Goal: Task Accomplishment & Management: Complete application form

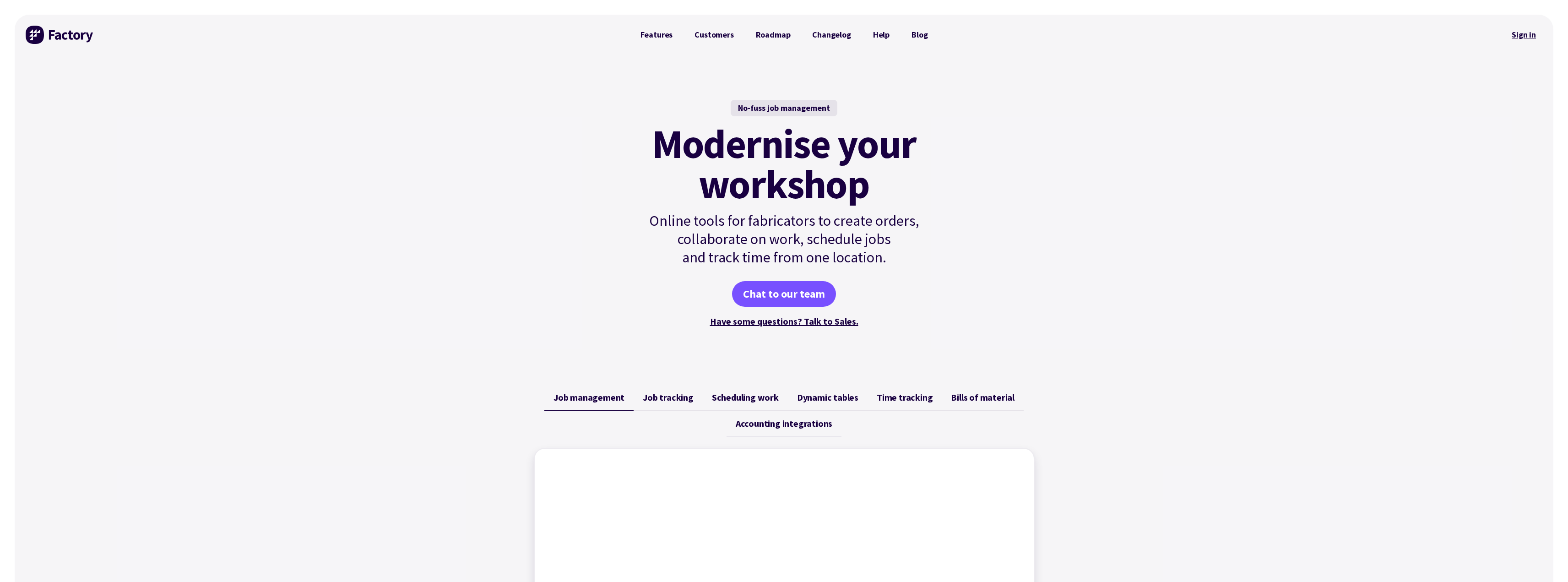
click at [1514, 38] on link "Sign in" at bounding box center [1523, 35] width 37 height 21
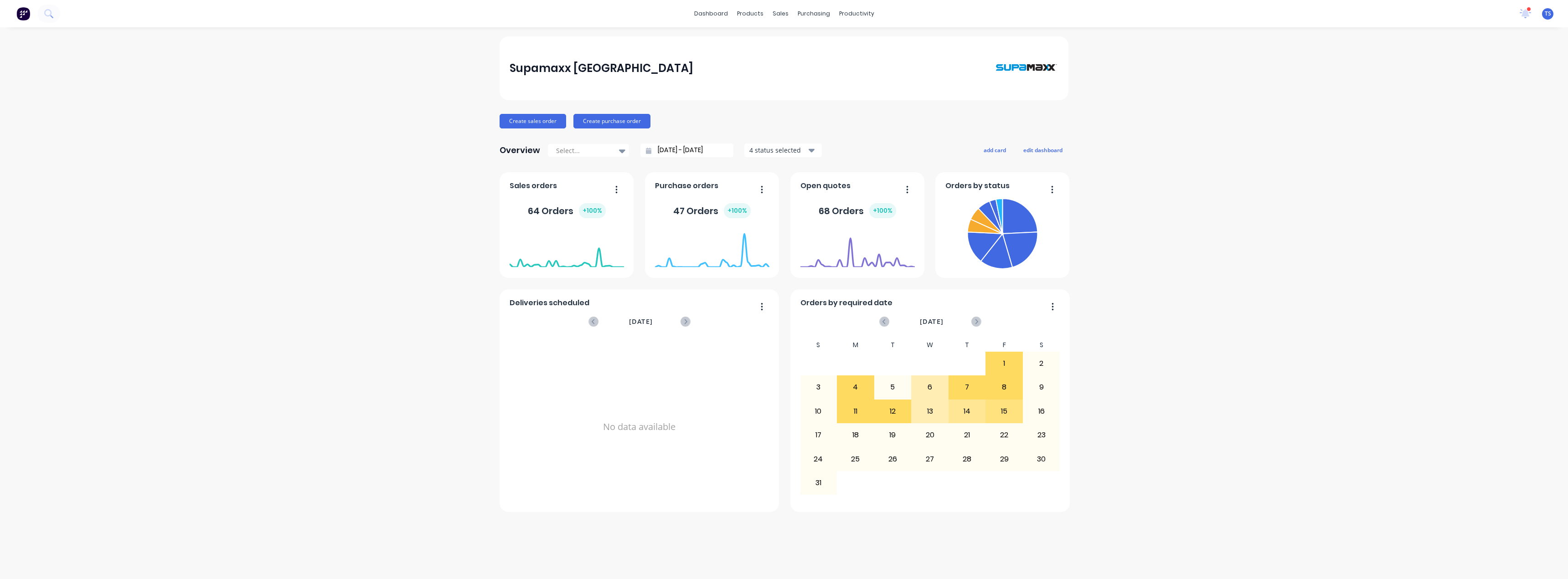
click at [614, 187] on button "button" at bounding box center [612, 190] width 19 height 14
click at [586, 177] on div "Sales orders 64 Orders + 100 % [DATE] Orders: 2" at bounding box center [567, 225] width 134 height 106
click at [573, 249] on foreignobject at bounding box center [567, 249] width 114 height 39
click at [545, 200] on div "64 Orders + 100 %" at bounding box center [567, 210] width 114 height 27
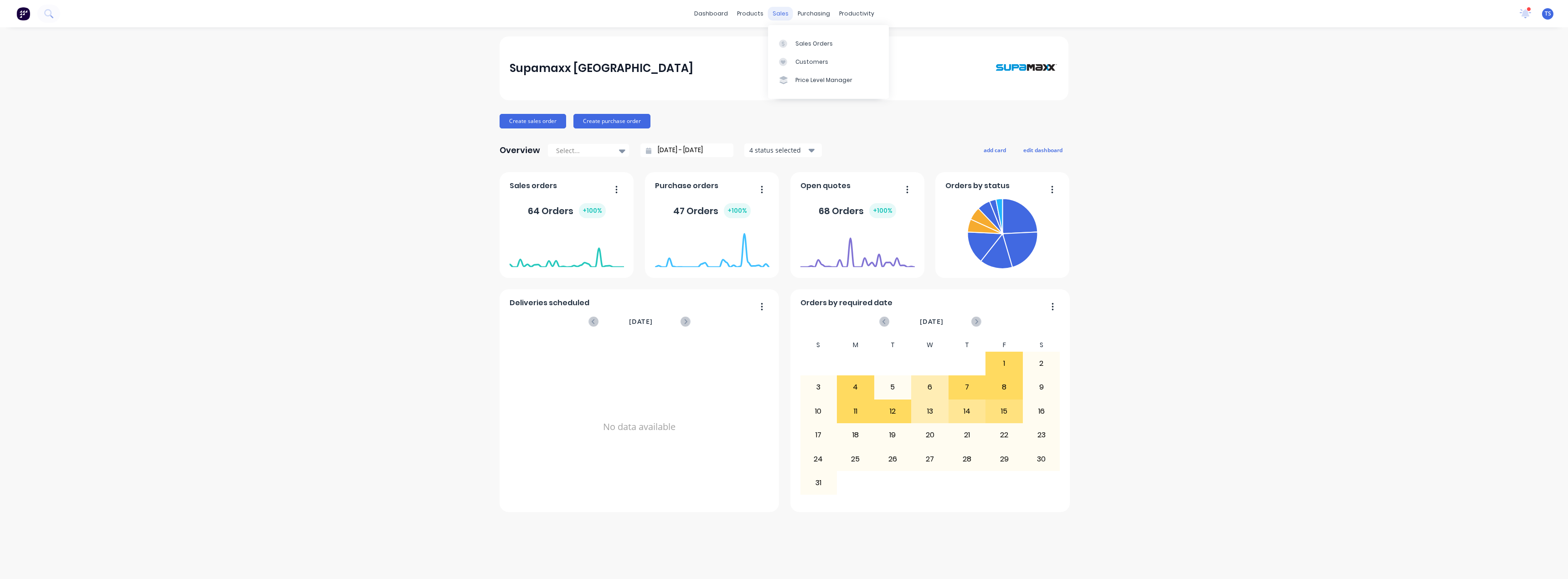
click at [776, 12] on div "sales" at bounding box center [780, 13] width 25 height 13
click at [782, 15] on div "sales" at bounding box center [780, 13] width 25 height 13
click at [793, 46] on link "Sales Orders" at bounding box center [828, 43] width 121 height 18
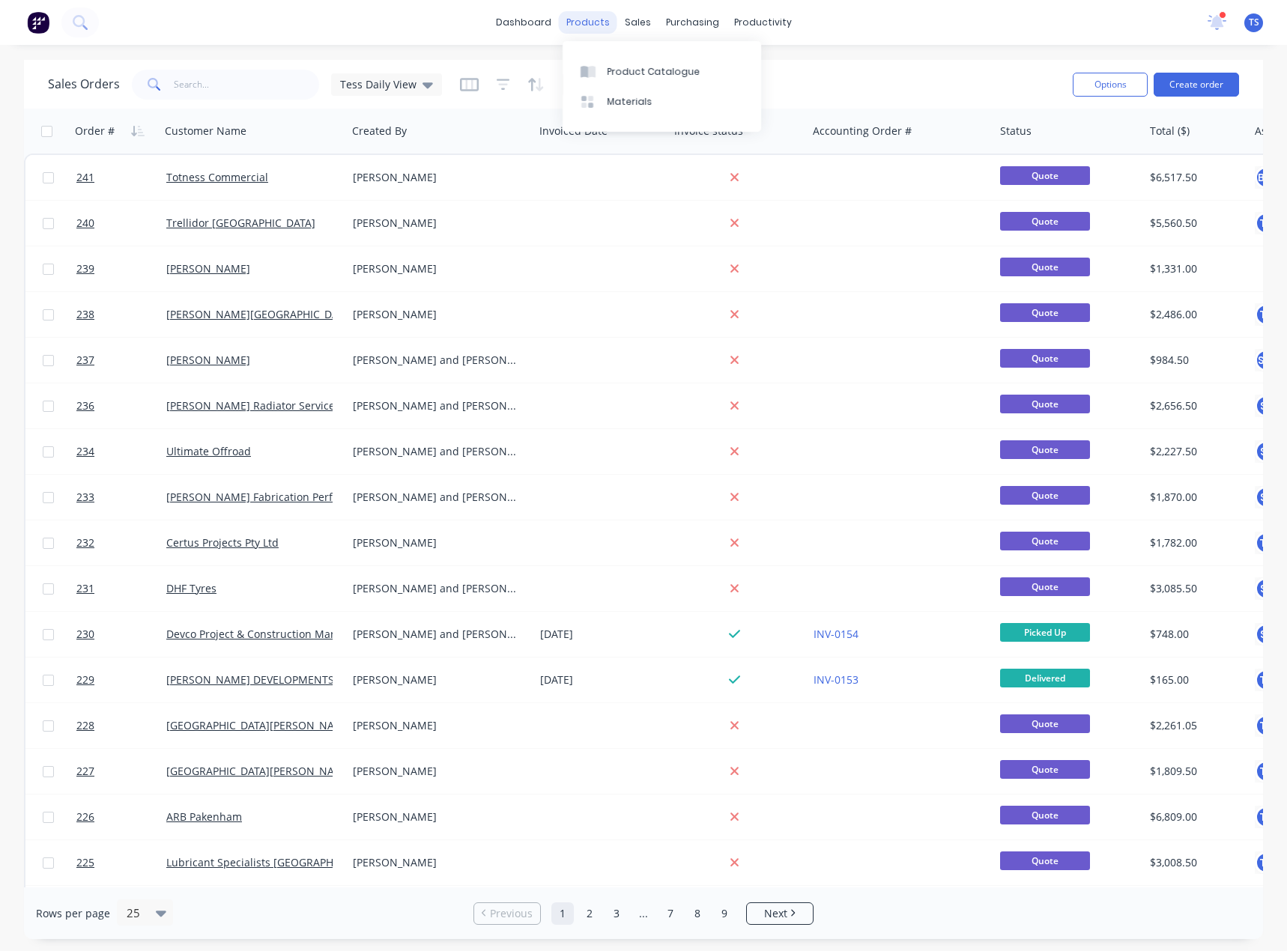
drag, startPoint x: 579, startPoint y: 26, endPoint x: 592, endPoint y: 25, distance: 13.5
click at [579, 26] on div "products" at bounding box center [588, 22] width 58 height 22
click at [628, 22] on div "sales" at bounding box center [637, 22] width 41 height 22
click at [1209, 86] on button "Create order" at bounding box center [1195, 85] width 85 height 24
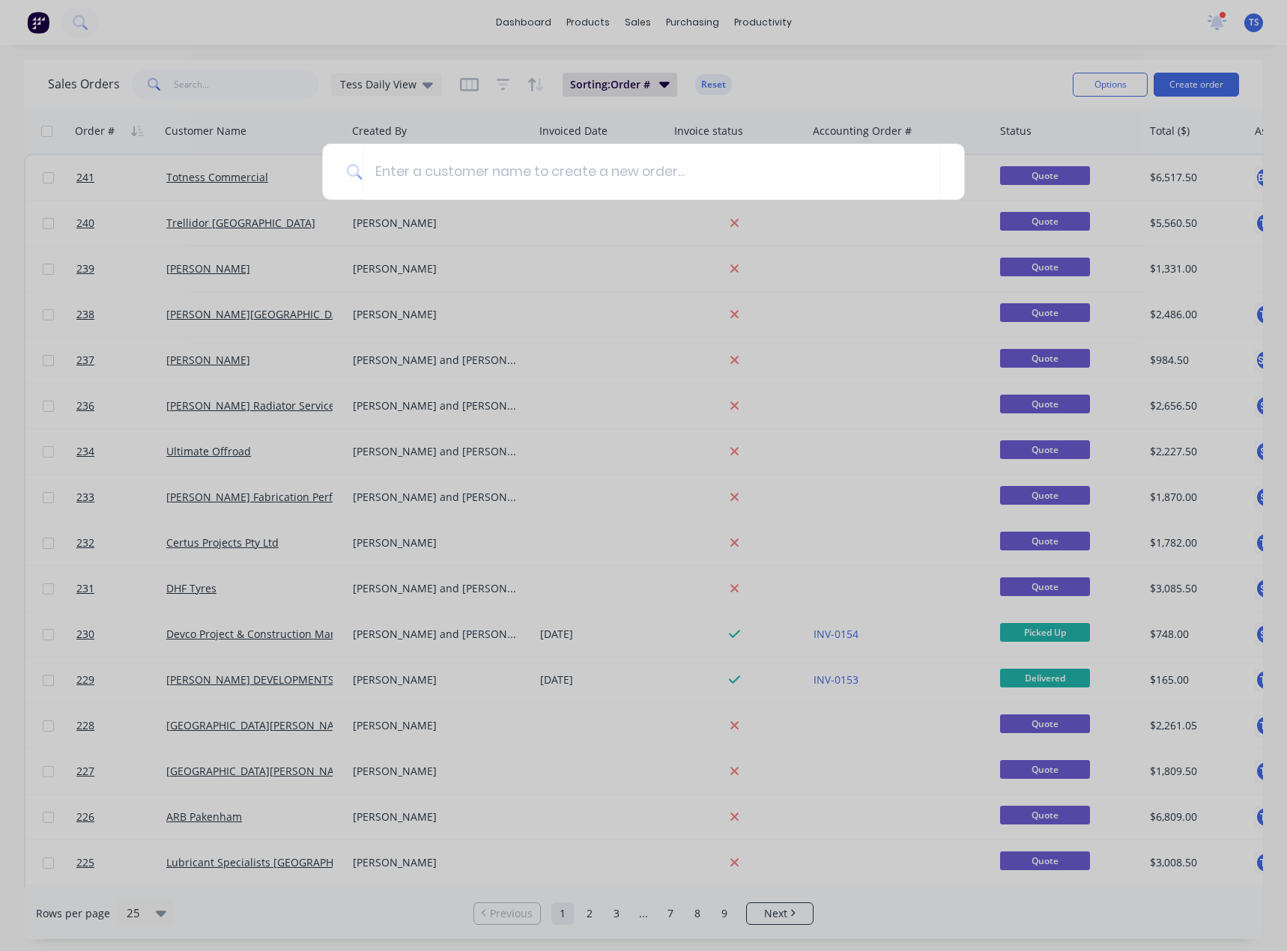
click at [880, 44] on div at bounding box center [643, 475] width 1287 height 951
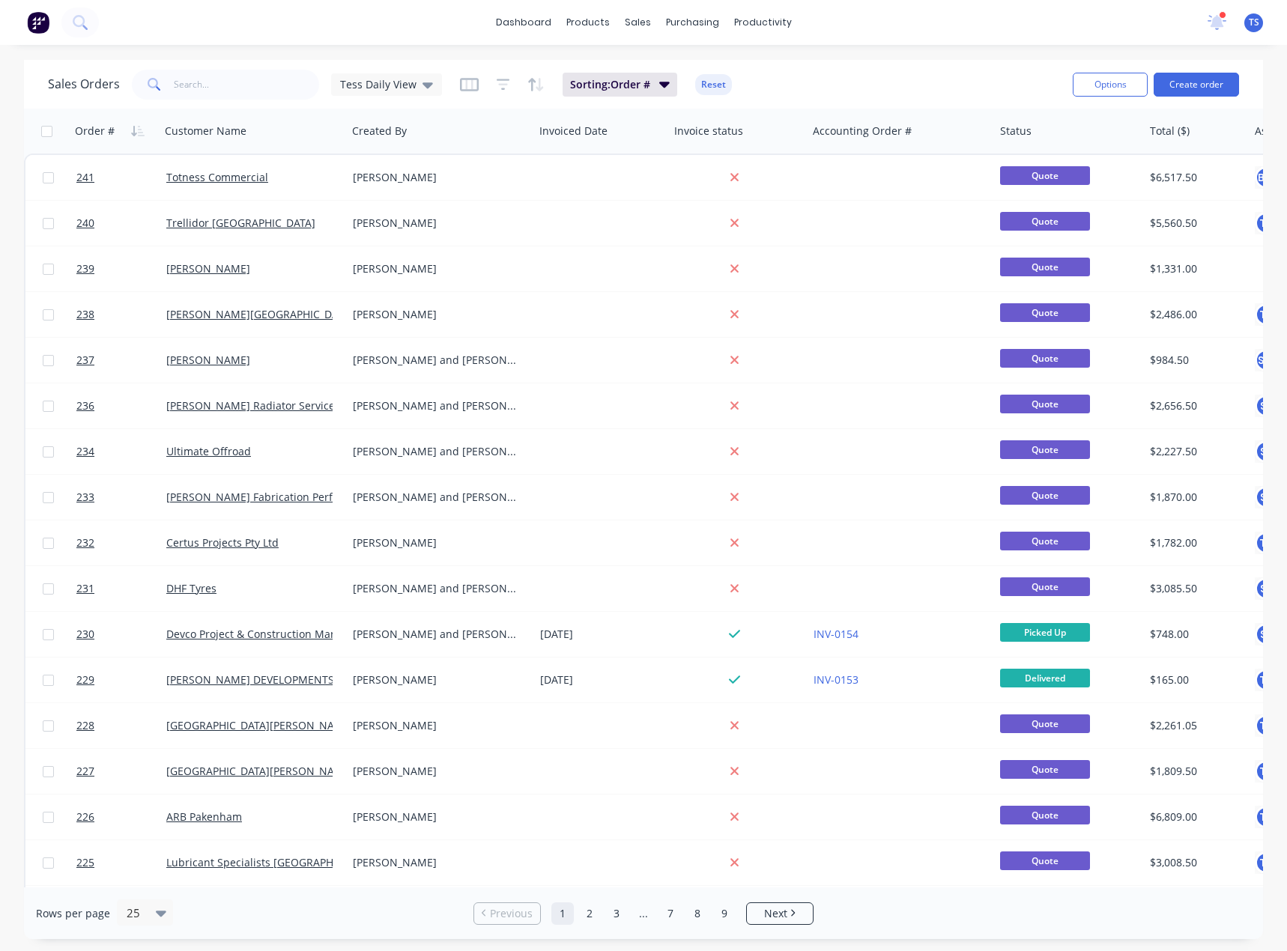
click at [796, 65] on div "Sales Orders Tess Daily View Sorting: Order # Reset Options Create order" at bounding box center [643, 84] width 1239 height 49
click at [625, 17] on div "sales" at bounding box center [637, 22] width 41 height 22
click at [655, 100] on div at bounding box center [646, 101] width 22 height 13
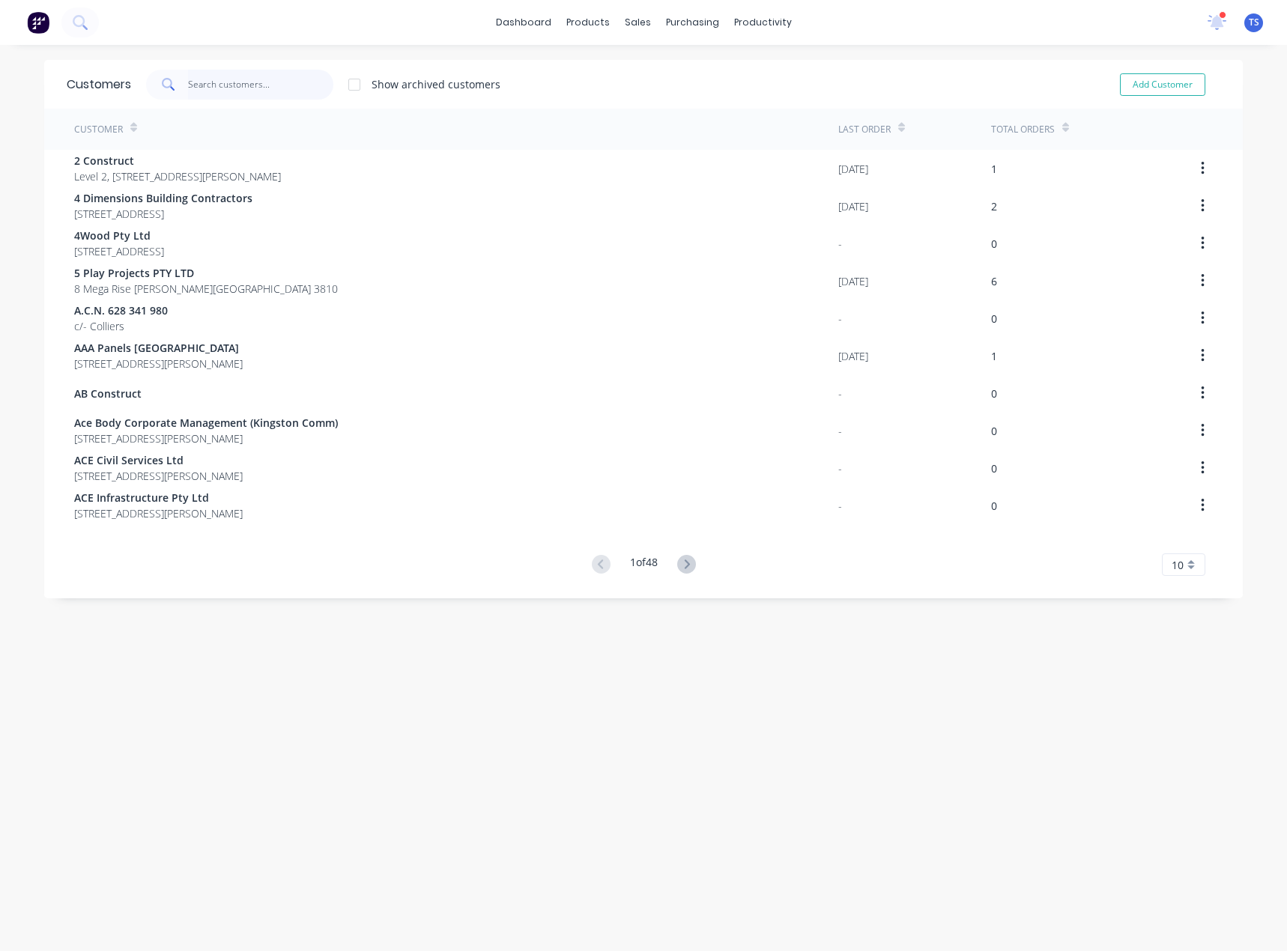
click at [215, 90] on input "text" at bounding box center [261, 85] width 146 height 30
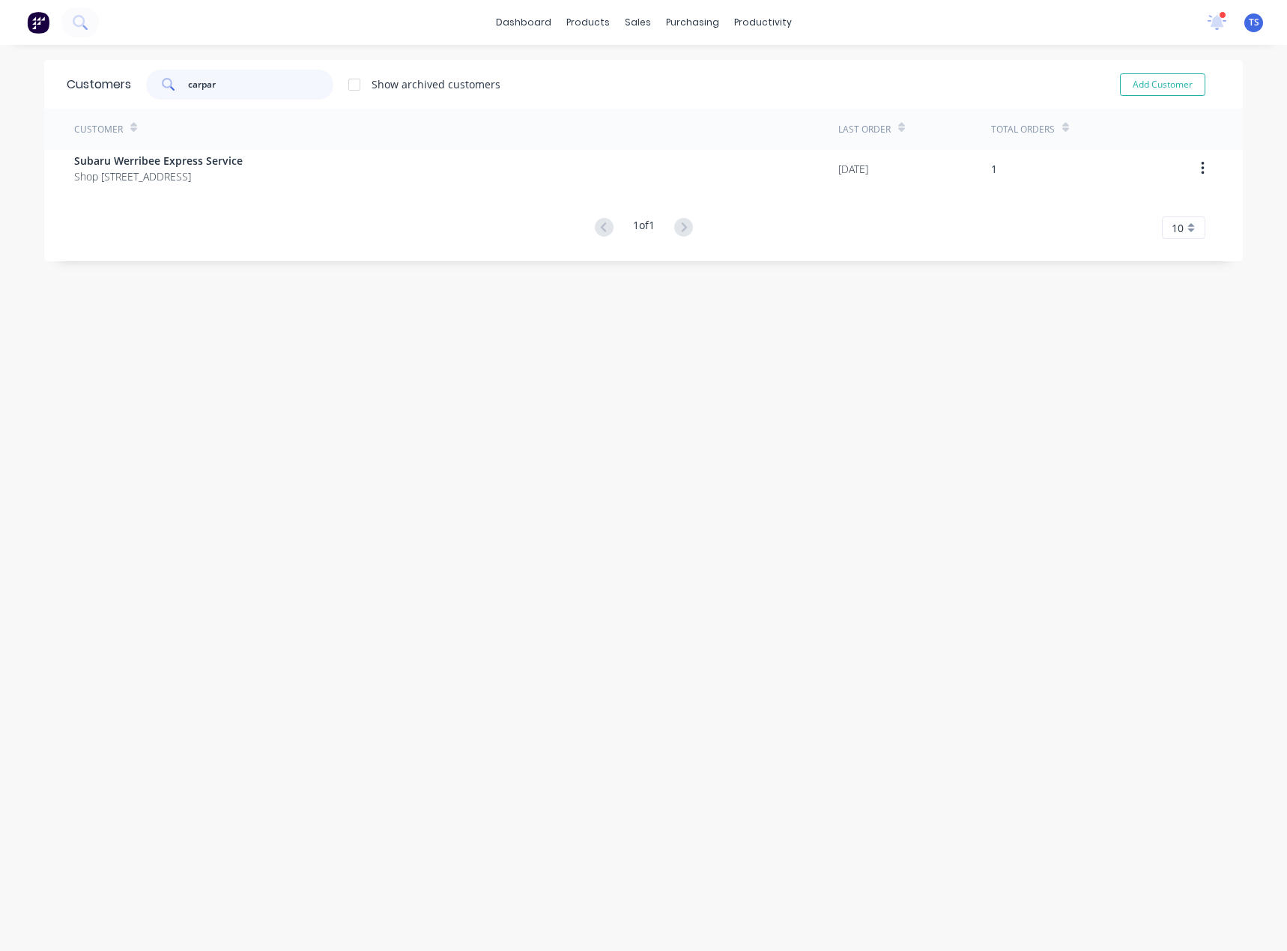
type input "carpark"
drag, startPoint x: 262, startPoint y: 81, endPoint x: 150, endPoint y: 98, distance: 113.6
click at [125, 86] on div "Customers carpark Show archived customers Add Customer" at bounding box center [643, 84] width 1198 height 49
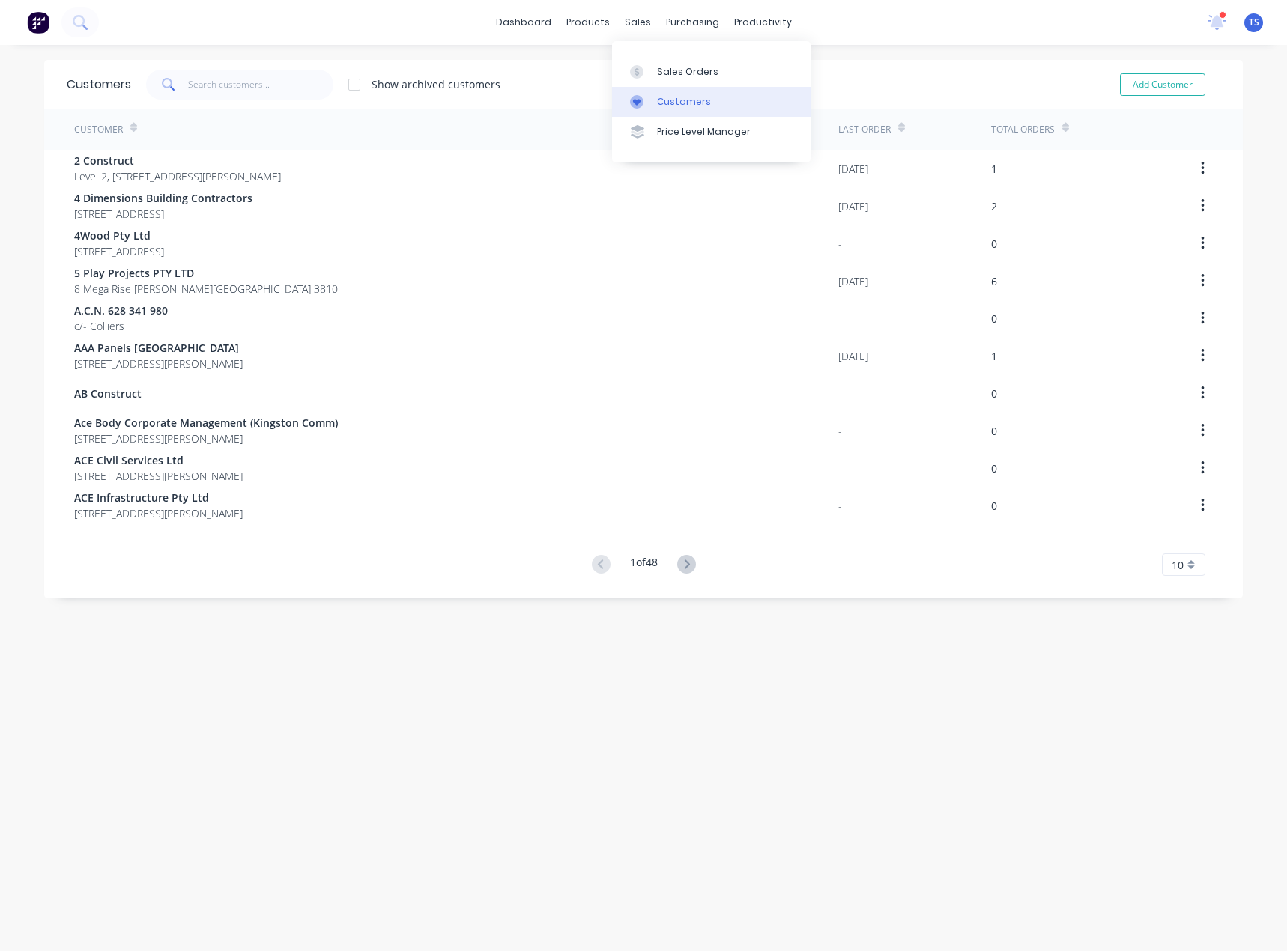
click at [657, 100] on div "Customers" at bounding box center [684, 101] width 54 height 13
click at [670, 76] on div "Sales Orders" at bounding box center [687, 71] width 61 height 13
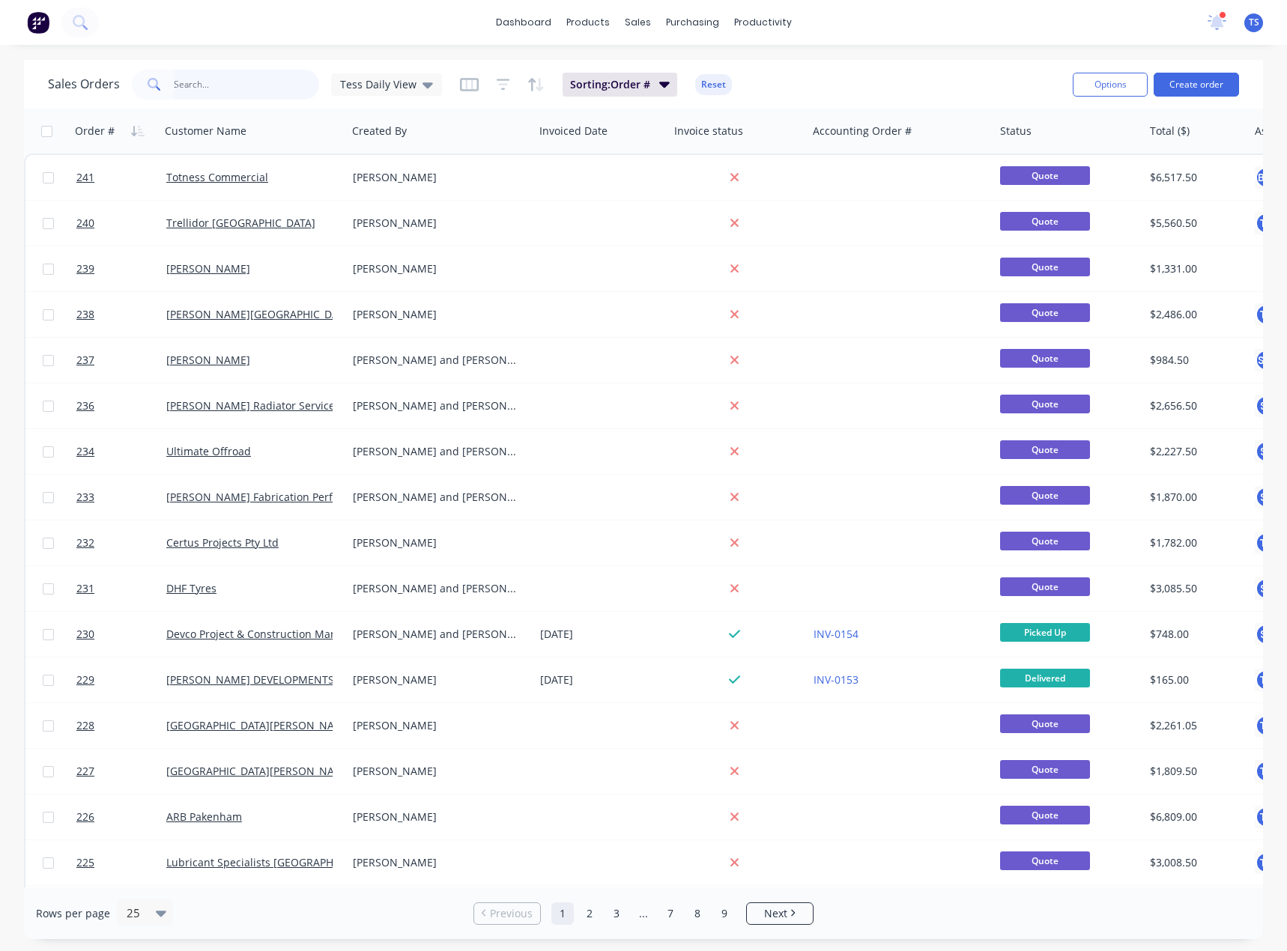
click at [211, 85] on input "text" at bounding box center [247, 85] width 146 height 30
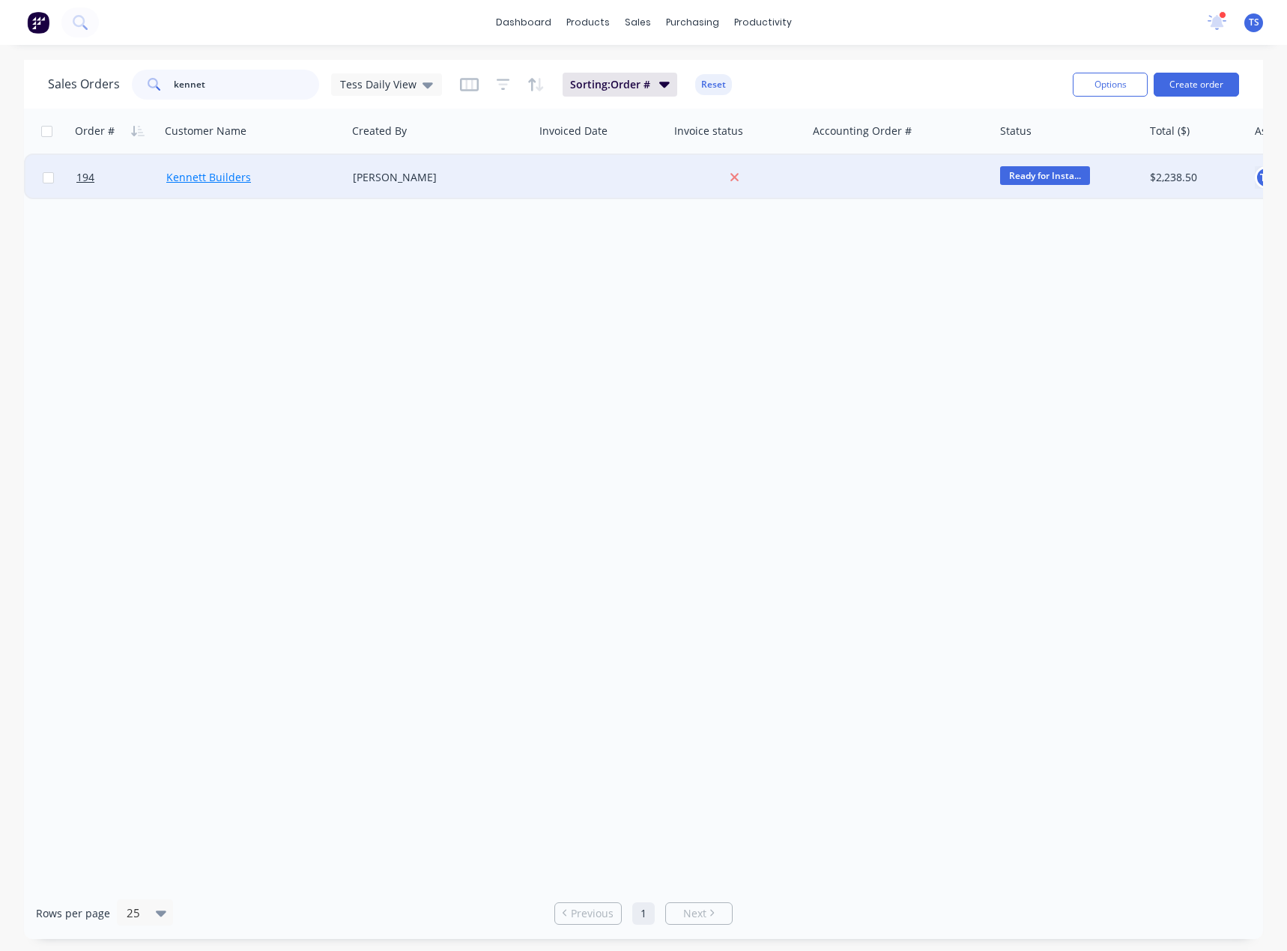
type input "kennet"
click at [218, 178] on link "Kennett Builders" at bounding box center [208, 177] width 85 height 14
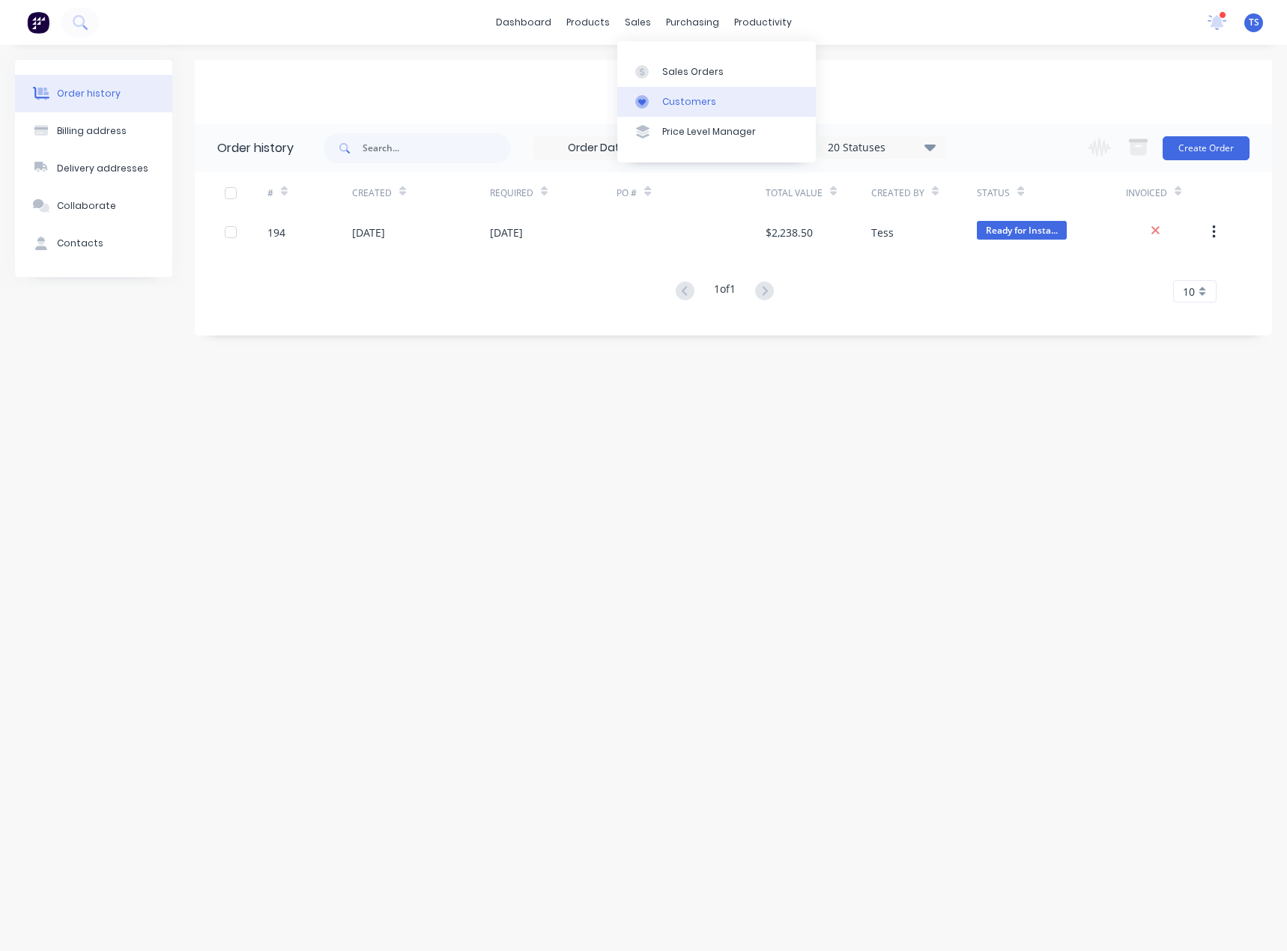
click at [669, 102] on div "Customers" at bounding box center [689, 101] width 54 height 13
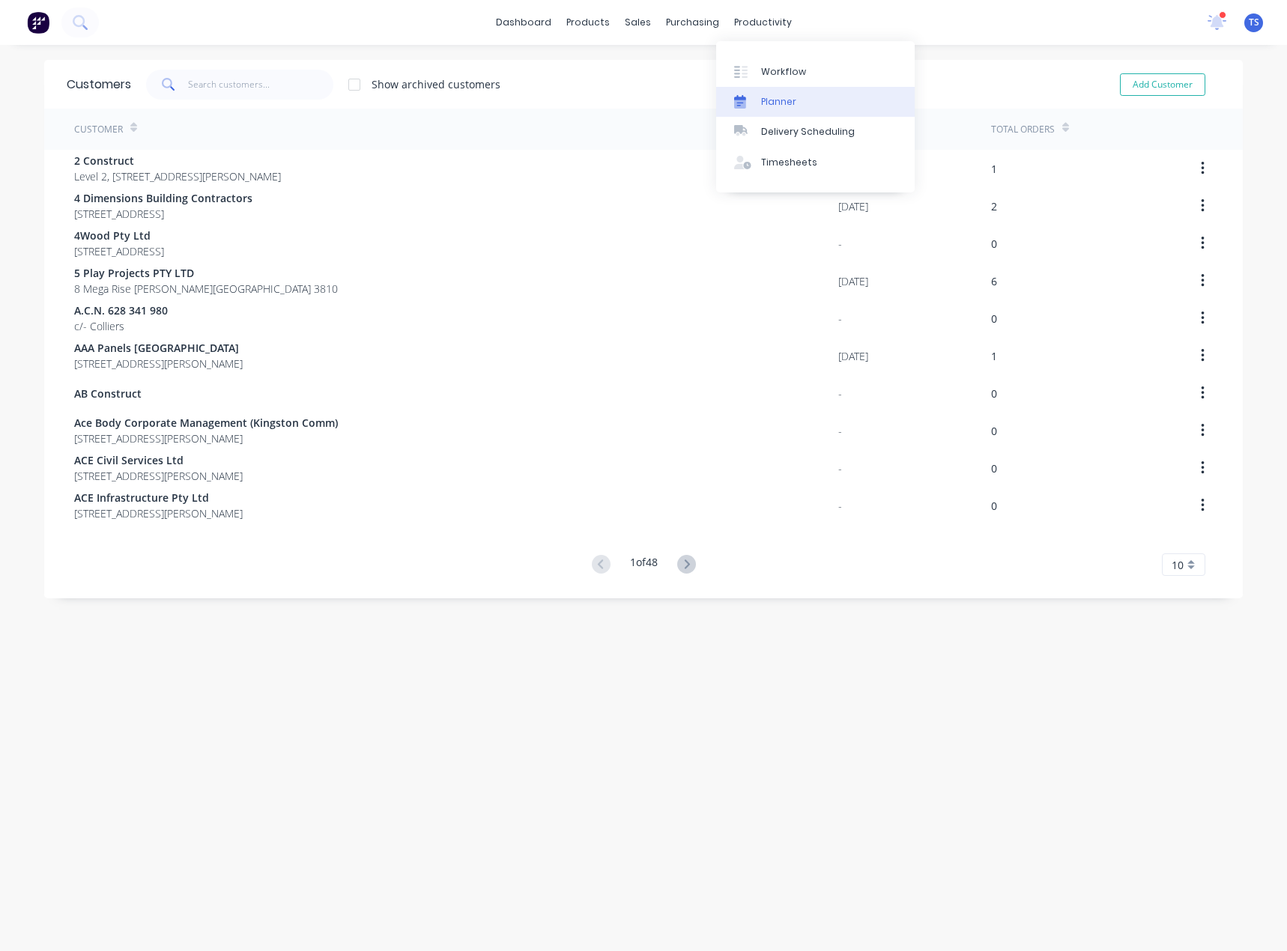
click at [765, 101] on div "Planner" at bounding box center [778, 101] width 35 height 13
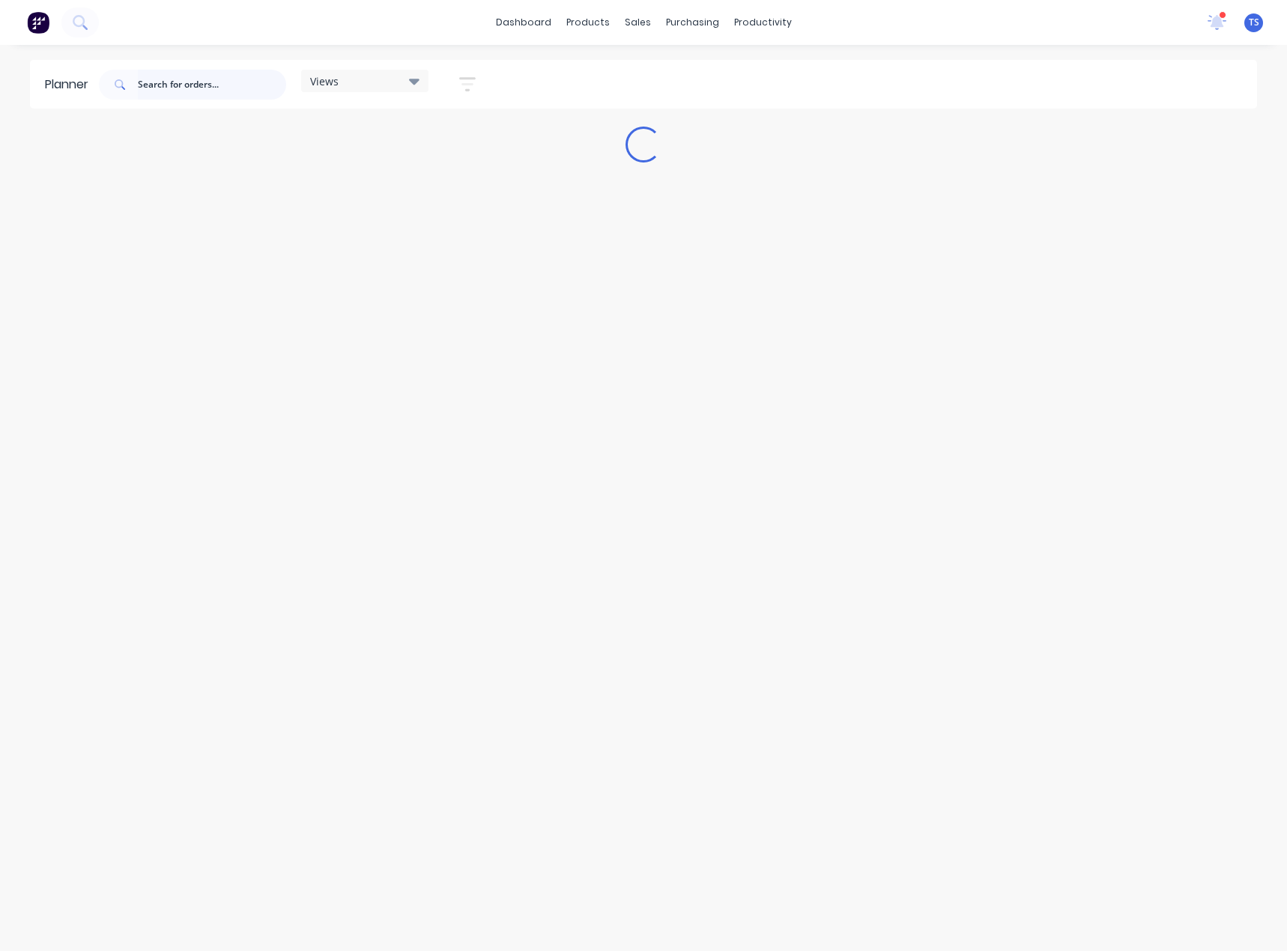
click at [201, 88] on input "text" at bounding box center [212, 85] width 148 height 30
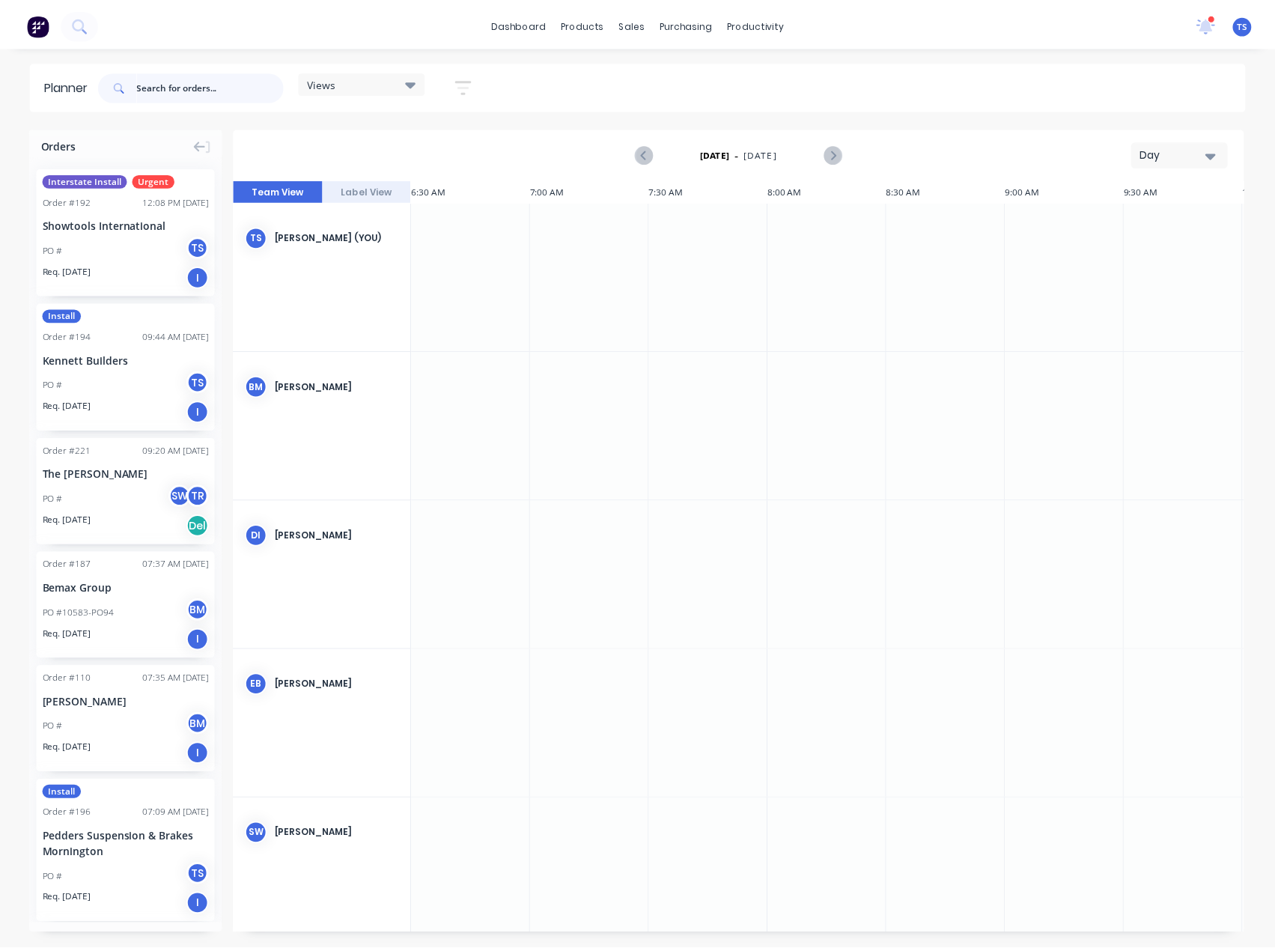
scroll to position [0, 600]
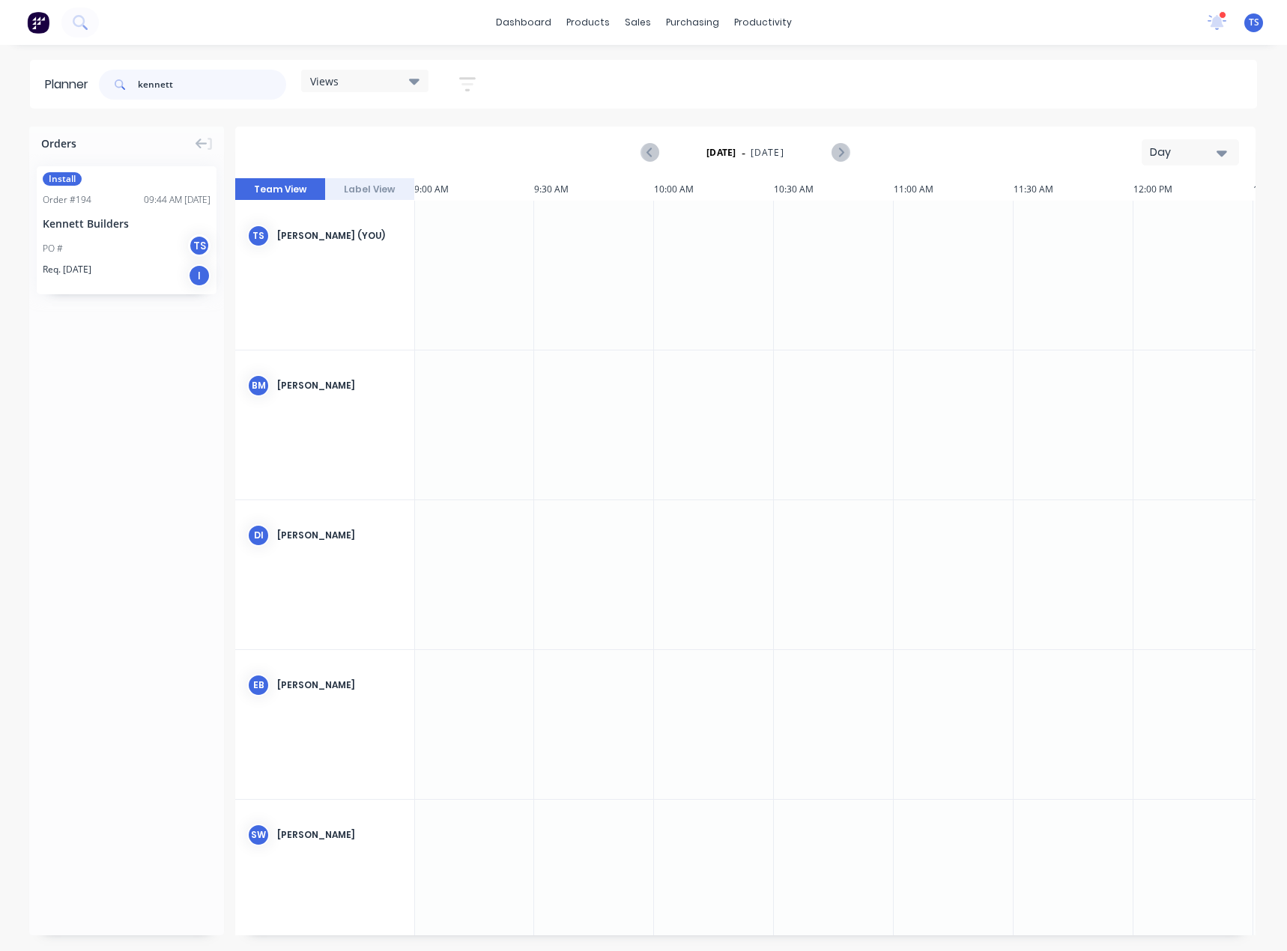
type input "kennett"
click at [1199, 157] on div "Day" at bounding box center [1183, 153] width 69 height 16
click at [1152, 261] on div "Month" at bounding box center [1163, 252] width 148 height 30
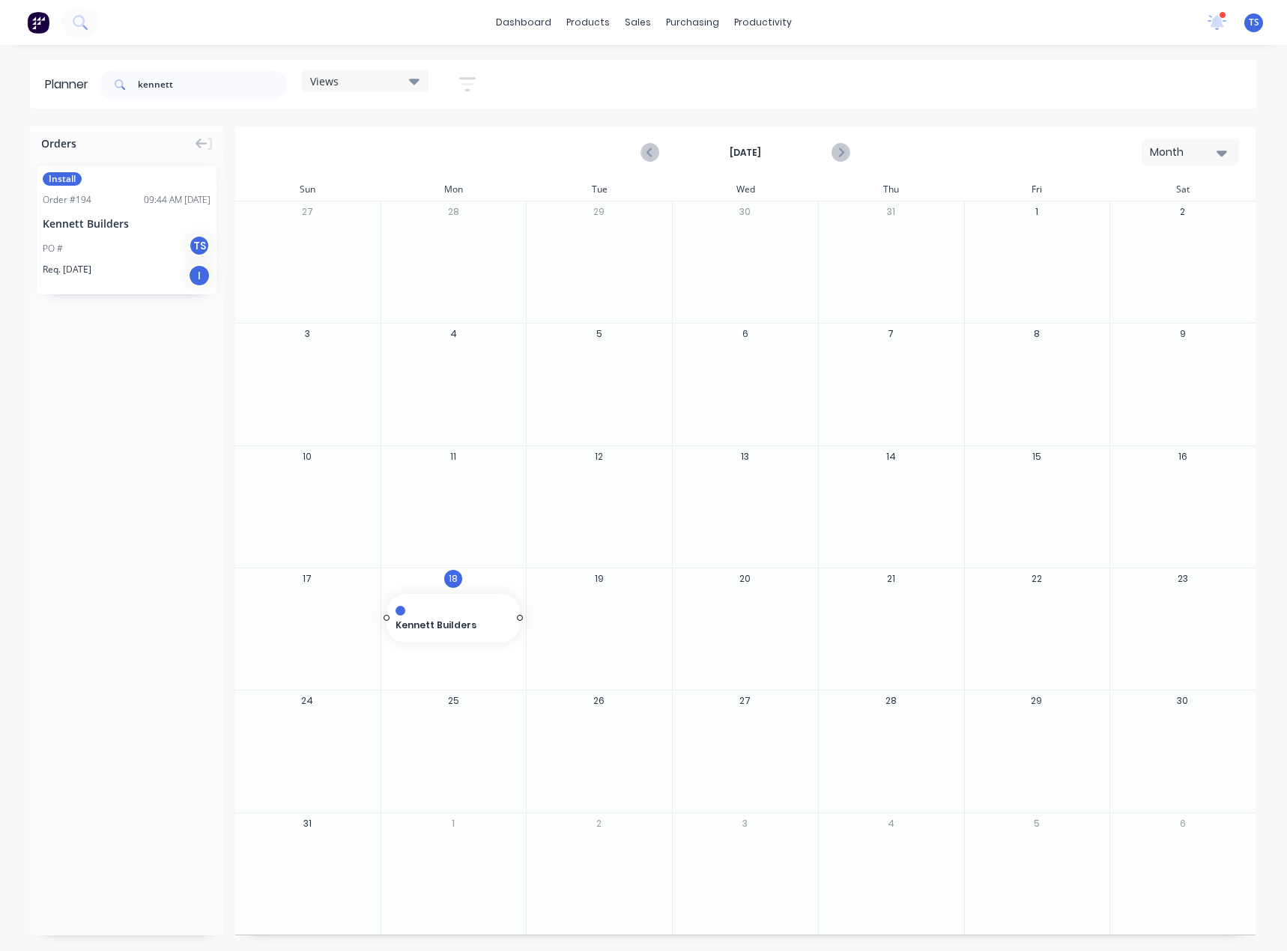
drag, startPoint x: 100, startPoint y: 223, endPoint x: 484, endPoint y: 644, distance: 569.8
click at [496, 610] on div "Set start/finish time" at bounding box center [515, 609] width 160 height 31
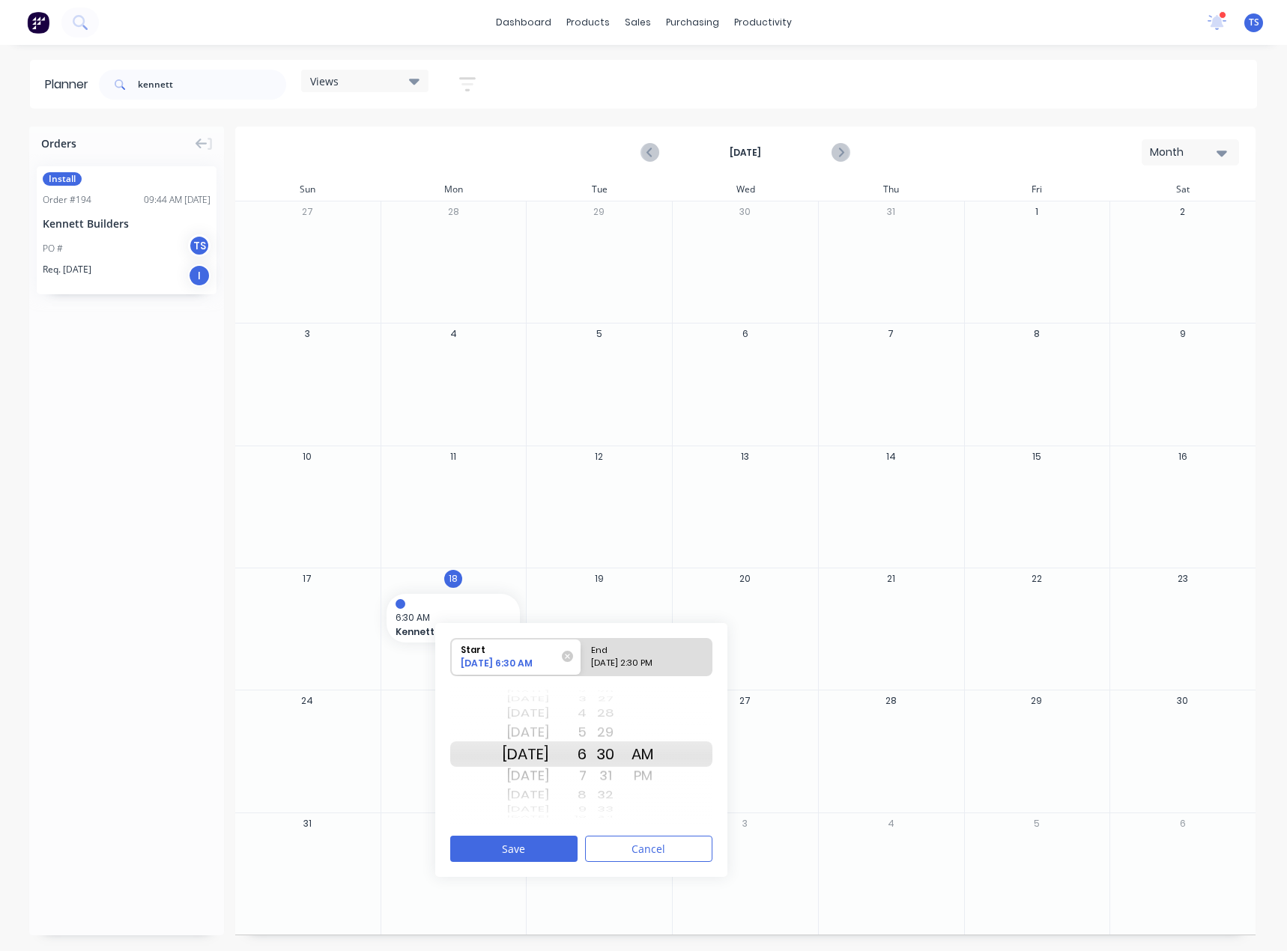
click at [586, 776] on div "7" at bounding box center [567, 776] width 37 height 24
drag, startPoint x: 627, startPoint y: 717, endPoint x: 625, endPoint y: 829, distance: 111.6
click at [625, 829] on div "Start [DATE] 7:30 AM End [DATE] 2:30 PM [DATE] [DATE] [DATE] [DATE] [DATE] [DAT…" at bounding box center [581, 750] width 292 height 254
drag, startPoint x: 614, startPoint y: 720, endPoint x: 625, endPoint y: 802, distance: 83.0
click at [624, 762] on div "24" at bounding box center [604, 748] width 37 height 25
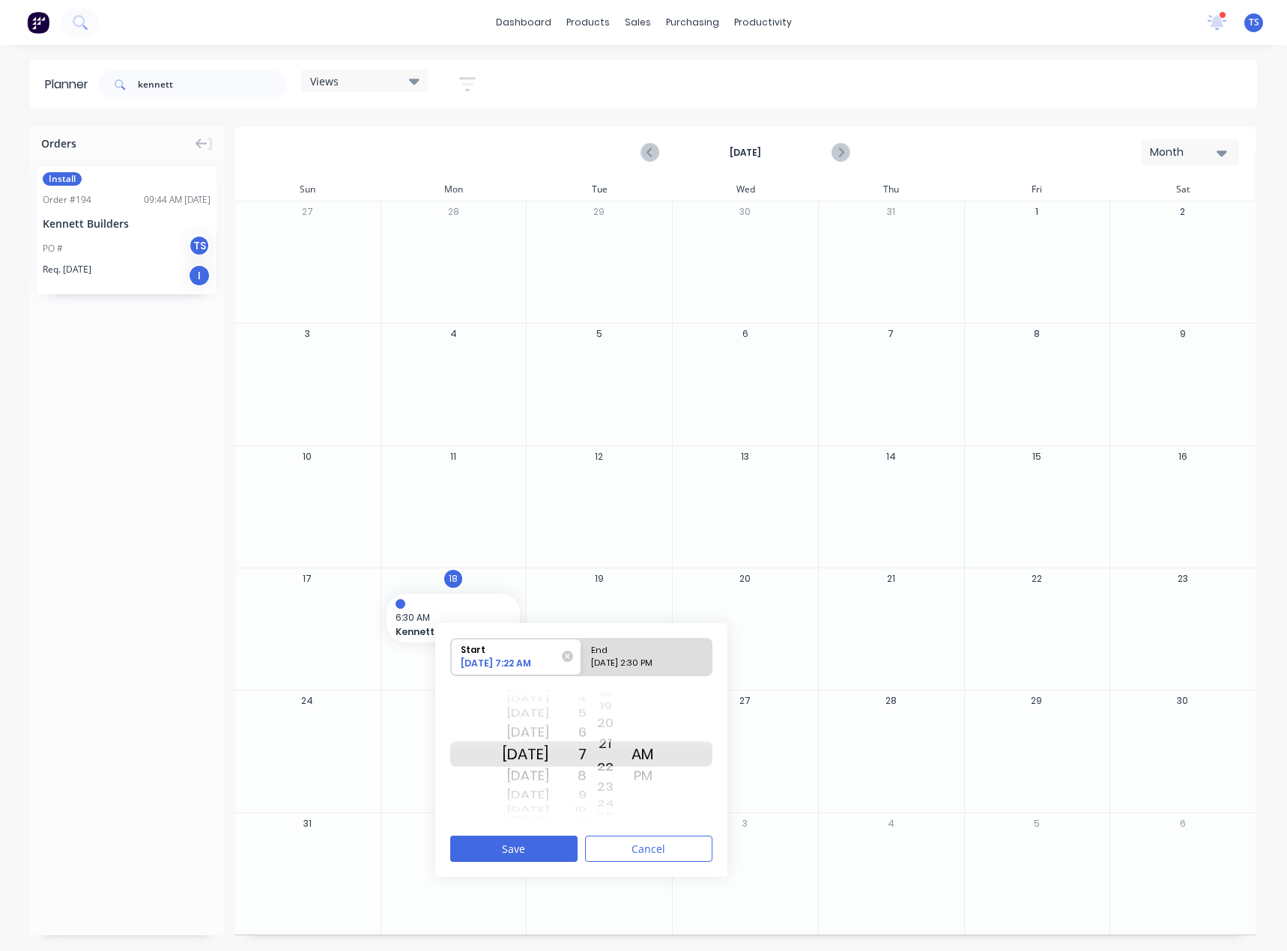
drag, startPoint x: 631, startPoint y: 708, endPoint x: 631, endPoint y: 791, distance: 82.4
click at [624, 735] on div "20" at bounding box center [604, 723] width 37 height 22
drag, startPoint x: 631, startPoint y: 715, endPoint x: 628, endPoint y: 829, distance: 113.9
click at [628, 829] on div "Start [DATE] 7:14 AM End [DATE] 2:30 PM [DATE] [DATE] [DATE] [DATE] [DATE] [DAT…" at bounding box center [581, 750] width 292 height 254
drag, startPoint x: 624, startPoint y: 711, endPoint x: 628, endPoint y: 806, distance: 94.5
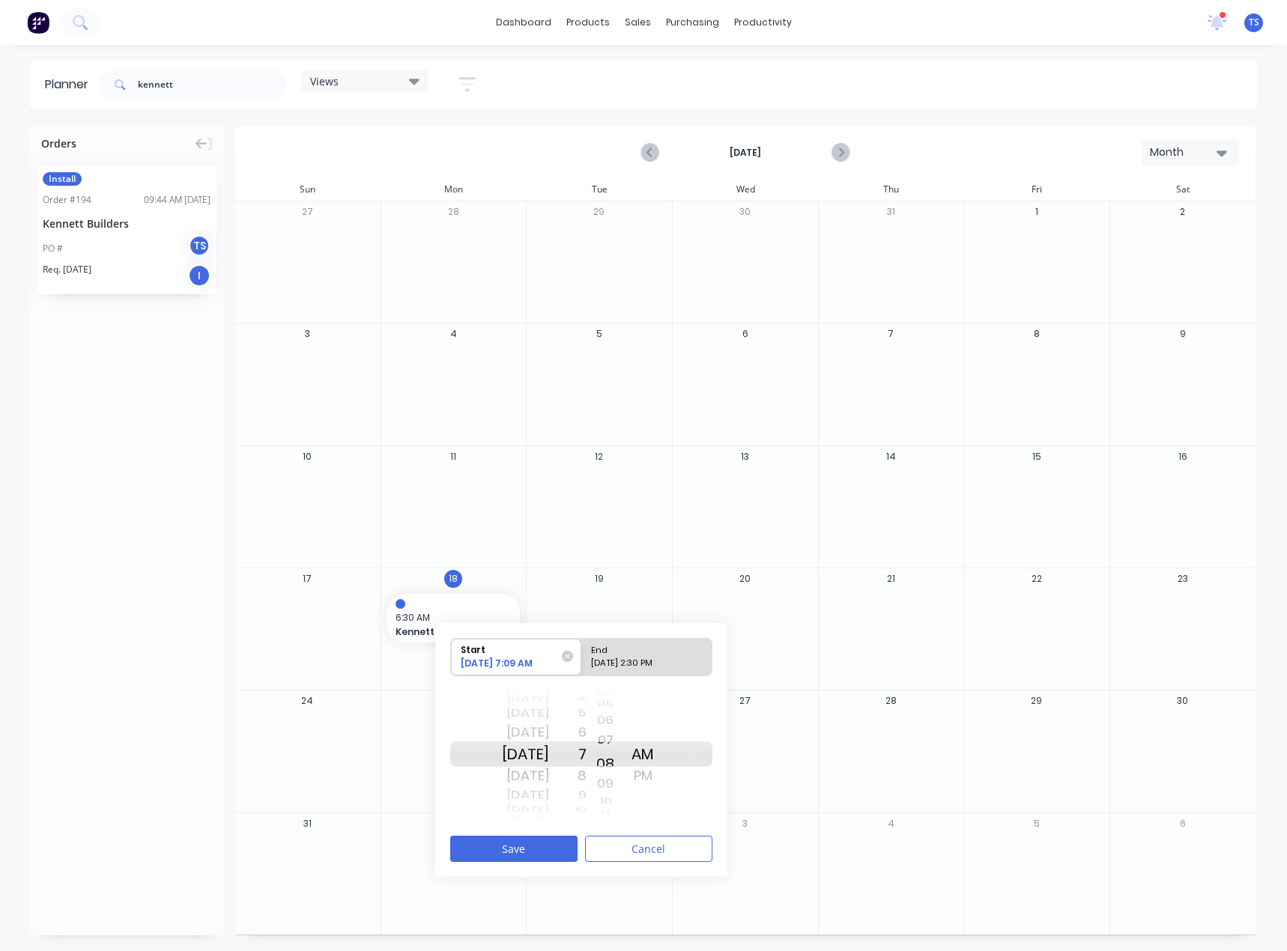
click at [624, 755] on div "59 00 01 02 03 04 05 06 07 08 09 10 11 12 13 14 15 16 17" at bounding box center [604, 754] width 37 height 1
drag, startPoint x: 630, startPoint y: 708, endPoint x: 632, endPoint y: 833, distance: 125.8
click at [632, 833] on div "Start [DATE] 7:05 AM End [DATE] 2:30 PM [DATE] [DATE] [DATE] [DATE] [DATE] [DAT…" at bounding box center [581, 750] width 292 height 254
click at [643, 657] on div "[DATE] 2:30 PM" at bounding box center [640, 666] width 109 height 19
click at [582, 657] on input "End [DATE] 2:30 PM" at bounding box center [581, 657] width 1 height 37
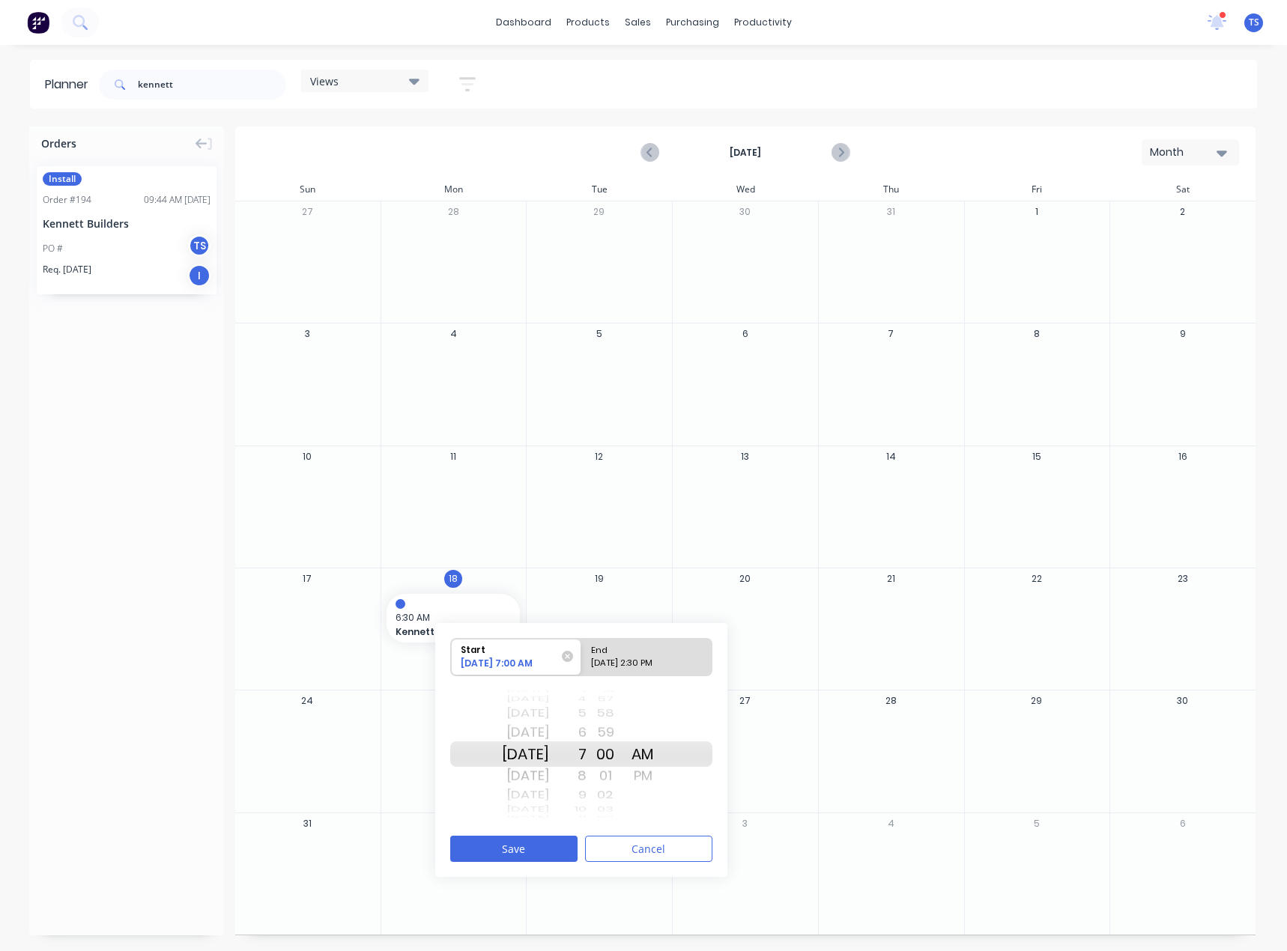
radio input "true"
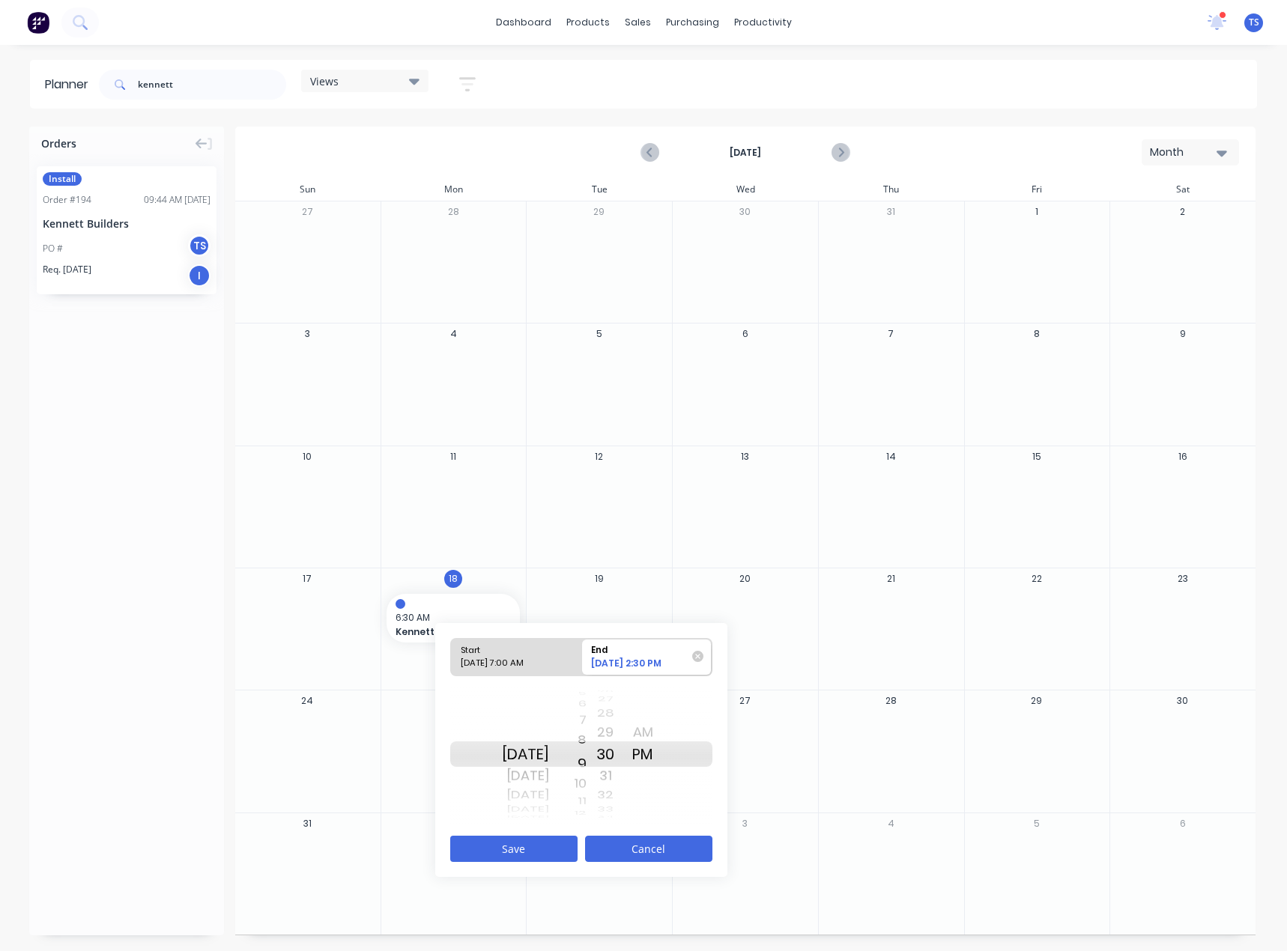
drag, startPoint x: 602, startPoint y: 708, endPoint x: 597, endPoint y: 845, distance: 137.1
click at [597, 845] on div "Start [DATE] 7:00 AM End [DATE] 2:30 PM [DATE] [DATE] [DATE] [DATE] [DATE] [DAT…" at bounding box center [581, 750] width 292 height 254
drag, startPoint x: 631, startPoint y: 718, endPoint x: 636, endPoint y: 784, distance: 66.1
click at [637, 832] on div "Start [DATE] 7:00 AM End [DATE] 9:30 PM [DATE] [DATE] [DATE] [DATE] [DATE] [DAT…" at bounding box center [581, 750] width 292 height 254
drag, startPoint x: 625, startPoint y: 716, endPoint x: 625, endPoint y: 821, distance: 104.8
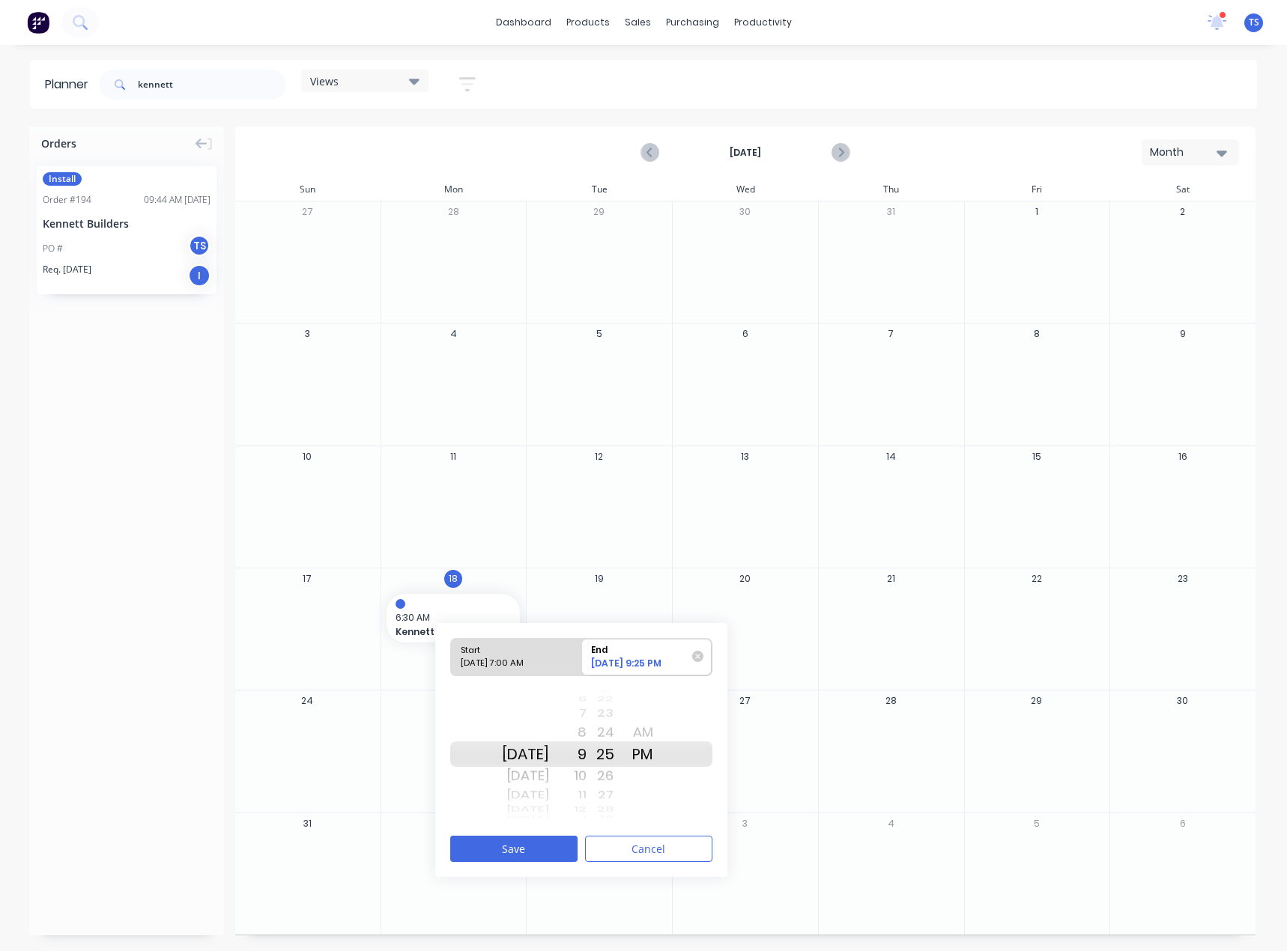
click at [624, 820] on div "45 46 47 48 49 50 51 52 53 54 55 56 57 58 59 00 01 02 03 04 05 06 07 08 09 10 1…" at bounding box center [604, 754] width 37 height 142
drag, startPoint x: 631, startPoint y: 726, endPoint x: 638, endPoint y: 725, distance: 7.5
click at [624, 759] on div "09 10 11 12 13 14 15 16 17 18 19 20 21 22 23 24 25 26 27" at bounding box center [604, 755] width 37 height 10
drag, startPoint x: 631, startPoint y: 707, endPoint x: 626, endPoint y: 806, distance: 98.9
click at [624, 767] on div "03 04 05 06 07 08 09 10 11 12 13 14 15 16 17 18 19 20 21" at bounding box center [604, 753] width 37 height 25
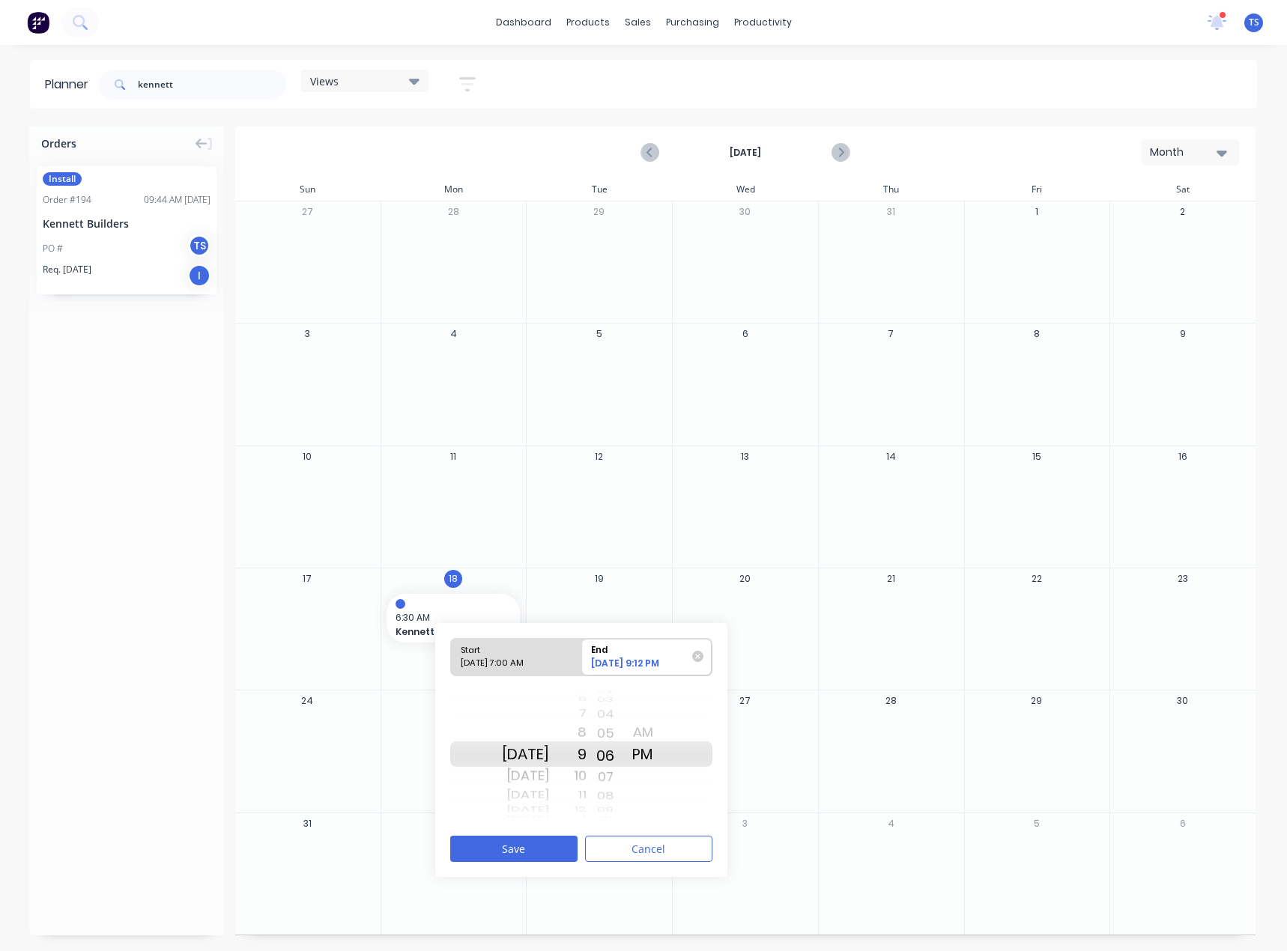
drag, startPoint x: 625, startPoint y: 718, endPoint x: 631, endPoint y: 872, distance: 154.4
click at [631, 872] on div "Start [DATE] 7:00 AM End [DATE] 9:12 PM [DATE] [DATE] [DATE] [DATE] [DATE] [DAT…" at bounding box center [581, 750] width 292 height 254
drag, startPoint x: 628, startPoint y: 703, endPoint x: 631, endPoint y: 832, distance: 128.9
click at [631, 832] on div "Start [DATE] 7:00 AM End [DATE] 9:06 PM [DATE] [DATE] [DATE] [DATE] [DATE] [DAT…" at bounding box center [581, 750] width 292 height 254
drag, startPoint x: 625, startPoint y: 719, endPoint x: 625, endPoint y: 752, distance: 32.9
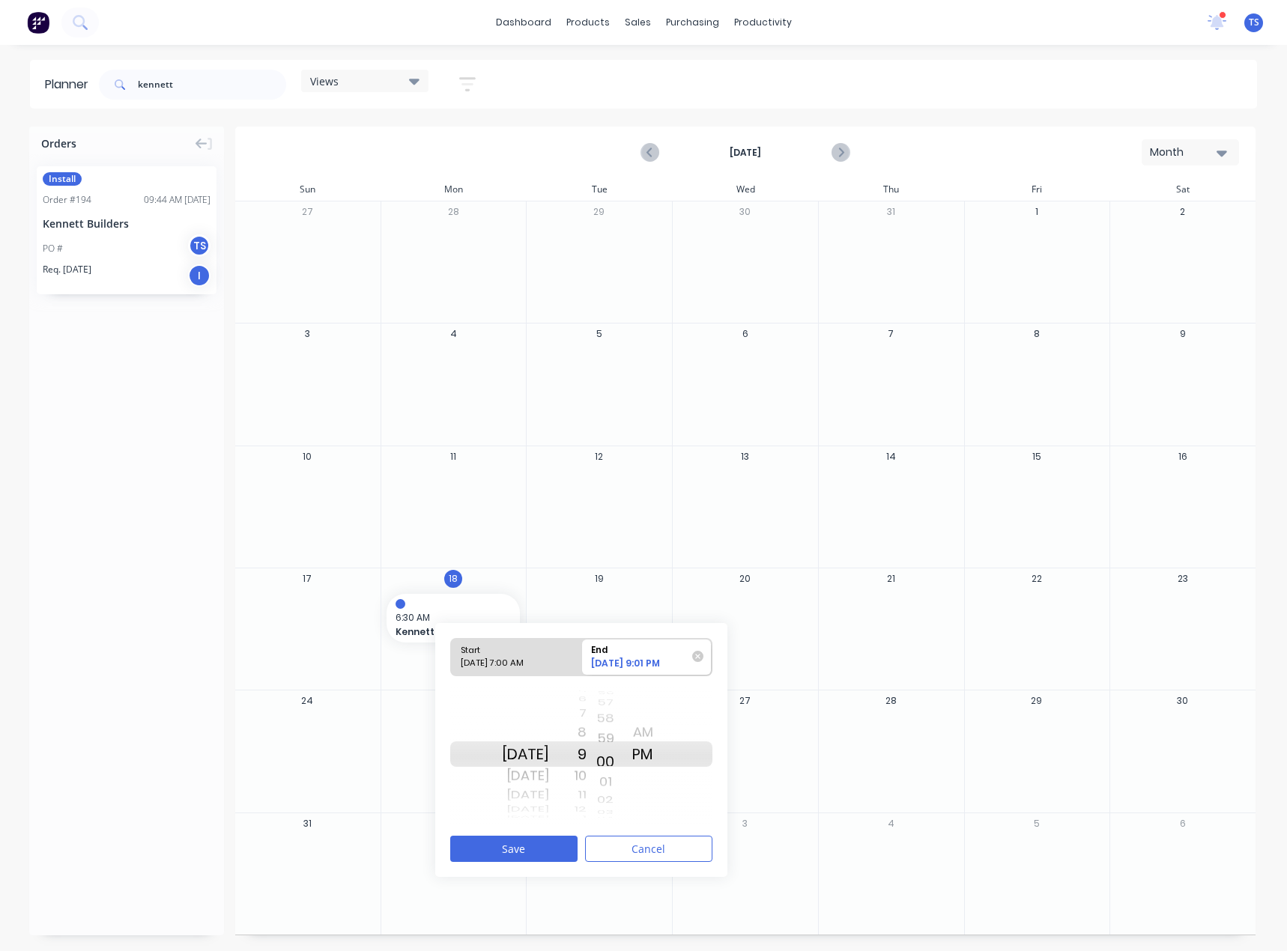
click at [624, 752] on div "20 21 22 23 24 25 26 27 28 29 30 31 32 33 34 35 36 37 38 39 40 41 42 43 44 45 4…" at bounding box center [604, 754] width 37 height 142
click at [661, 732] on div "AM" at bounding box center [642, 732] width 37 height 24
click at [518, 842] on button "Save" at bounding box center [513, 849] width 127 height 26
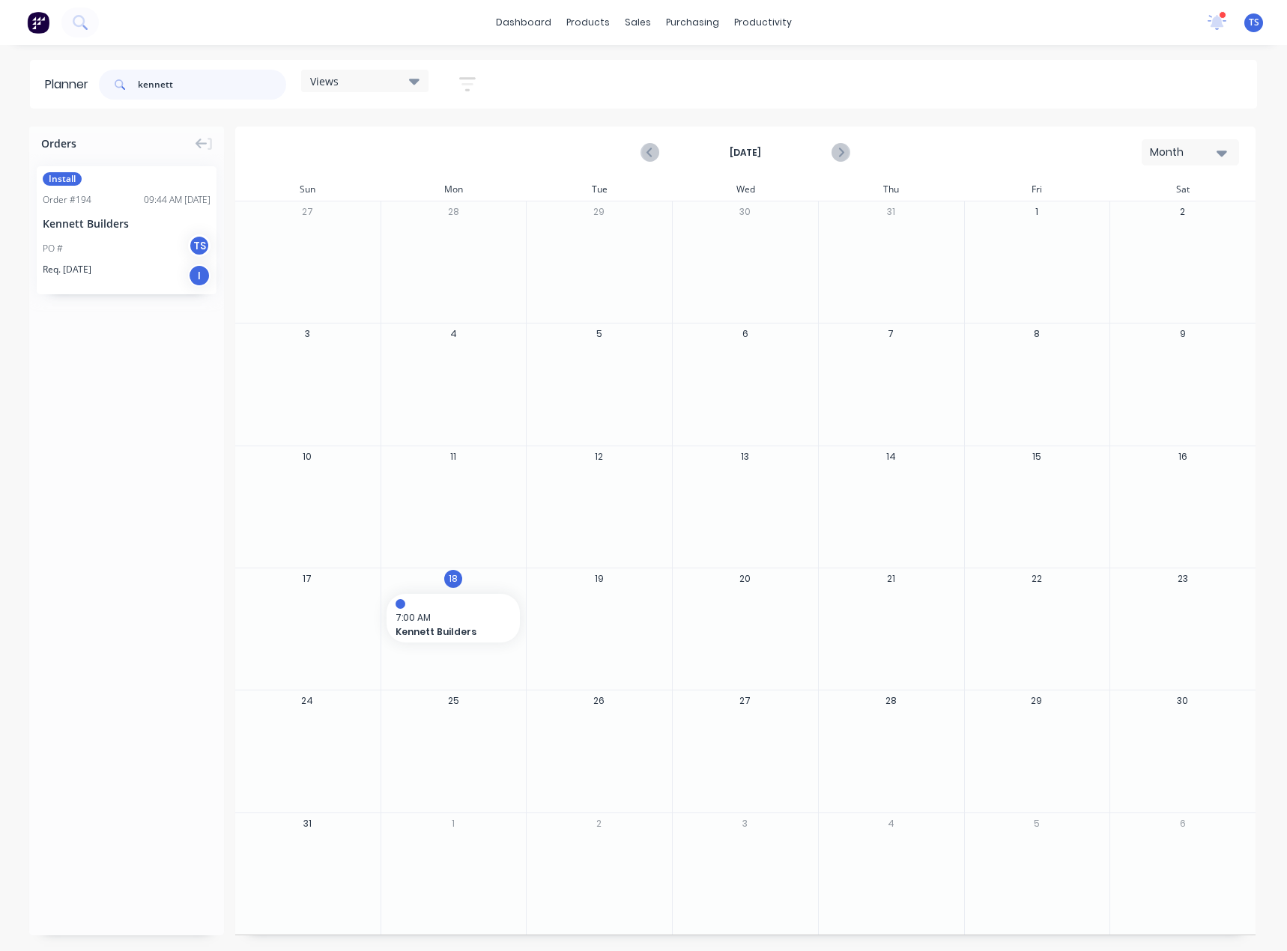
drag, startPoint x: 162, startPoint y: 91, endPoint x: 112, endPoint y: 120, distance: 57.0
click at [101, 107] on header "Planner kennett Views Save new view None (Default) edit Show/Hide users Show/Hi…" at bounding box center [643, 84] width 1227 height 49
click at [124, 610] on div "Orders Install Order # 194 09:44 AM [DATE] Kennett Builders PO # TS Req. [DATE]…" at bounding box center [126, 531] width 195 height 809
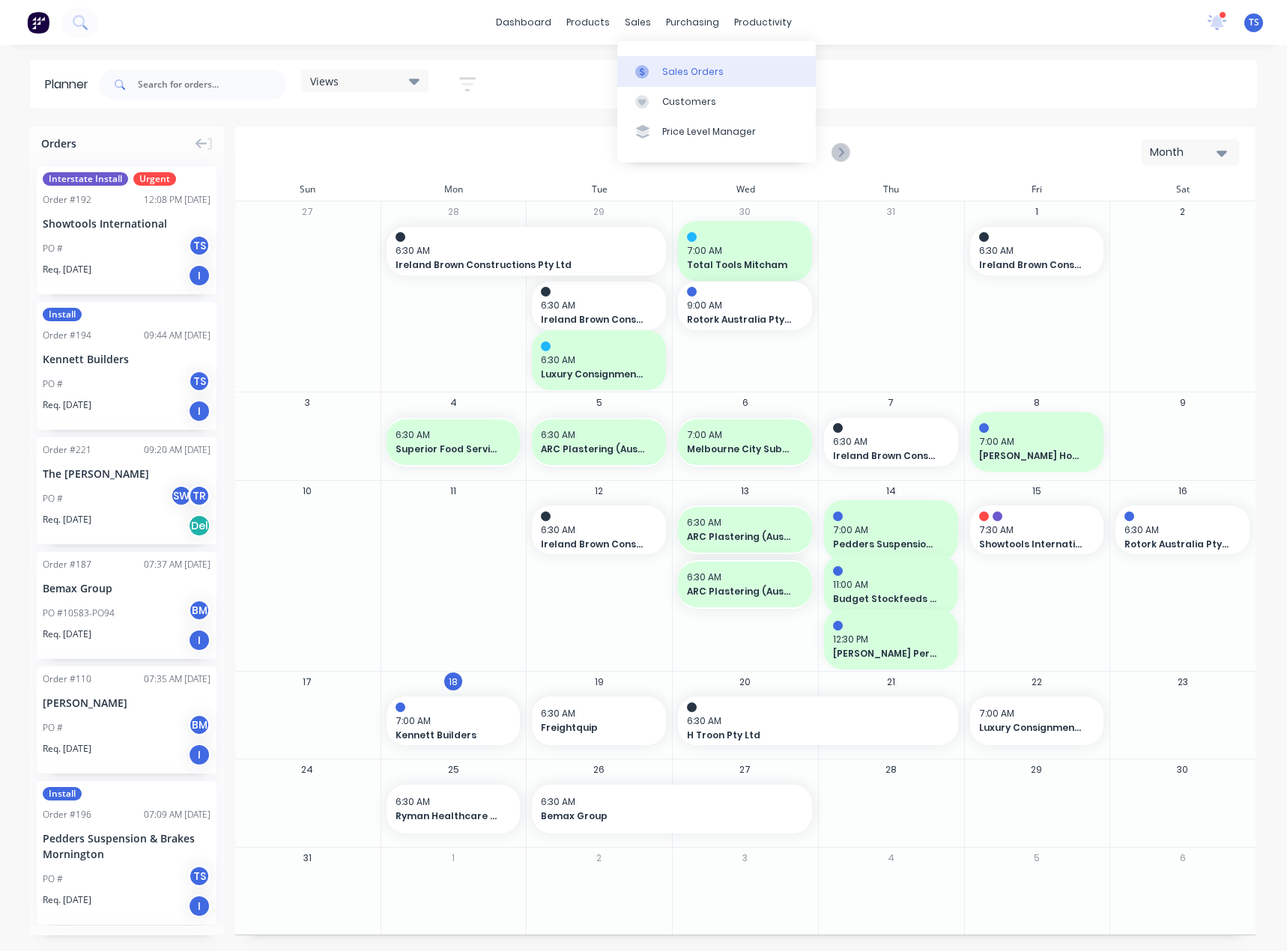
click at [648, 66] on icon at bounding box center [641, 71] width 13 height 13
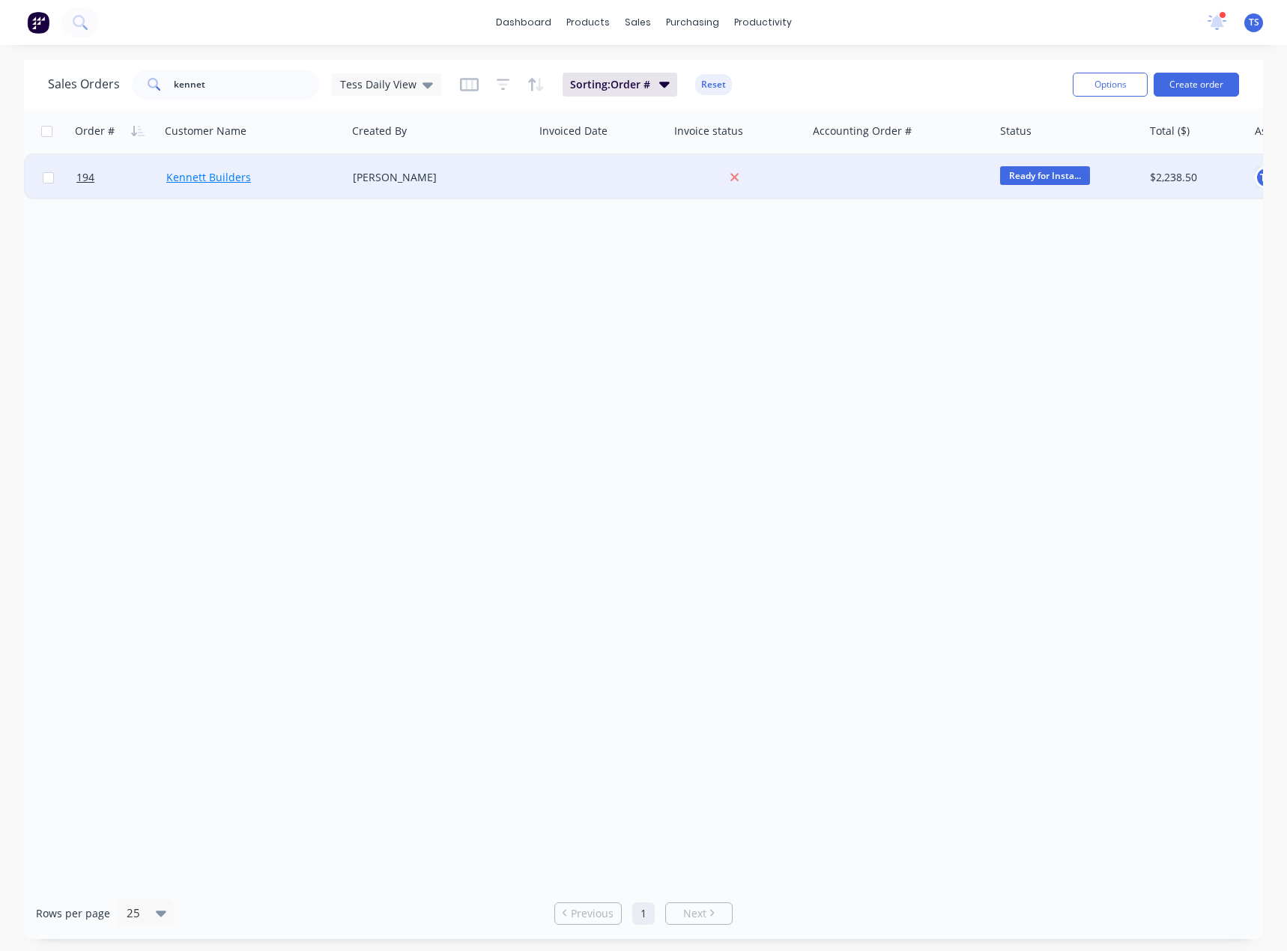
click at [219, 171] on link "Kennett Builders" at bounding box center [208, 177] width 85 height 14
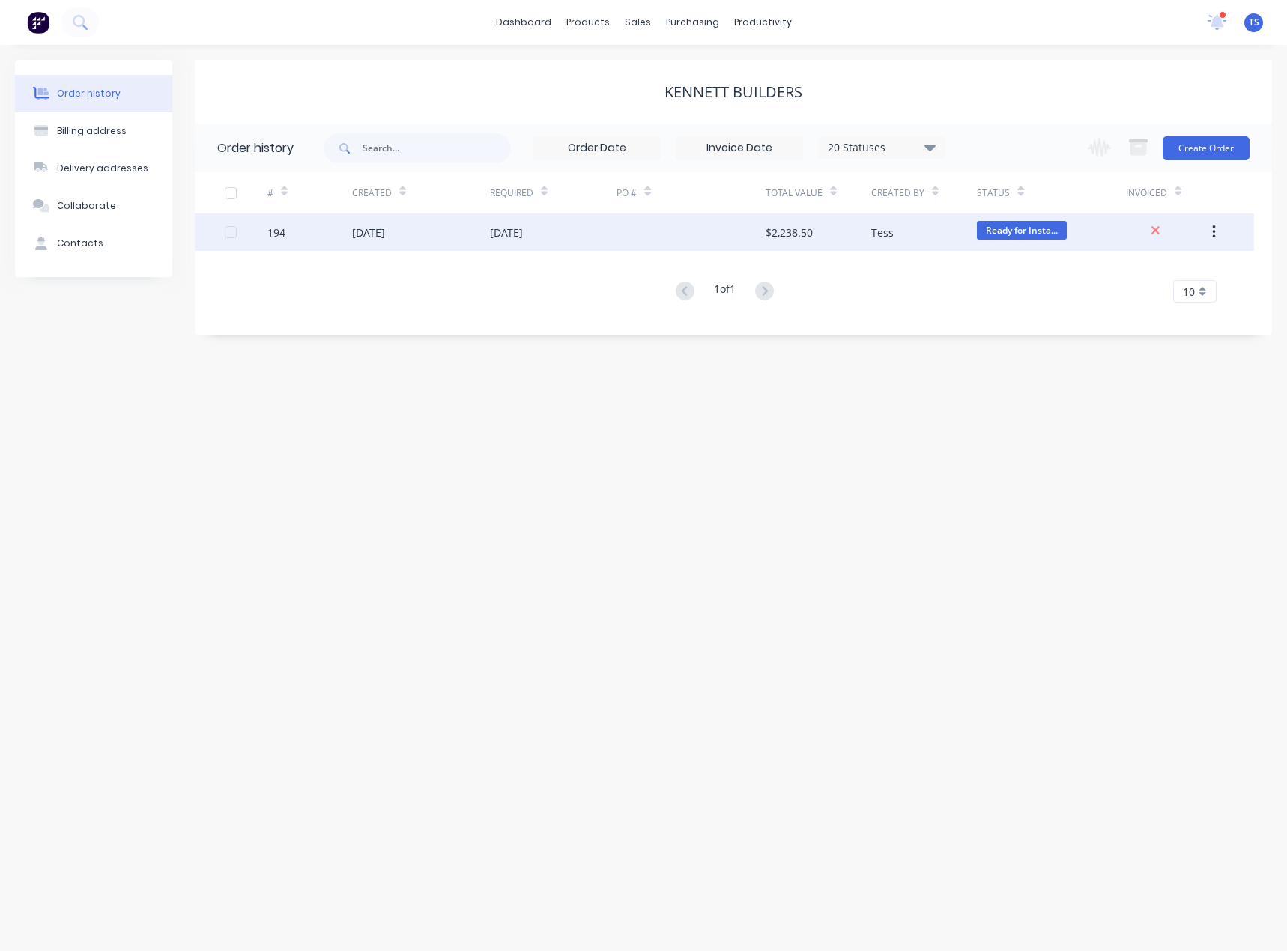
click at [385, 227] on div "[DATE]" at bounding box center [368, 233] width 33 height 16
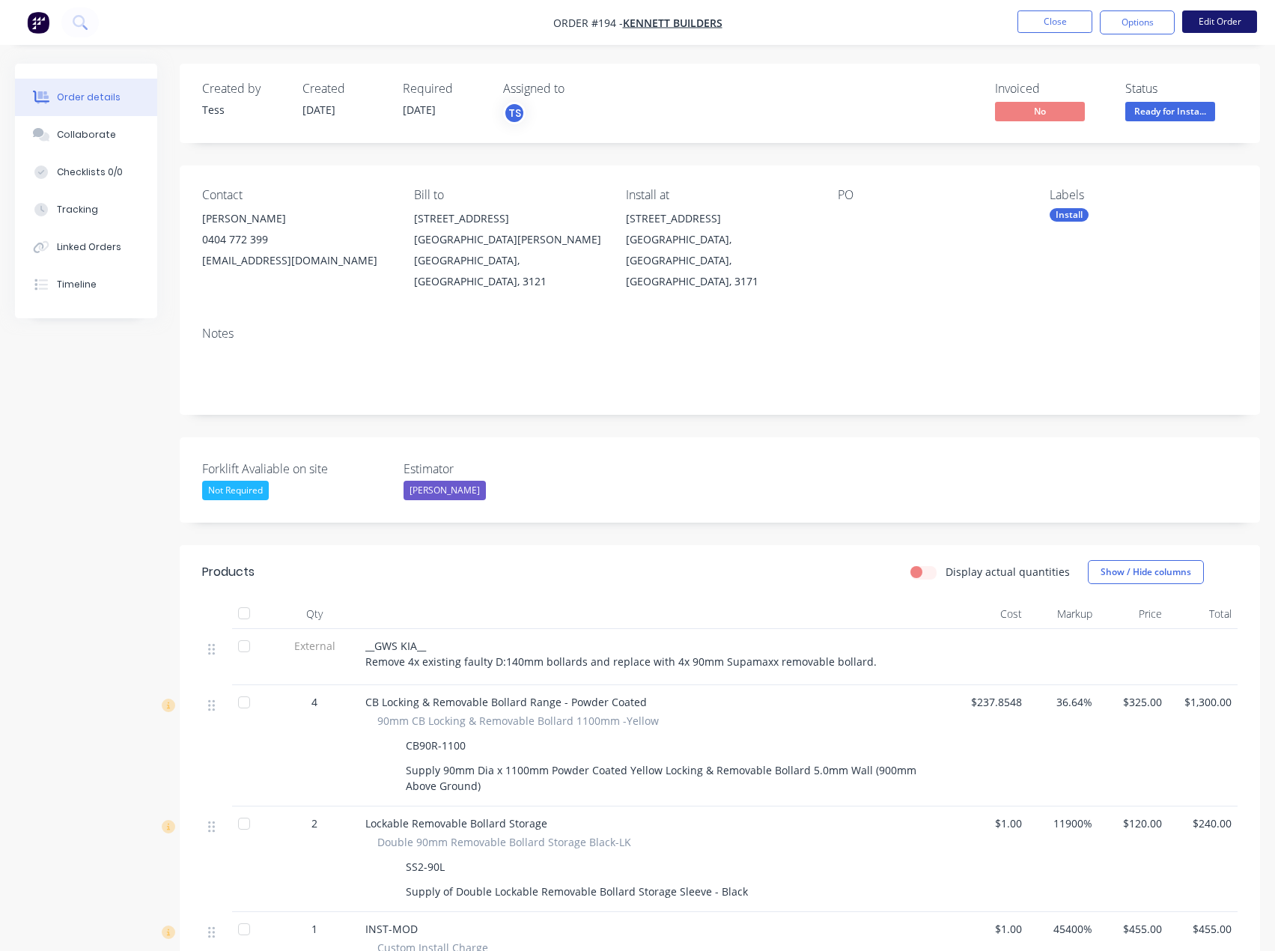
click at [1203, 29] on button "Edit Order" at bounding box center [1219, 21] width 75 height 22
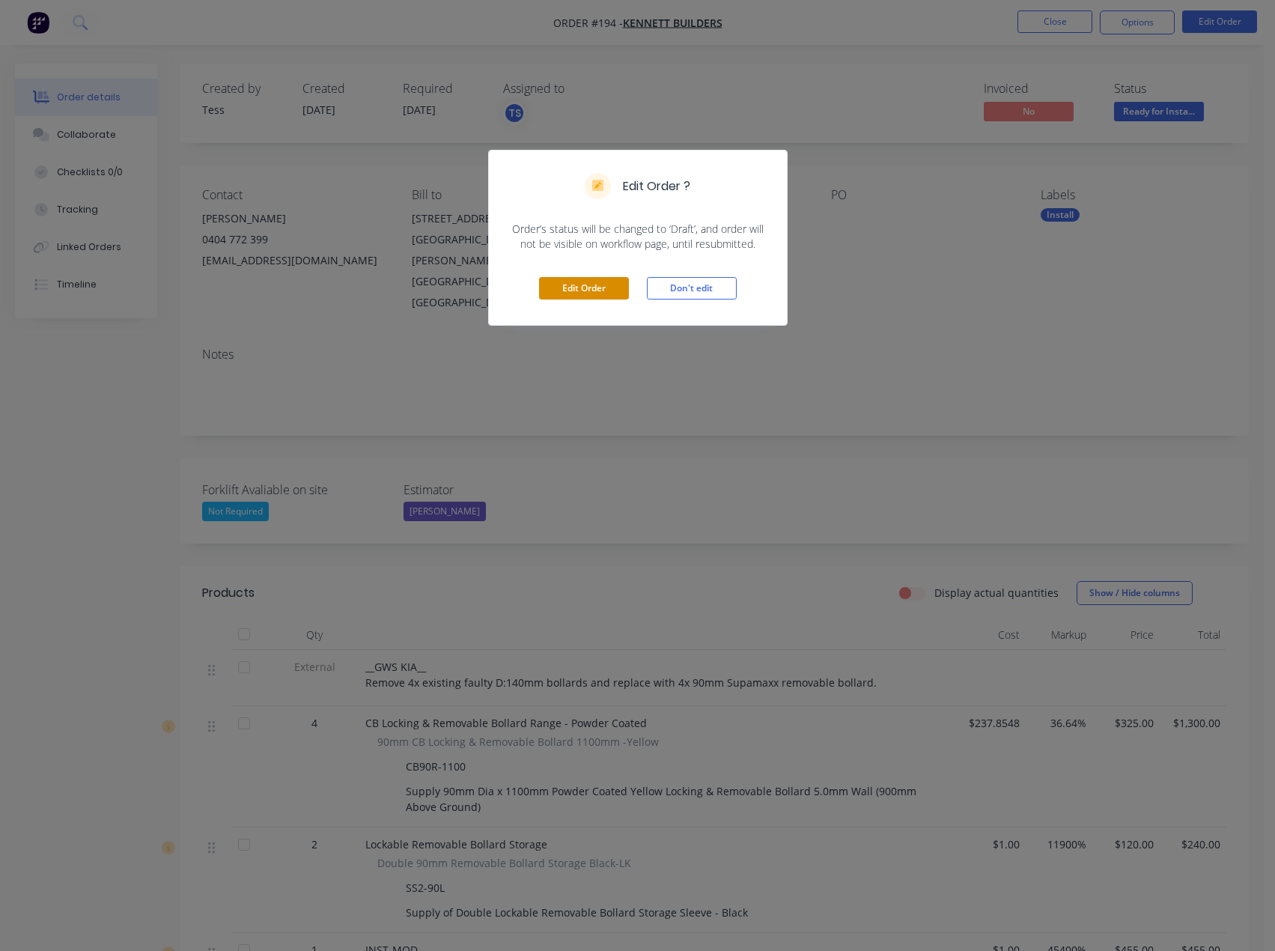
click at [577, 288] on button "Edit Order" at bounding box center [584, 288] width 90 height 22
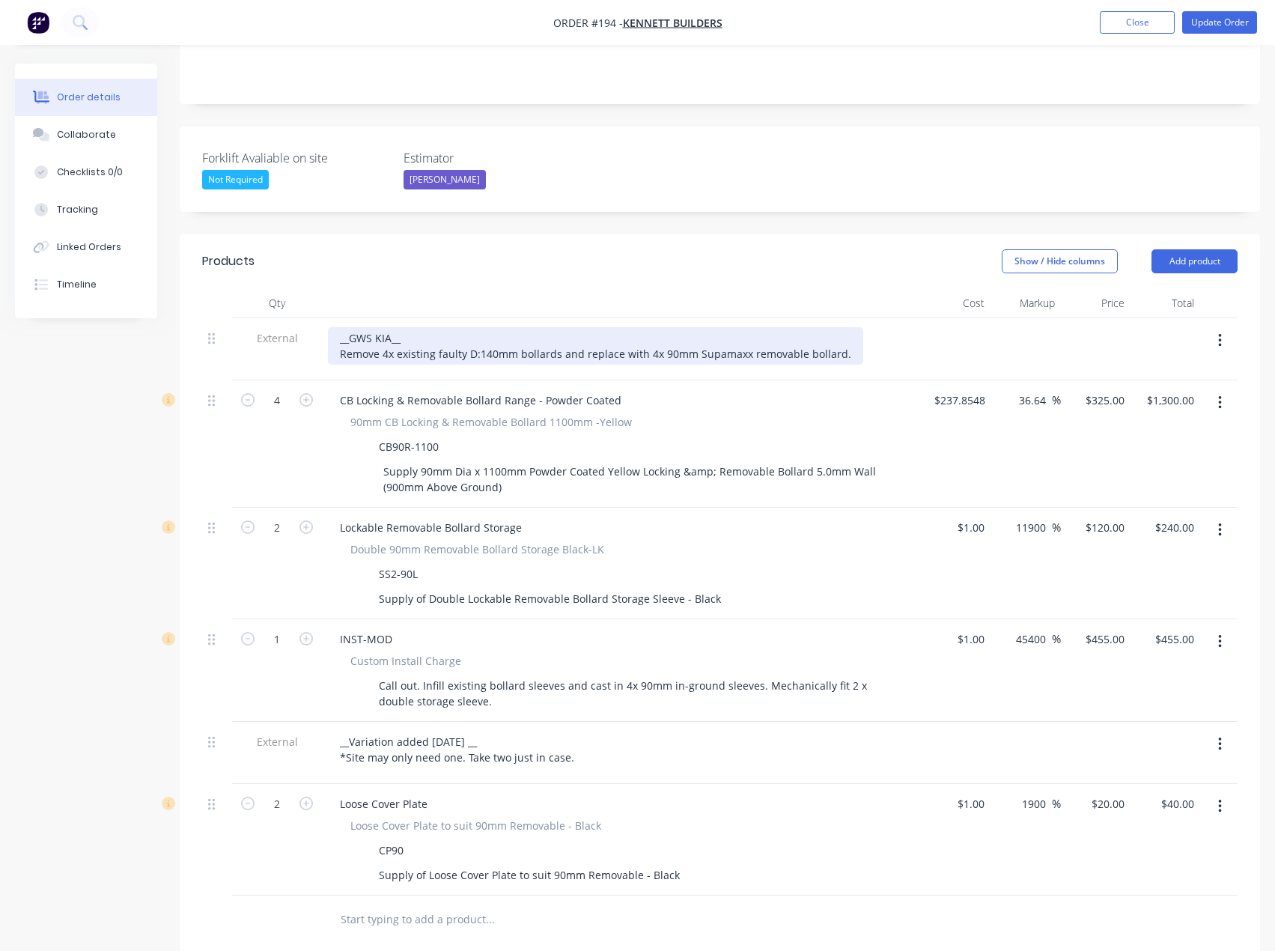
scroll to position [374, 0]
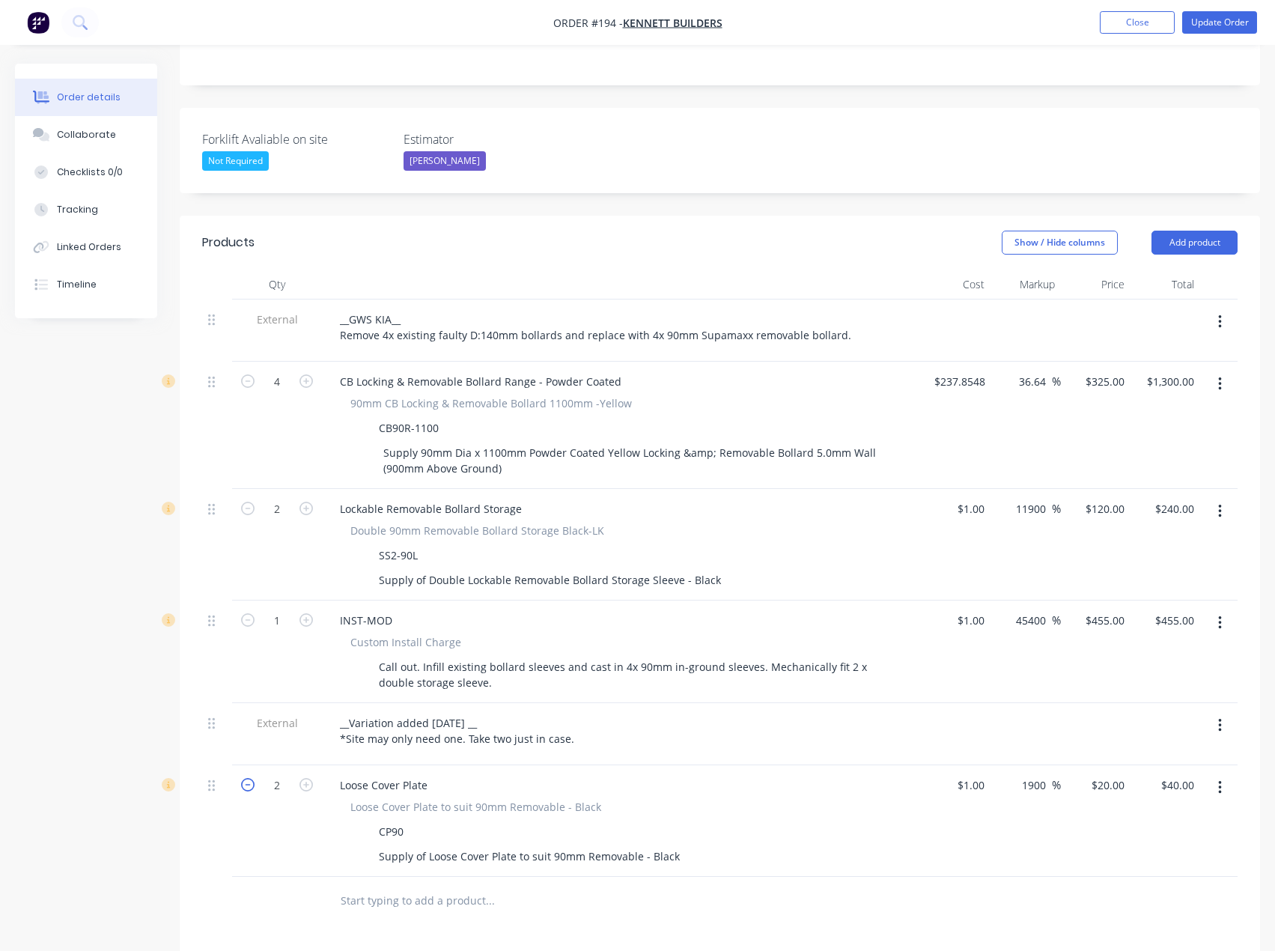
click at [249, 778] on icon "button" at bounding box center [247, 784] width 13 height 13
type input "1"
type input "$20.00"
click at [517, 712] on div "__Variation added [DATE] __ *Site may only need one. Take two just in case." at bounding box center [457, 730] width 258 height 37
click at [567, 712] on div "__Variation added [DATE] __ *Site may only need one. Take two just in case." at bounding box center [457, 730] width 258 height 37
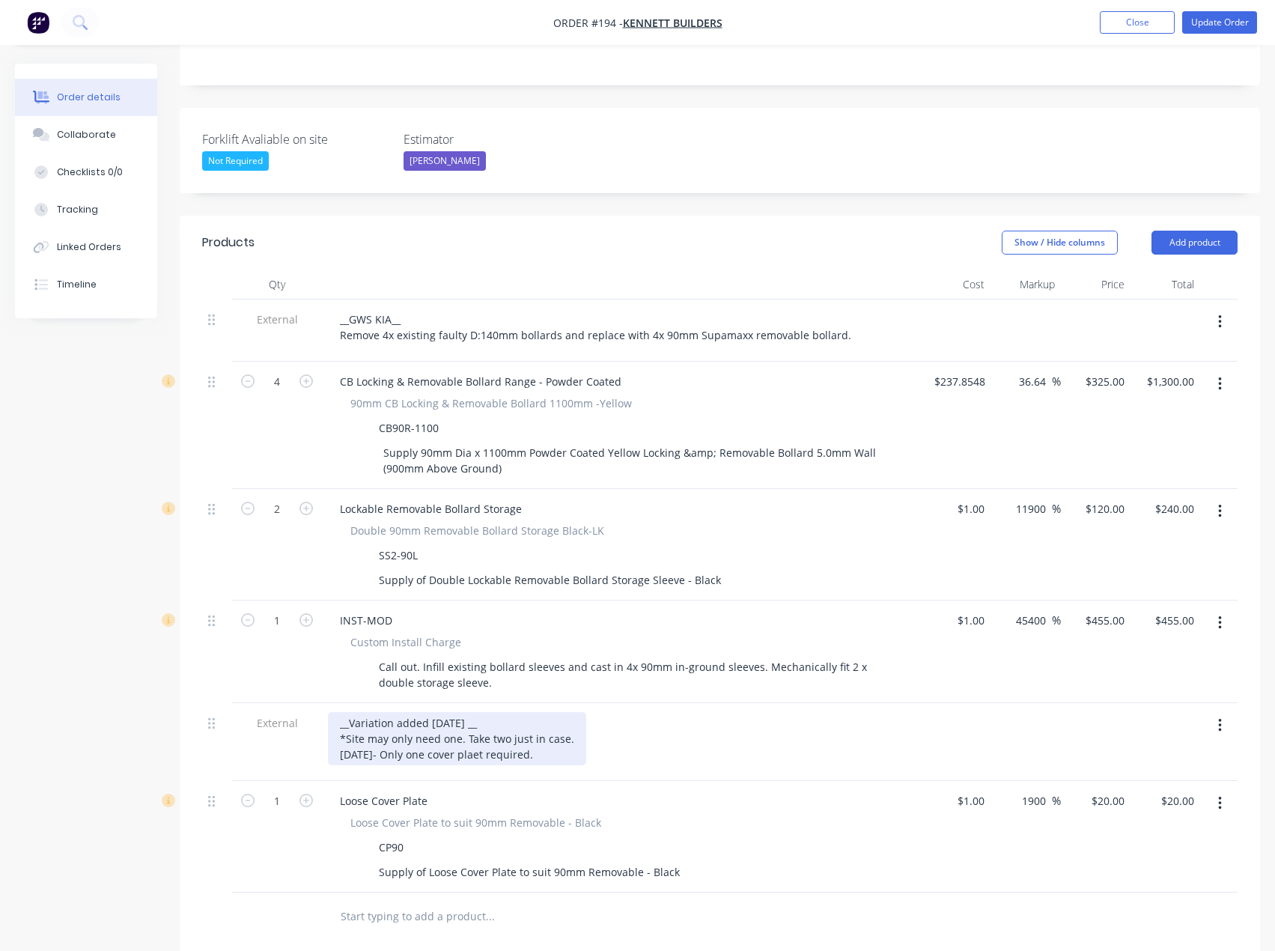
click at [567, 712] on div "__Variation added [DATE] __ *Site may only need one. Take two just in case. [DA…" at bounding box center [457, 738] width 258 height 53
click at [556, 712] on div "__Variation added [DATE] __ *Site may only need one. Take two just in case*. [D…" at bounding box center [460, 738] width 264 height 53
click at [505, 712] on div "__Variation added [DATE] __ *Site may only need one. Take two just in case*. [D…" at bounding box center [460, 738] width 264 height 53
click at [562, 712] on div "__Variation added [DATE] __ *Site may only need one. Take two just in case*. [D…" at bounding box center [460, 738] width 264 height 53
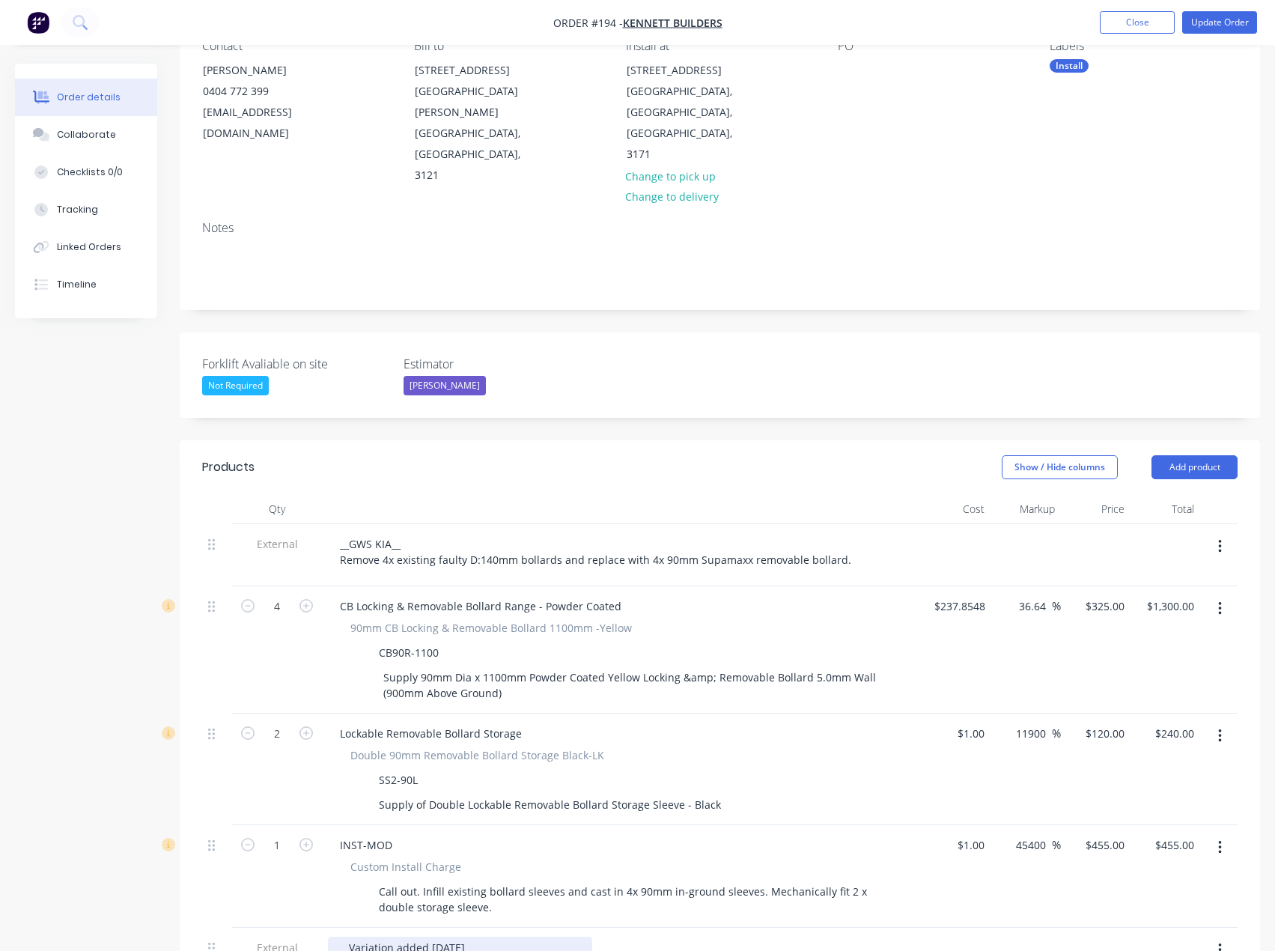
scroll to position [75, 0]
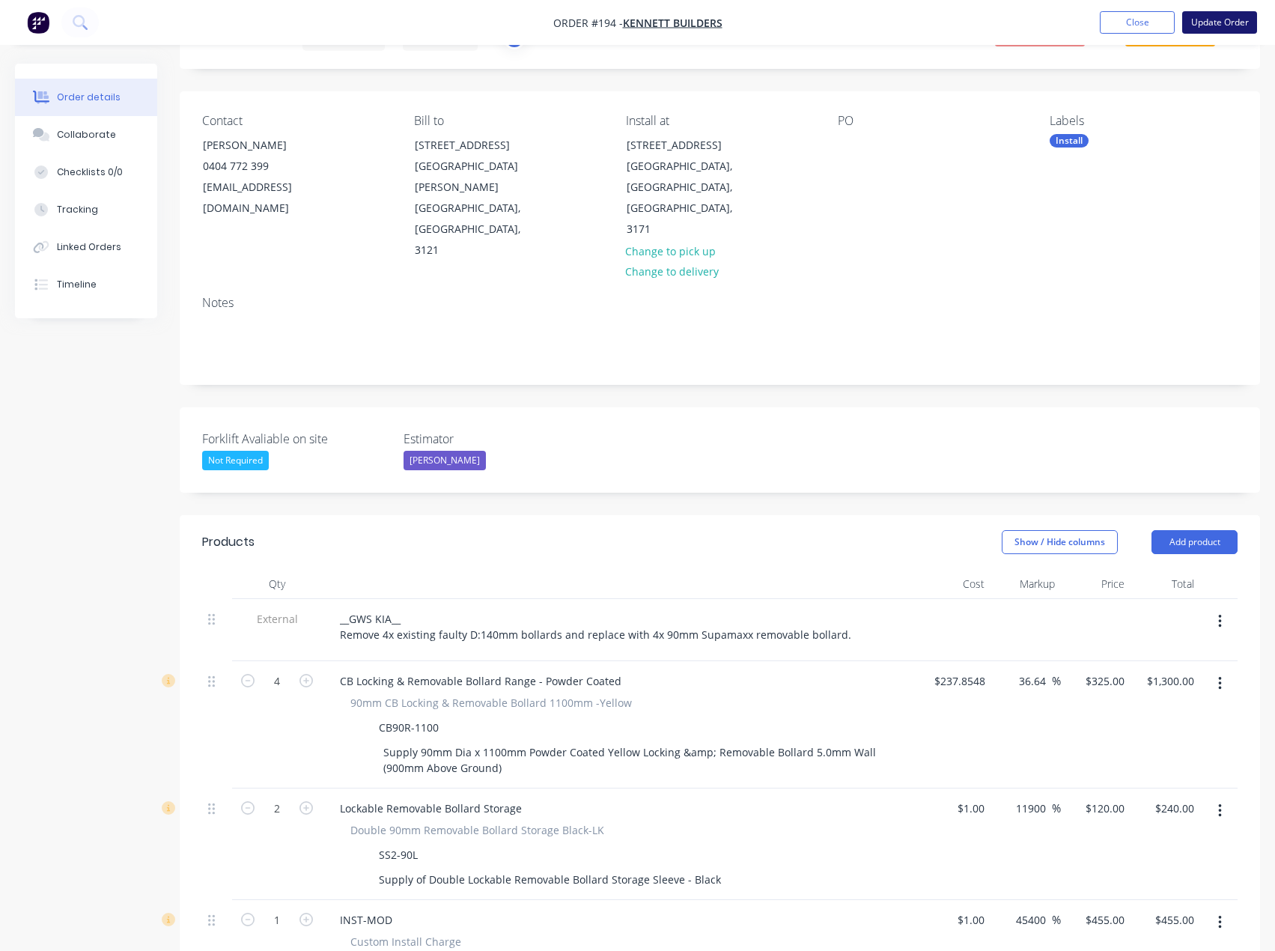
click at [1238, 19] on button "Update Order" at bounding box center [1219, 22] width 75 height 22
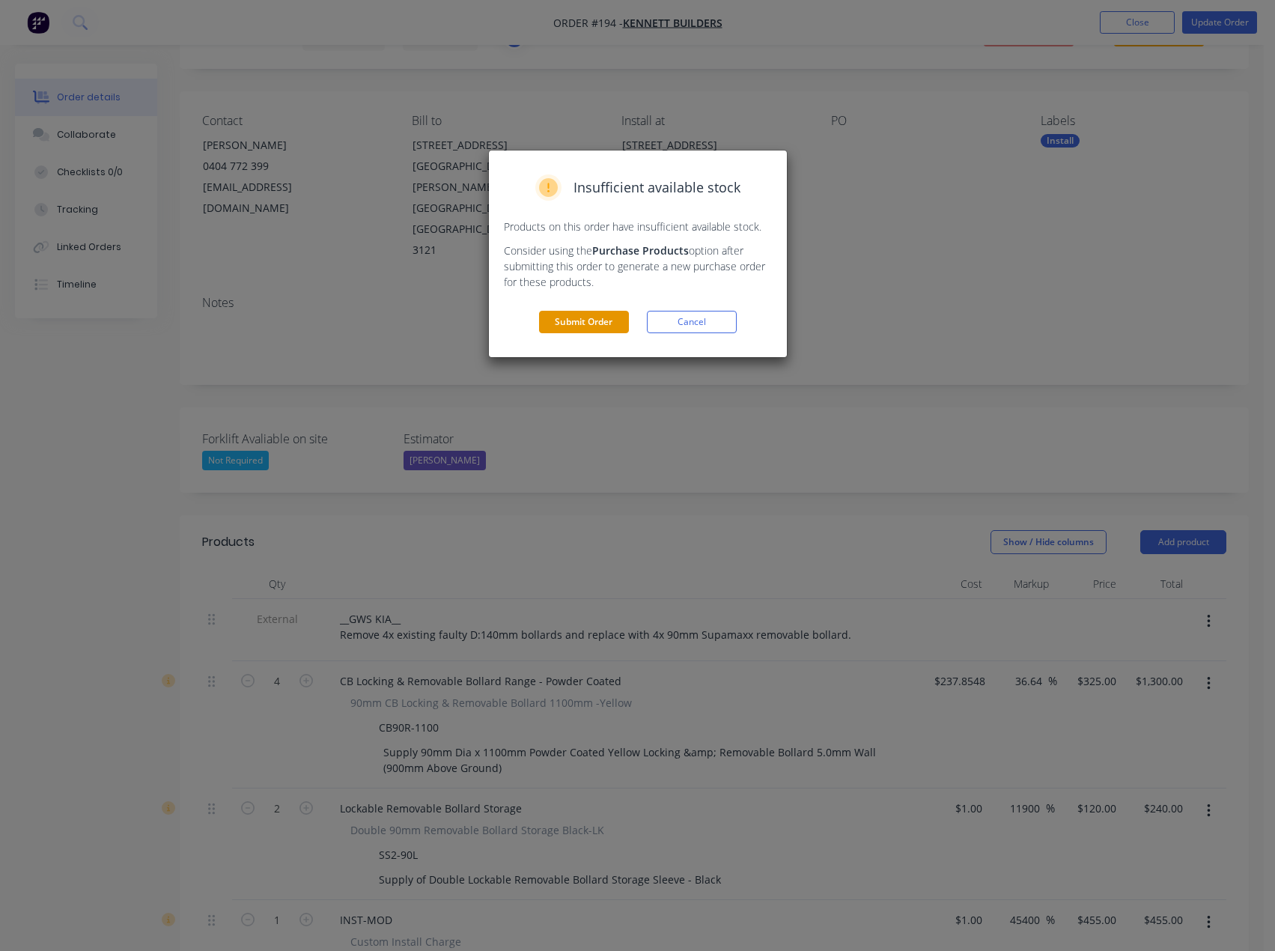
click at [577, 325] on button "Submit Order" at bounding box center [584, 322] width 90 height 22
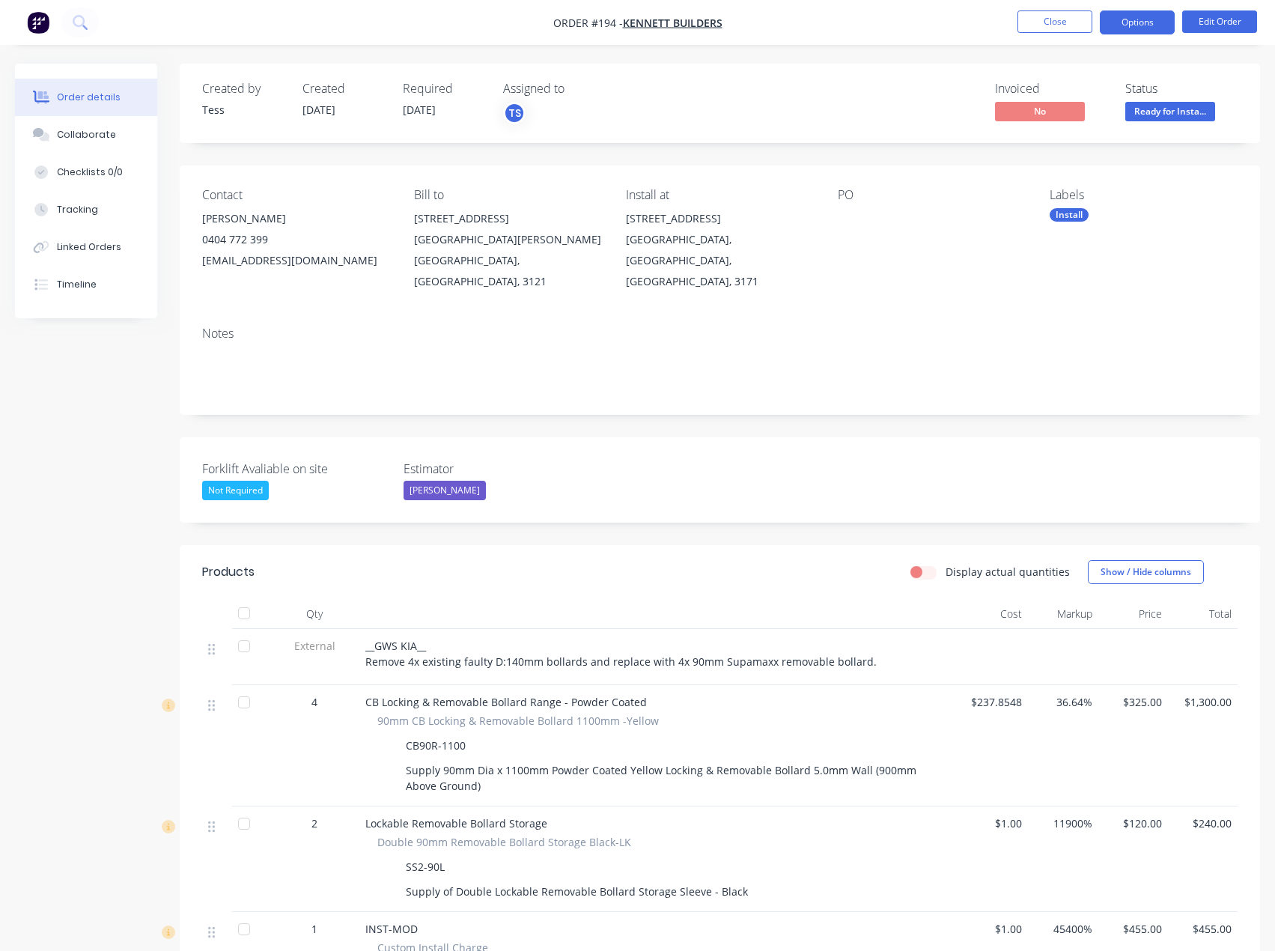
click at [1138, 24] on button "Options" at bounding box center [1137, 22] width 75 height 24
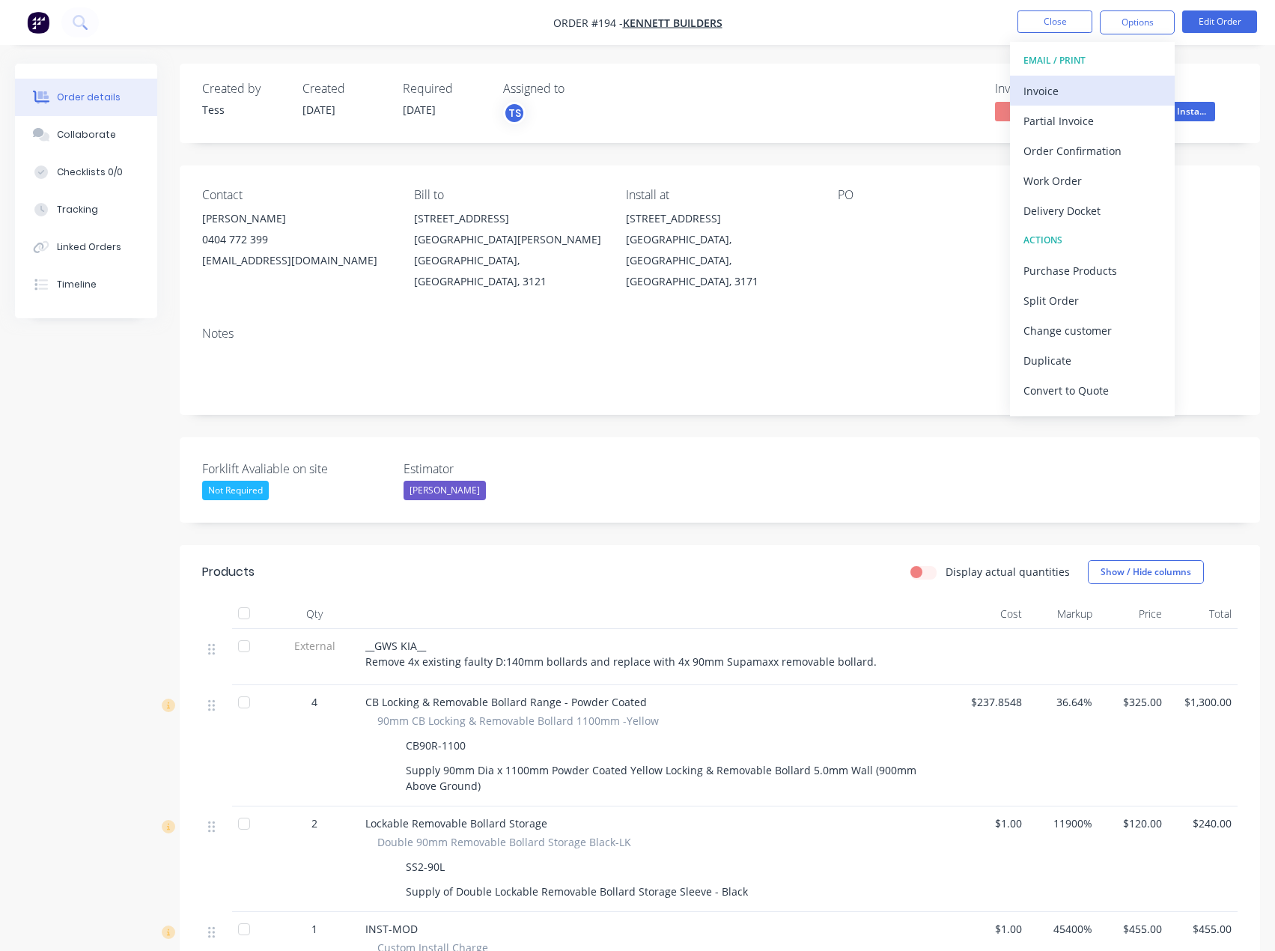
click at [1079, 86] on div "Invoice" at bounding box center [1093, 91] width 138 height 22
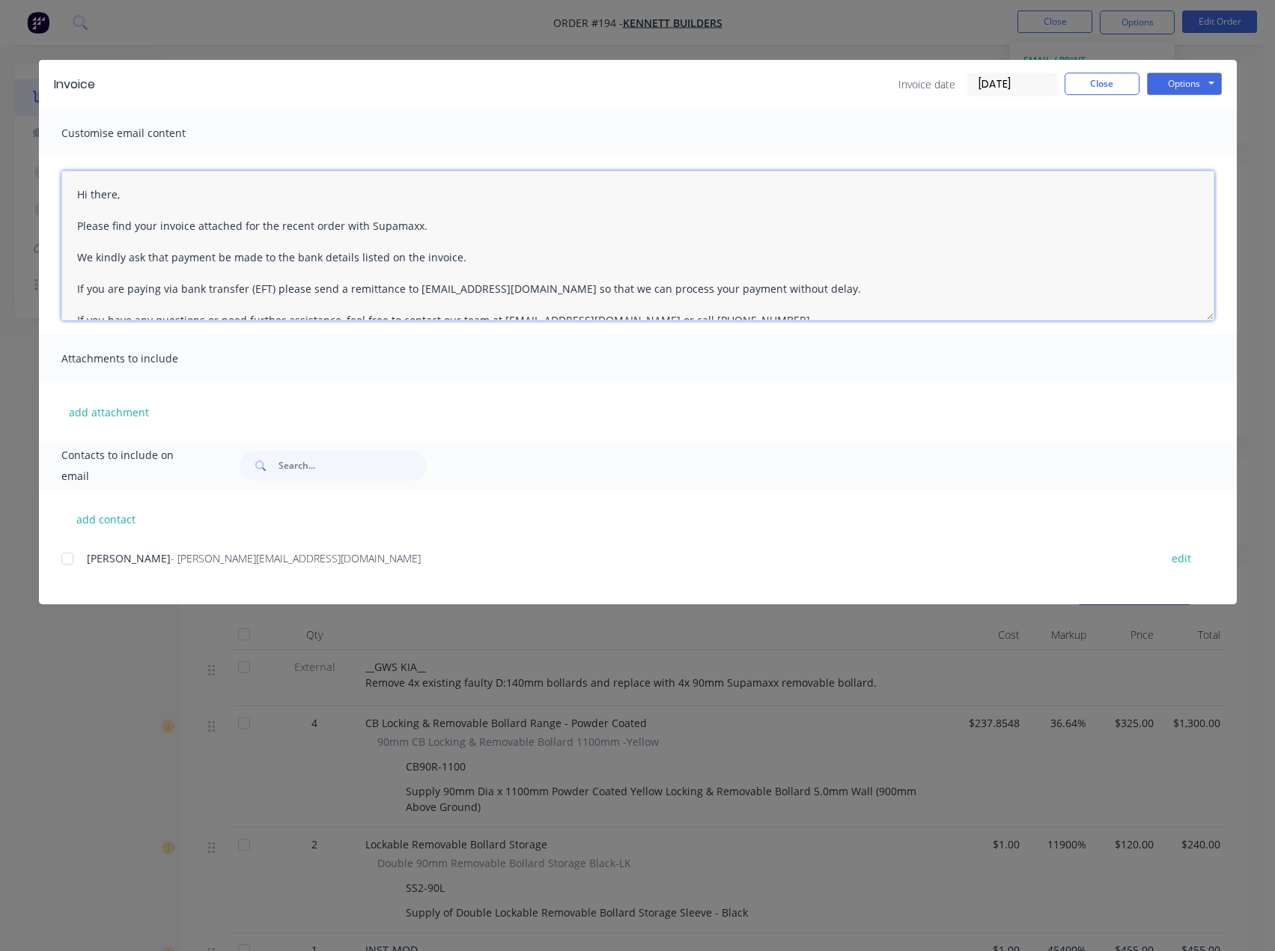
click at [121, 194] on textarea "Hi there, Please find your invoice attached for the recent order with Supamaxx.…" at bounding box center [637, 246] width 1153 height 150
type textarea "Hi [PERSON_NAME], Please find your invoice attached for the recent order with S…"
click at [1111, 87] on button "Close" at bounding box center [1102, 84] width 75 height 22
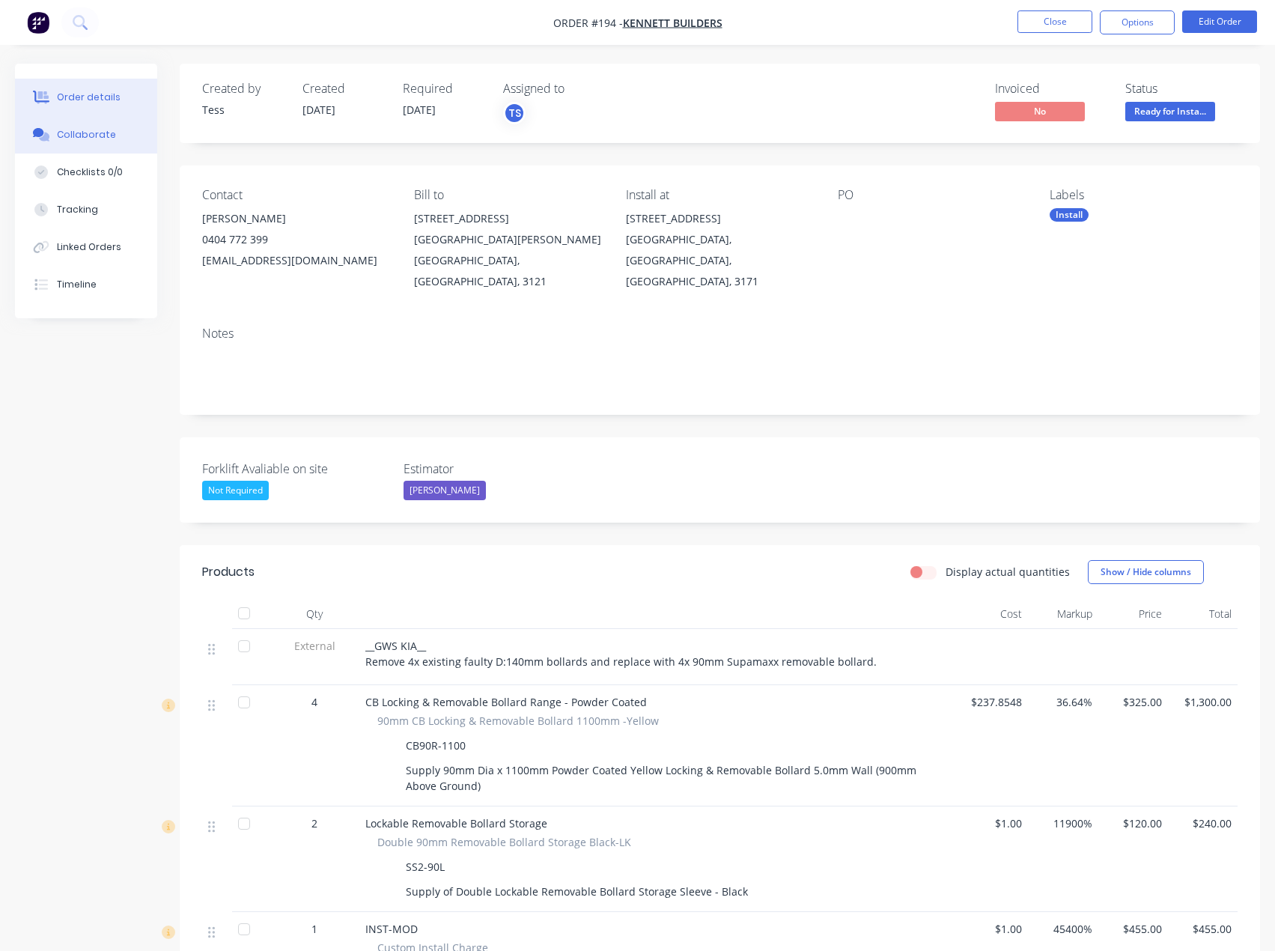
click at [78, 139] on div "Collaborate" at bounding box center [86, 134] width 59 height 13
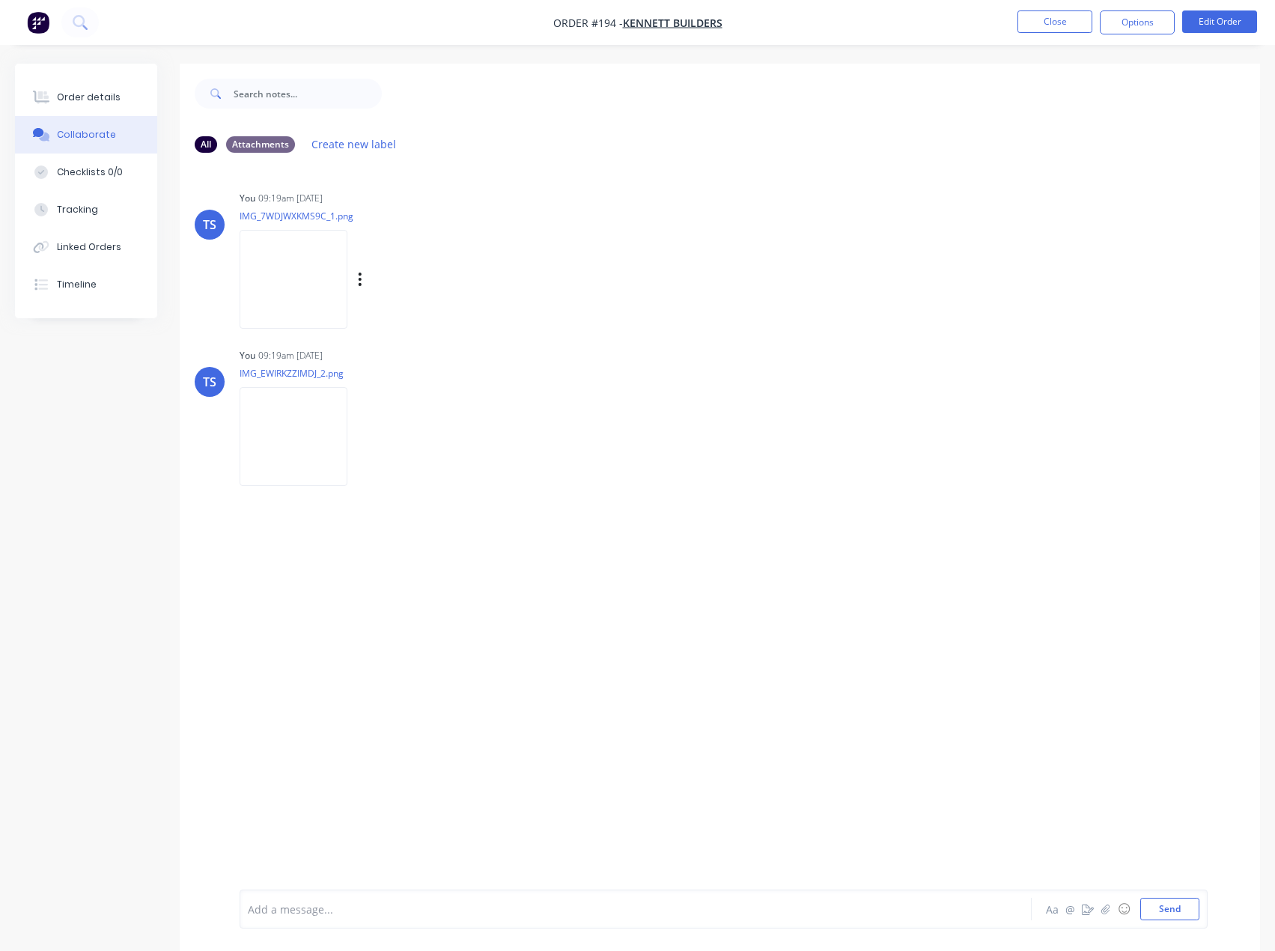
click at [300, 284] on img at bounding box center [294, 279] width 108 height 98
click at [302, 436] on img at bounding box center [294, 436] width 108 height 98
click at [83, 100] on div "Order details" at bounding box center [89, 97] width 64 height 13
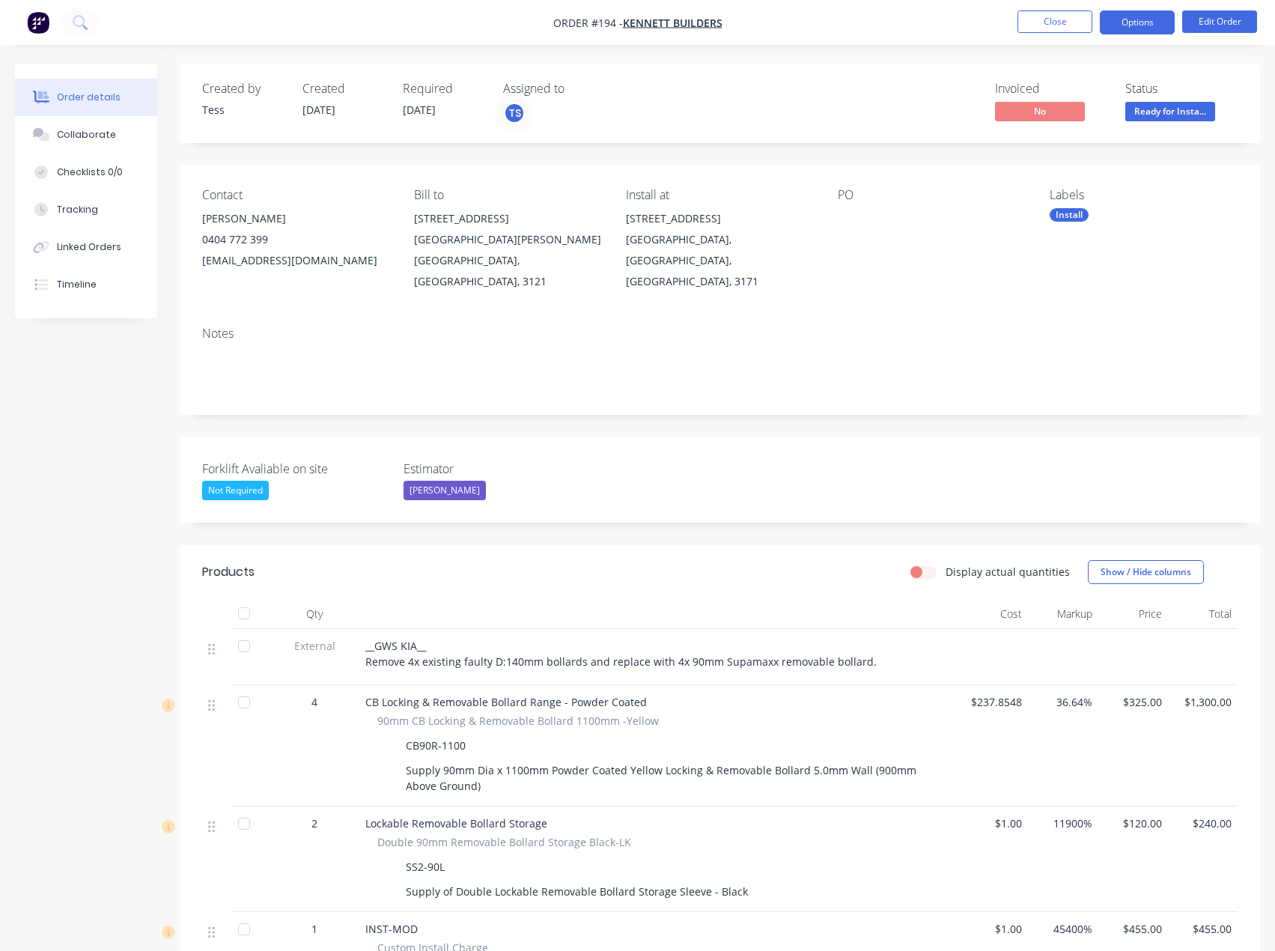
click at [1126, 19] on button "Options" at bounding box center [1137, 22] width 75 height 24
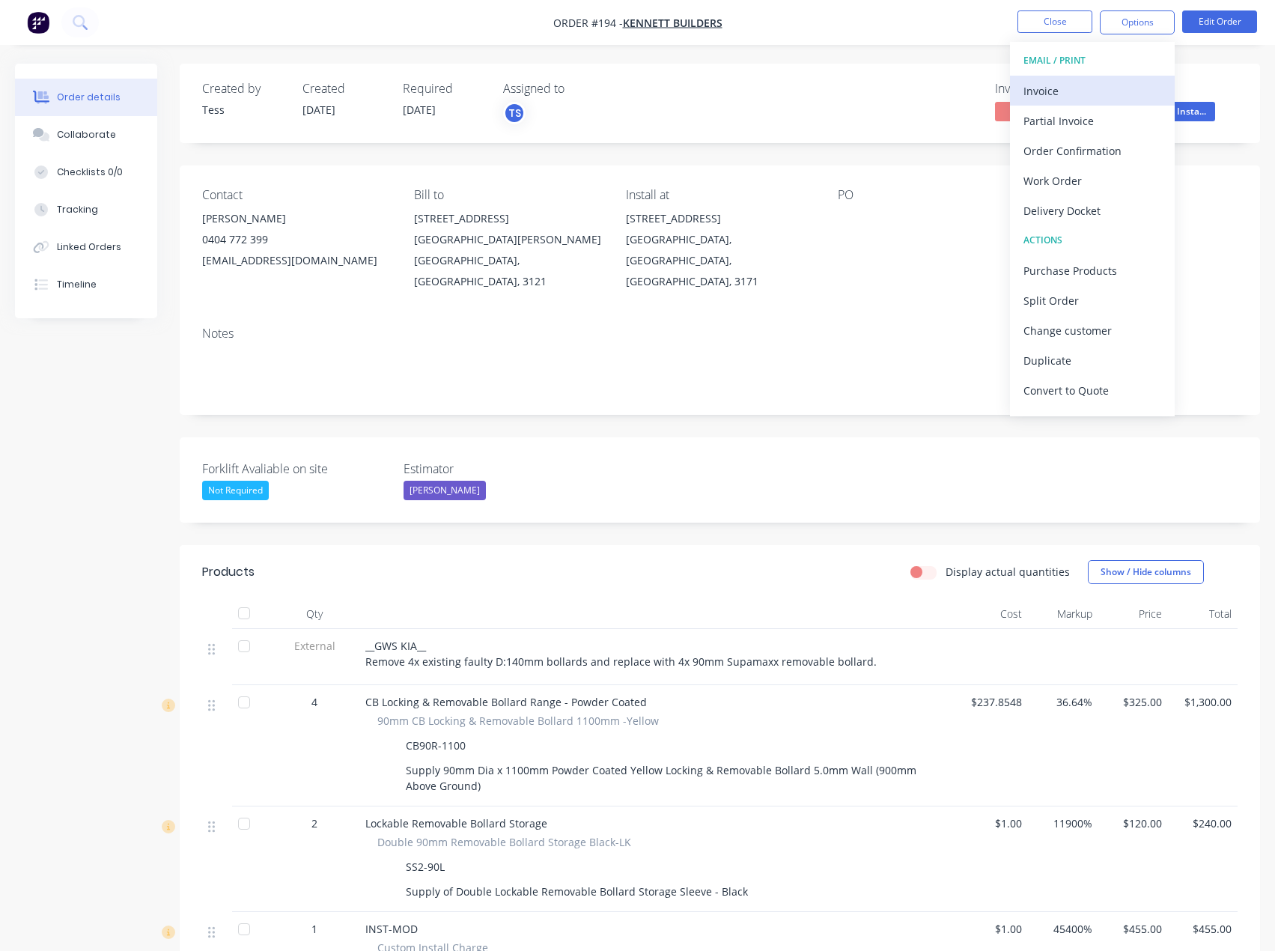
click at [1096, 88] on div "Invoice" at bounding box center [1093, 91] width 138 height 22
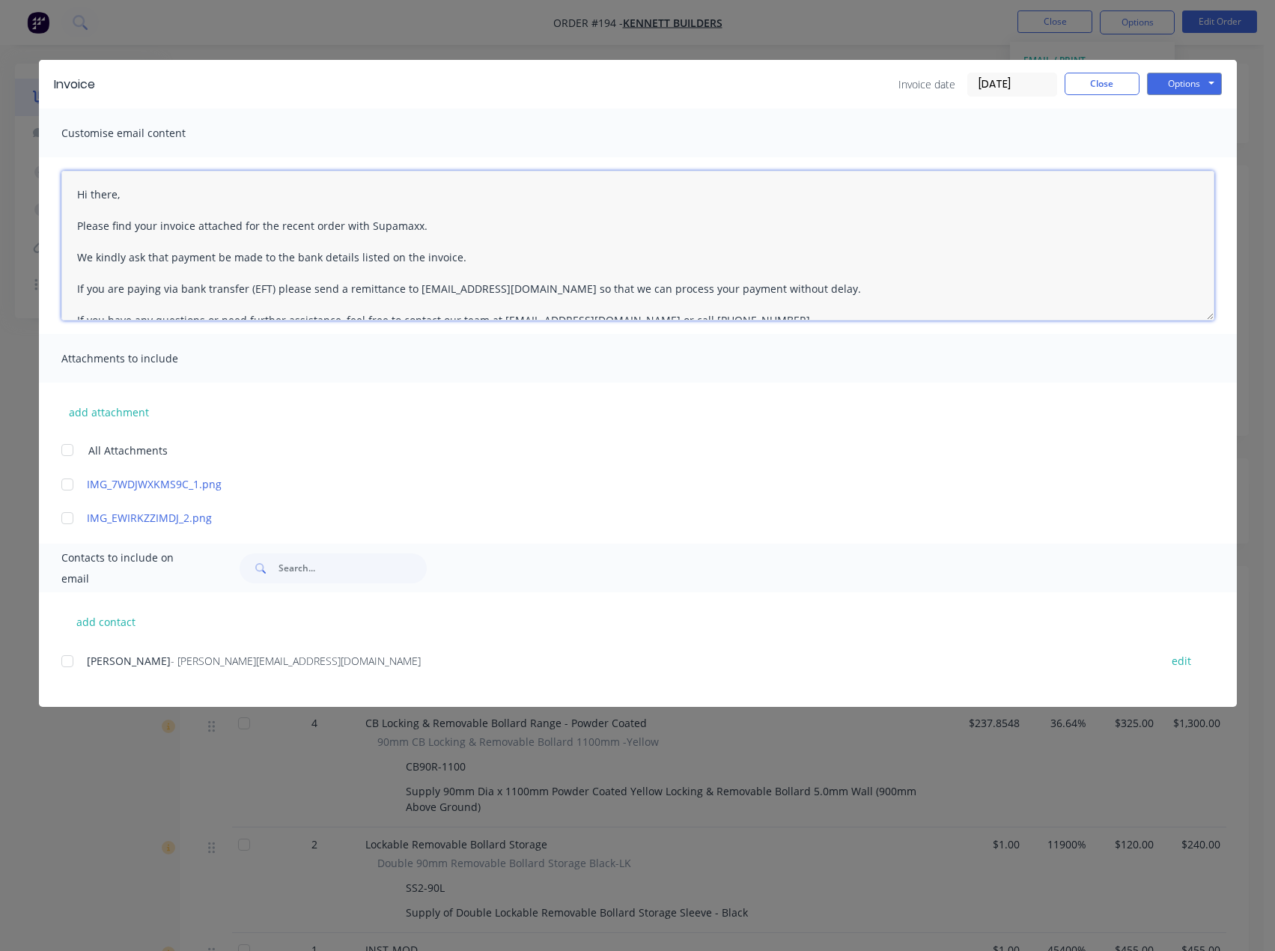
click at [127, 191] on textarea "Hi there, Please find your invoice attached for the recent order with Supamaxx.…" at bounding box center [637, 246] width 1153 height 150
click at [432, 224] on textarea "Hi [PERSON_NAME], Please find your invoice attached for the recent order with S…" at bounding box center [637, 246] width 1153 height 150
click at [455, 253] on textarea "Hi [PERSON_NAME], Please find your invoice attached for the recent order with S…" at bounding box center [637, 246] width 1153 height 150
click at [67, 483] on div at bounding box center [67, 485] width 30 height 30
click at [69, 516] on div at bounding box center [67, 518] width 30 height 30
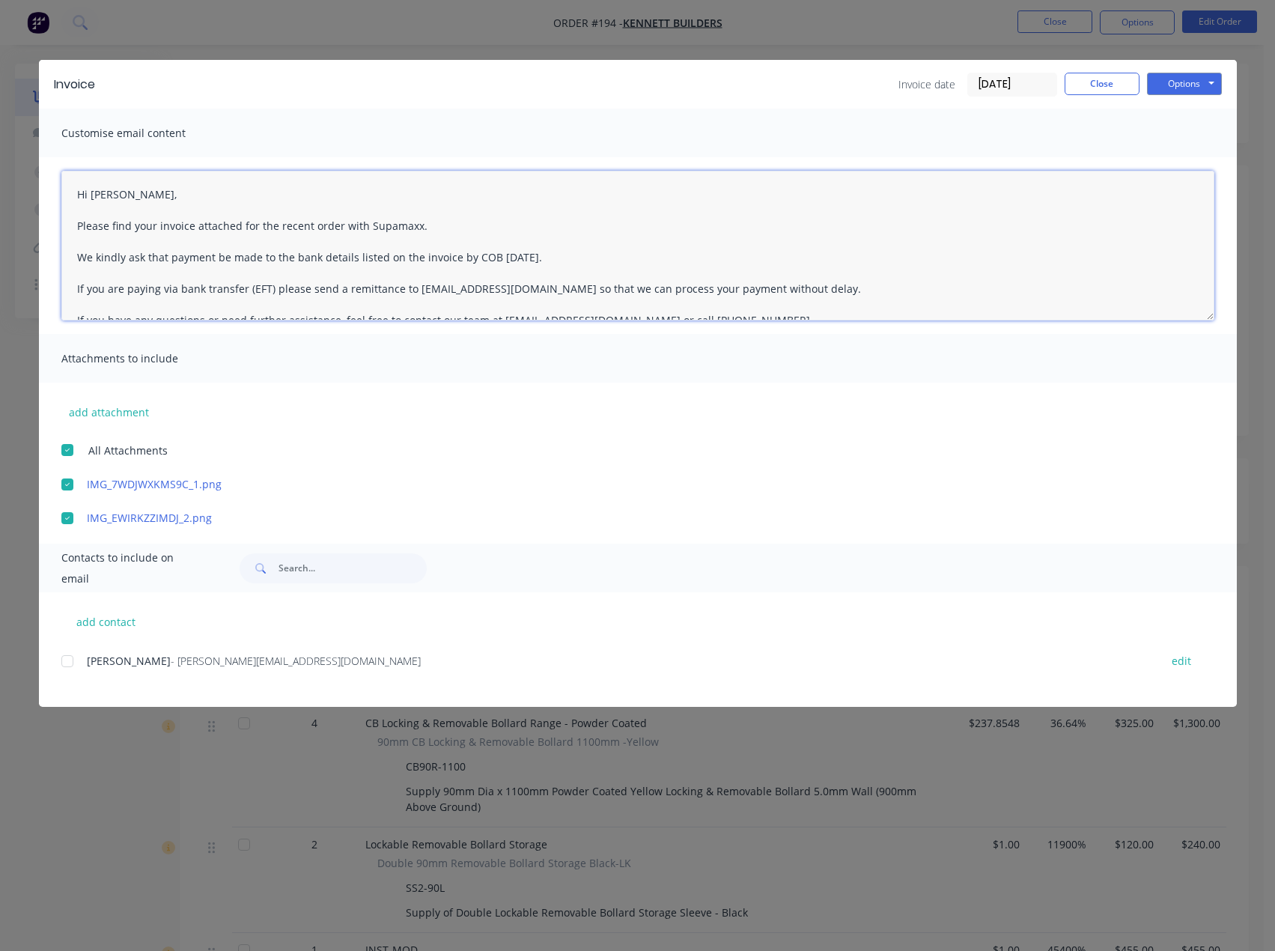
click at [64, 660] on div at bounding box center [67, 661] width 30 height 30
type textarea "Hi [PERSON_NAME], Please find your invoice attached for the recent order with S…"
click at [107, 625] on button "add contact" at bounding box center [106, 621] width 90 height 22
select select "AU"
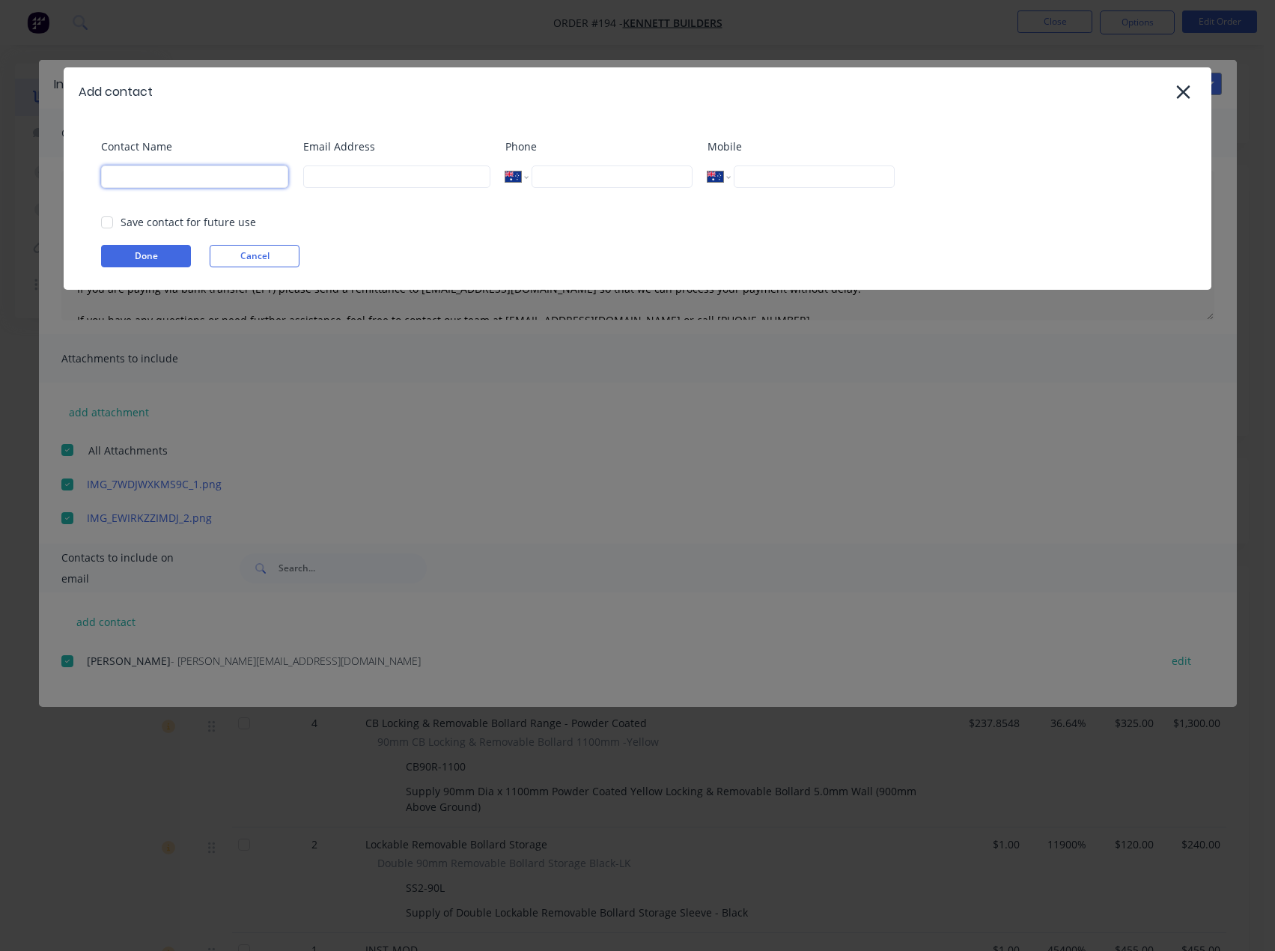
click at [142, 179] on input at bounding box center [194, 176] width 187 height 22
type input "Tess"
click at [349, 177] on input at bounding box center [396, 176] width 187 height 22
type input "[EMAIL_ADDRESS][DOMAIN_NAME]"
click at [163, 255] on button "Done" at bounding box center [146, 256] width 90 height 22
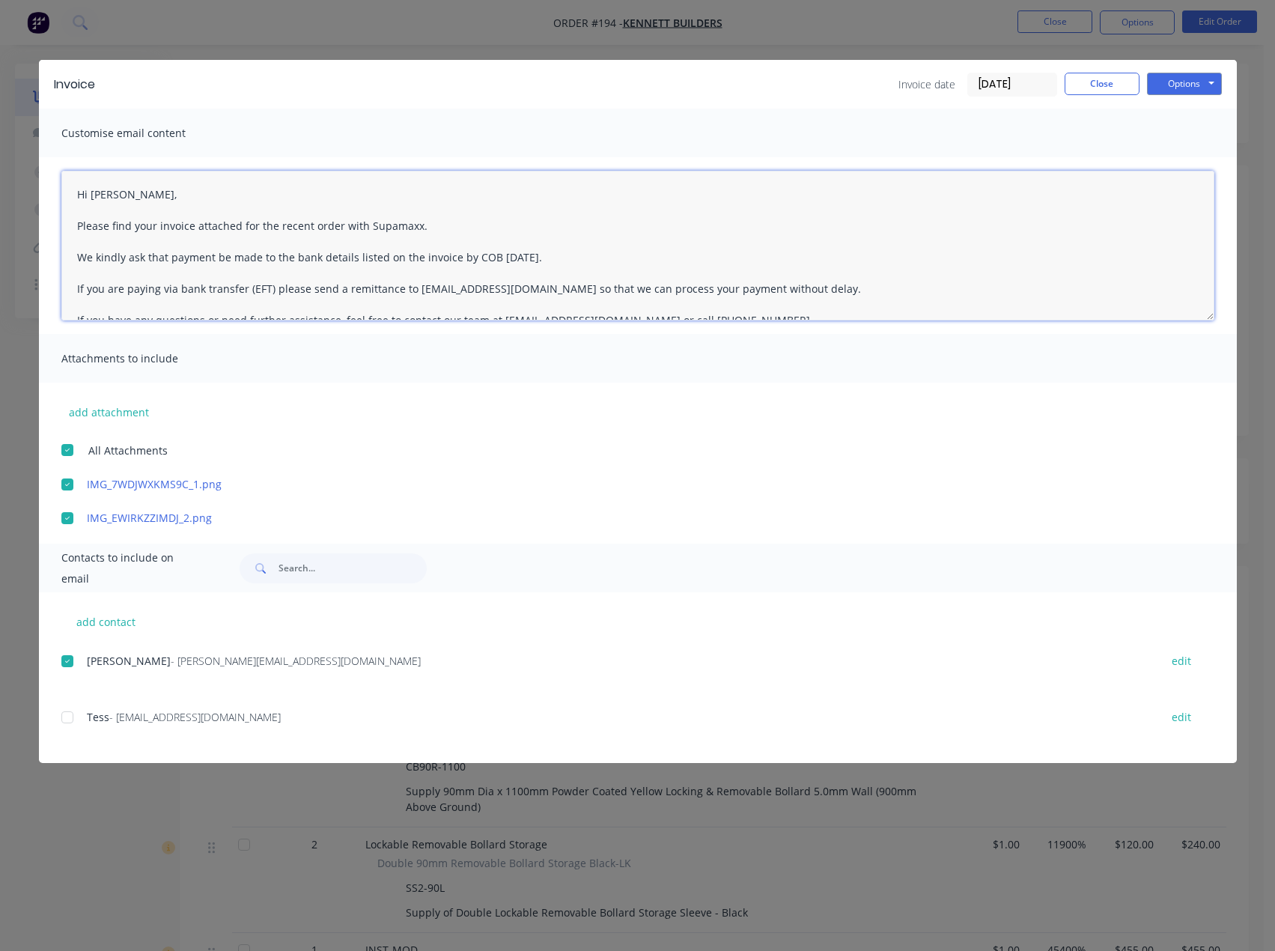
click at [547, 256] on textarea "Hi [PERSON_NAME], Please find your invoice attached for the recent order with S…" at bounding box center [637, 246] width 1153 height 150
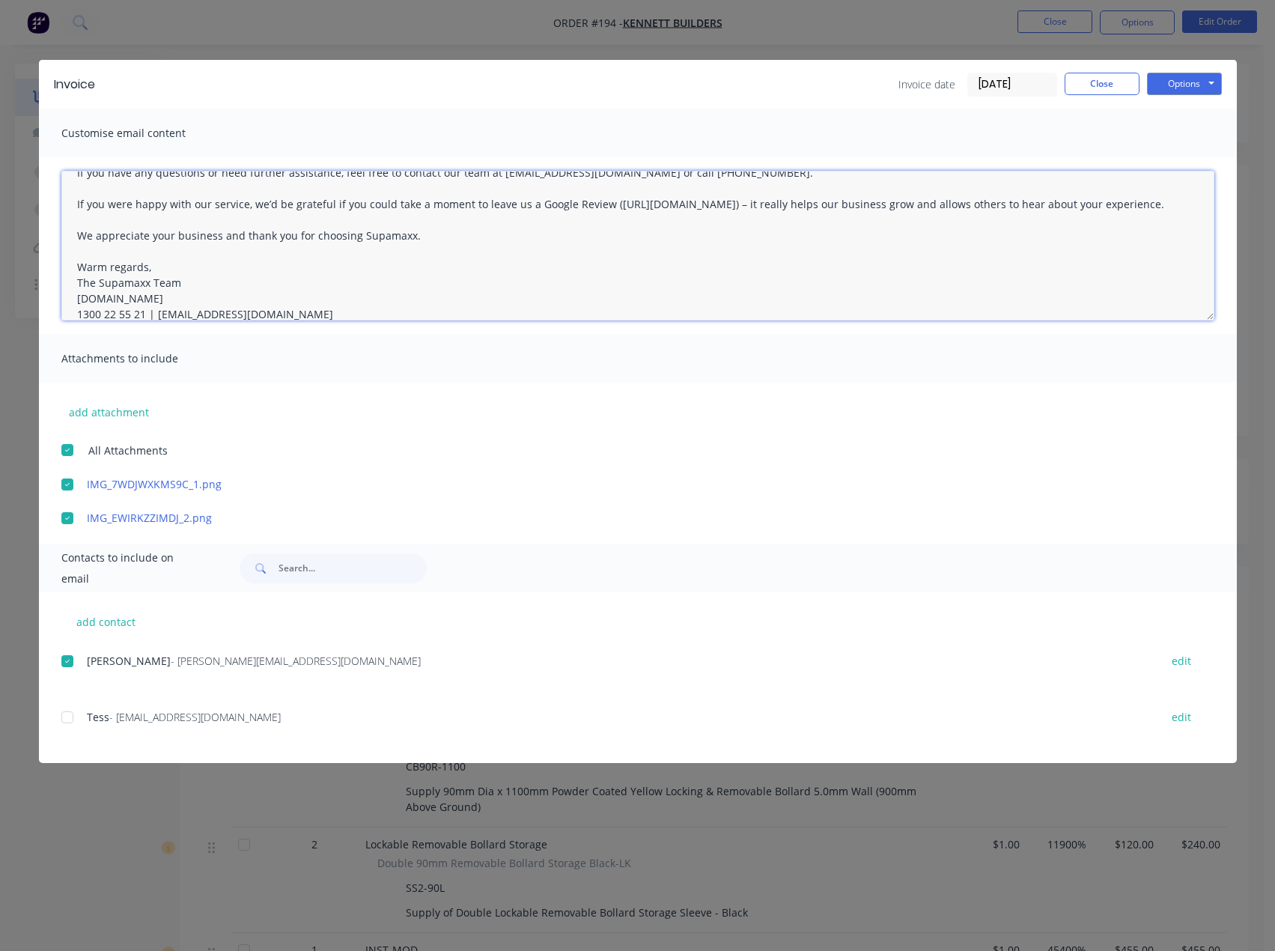
scroll to position [150, 0]
click at [418, 251] on textarea "Hi [PERSON_NAME], Please find your invoice attached for the recent order with S…" at bounding box center [637, 246] width 1153 height 150
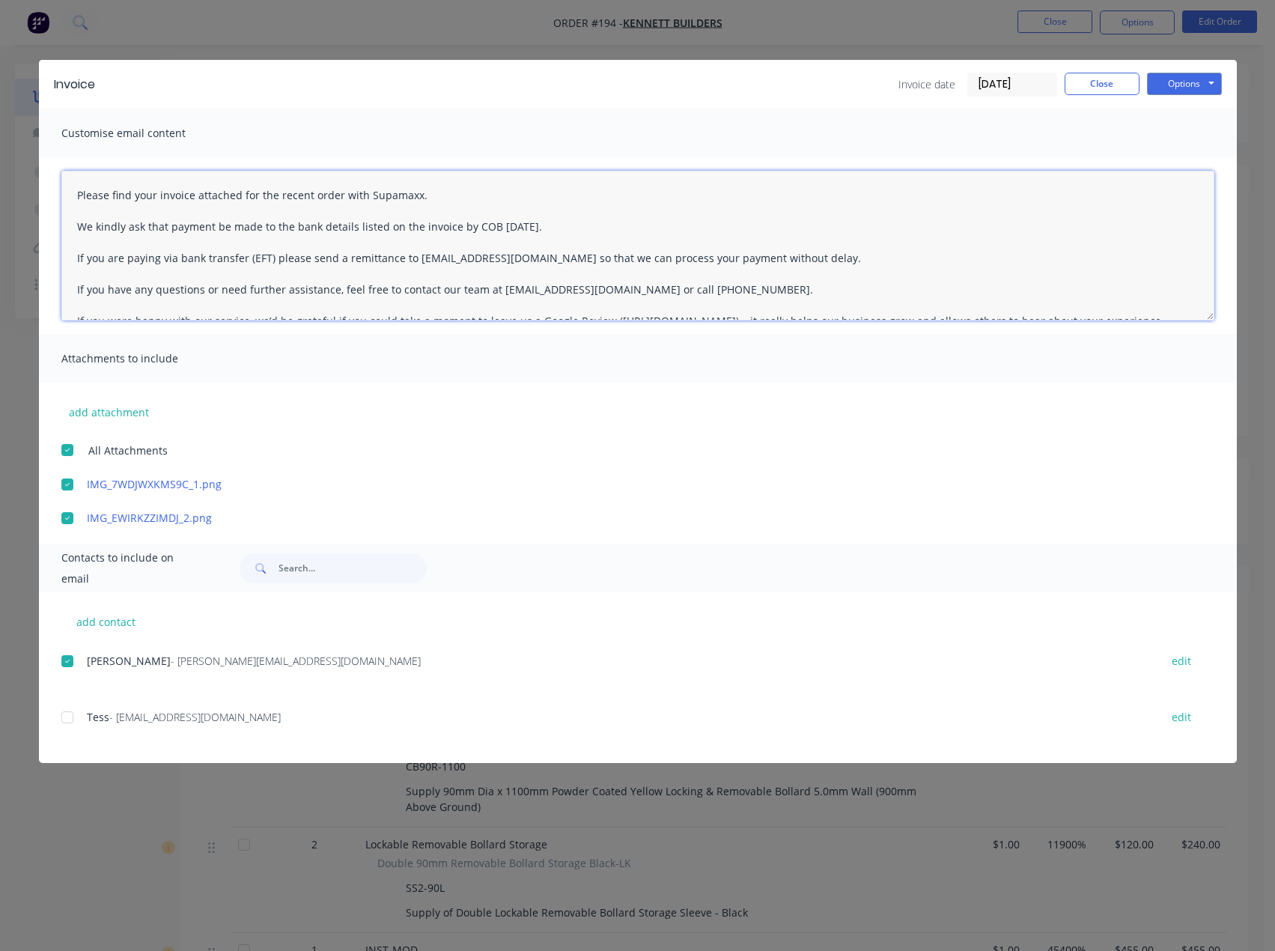
scroll to position [0, 0]
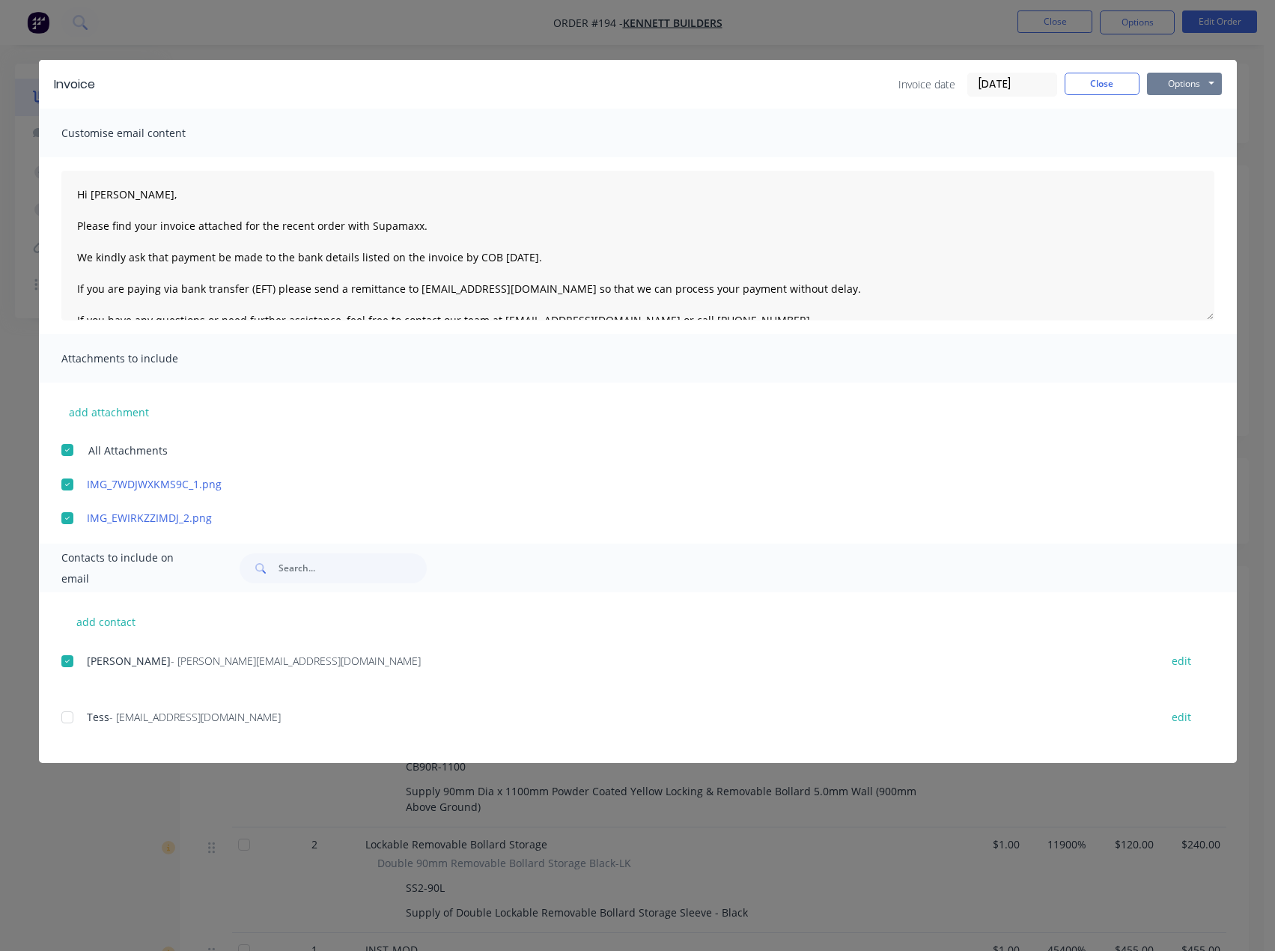
click at [1206, 82] on button "Options" at bounding box center [1184, 84] width 75 height 22
click at [1177, 153] on button "Email" at bounding box center [1195, 160] width 96 height 25
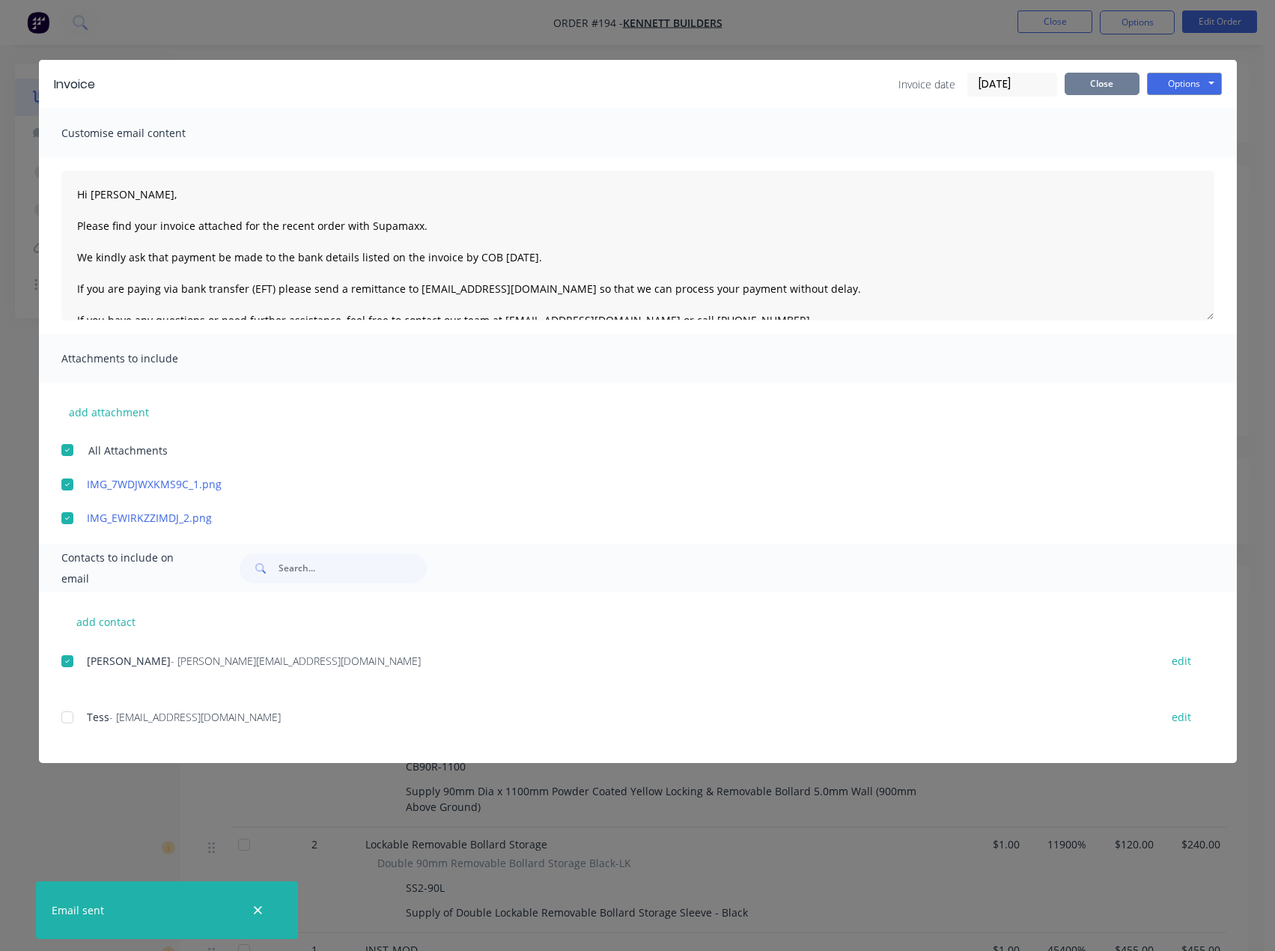
click at [1103, 85] on button "Close" at bounding box center [1102, 84] width 75 height 22
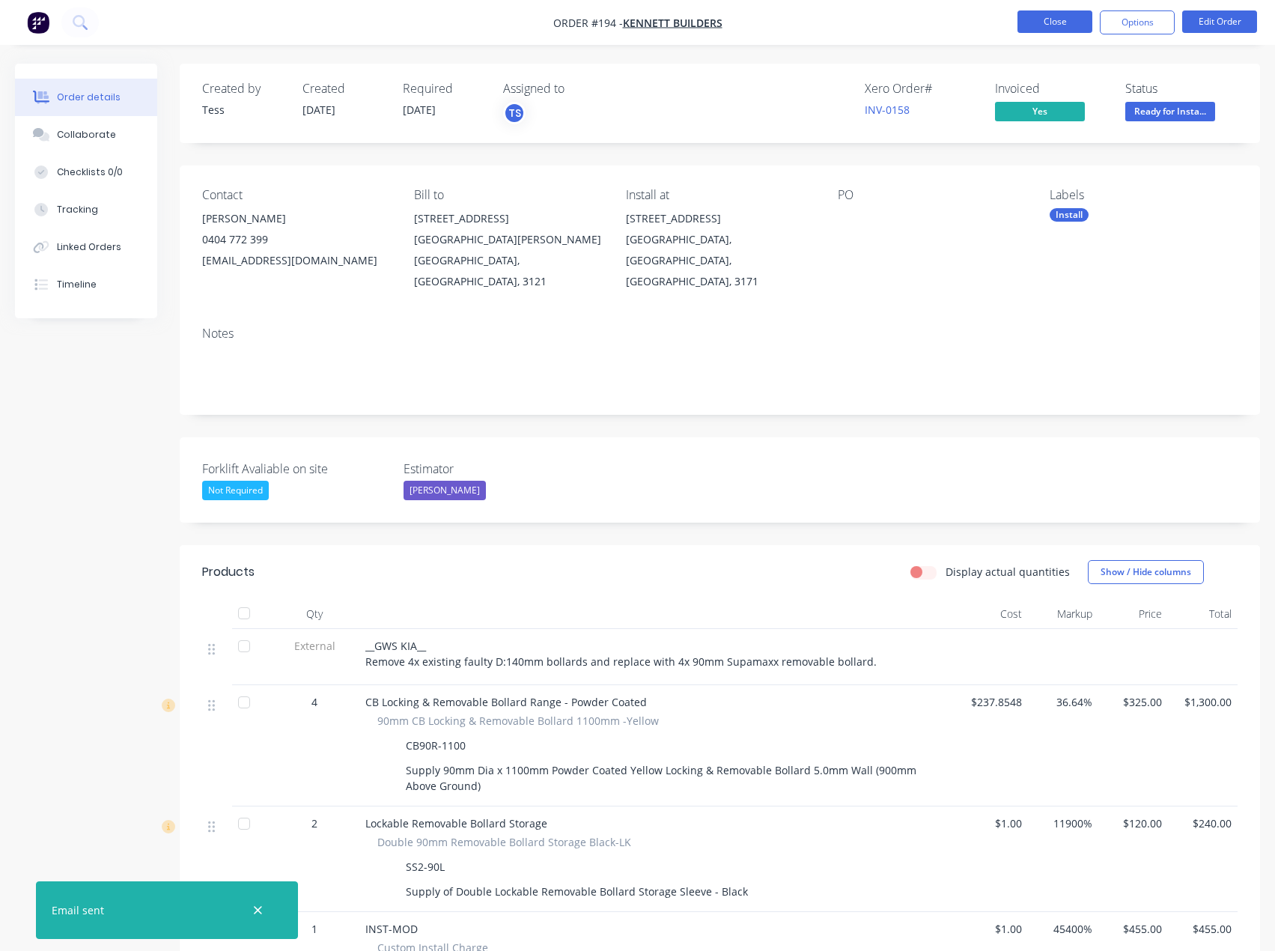
click at [1049, 18] on button "Close" at bounding box center [1055, 21] width 75 height 22
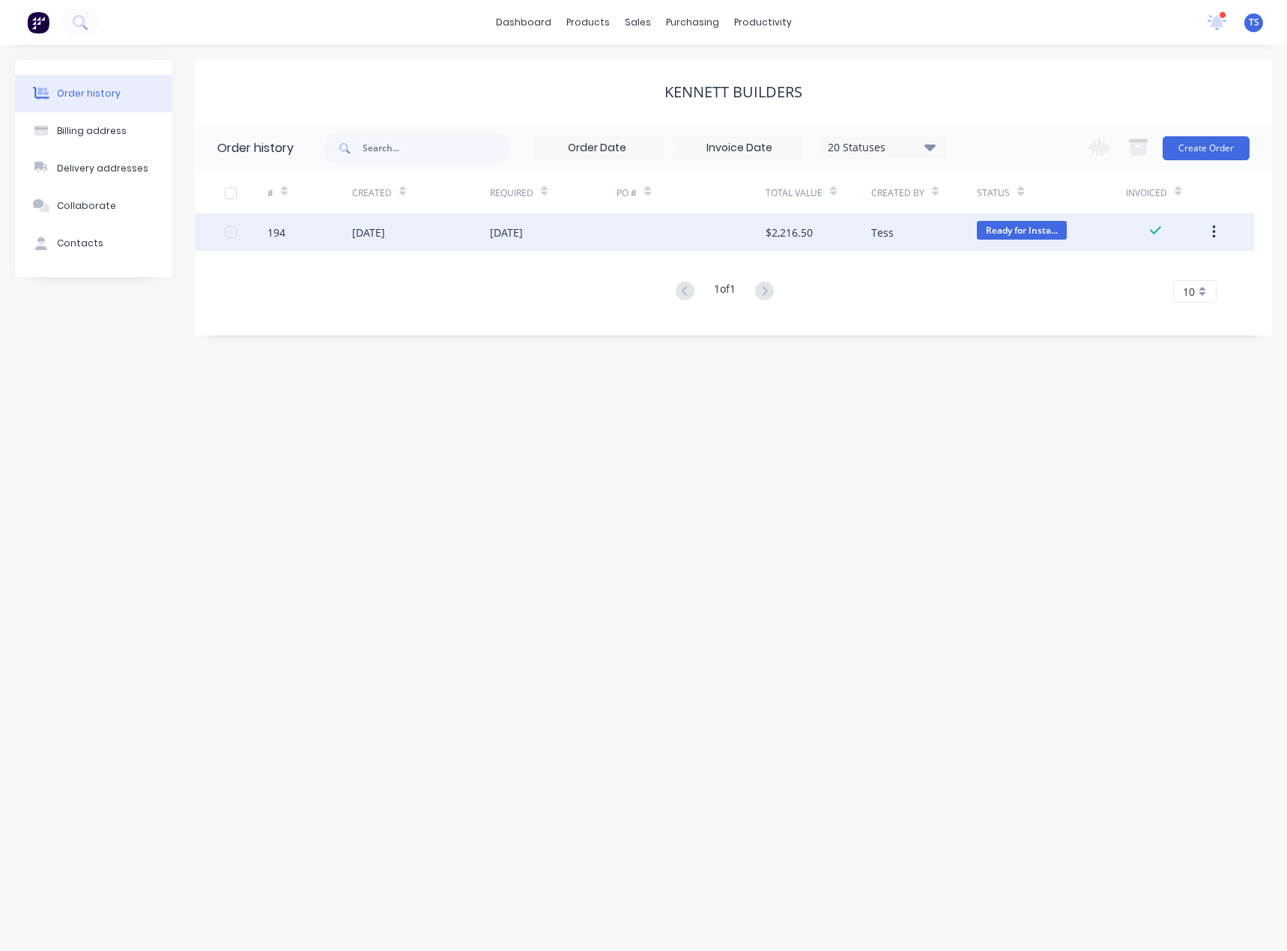
click at [661, 231] on div at bounding box center [690, 231] width 148 height 37
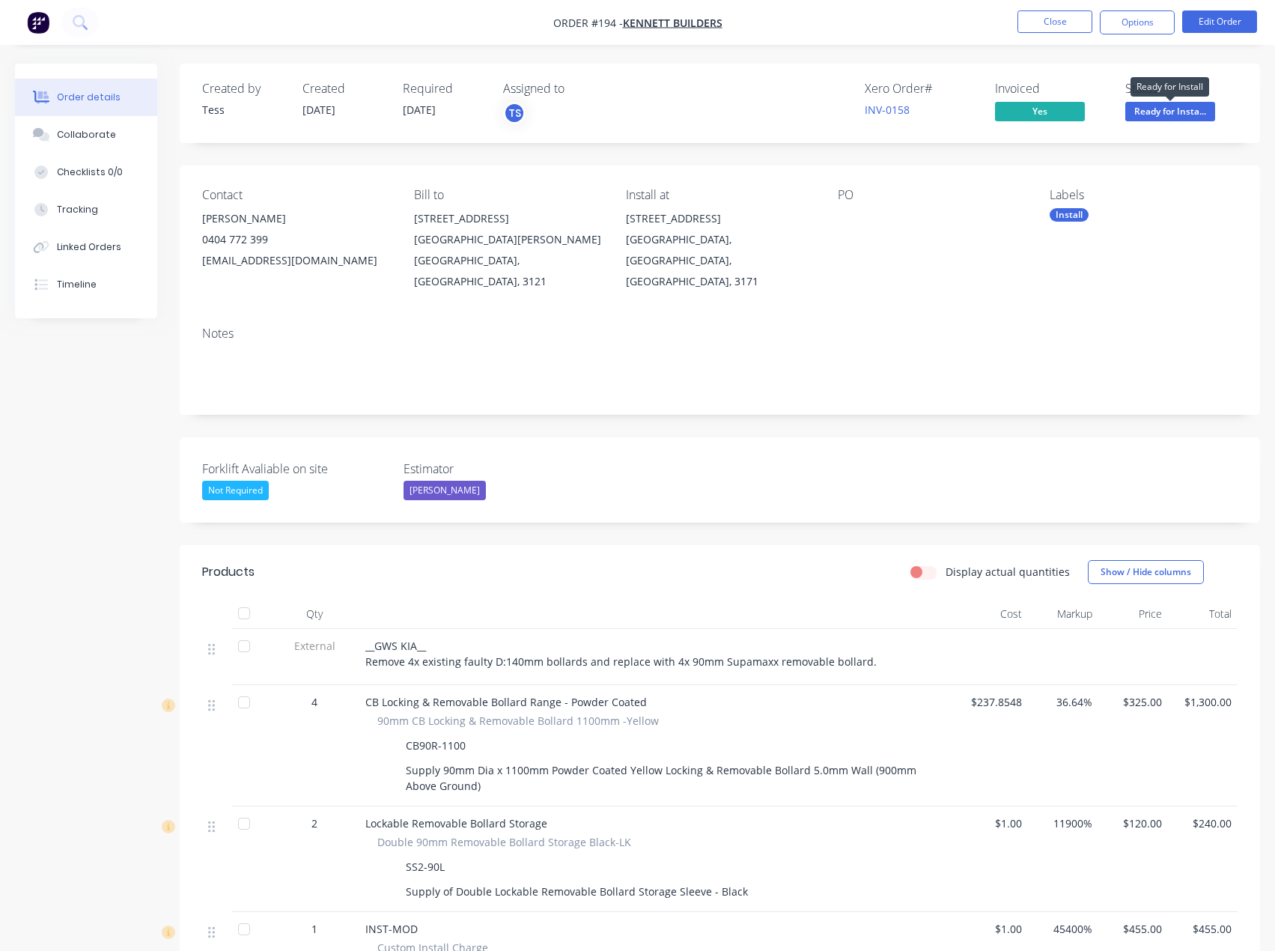
click at [1174, 110] on span "Ready for Insta..." at bounding box center [1171, 111] width 90 height 19
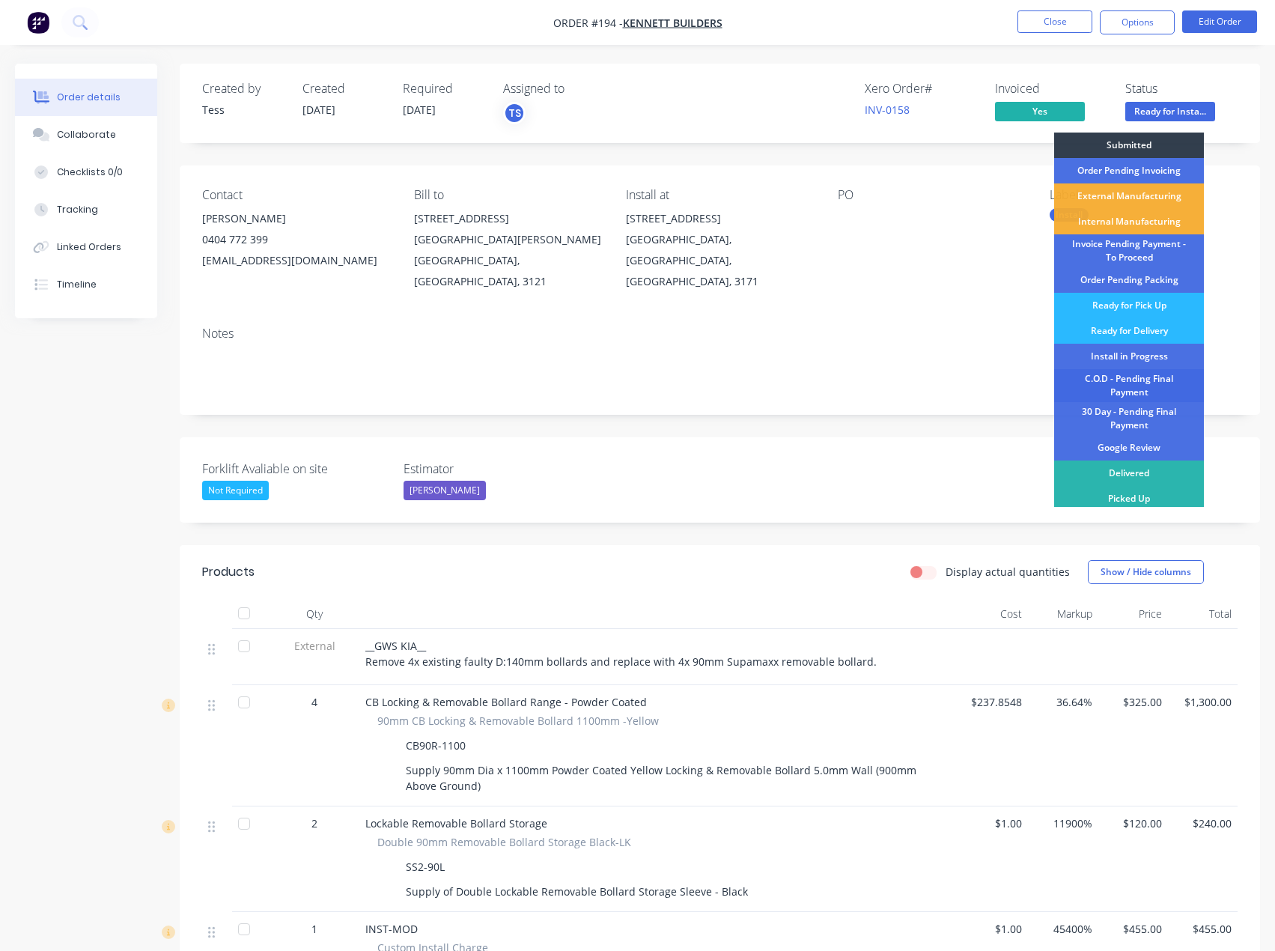
click at [1145, 391] on div "C.O.D - Pending Final Payment" at bounding box center [1129, 385] width 150 height 33
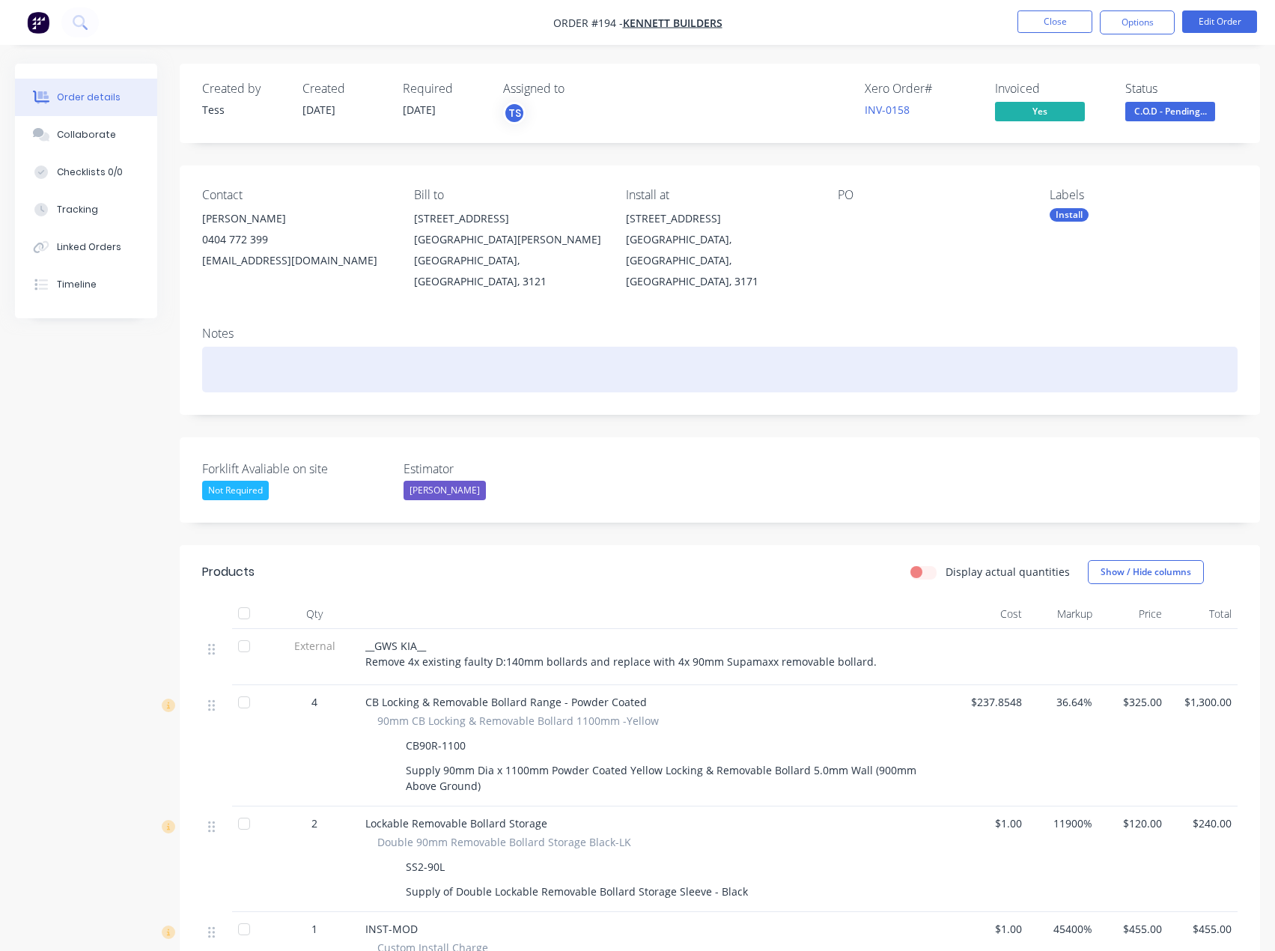
click at [248, 347] on div at bounding box center [720, 370] width 1036 height 46
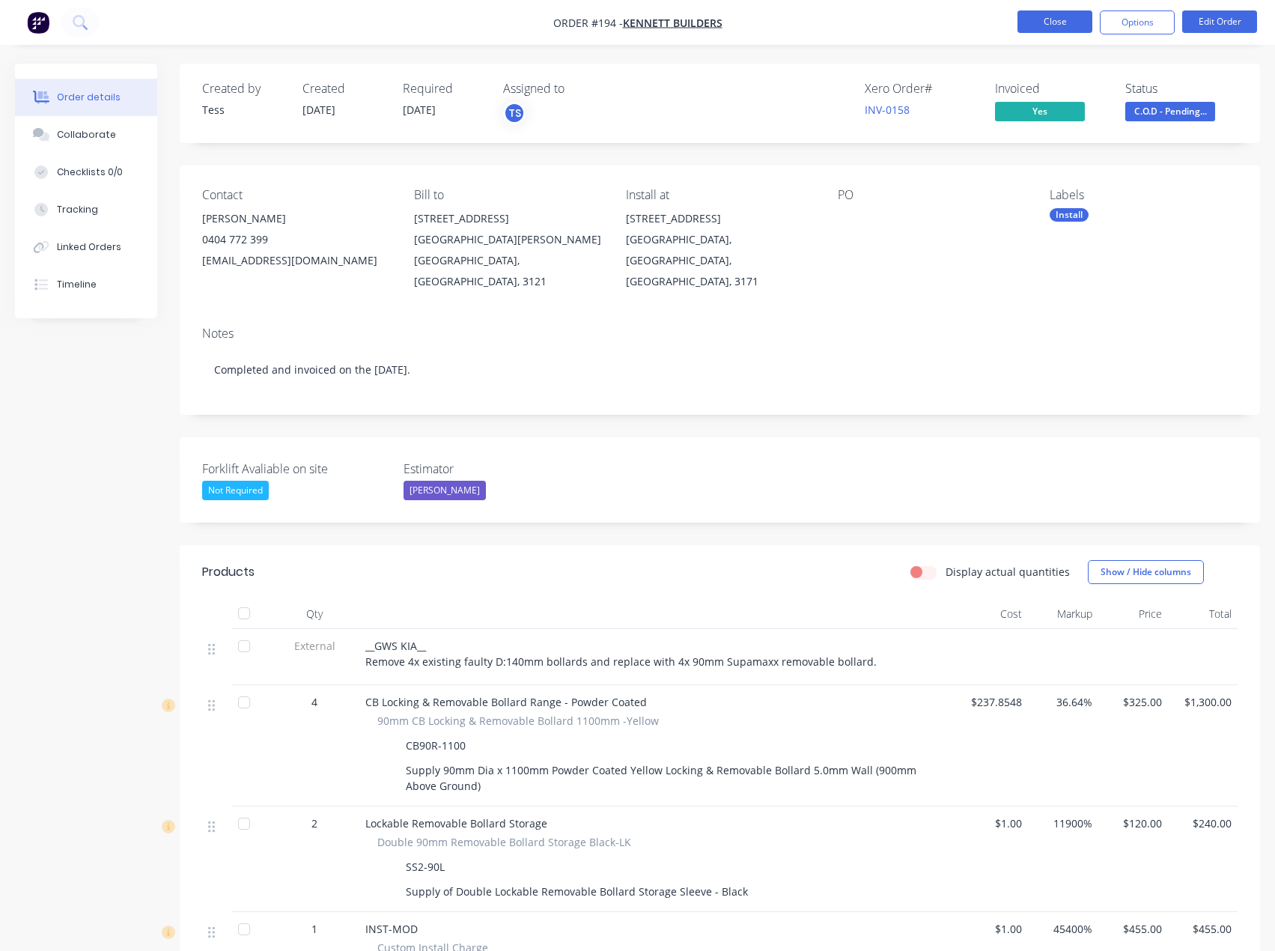
click at [1062, 16] on button "Close" at bounding box center [1055, 21] width 75 height 22
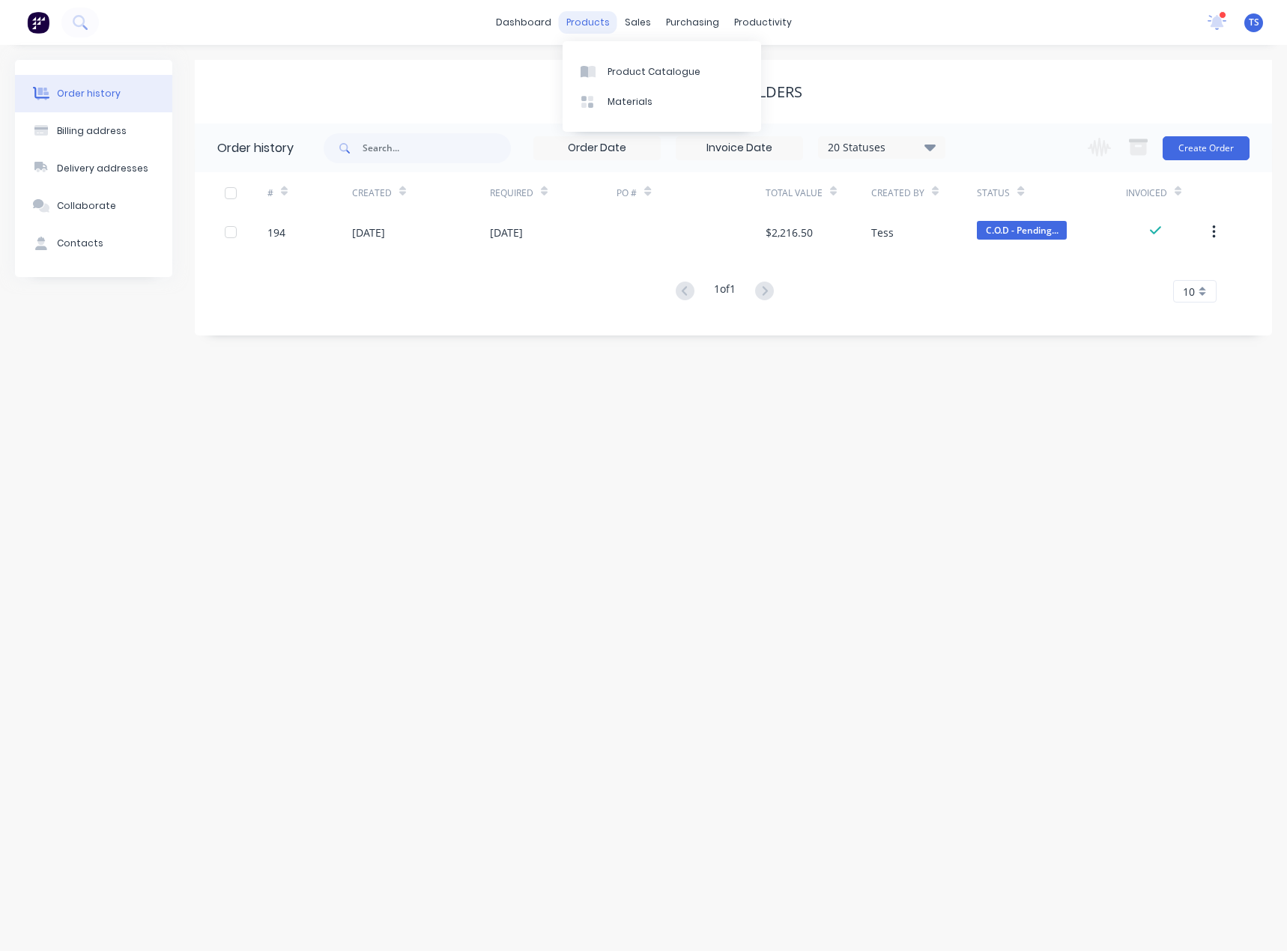
click at [576, 20] on div "products" at bounding box center [588, 22] width 58 height 22
click at [578, 22] on div "products" at bounding box center [588, 22] width 58 height 22
click at [604, 73] on link "Product Catalogue" at bounding box center [661, 71] width 198 height 30
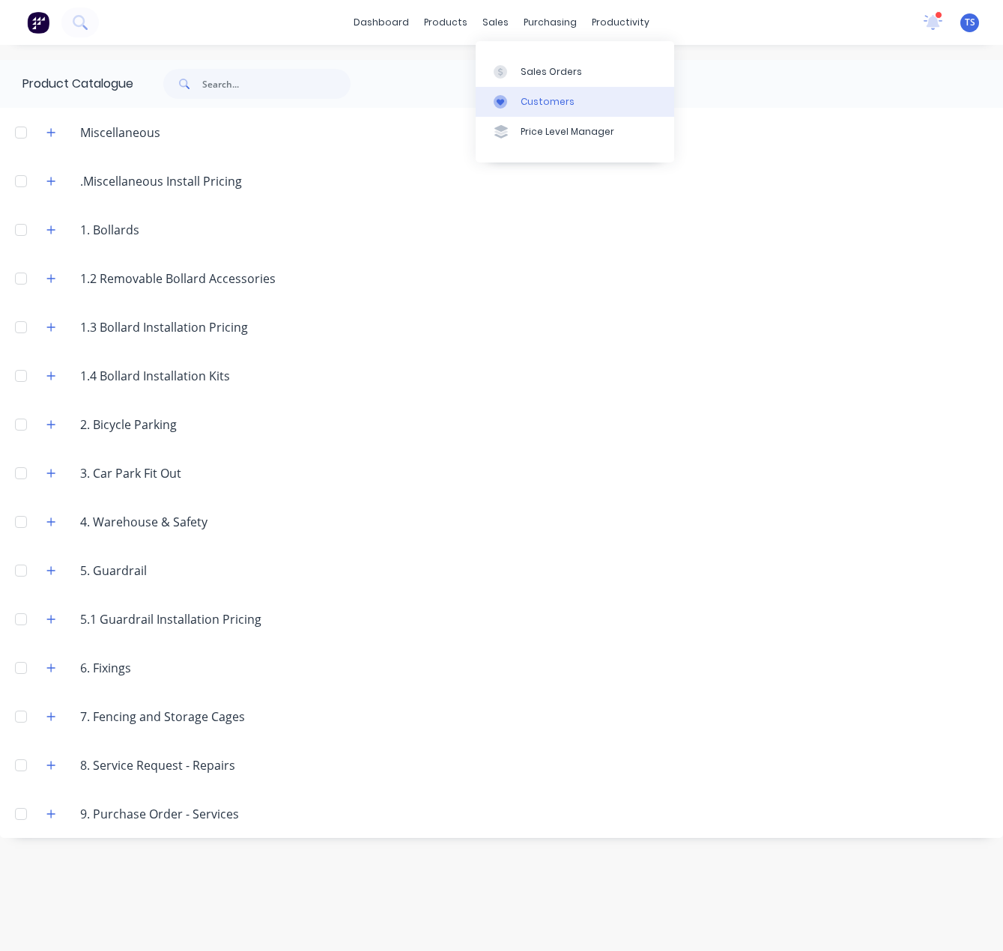
click at [523, 93] on link "Customers" at bounding box center [575, 102] width 198 height 30
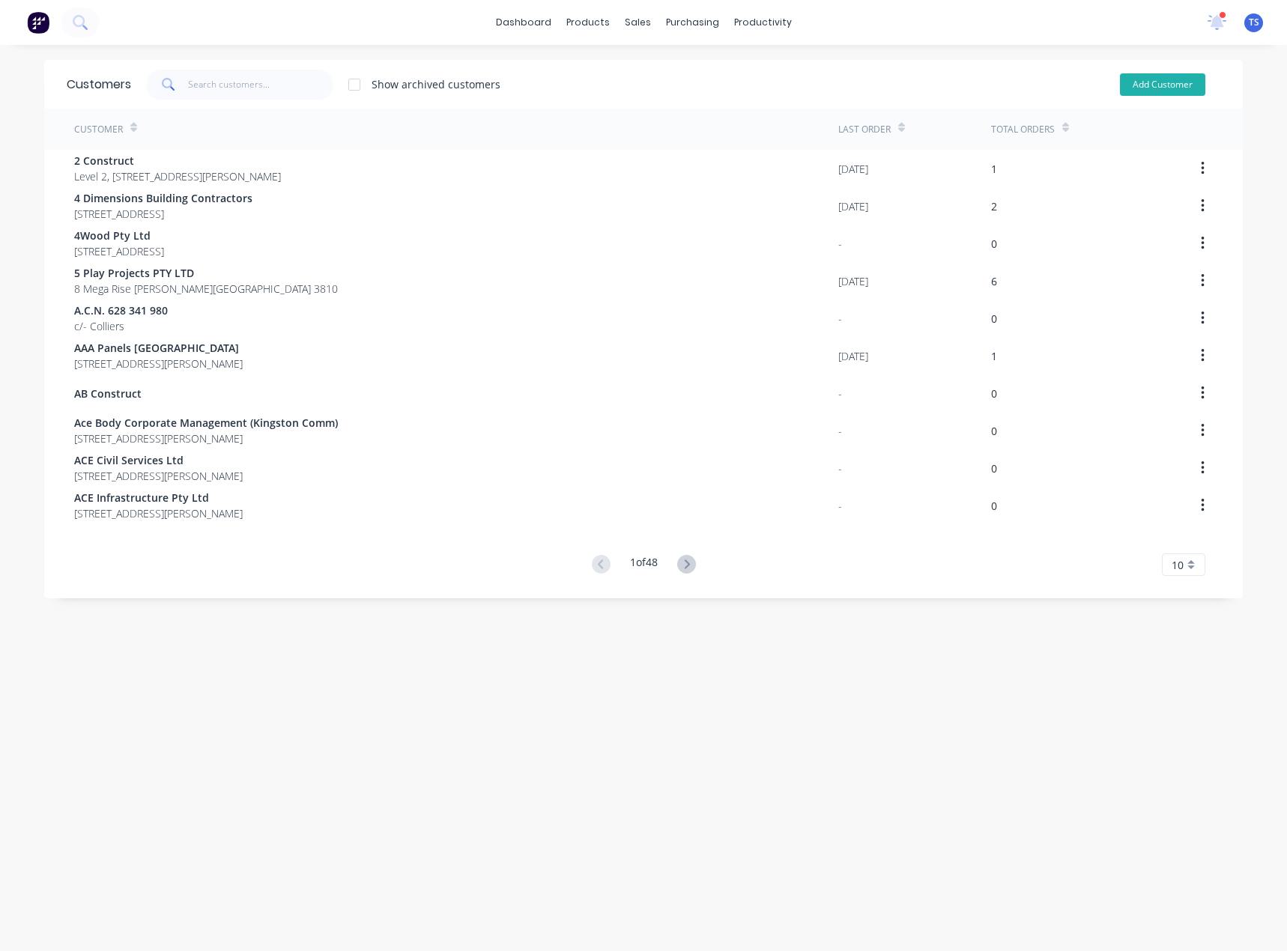
click at [1142, 79] on button "Add Customer" at bounding box center [1162, 84] width 85 height 22
select select "AU"
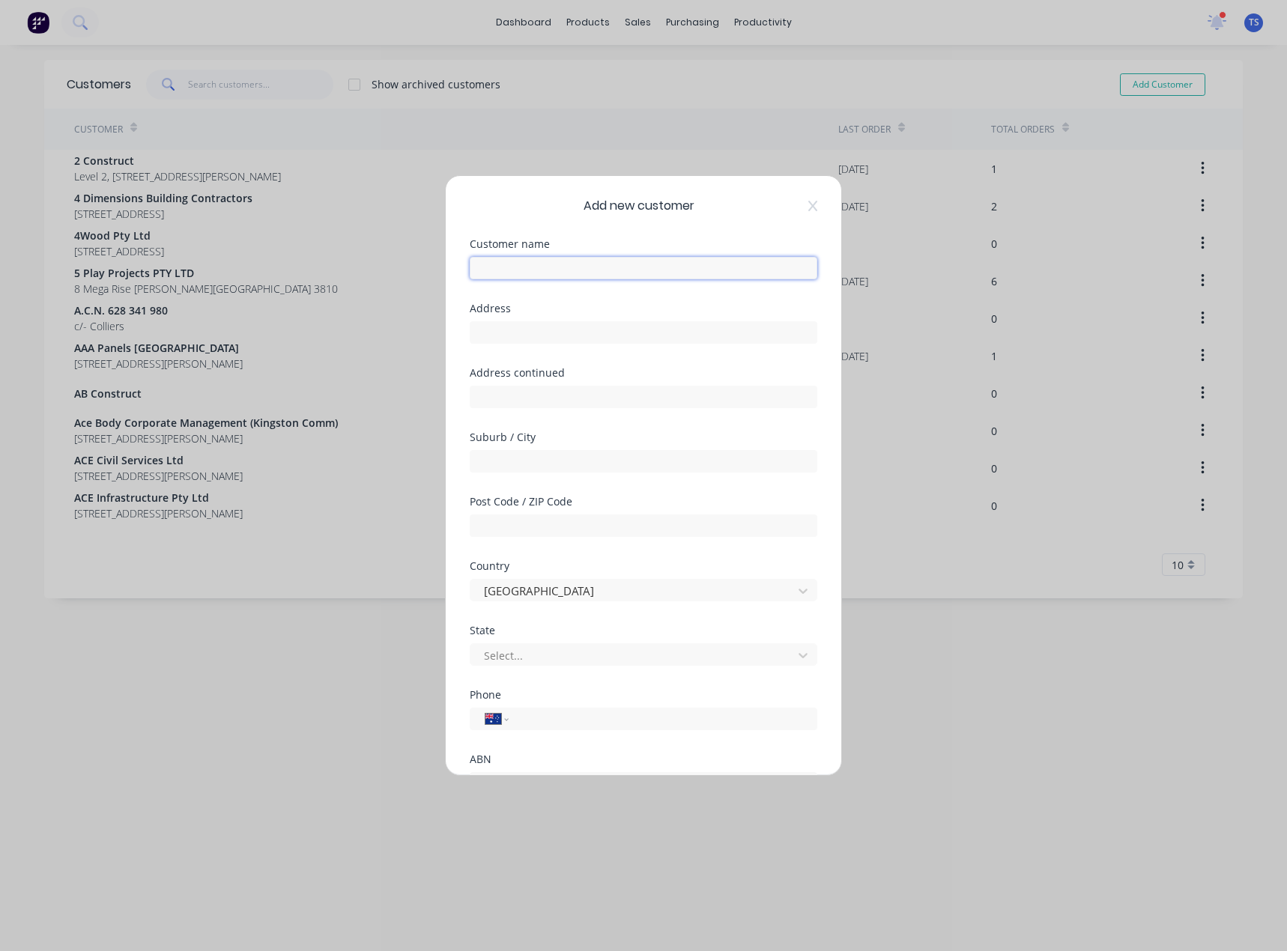
paste input "Yarra Valley Cycles"
type input "Yarra Valley Cycles"
drag, startPoint x: 511, startPoint y: 335, endPoint x: 519, endPoint y: 249, distance: 87.2
click at [511, 335] on input "text" at bounding box center [643, 332] width 347 height 22
paste input "[STREET_ADDRESS]"
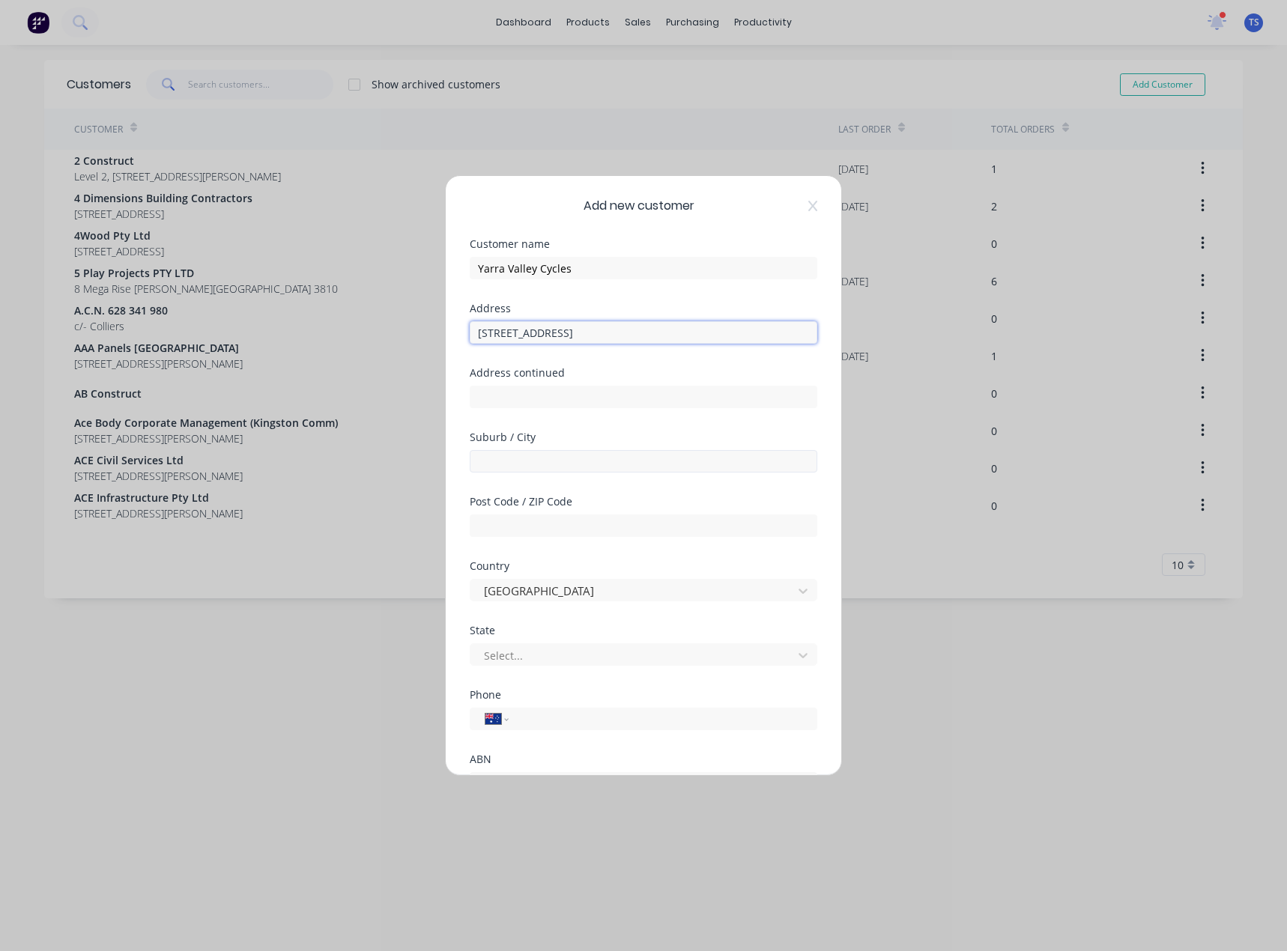
type input "[STREET_ADDRESS]"
click at [508, 464] on input "text" at bounding box center [643, 461] width 347 height 22
click at [508, 465] on input "Lilyda;le" at bounding box center [643, 461] width 347 height 22
type input "[GEOGRAPHIC_DATA]"
click at [497, 523] on input "text" at bounding box center [643, 525] width 347 height 22
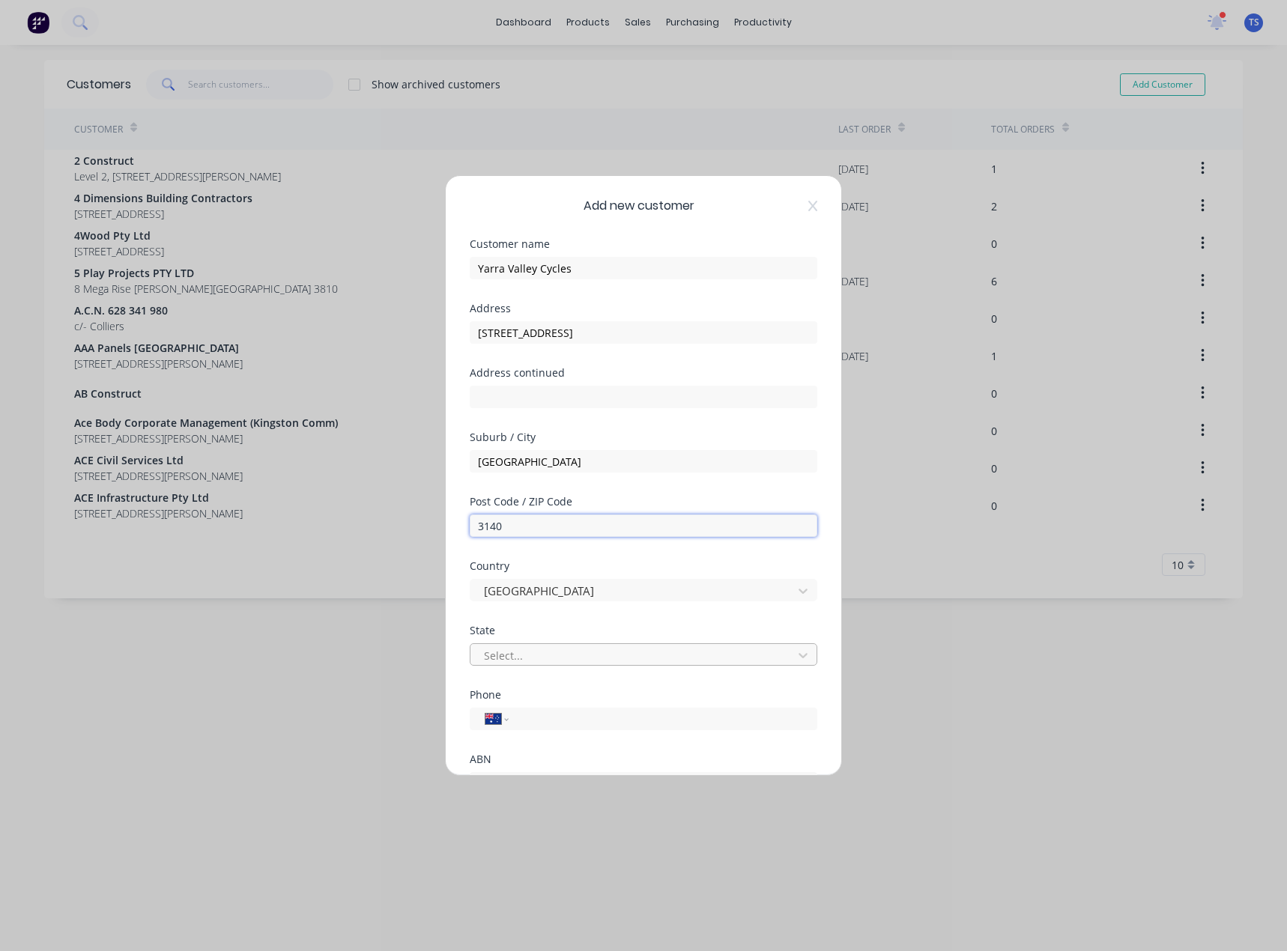
type input "3140"
click at [520, 658] on div at bounding box center [633, 655] width 303 height 19
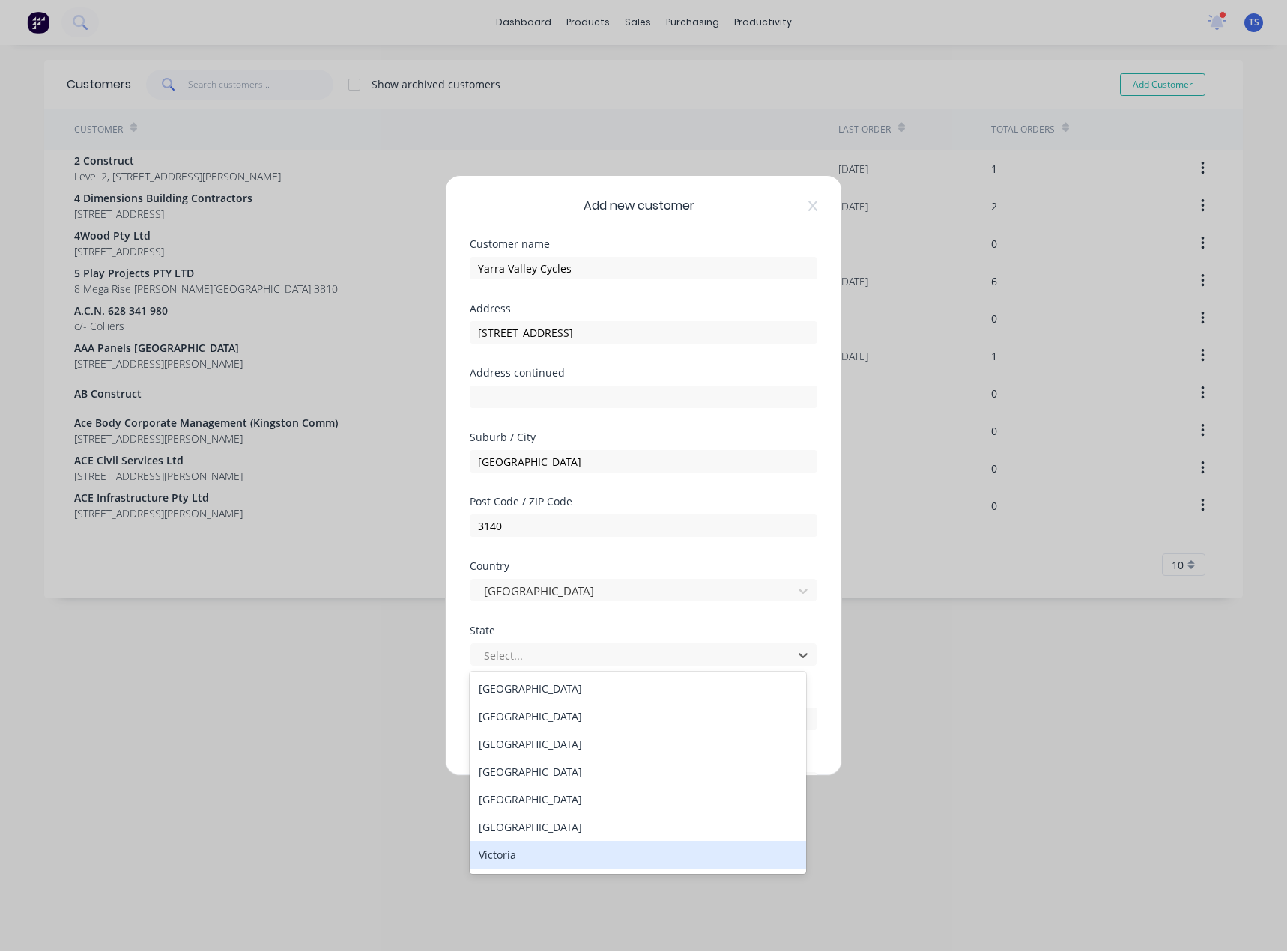
click at [505, 854] on div "Victoria" at bounding box center [638, 855] width 336 height 28
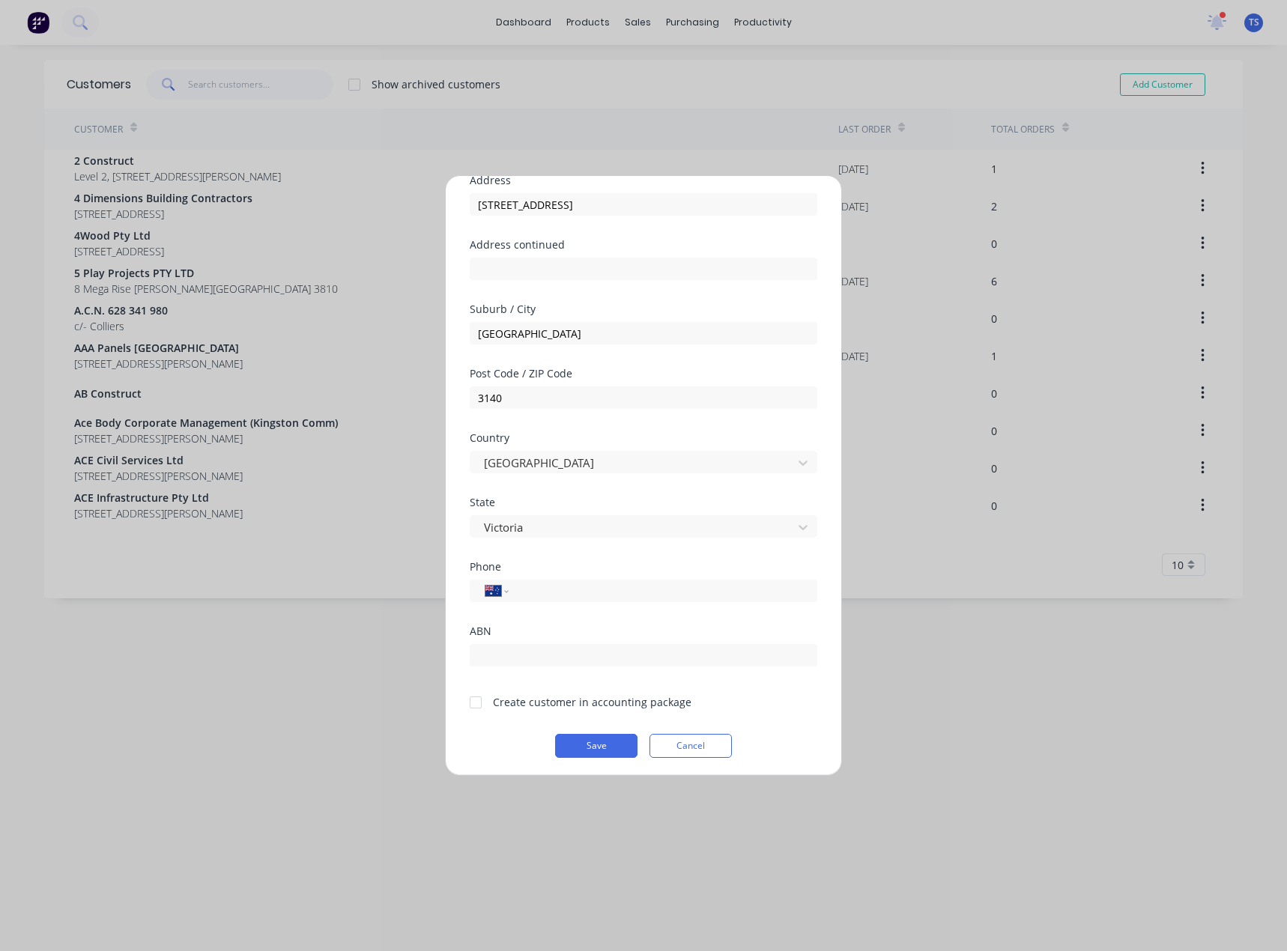
scroll to position [132, 0]
click at [474, 699] on div at bounding box center [476, 699] width 30 height 30
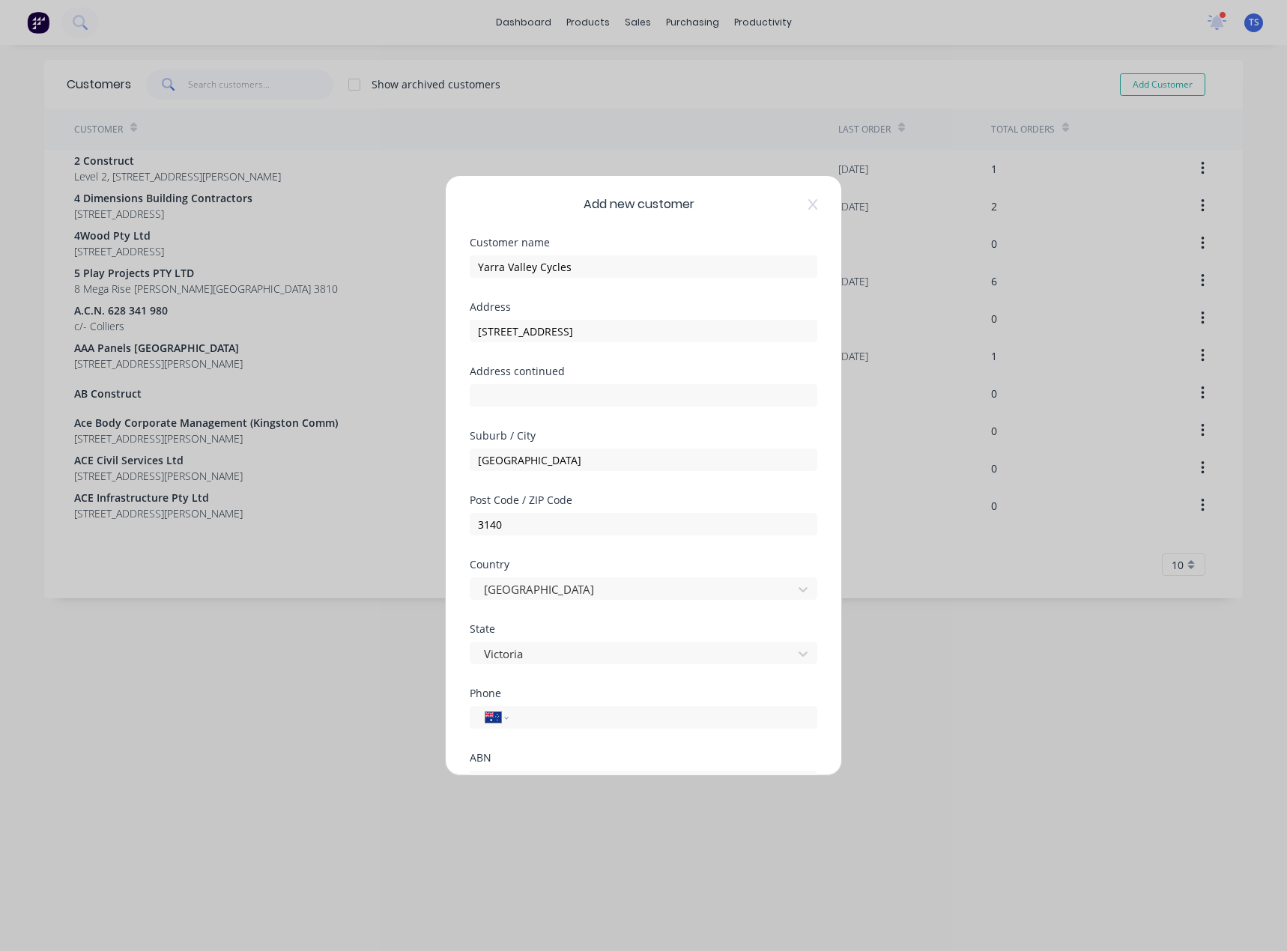
scroll to position [0, 0]
drag, startPoint x: 647, startPoint y: 334, endPoint x: 533, endPoint y: 332, distance: 113.8
click at [533, 332] on input "[STREET_ADDRESS]" at bounding box center [643, 332] width 347 height 22
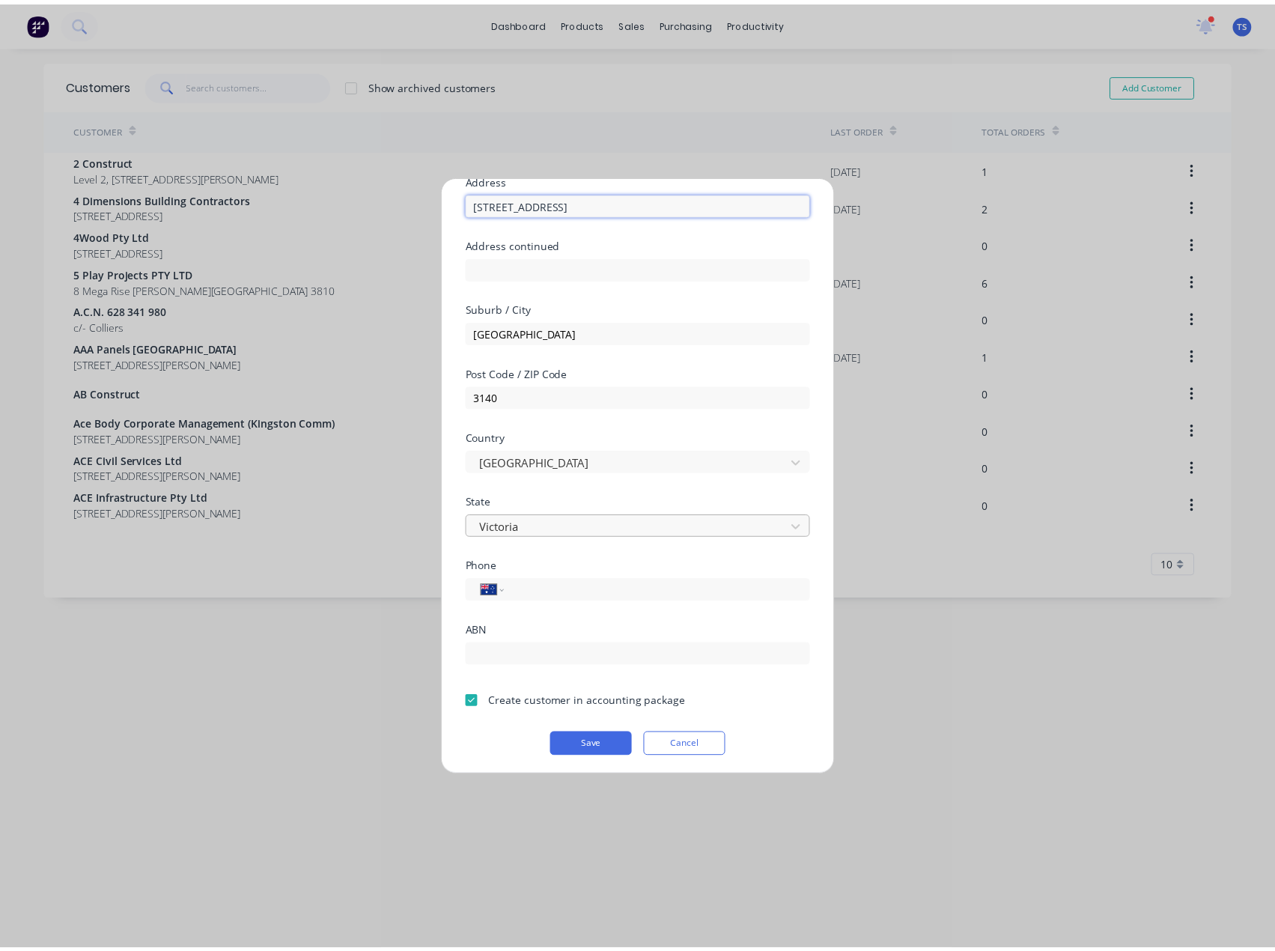
scroll to position [132, 0]
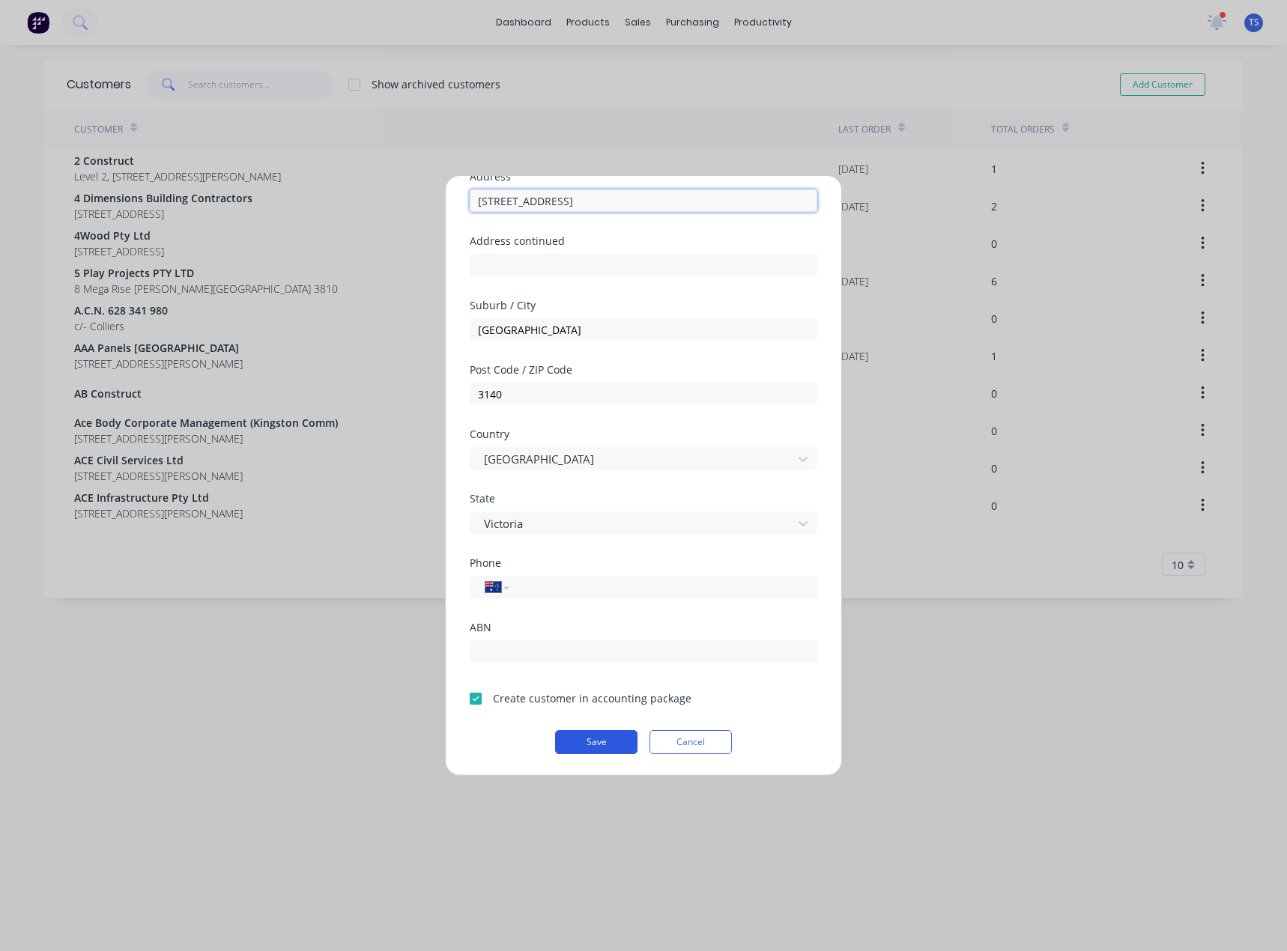
type input "[STREET_ADDRESS]"
click at [580, 738] on button "Save" at bounding box center [596, 742] width 82 height 24
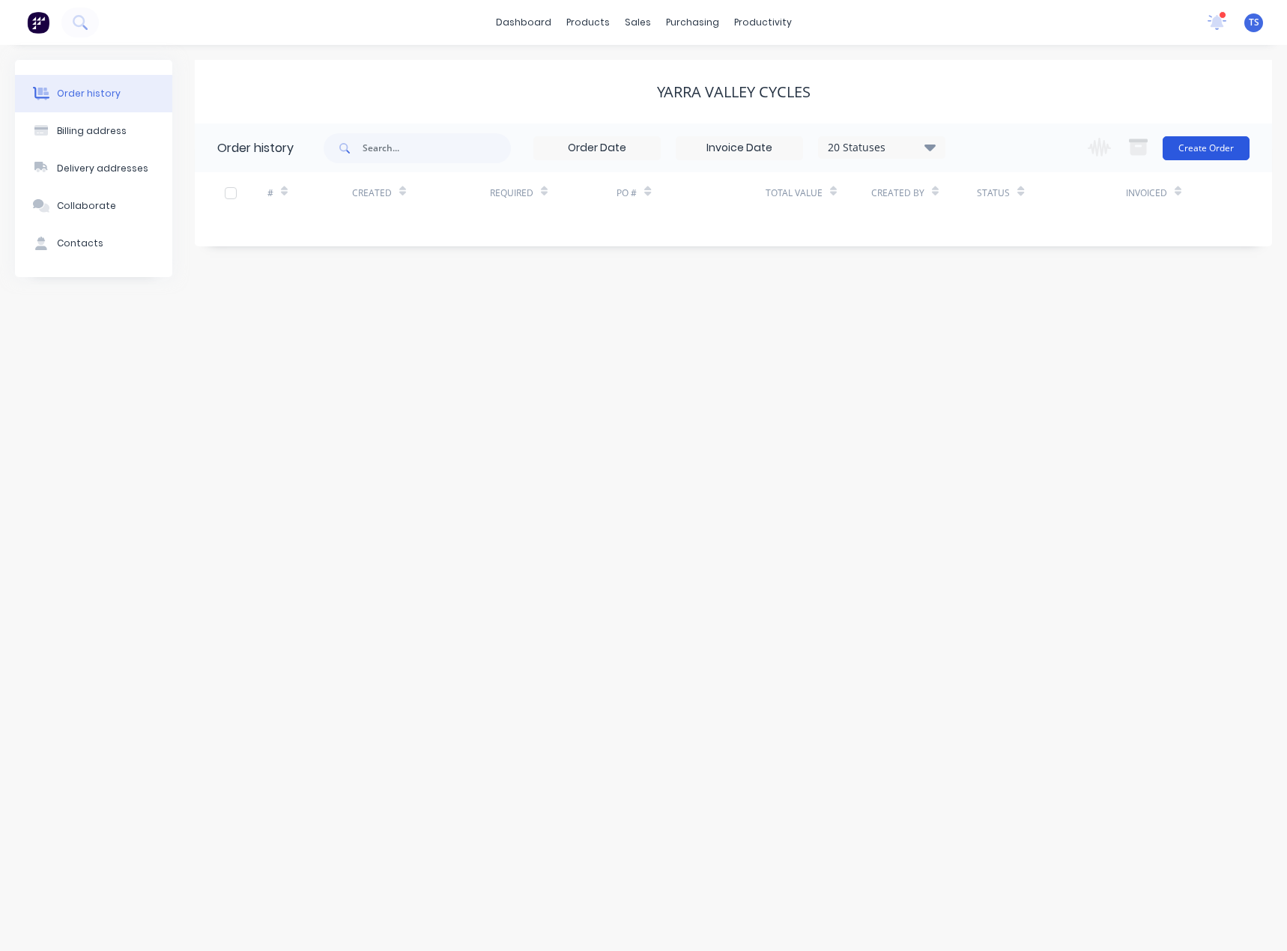
click at [1208, 150] on button "Create Order" at bounding box center [1205, 148] width 87 height 24
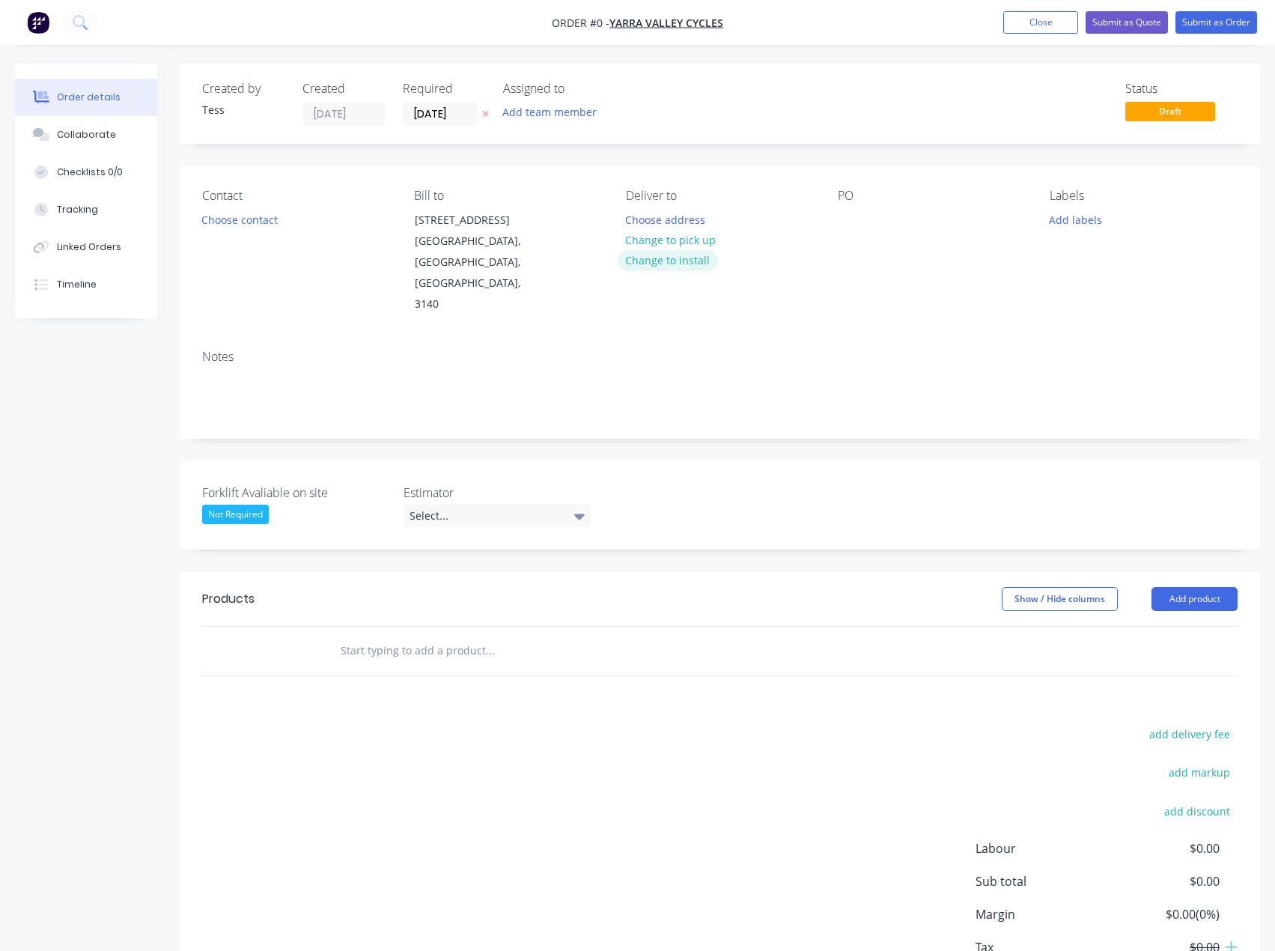
click at [670, 256] on button "Change to install" at bounding box center [668, 260] width 100 height 20
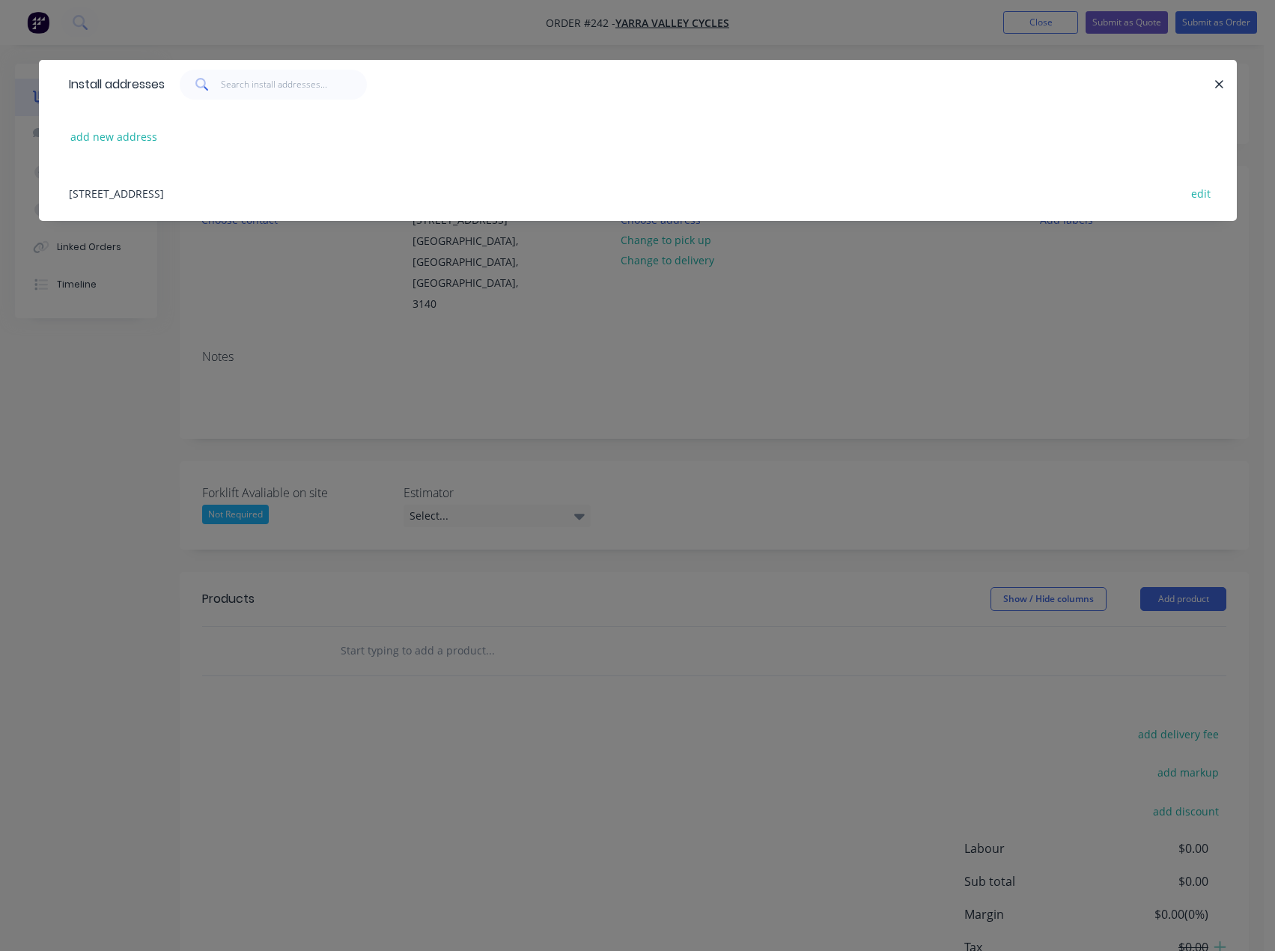
click at [206, 194] on div "[STREET_ADDRESS] edit" at bounding box center [637, 193] width 1153 height 56
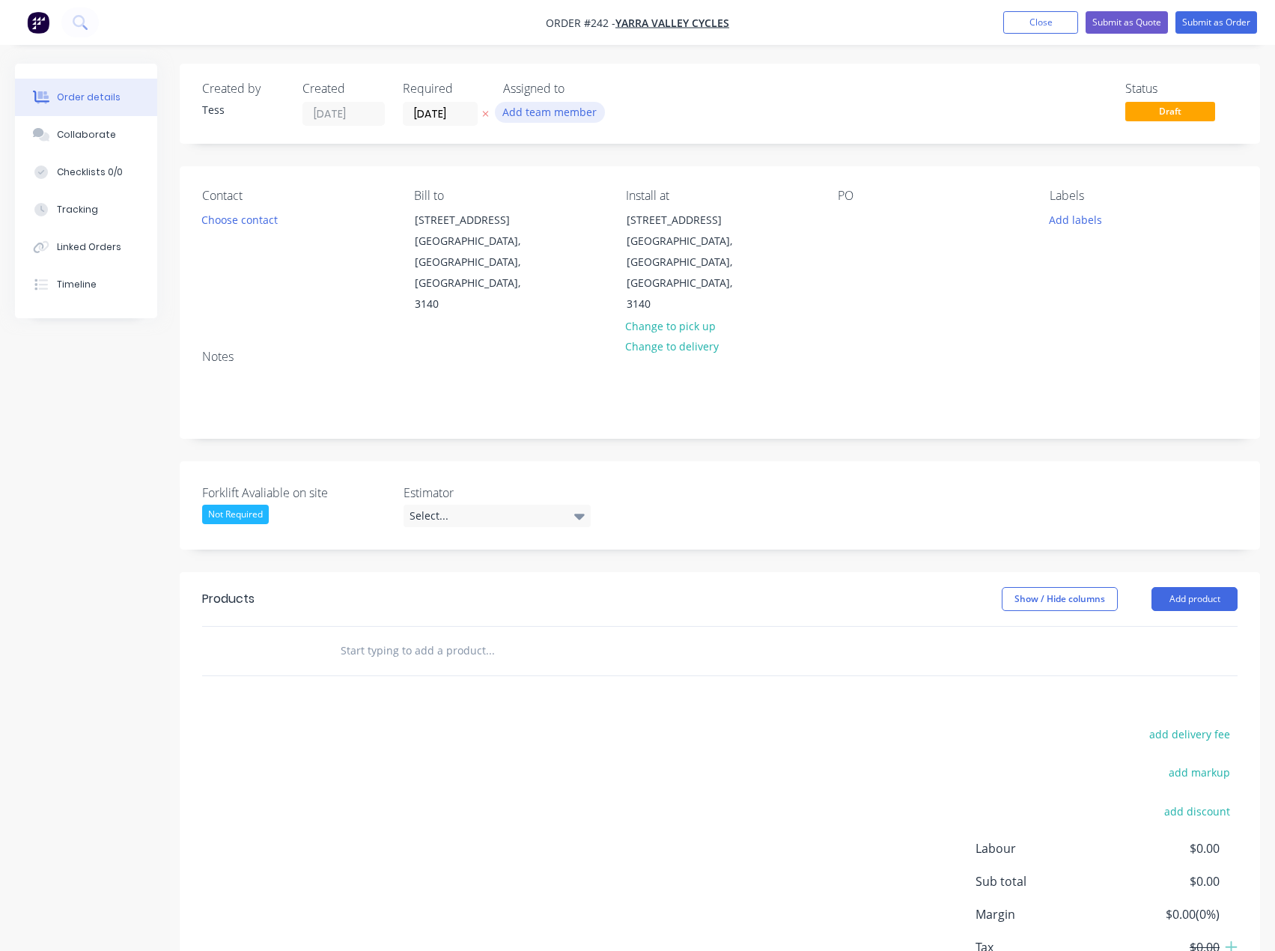
click at [539, 114] on button "Add team member" at bounding box center [550, 112] width 110 height 20
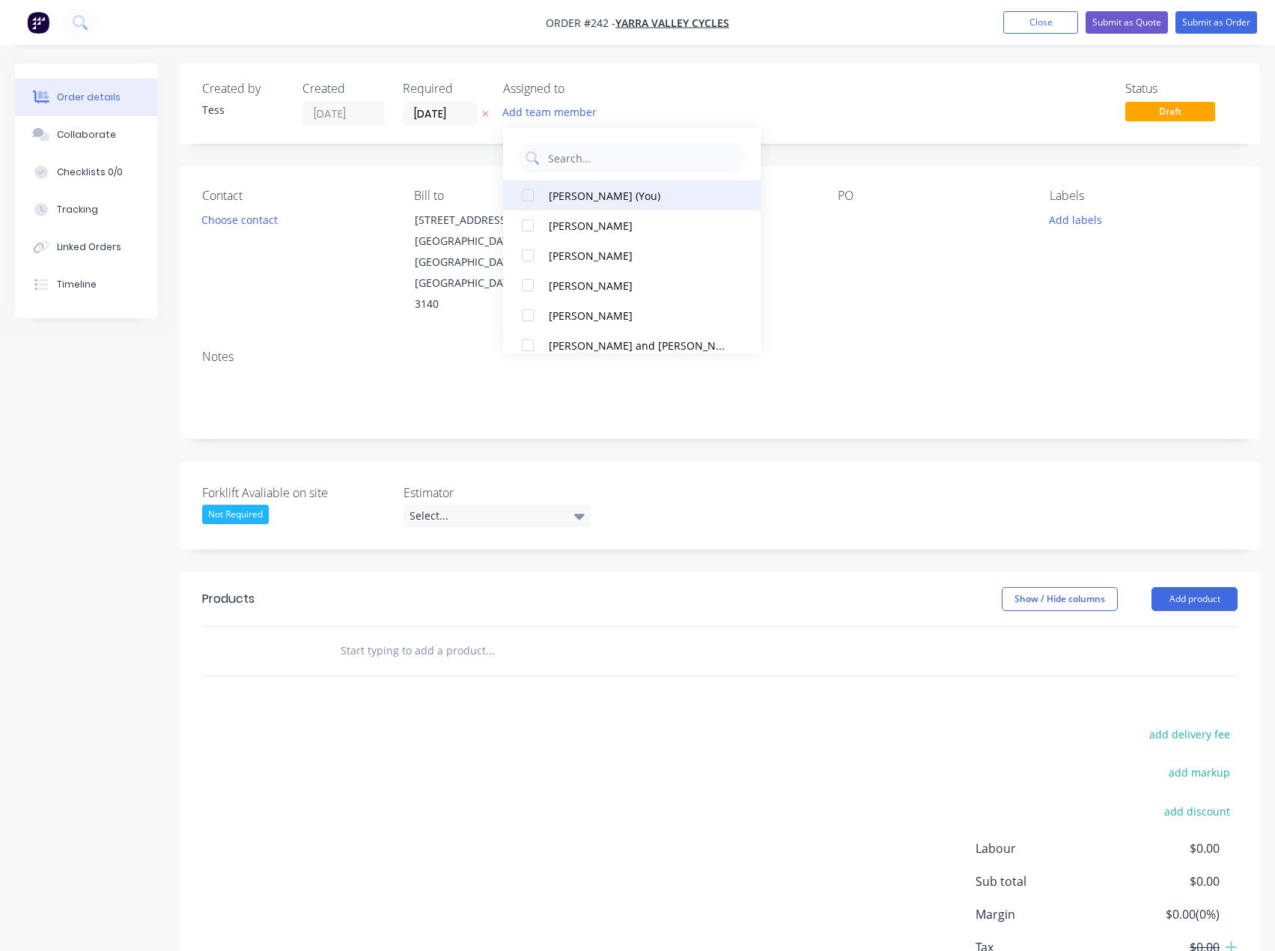
click at [553, 204] on button "[PERSON_NAME] (You)" at bounding box center [632, 195] width 258 height 30
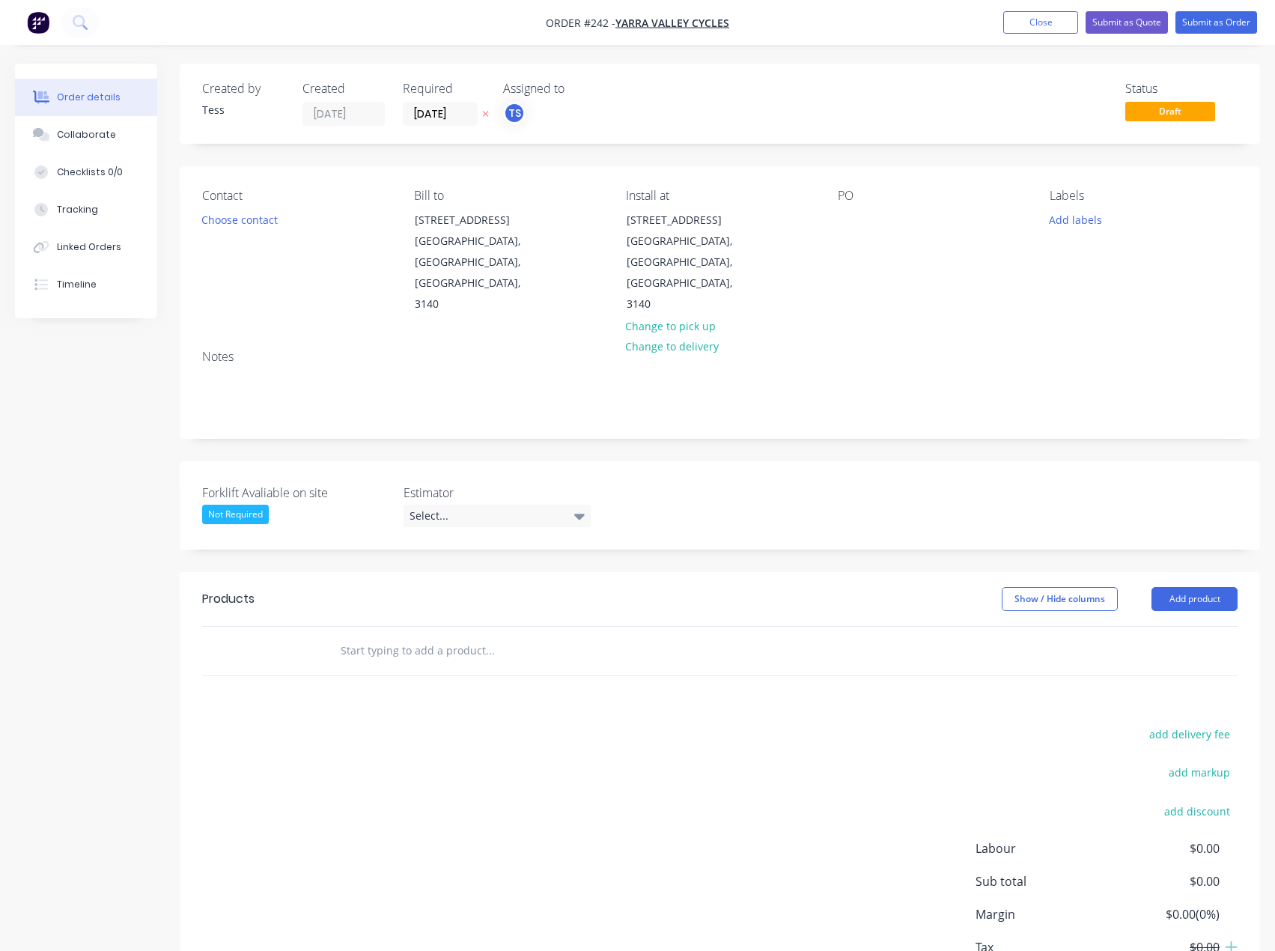
click at [660, 78] on div "Created by Tess Created [DATE] Required [DATE] Assigned to TS Status Draft" at bounding box center [720, 104] width 1081 height 80
click at [449, 505] on div "Select..." at bounding box center [497, 516] width 187 height 22
click at [431, 561] on div "[PERSON_NAME]" at bounding box center [456, 565] width 82 height 19
click at [404, 633] on input "text" at bounding box center [490, 648] width 300 height 30
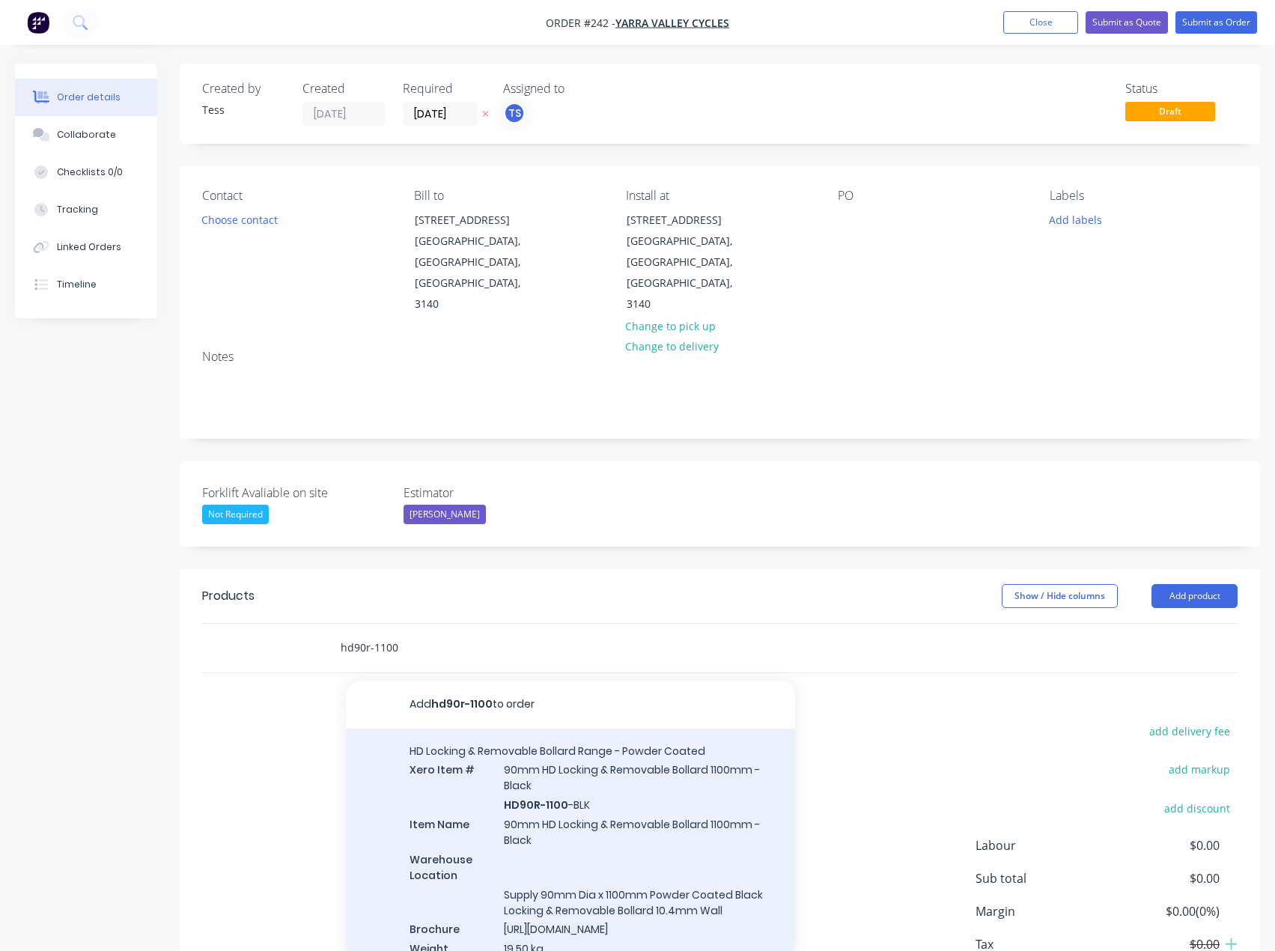
type input "hd90r-1100"
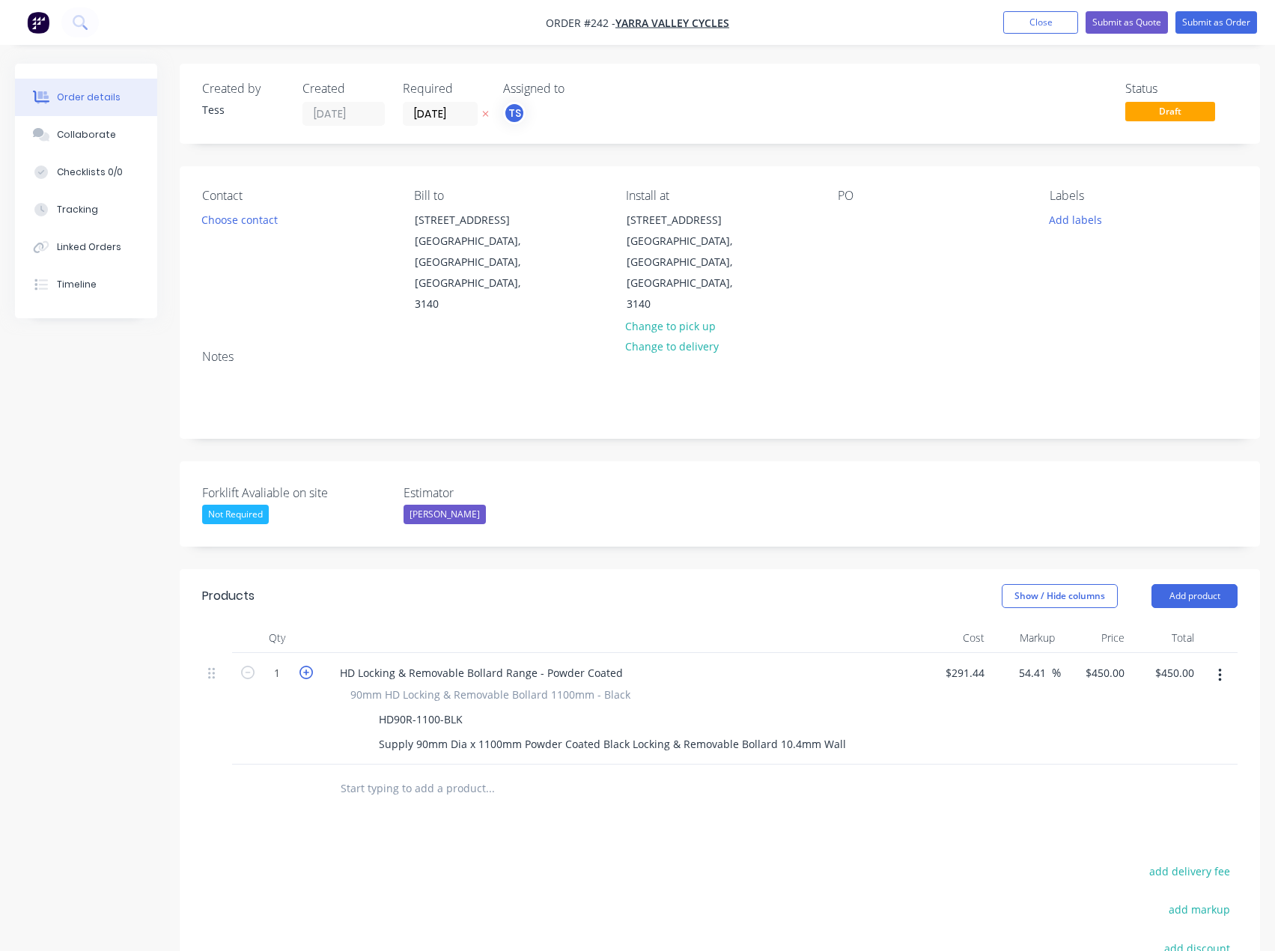
click at [306, 666] on icon "button" at bounding box center [306, 672] width 13 height 13
type input "2"
type input "$900.00"
click at [306, 666] on icon "button" at bounding box center [306, 672] width 13 height 13
type input "3"
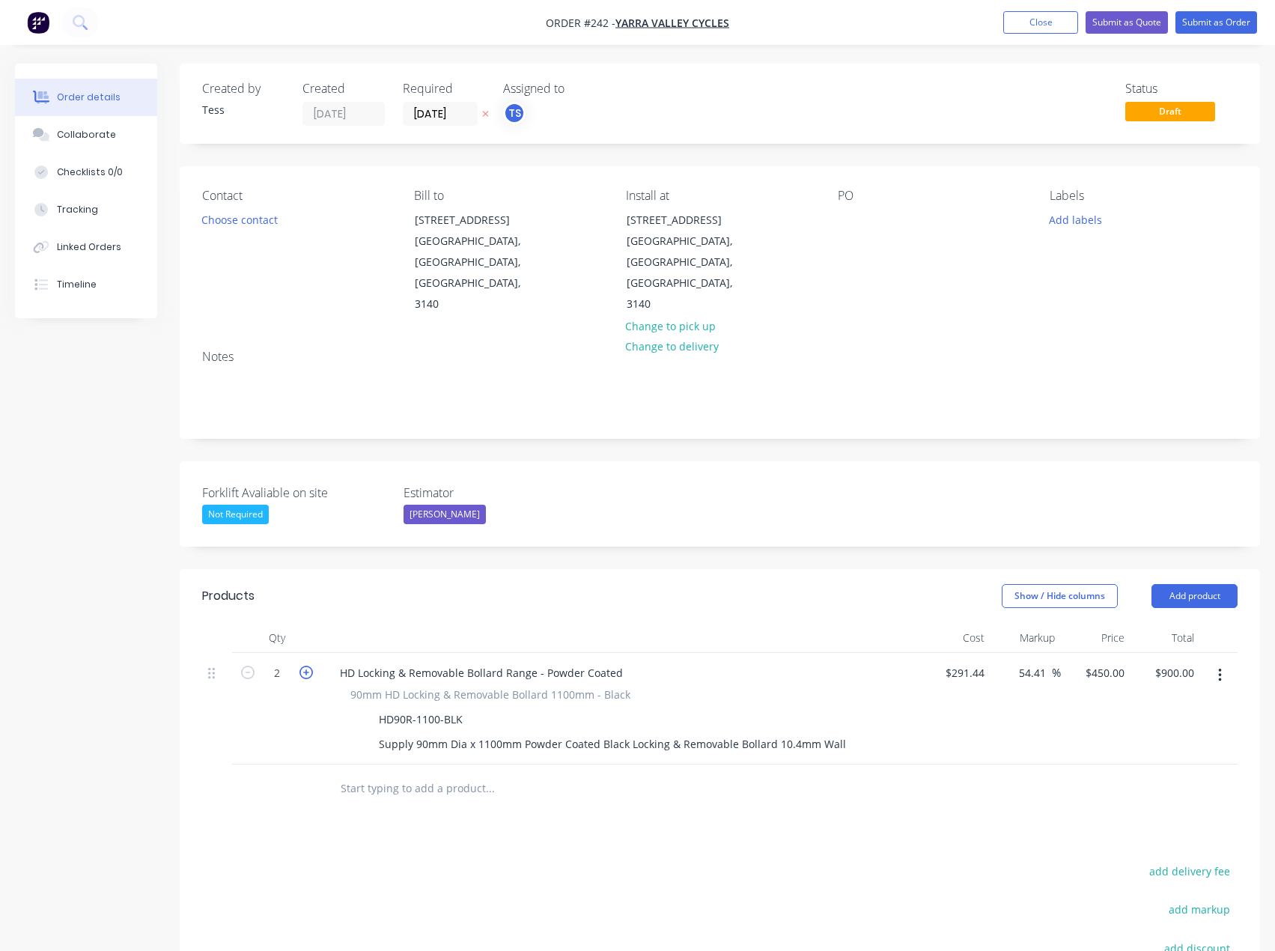
type input "$1,350.00"
click at [371, 774] on input "text" at bounding box center [490, 789] width 300 height 30
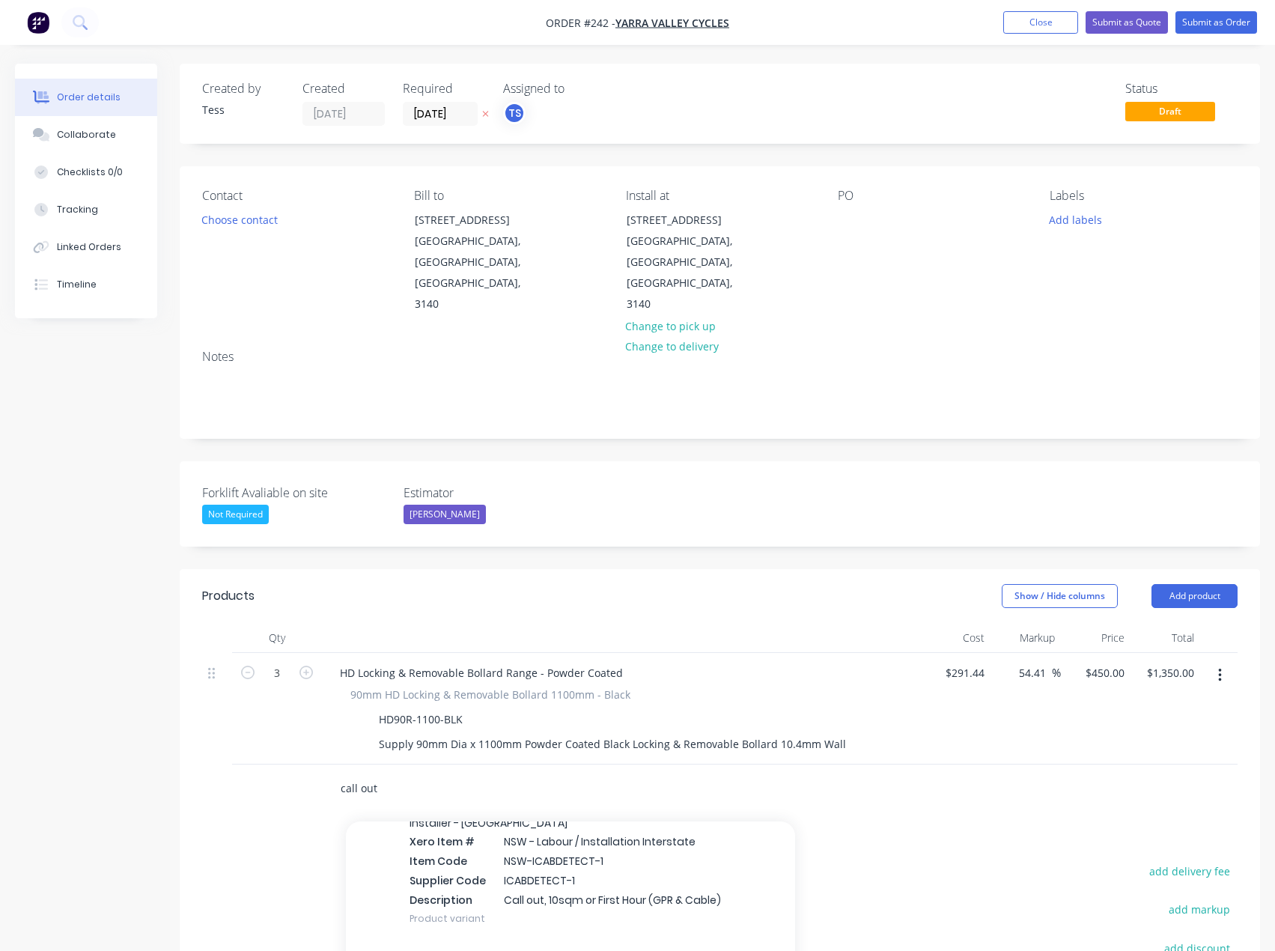
scroll to position [300, 0]
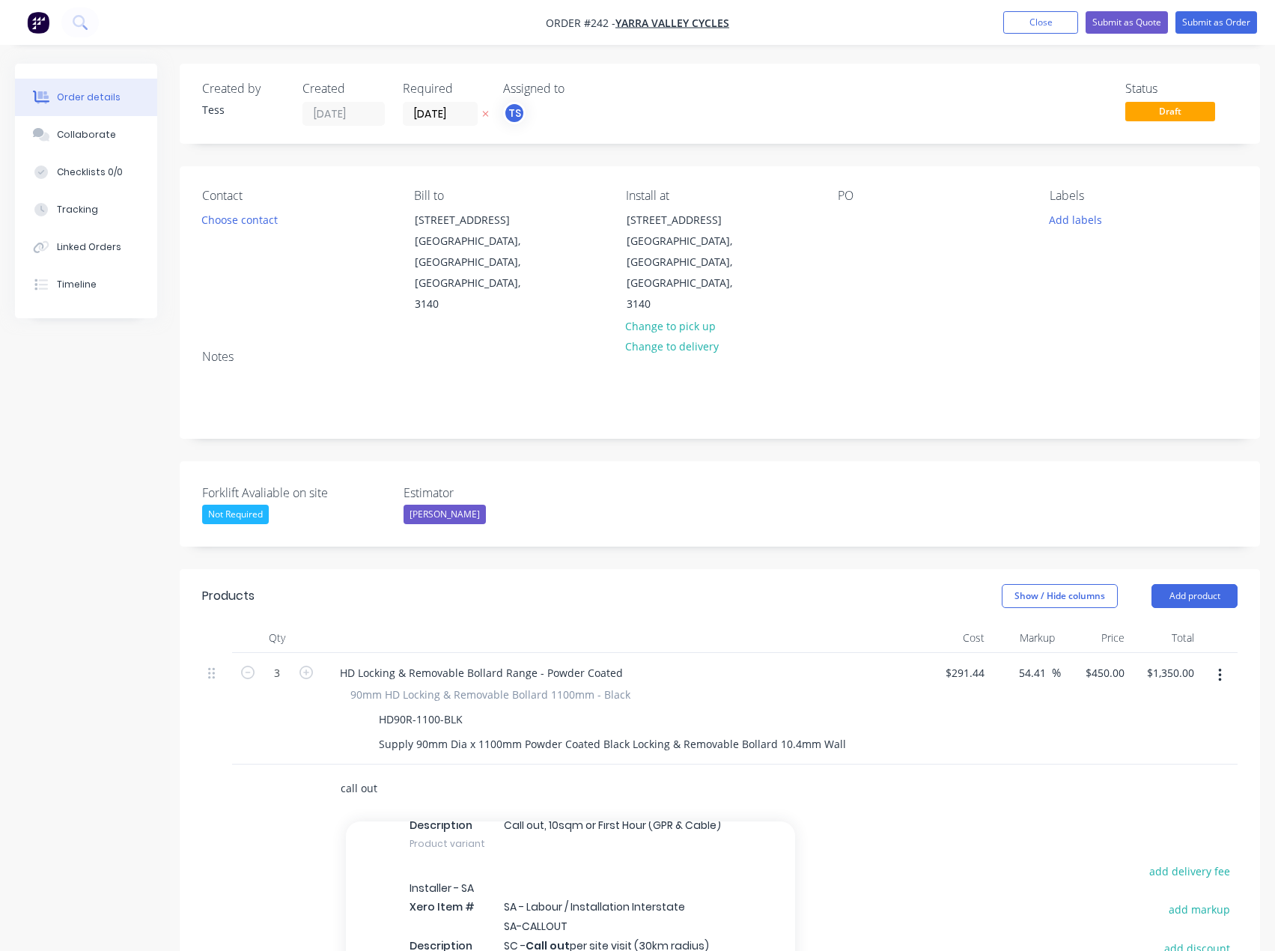
type input "call out"
drag, startPoint x: 392, startPoint y: 750, endPoint x: 315, endPoint y: 747, distance: 77.9
click at [315, 765] on div "call out Add call out to order Site Establishment & Labour Fees Xero Item # Eme…" at bounding box center [720, 789] width 1036 height 49
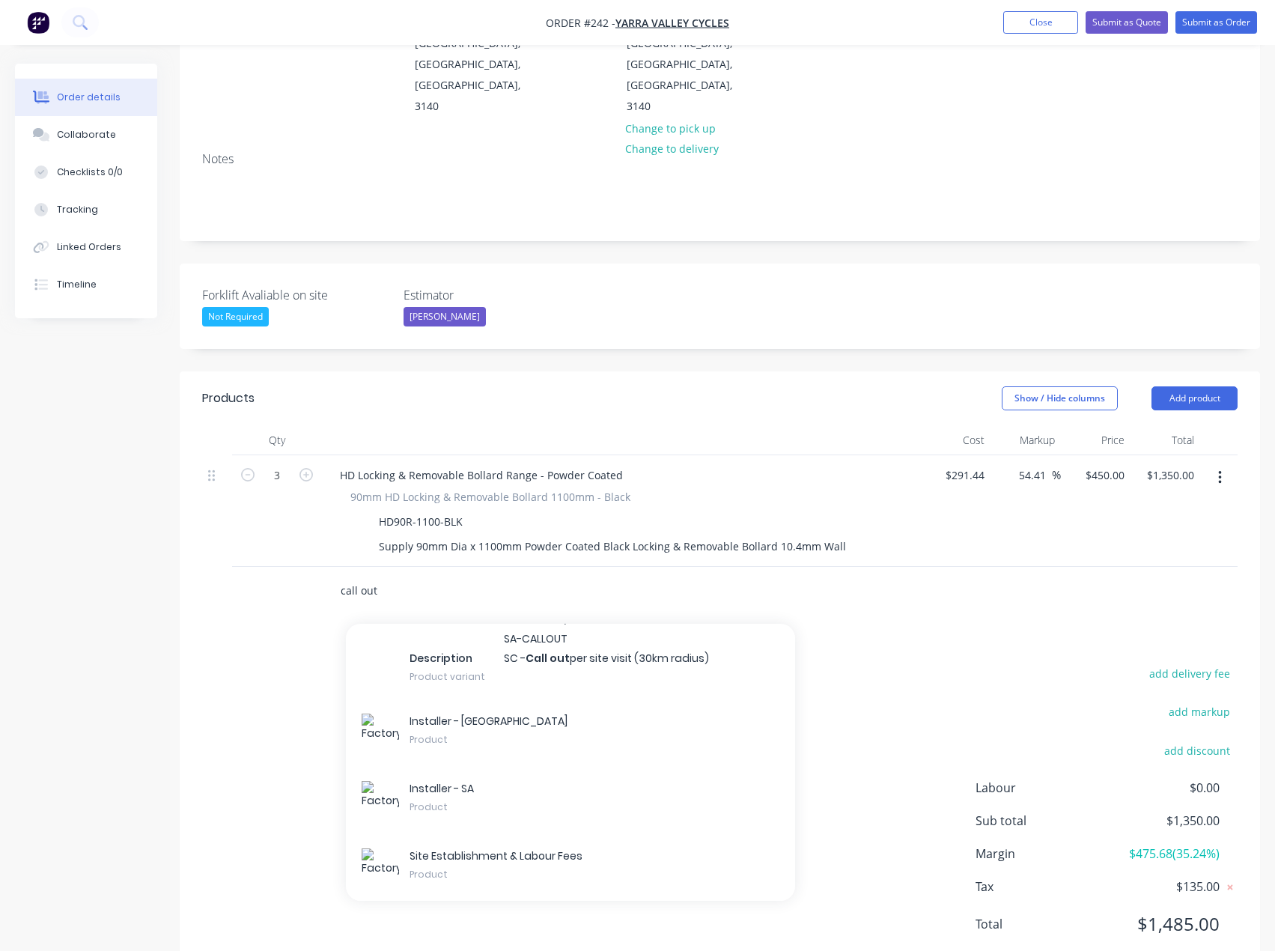
scroll to position [202, 0]
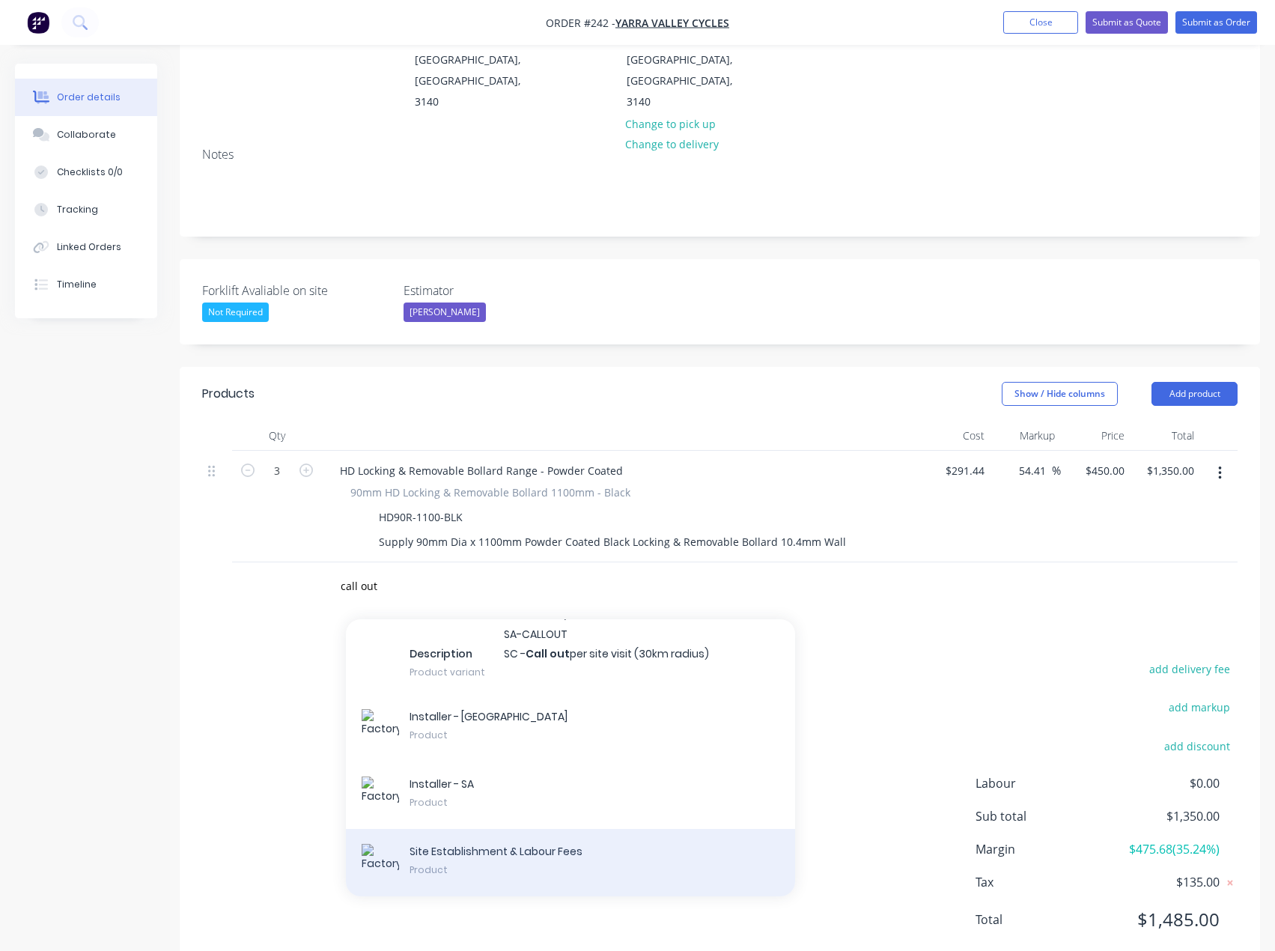
click at [460, 829] on div "Site Establishment & Labour Fees Product" at bounding box center [570, 862] width 449 height 67
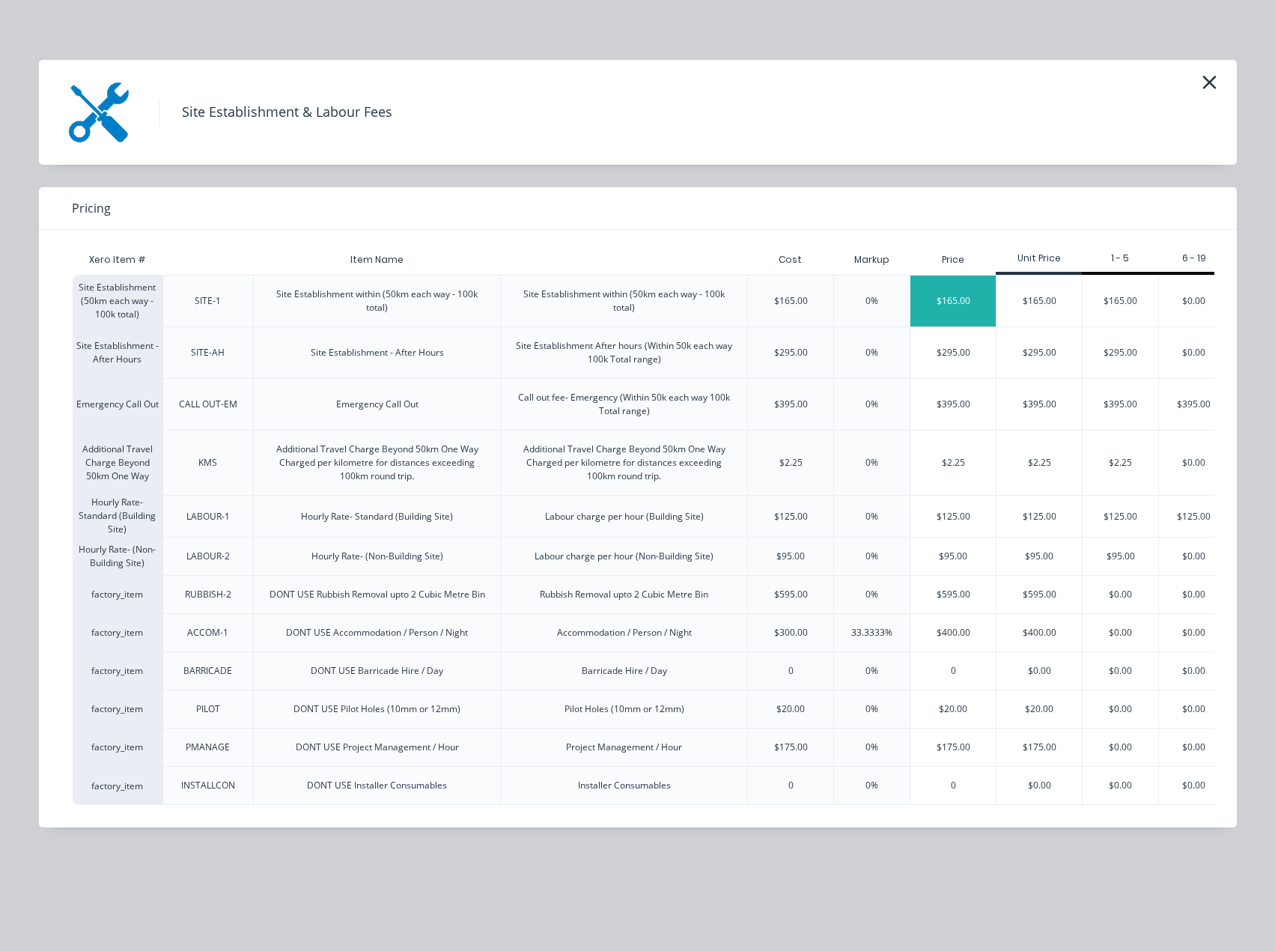
click at [957, 292] on div "$165.00" at bounding box center [953, 301] width 85 height 51
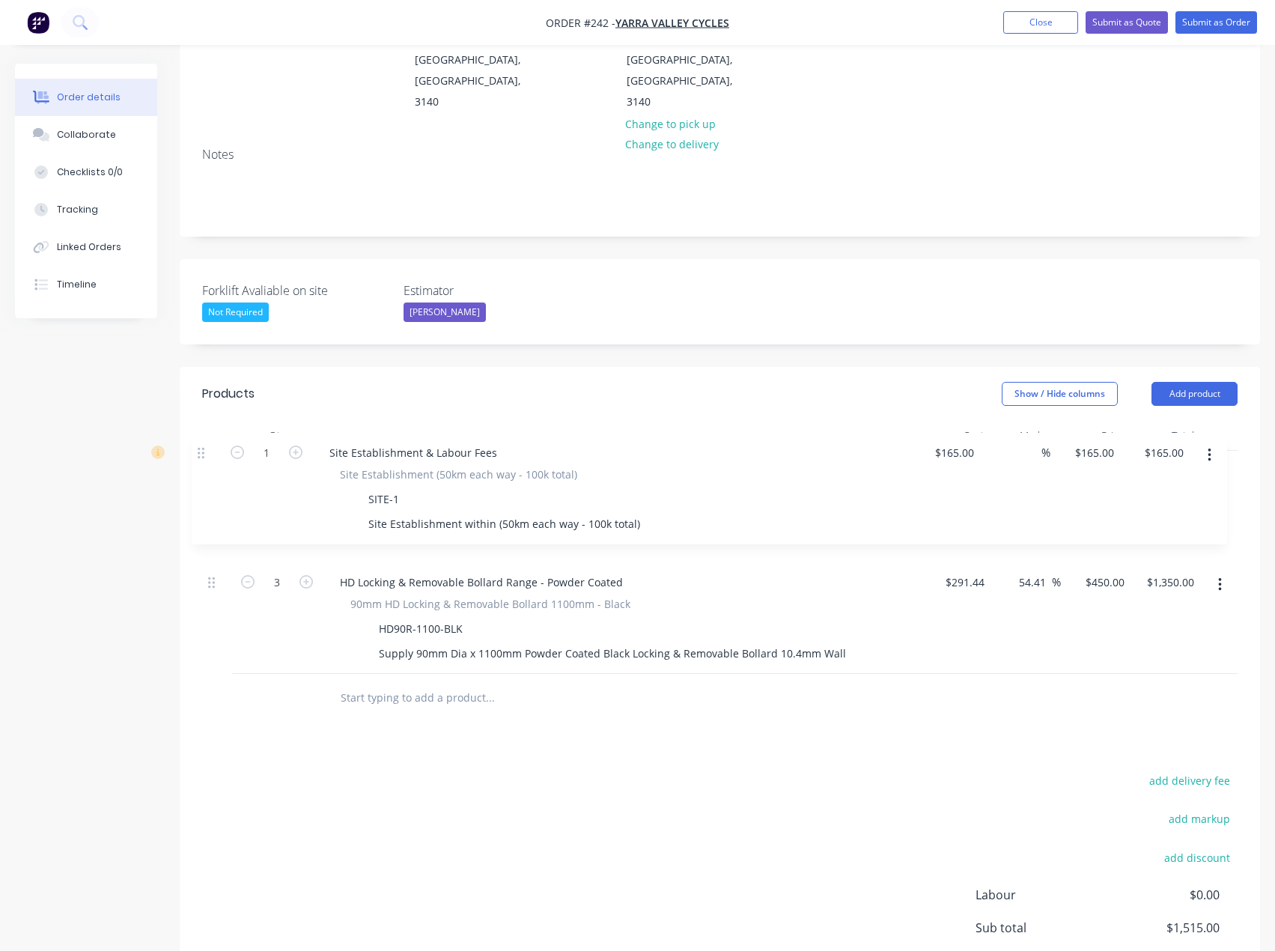
drag, startPoint x: 214, startPoint y: 545, endPoint x: 201, endPoint y: 435, distance: 110.8
click at [200, 428] on div "Qty Cost Markup Price Total 3 HD Locking & Removable Bollard Range - Powder Coa…" at bounding box center [720, 572] width 1081 height 302
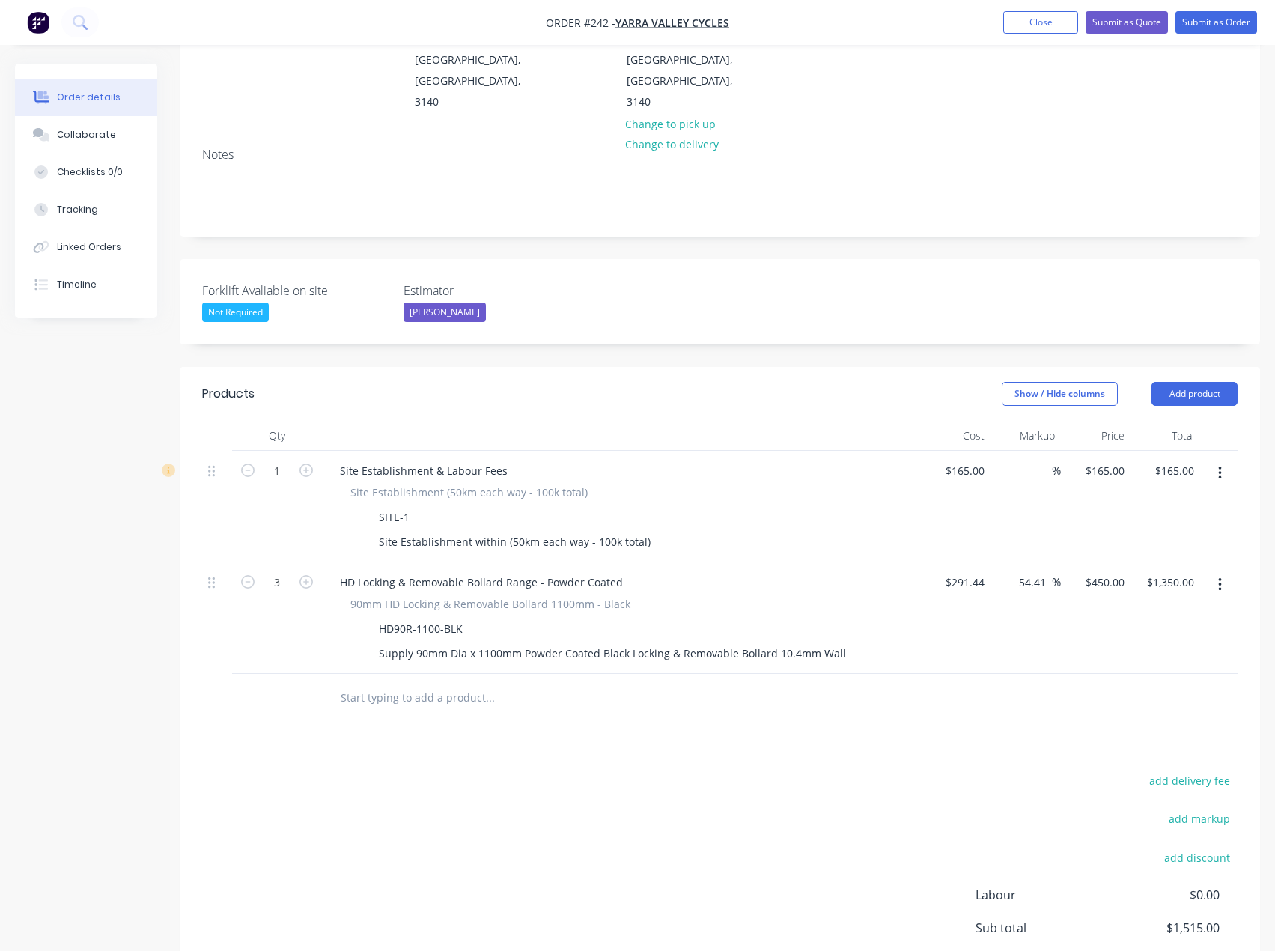
click at [360, 683] on input "text" at bounding box center [490, 698] width 300 height 30
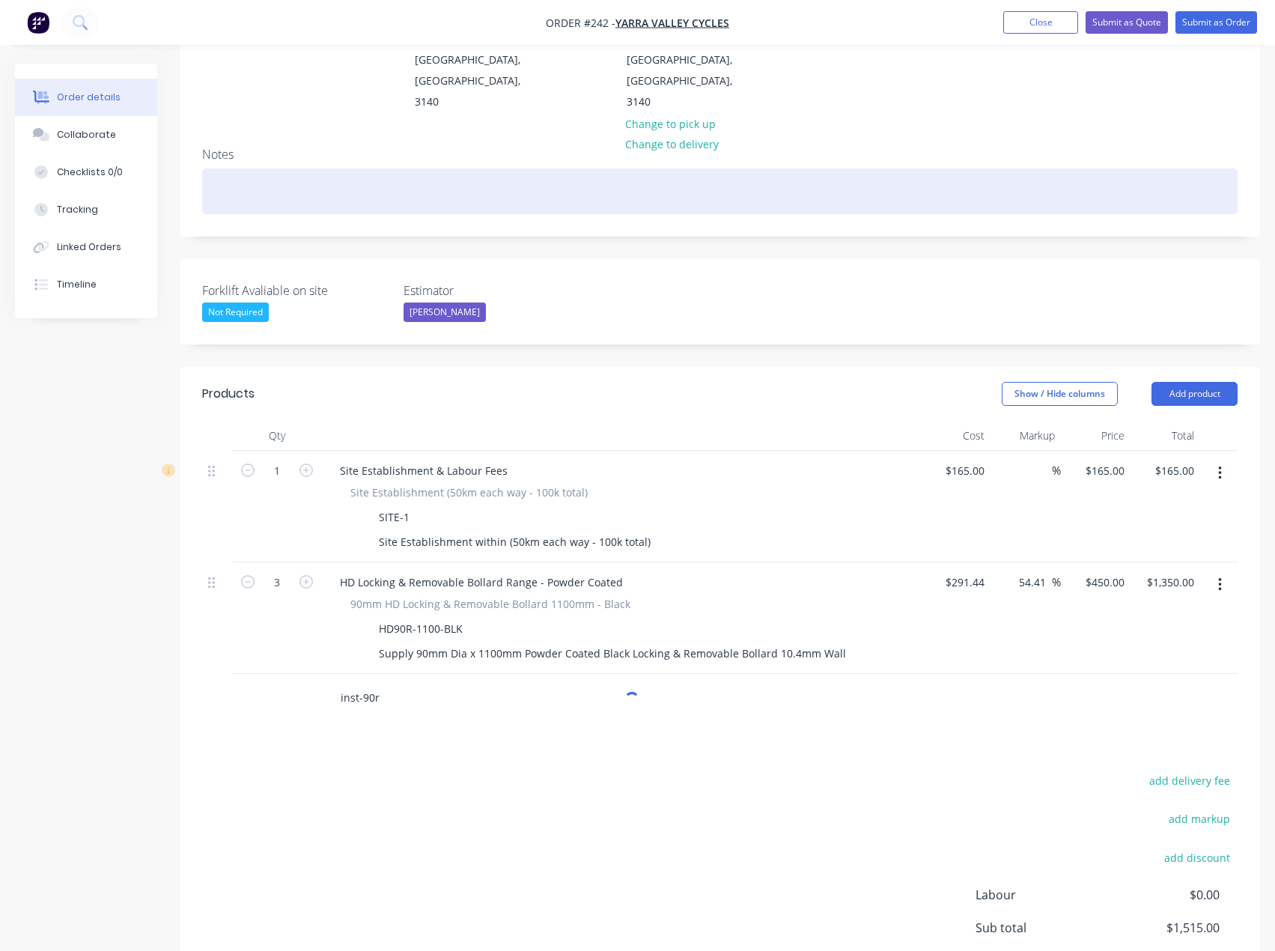
type input "inst-90r"
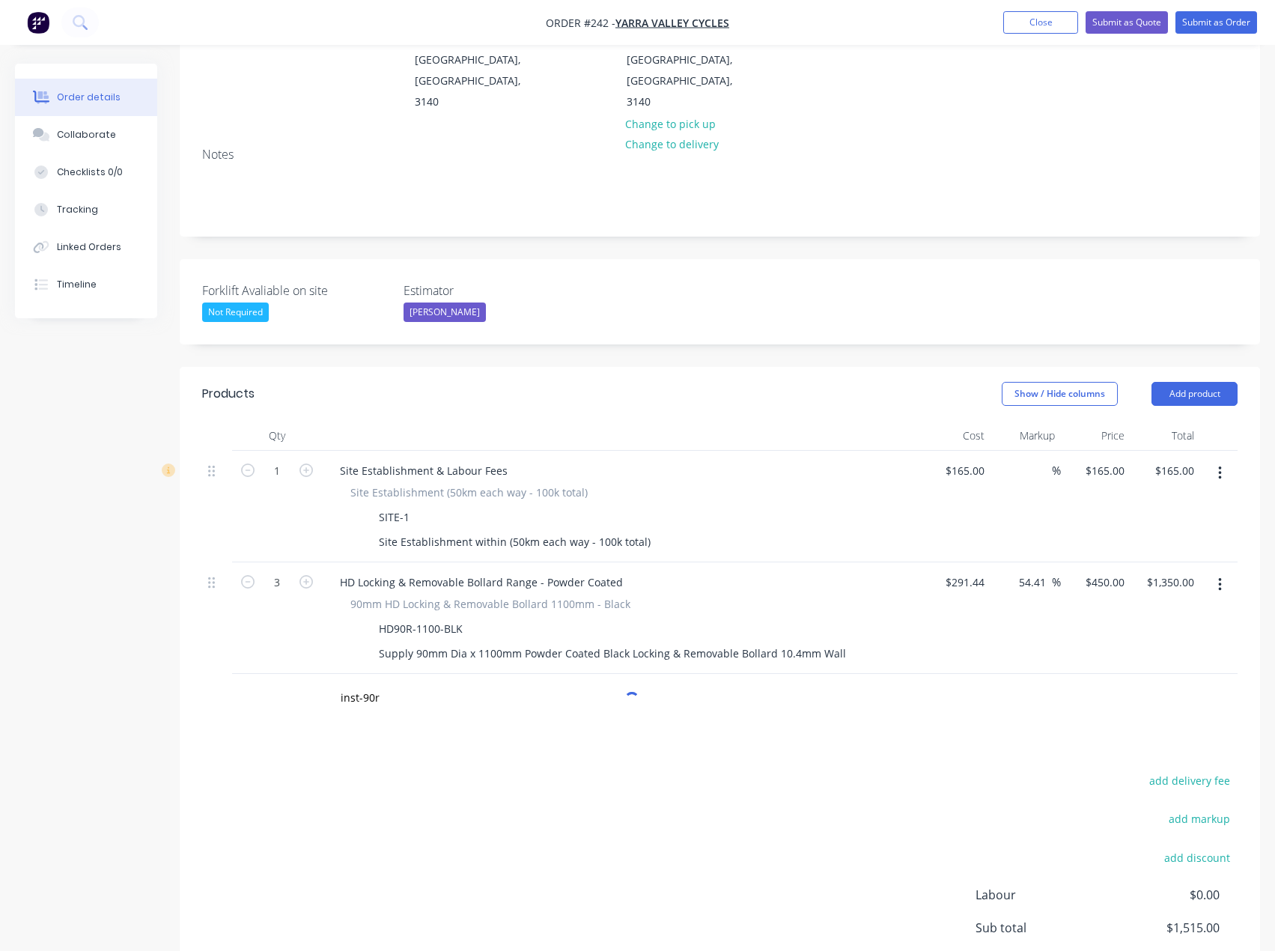
drag, startPoint x: 839, startPoint y: 145, endPoint x: 823, endPoint y: -91, distance: 235.7
drag, startPoint x: 823, startPoint y: -91, endPoint x: 392, endPoint y: 657, distance: 862.9
click at [387, 683] on input "inst-90r" at bounding box center [490, 698] width 300 height 30
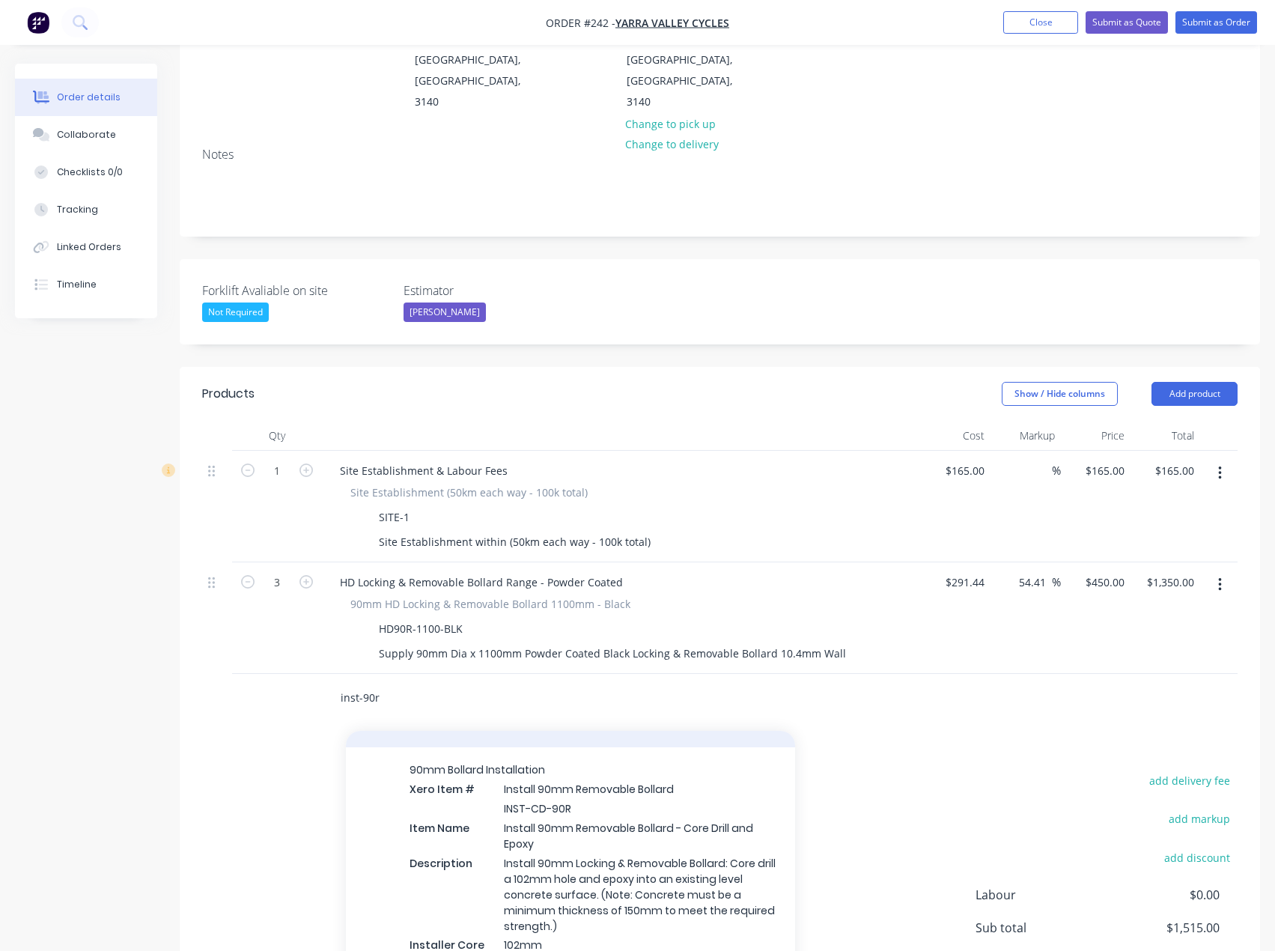
scroll to position [300, 0]
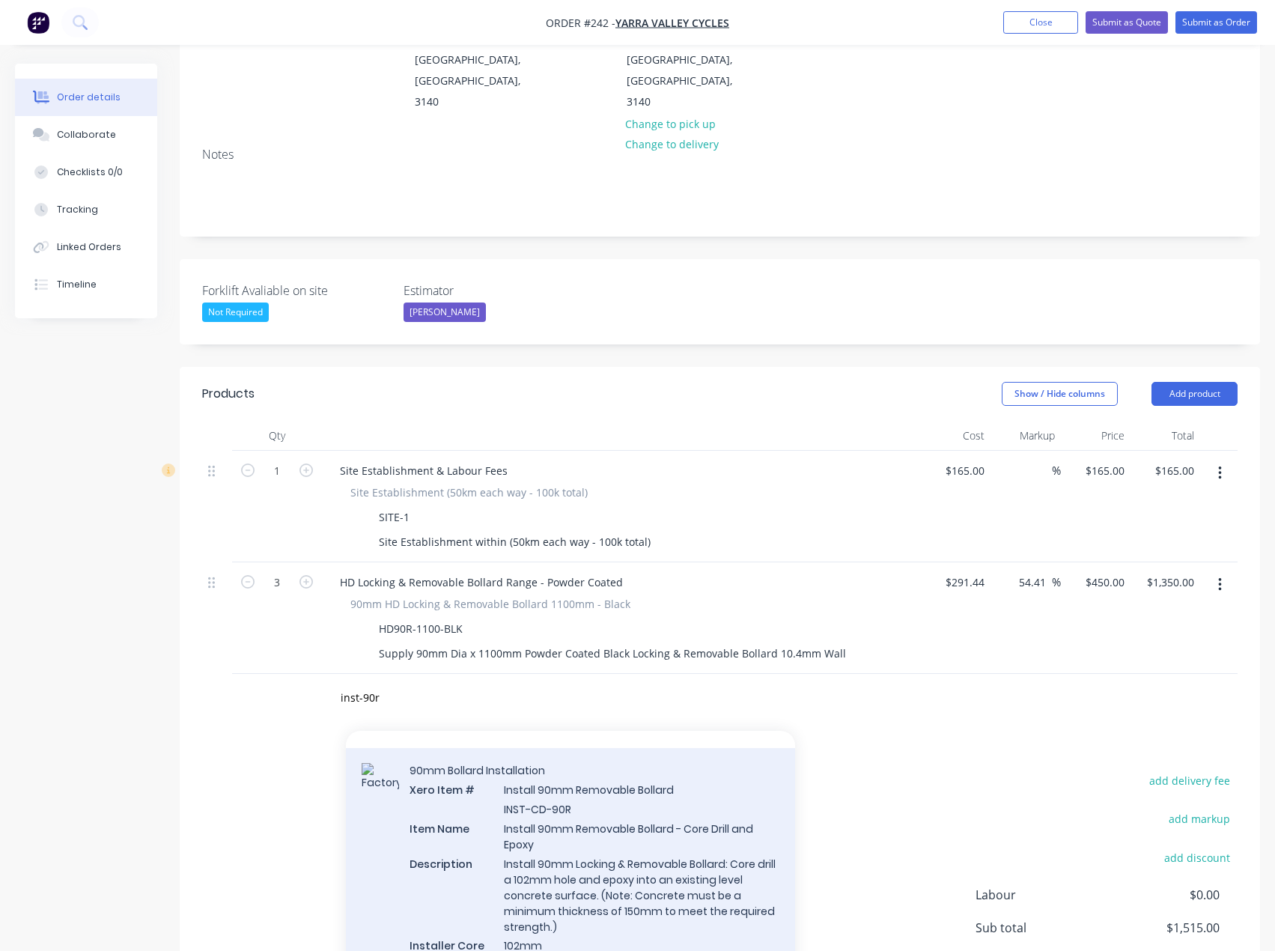
click at [578, 800] on div "90mm Bollard Installation Xero Item # Install 90mm Removable Bollard INST-CD-90…" at bounding box center [570, 875] width 449 height 254
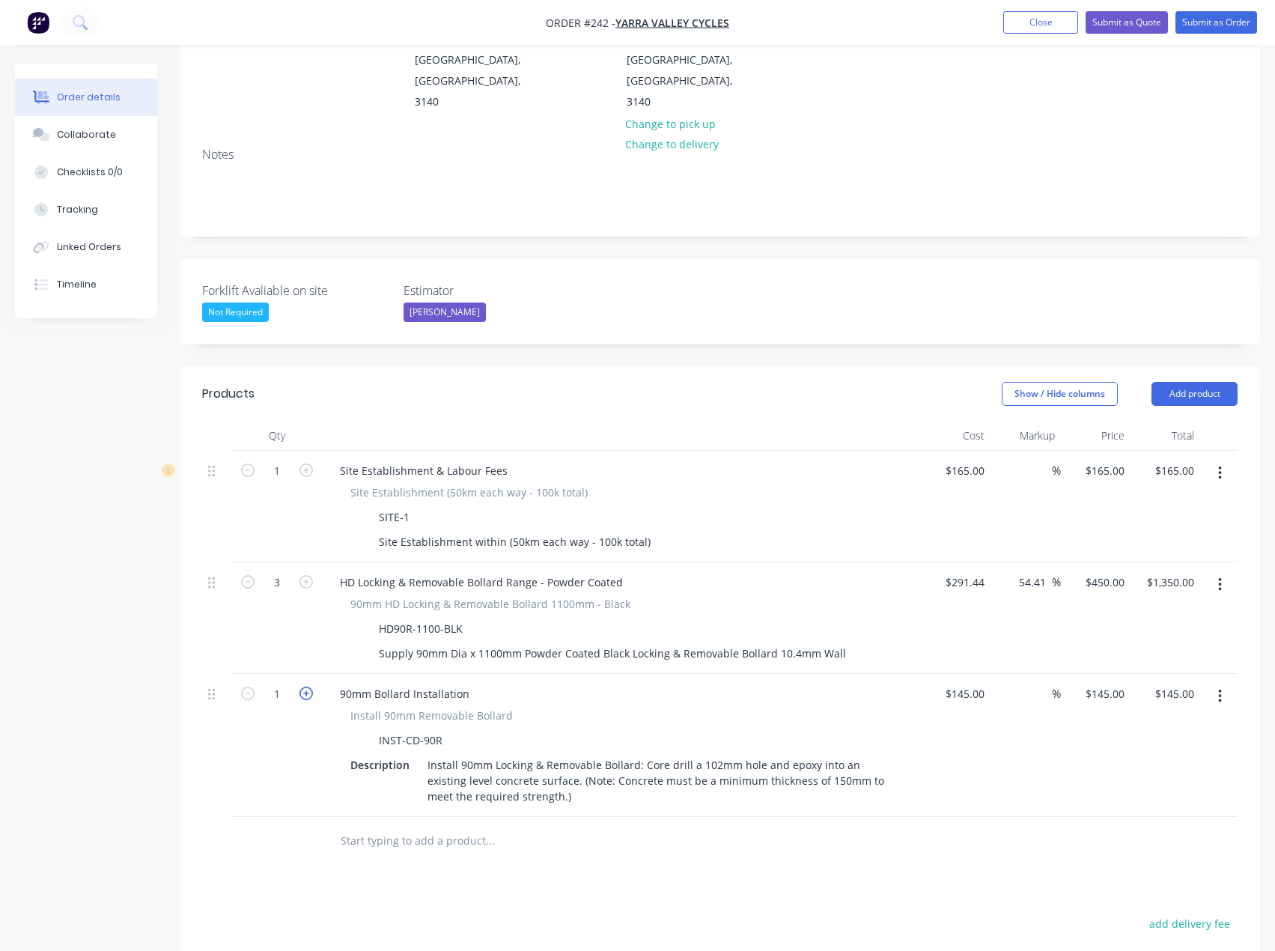
click at [303, 687] on icon "button" at bounding box center [306, 693] width 13 height 13
type input "2"
type input "$290.00"
click at [303, 687] on icon "button" at bounding box center [306, 693] width 13 height 13
type input "3"
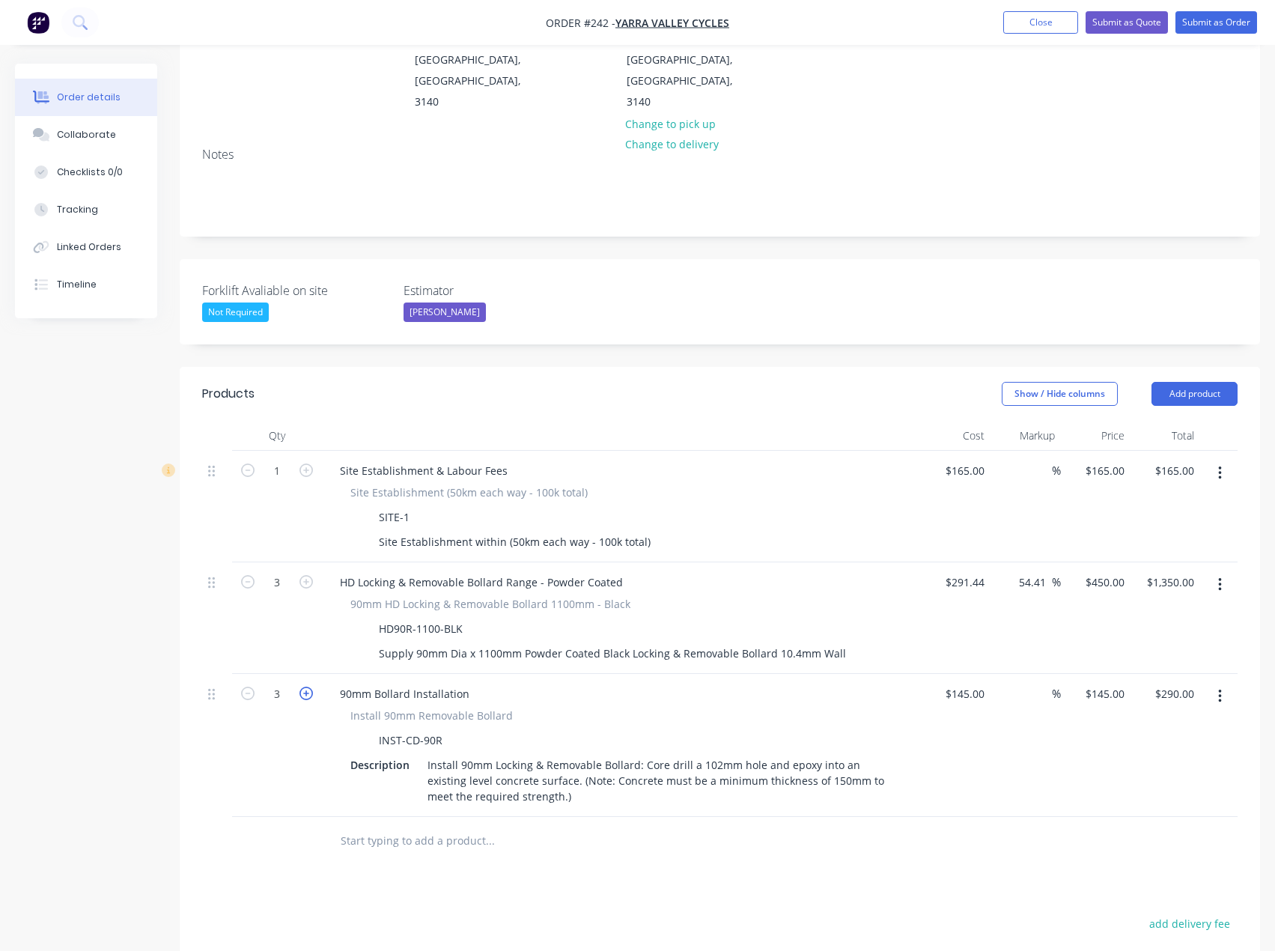
type input "$435.00"
click at [386, 826] on input "text" at bounding box center [490, 841] width 300 height 30
drag, startPoint x: 398, startPoint y: 798, endPoint x: 321, endPoint y: 801, distance: 76.4
click at [321, 817] on div "basalt Add basalt to order No results found" at bounding box center [720, 841] width 1036 height 49
type input "security rock"
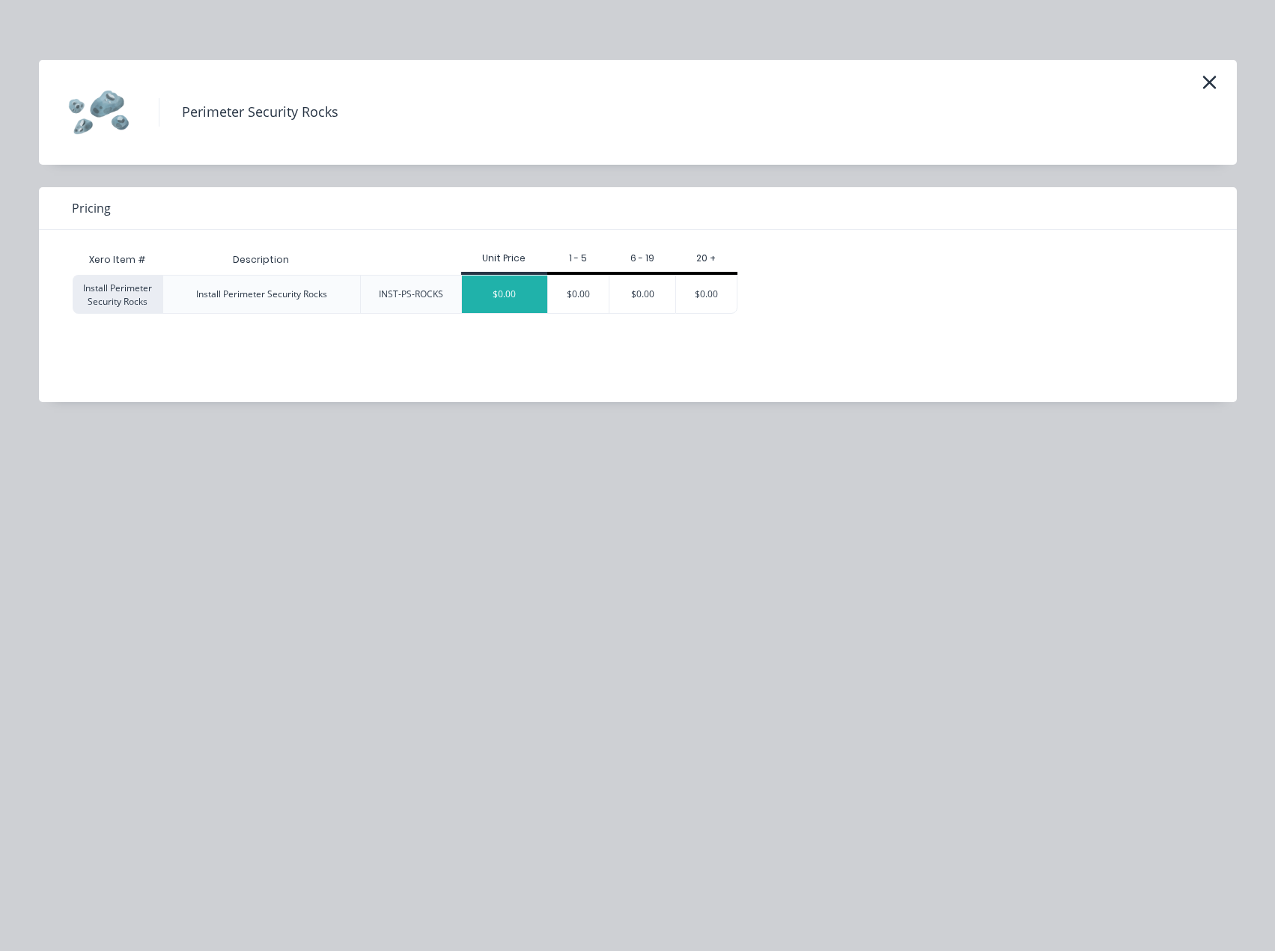
click at [505, 295] on div "$0.00" at bounding box center [504, 294] width 85 height 37
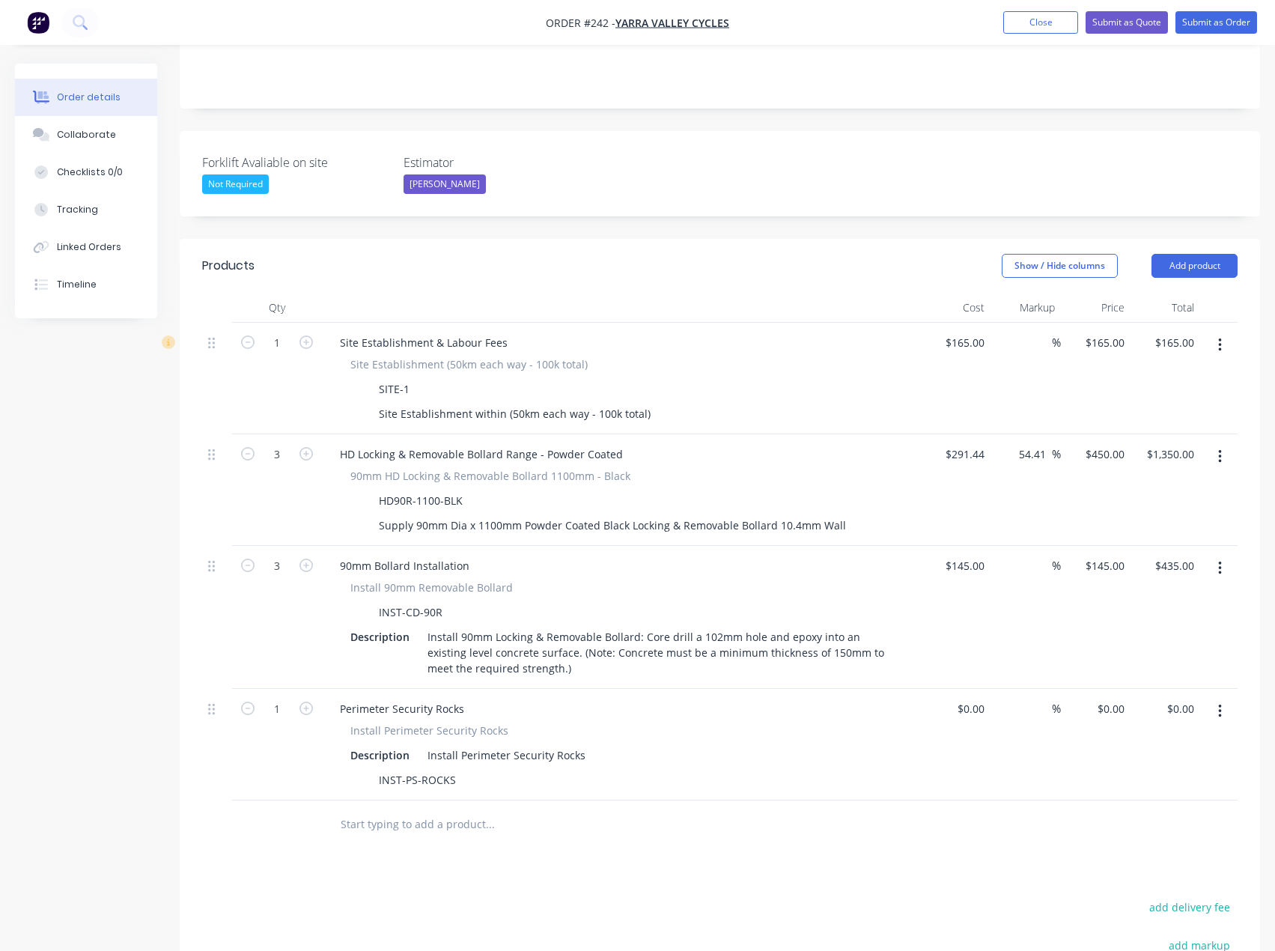
scroll to position [352, 0]
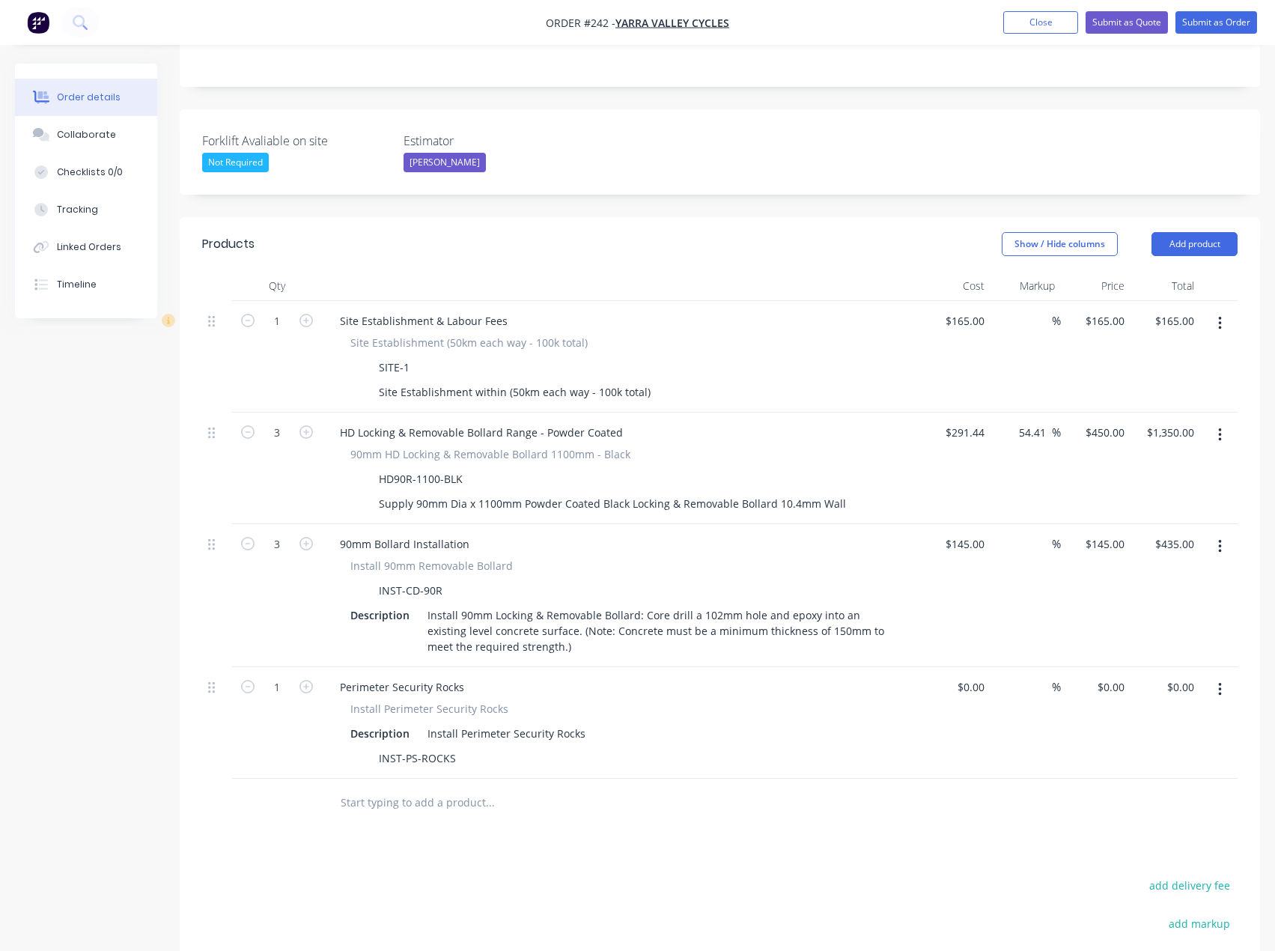
click at [428, 788] on input "text" at bounding box center [490, 803] width 300 height 30
drag, startPoint x: 398, startPoint y: 763, endPoint x: 285, endPoint y: 758, distance: 112.4
click at [285, 779] on div "inst-mod Add inst-mod to order CB Base Plate Range - Galvanised Xero Item # 115…" at bounding box center [720, 803] width 1036 height 49
click at [393, 788] on input "inst-mod" at bounding box center [490, 803] width 300 height 30
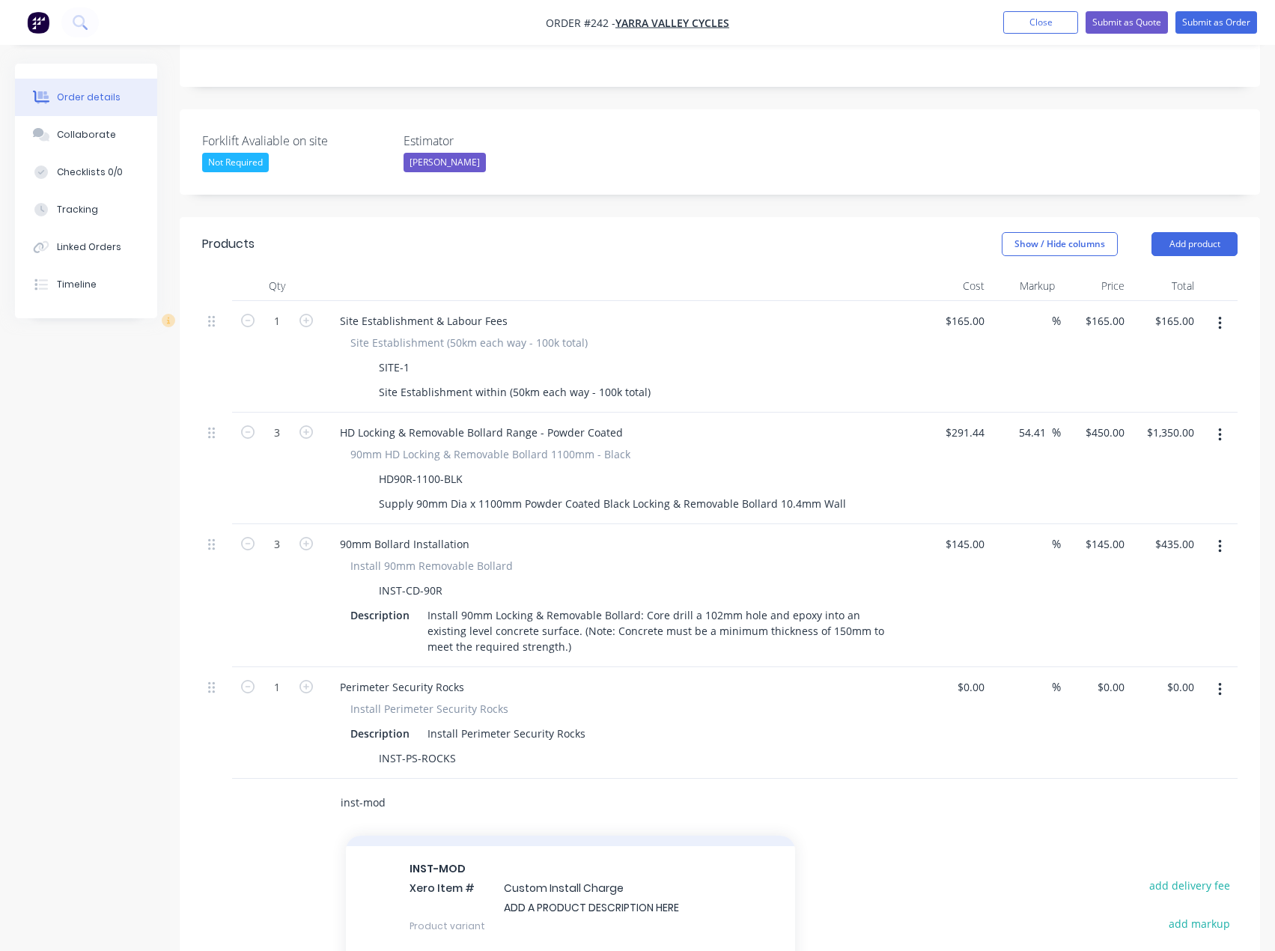
scroll to position [449, 0]
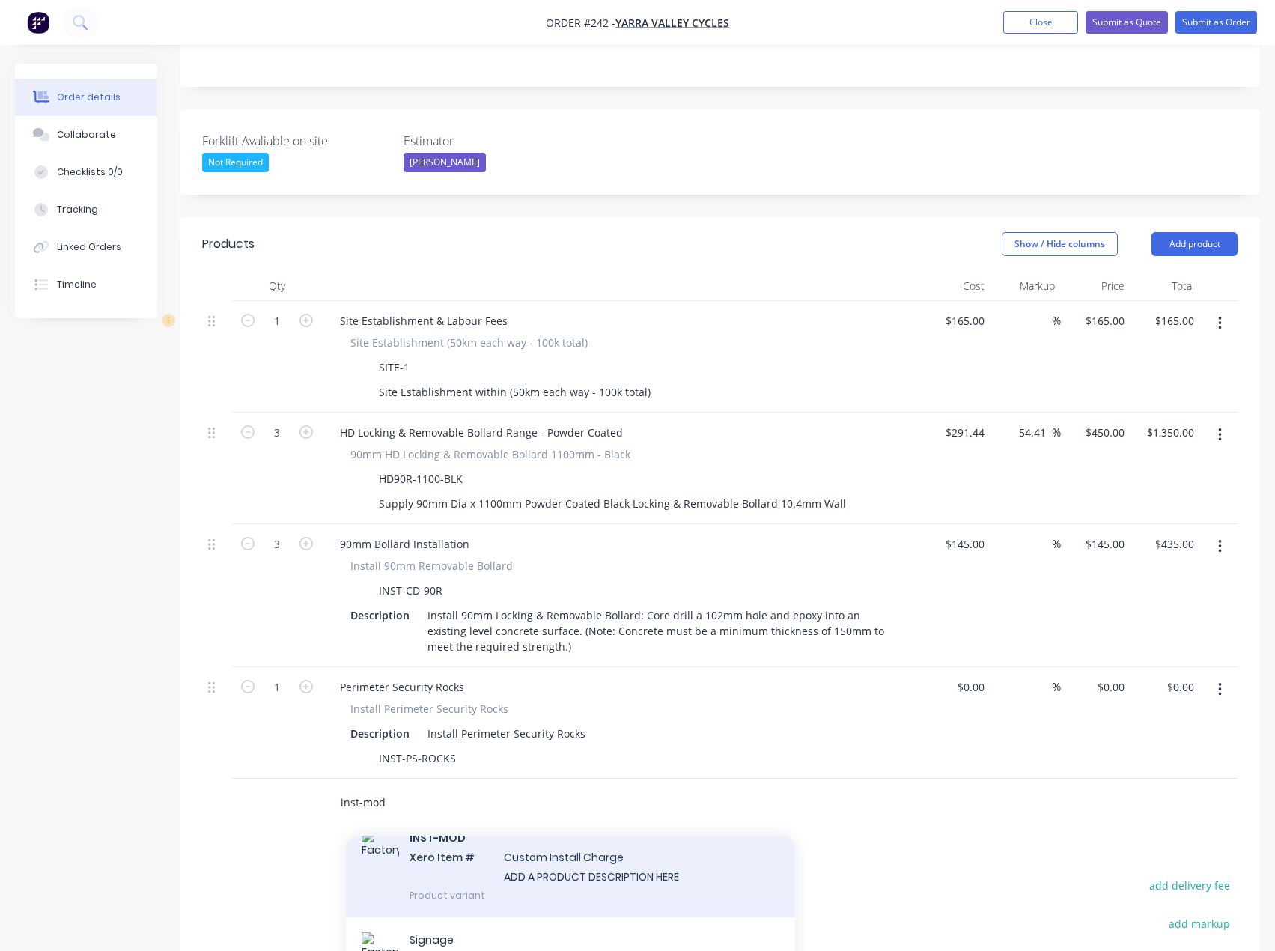
type input "inst-mod"
click at [577, 835] on div "INST-MOD Xero Item # Custom Install Charge ADD A PRODUCT DESCRIPTION HERE Produ…" at bounding box center [570, 865] width 449 height 101
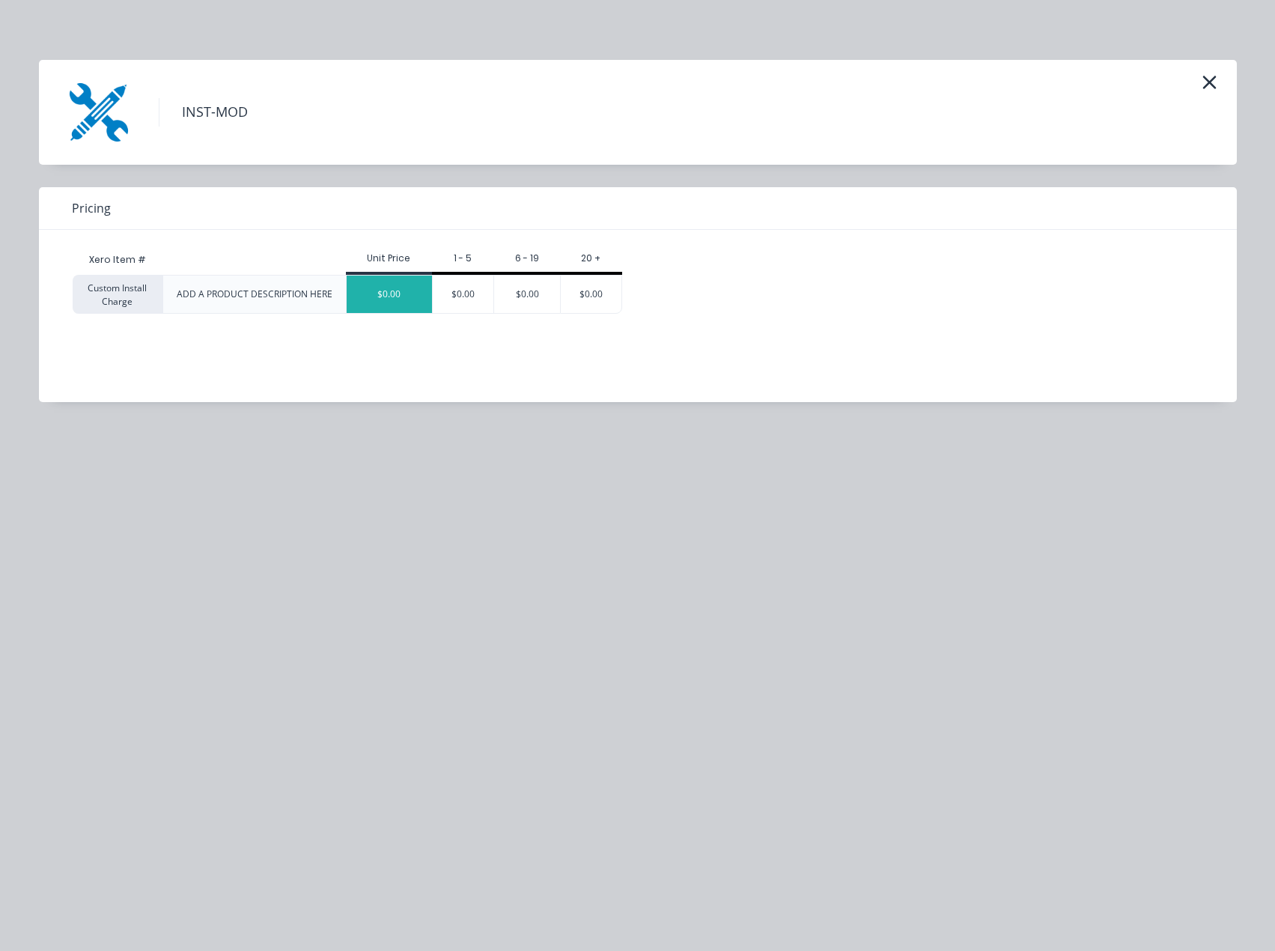
click at [367, 297] on div "$0.00" at bounding box center [389, 294] width 85 height 37
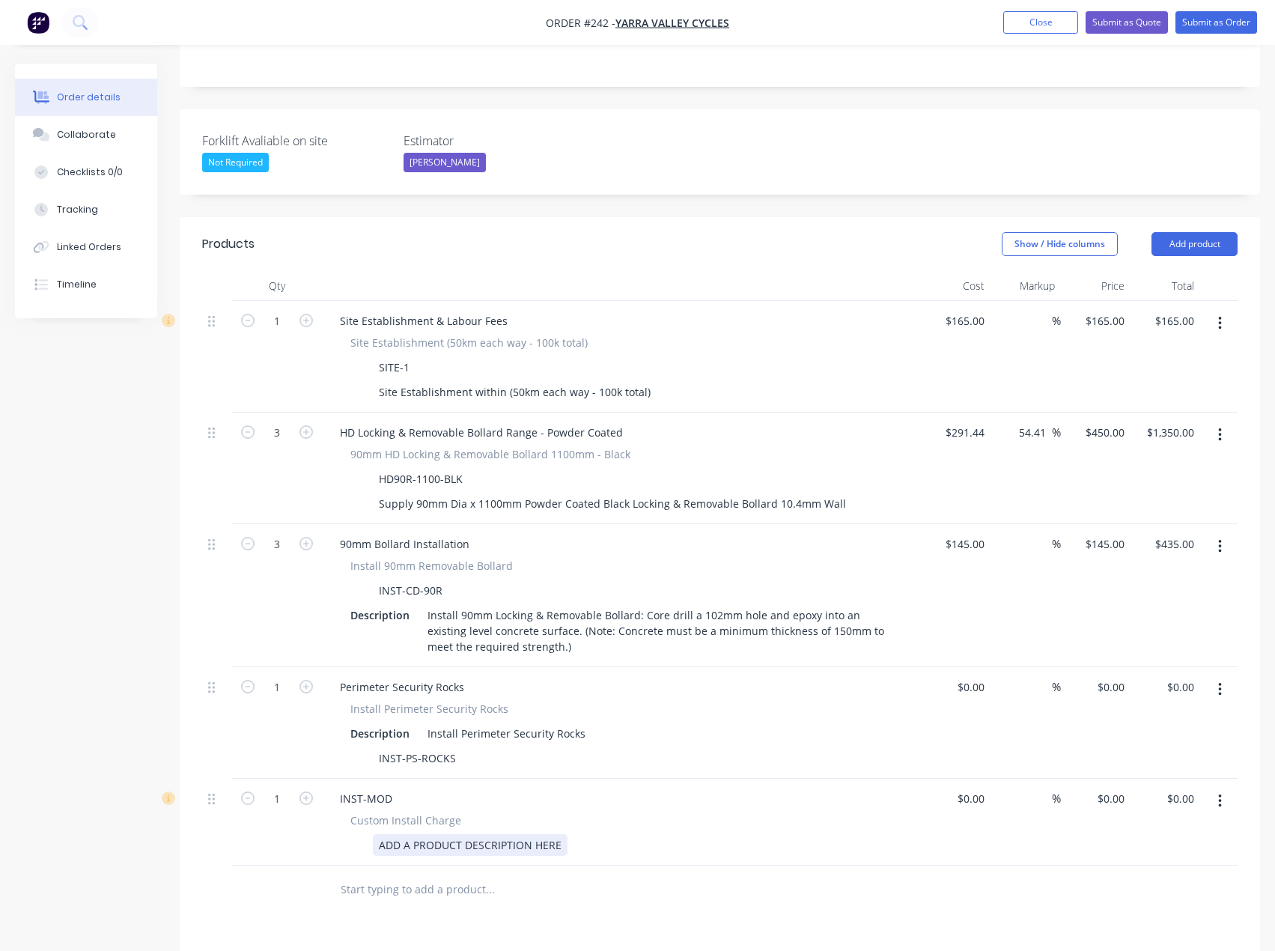
click at [474, 834] on div "ADD A PRODUCT DESCRIPTION HERE" at bounding box center [470, 845] width 195 height 22
drag, startPoint x: 560, startPoint y: 804, endPoint x: 327, endPoint y: 812, distance: 233.0
click at [327, 812] on div "INST-MOD Custom Install Charge ADD A PRODUCT DESCRIPTION HERE" at bounding box center [621, 822] width 599 height 87
click at [674, 834] on div "Install 2x Ingorund sleeve (compatible with Spot on Bollards)" at bounding box center [531, 845] width 316 height 22
click at [448, 834] on div "Install 2x Ingorund sleeve (compatible with Spot on Bollards)." at bounding box center [532, 845] width 319 height 22
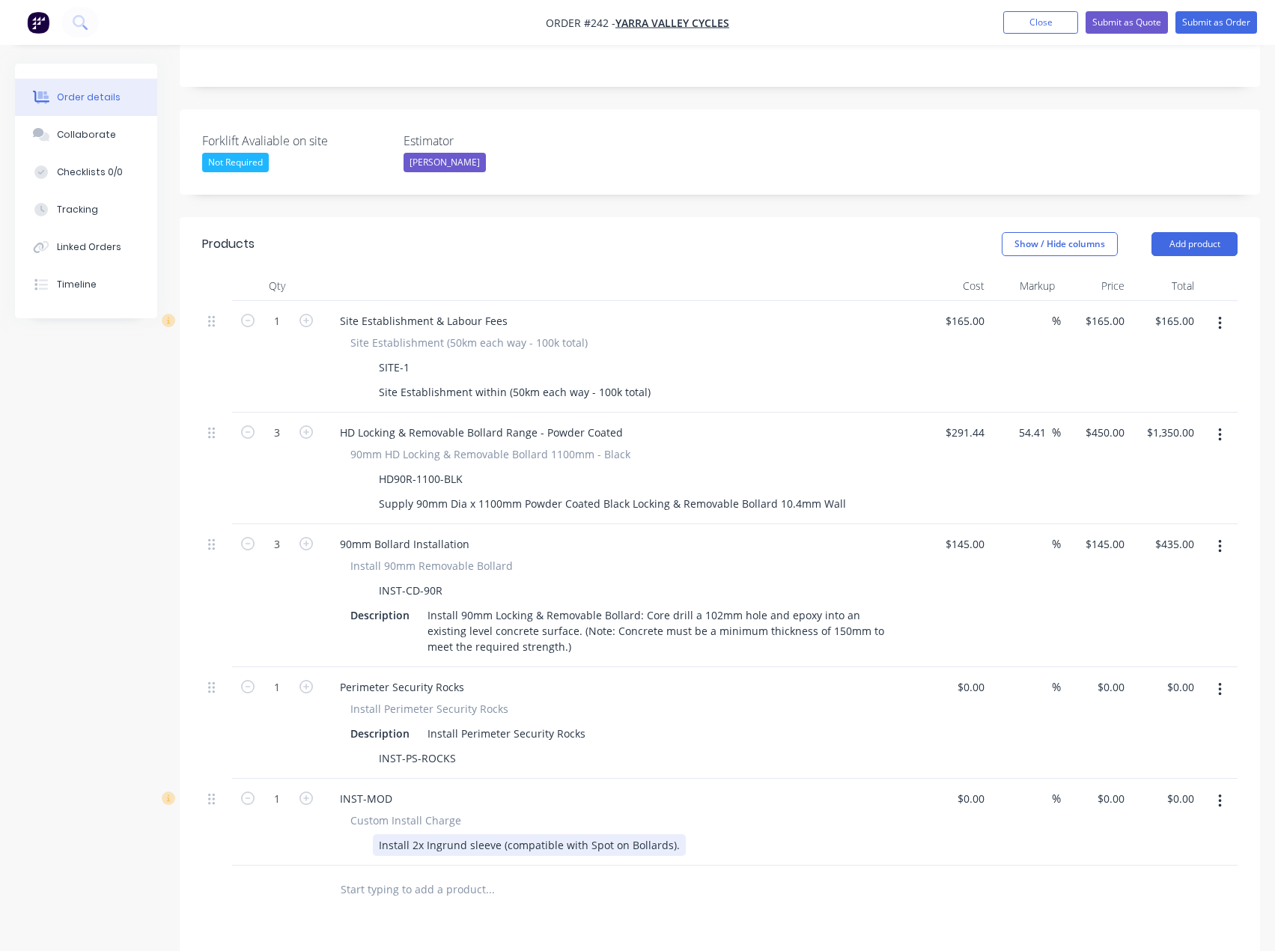
click at [445, 834] on div "Install 2x Ingrund sleeve (compatible with Spot on Bollards)." at bounding box center [529, 845] width 313 height 22
click at [680, 834] on div "Install 2x Inground sleeve (compatible with Spot on Bollards)." at bounding box center [532, 845] width 319 height 22
click at [481, 723] on div "Install Perimeter Security Rocks" at bounding box center [507, 734] width 170 height 22
click at [585, 723] on div "Install Perimeter Security Rocks" at bounding box center [507, 734] width 170 height 22
click at [458, 723] on div "Install Perimeter Security Rocks" at bounding box center [507, 734] width 170 height 22
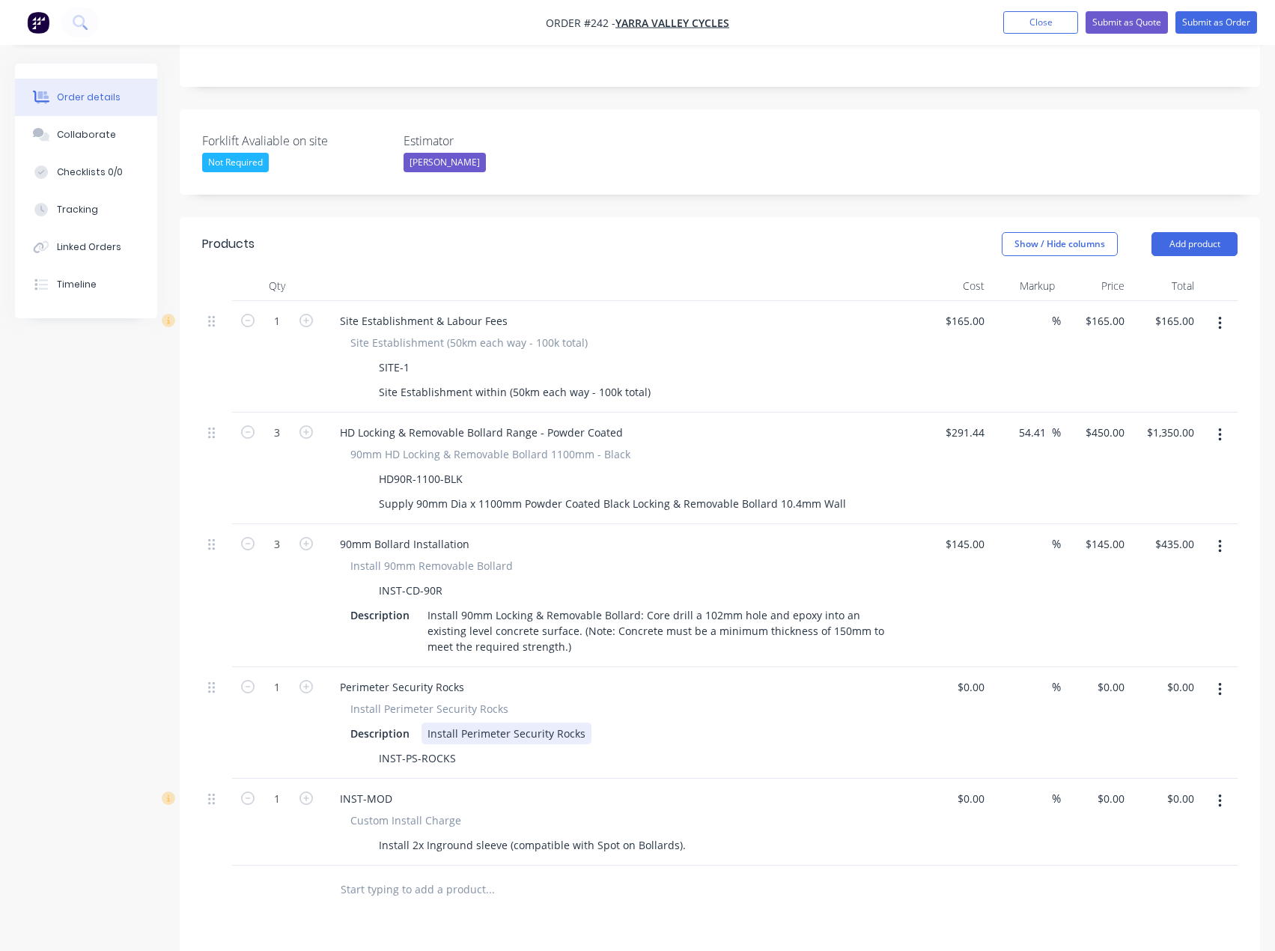
click at [480, 723] on div "Install Perimeter Security Rocks" at bounding box center [507, 734] width 170 height 22
click at [458, 723] on div "Install Perimeter Security Rocks" at bounding box center [507, 734] width 170 height 22
click at [595, 723] on div "Install 2x Perimeter Security Rocks" at bounding box center [514, 734] width 184 height 22
click at [473, 723] on div "Install 2x Perimeter Security Rocks" at bounding box center [514, 734] width 184 height 22
drag, startPoint x: 612, startPoint y: 690, endPoint x: 622, endPoint y: 694, distance: 10.4
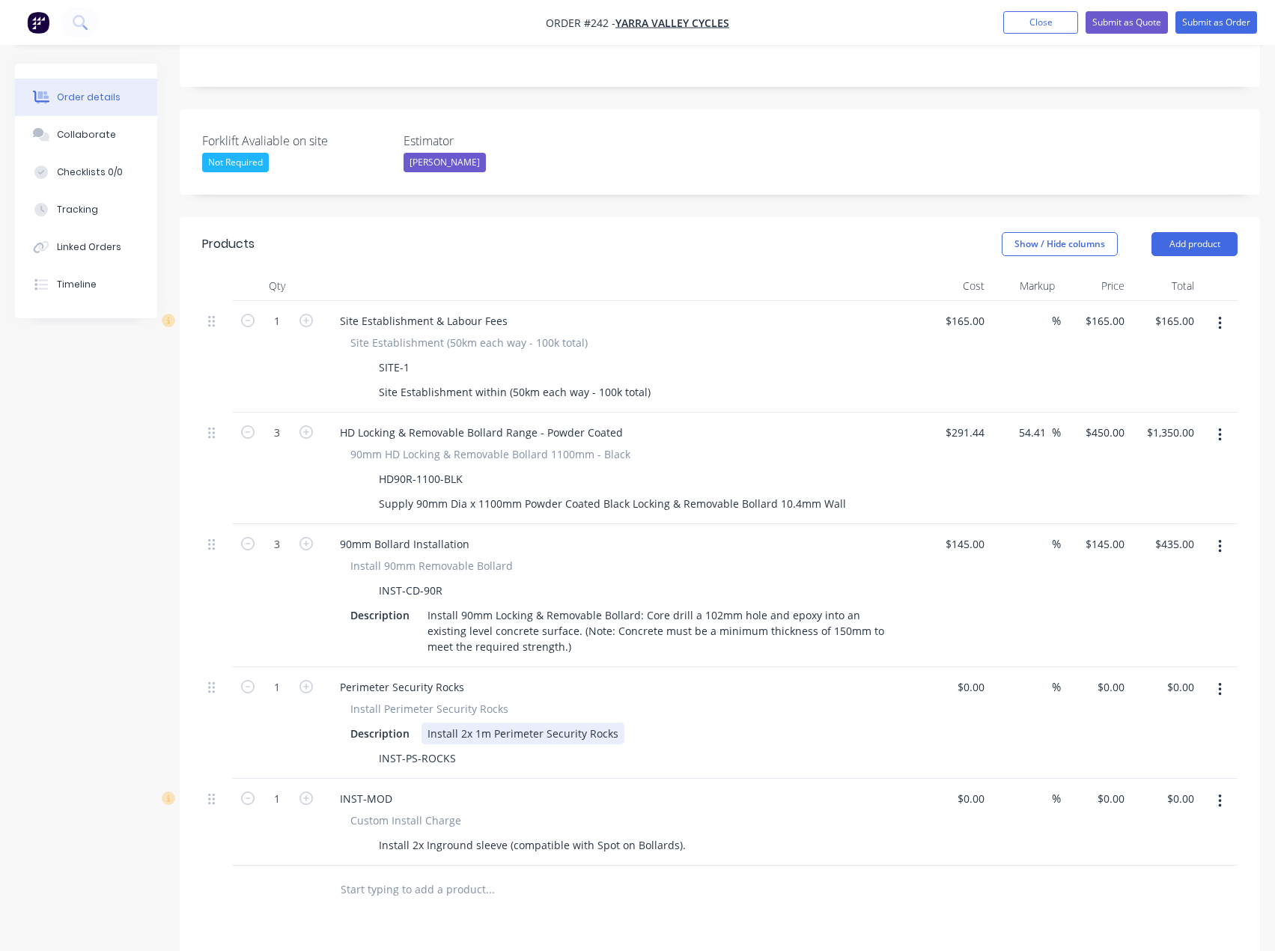
click at [613, 723] on div "Install 2x 1m Perimeter Security Rocks" at bounding box center [523, 734] width 203 height 22
click at [616, 723] on div "Install 2x 1m Perimeter Security Rocks eith side of fixed bollard." at bounding box center [587, 734] width 331 height 22
click at [619, 723] on div "Install 2x 1m Perimeter Security Rocks eith side of fixed bollard." at bounding box center [587, 734] width 331 height 22
click at [662, 723] on div "Install 2x 1m Perimeter Security Rocks either ith side of fixed bollard." at bounding box center [601, 734] width 358 height 22
click at [753, 723] on div "Install 2x 1m Perimeter Security Rocks either side of fixed bollard." at bounding box center [592, 734] width 341 height 22
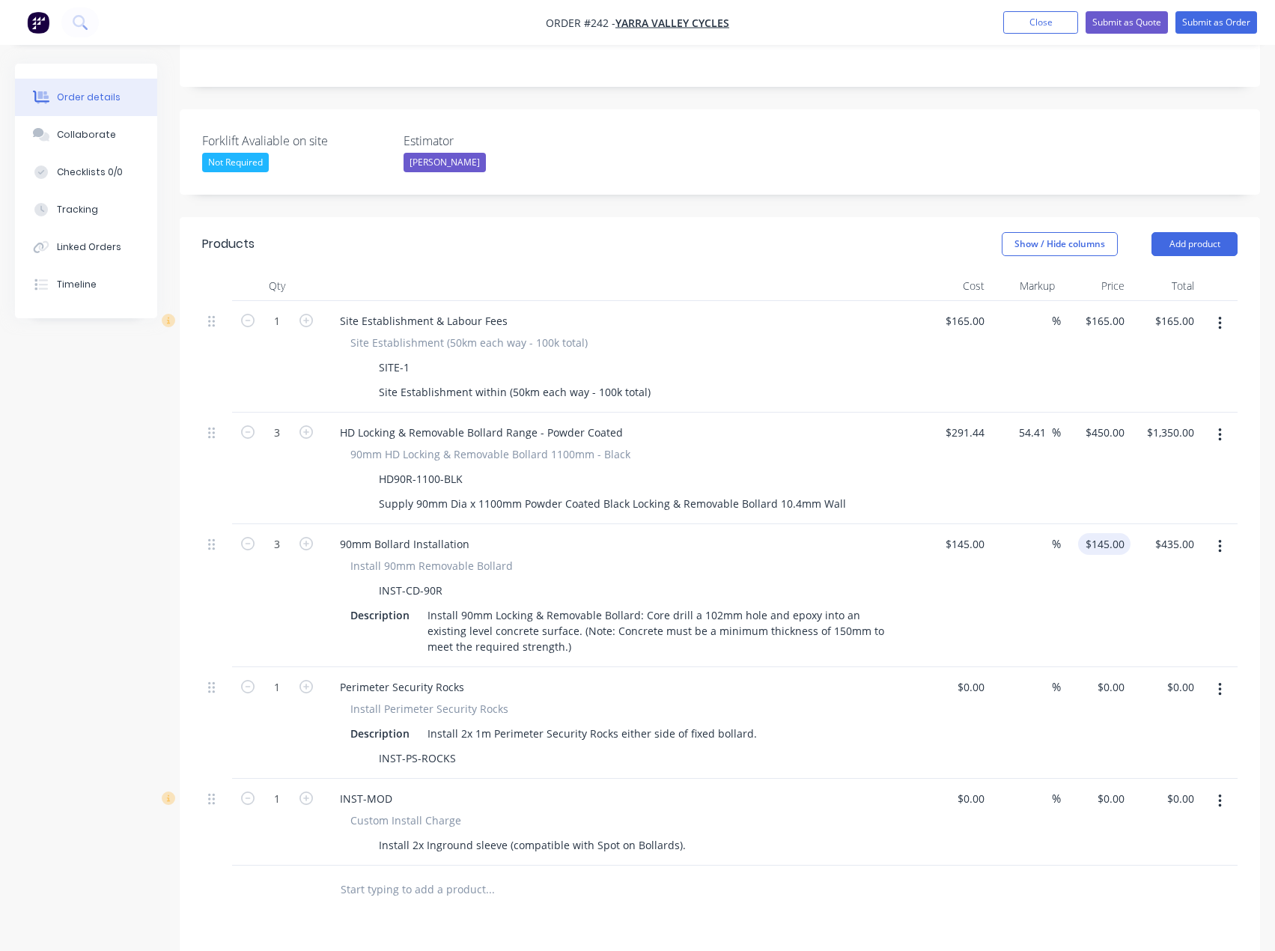
type input "145"
click at [1099, 524] on div "145 $145.00" at bounding box center [1096, 595] width 70 height 143
type input "145"
type input "$145.00"
click at [976, 533] on input "145" at bounding box center [977, 544] width 25 height 22
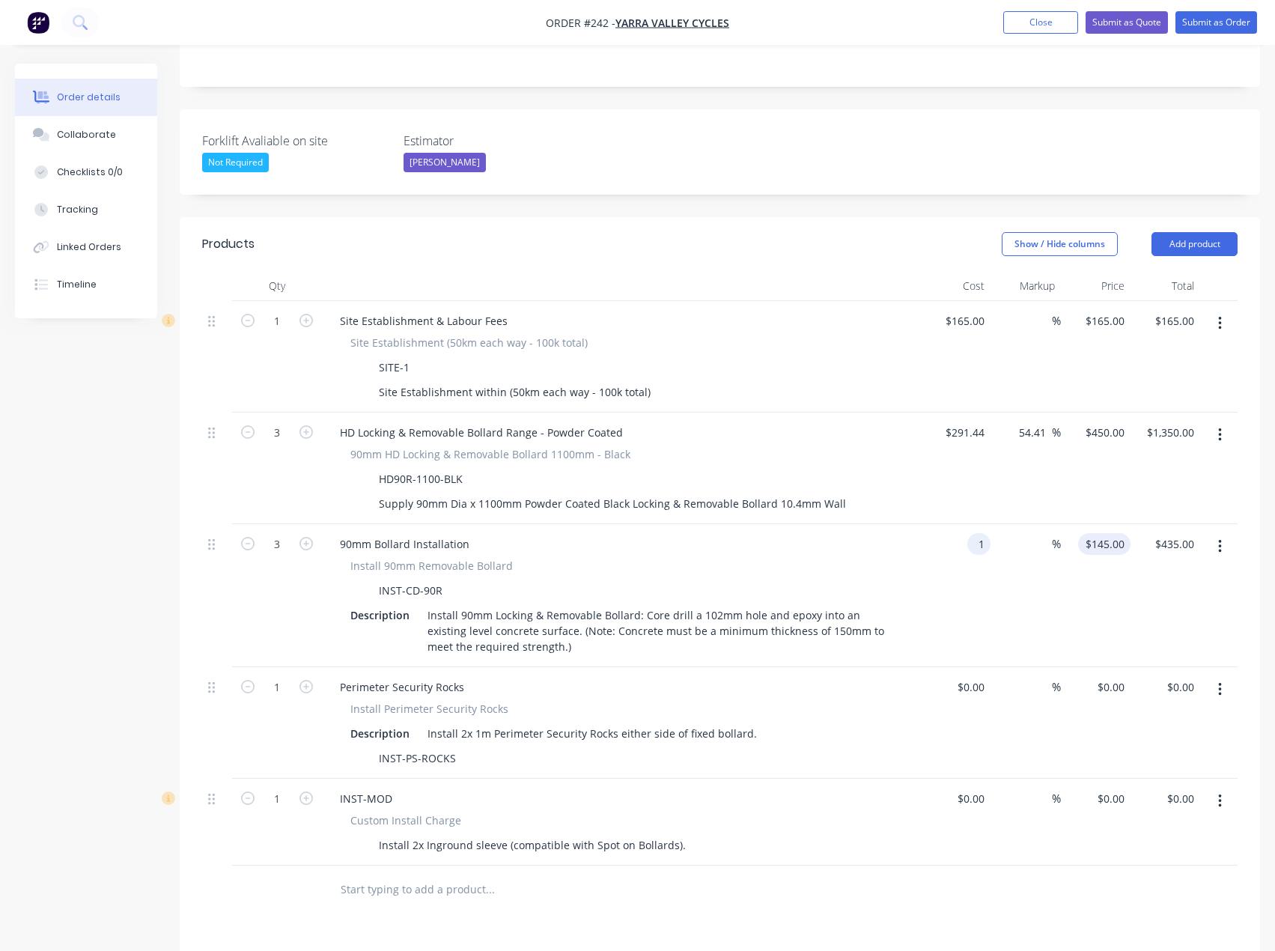
type input "$1.00"
type input "1"
type input "$3.00"
click at [1104, 524] on div "1 $145.00" at bounding box center [1096, 595] width 70 height 143
type input "140"
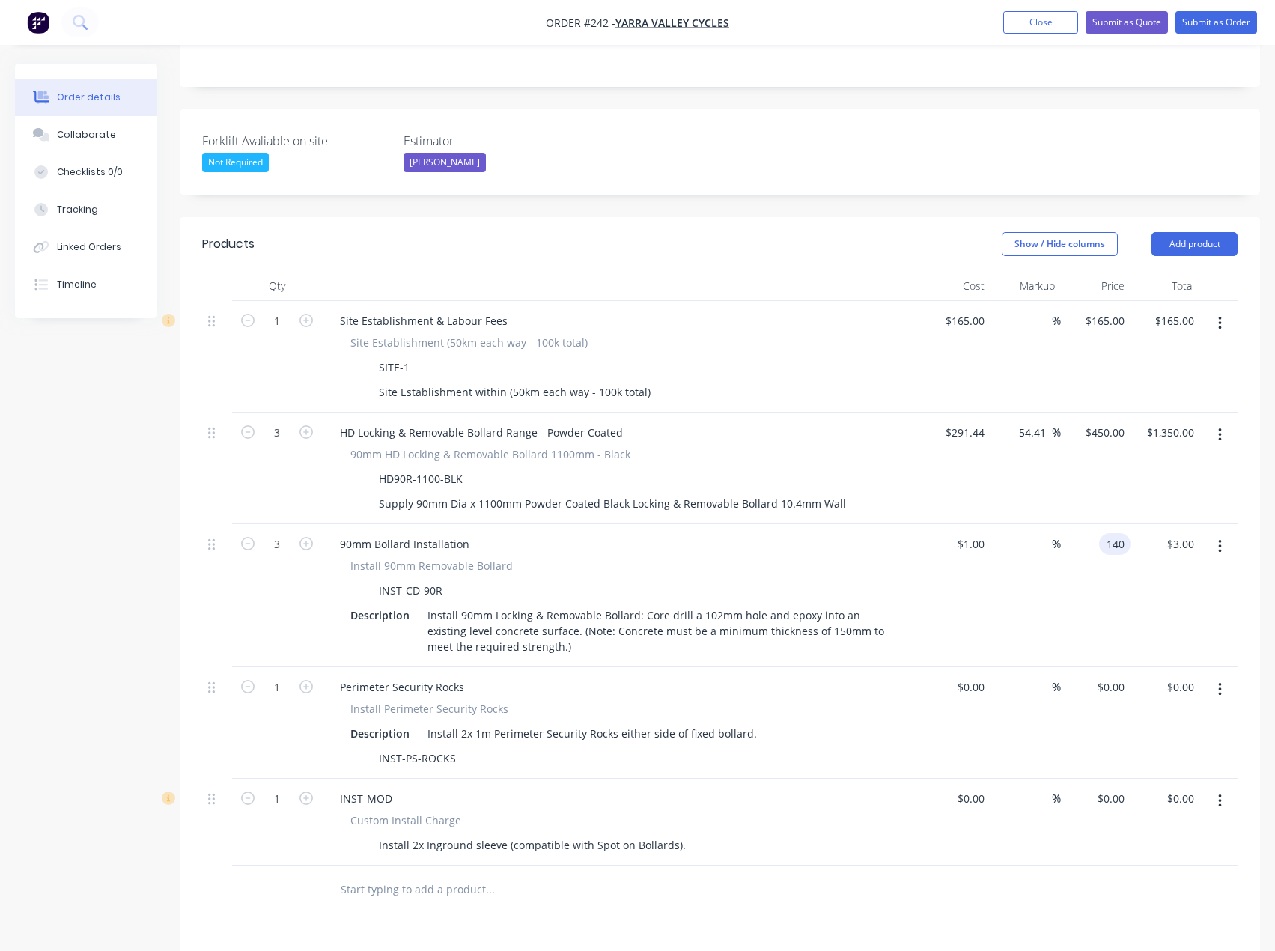
type input "13900"
type input "$140.00"
type input "$420.00"
click at [802, 701] on div "Install Perimeter Security Rocks" at bounding box center [621, 709] width 542 height 16
click at [1200, 232] on button "Add product" at bounding box center [1195, 244] width 86 height 24
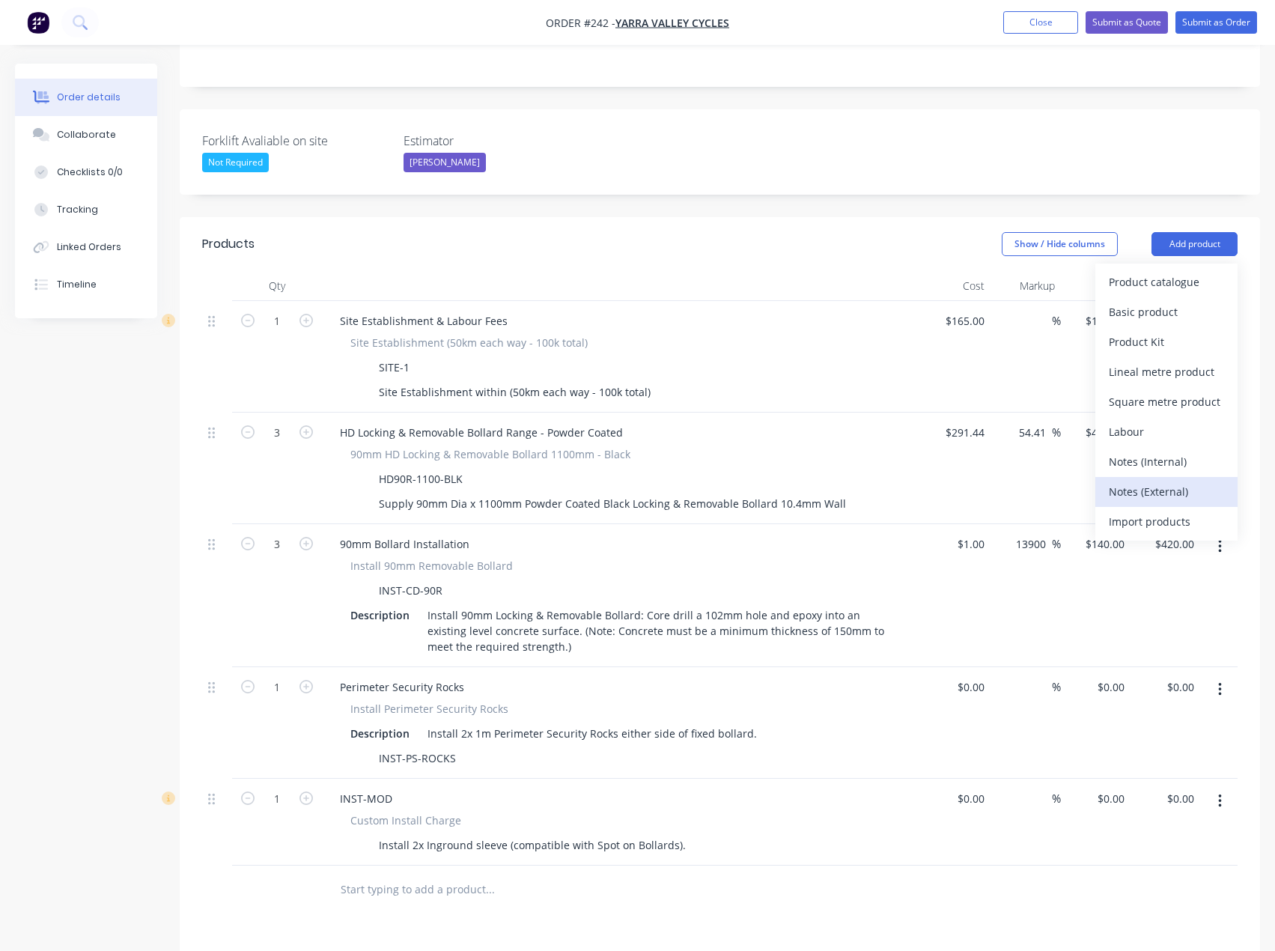
click at [1163, 481] on div "Notes (External)" at bounding box center [1166, 492] width 115 height 22
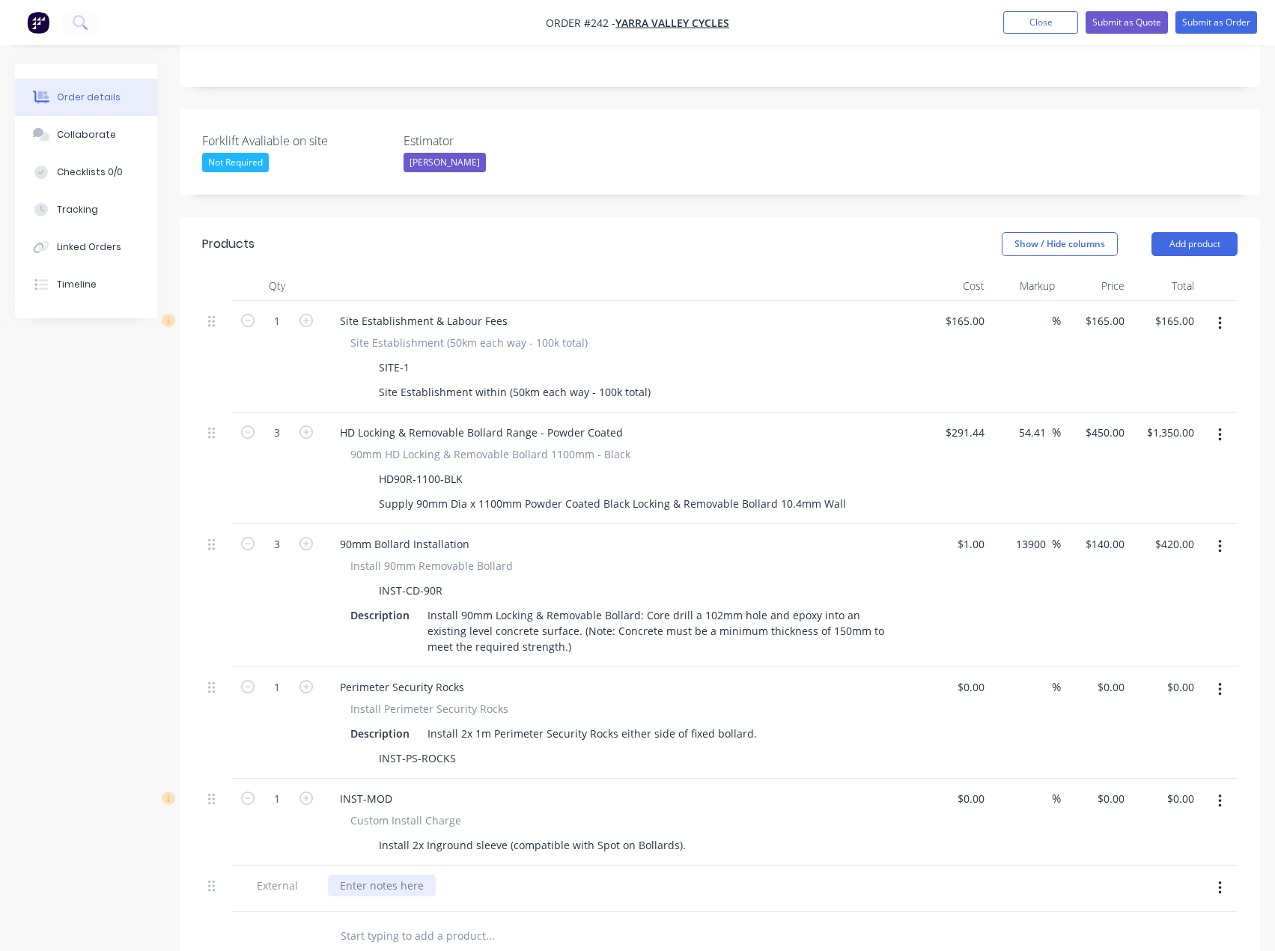
click at [385, 875] on div at bounding box center [382, 886] width 108 height 22
click at [455, 875] on div "_Secure Prmises_ Glass front 1- 1x Heavy duty bollard centred. Glass front Midd…" at bounding box center [452, 909] width 248 height 69
click at [482, 875] on div "_Secure Prmises_ Glass front 1- 1x Heavy-duty bollard centred. Glass front Midd…" at bounding box center [452, 909] width 249 height 69
click at [469, 887] on div "_Secure Prmises_ Glass front 1- 1x Heavy-duty bollard centred. Glass front Midd…" at bounding box center [452, 909] width 249 height 69
click at [496, 890] on div "_Secure Prmises_ Glass front 1- 1x Heavy-duty bollard centred. Glass front Midd…" at bounding box center [452, 909] width 249 height 69
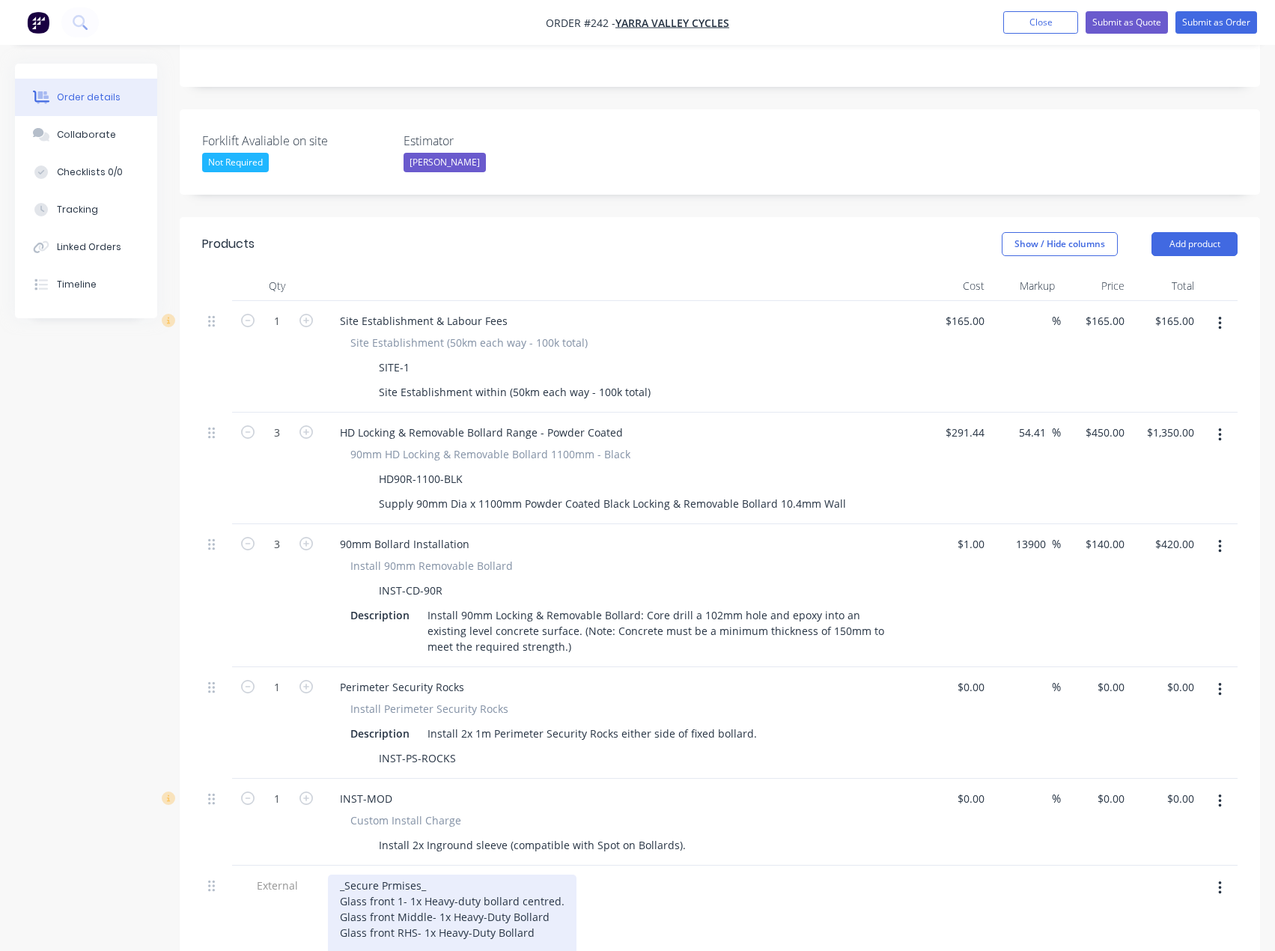
click at [393, 875] on div "_Secure Prmises_ Glass front 1- 1x Heavy-duty bollard centred. Glass front Midd…" at bounding box center [452, 917] width 249 height 85
click at [461, 875] on div "_Secure Premises_ Glass front 1- 1x Heavy-duty bollard centred. Glass front Mid…" at bounding box center [452, 917] width 249 height 85
click at [545, 875] on div "_Secure Premises_ Glass front 1- 1x Heavy-duty bollard centred. Glass front Mid…" at bounding box center [452, 917] width 249 height 85
click at [548, 898] on div "_Secure Premises_ Glass front 1- 1x Heavy-duty bollard centred. Glass front Mid…" at bounding box center [466, 917] width 276 height 85
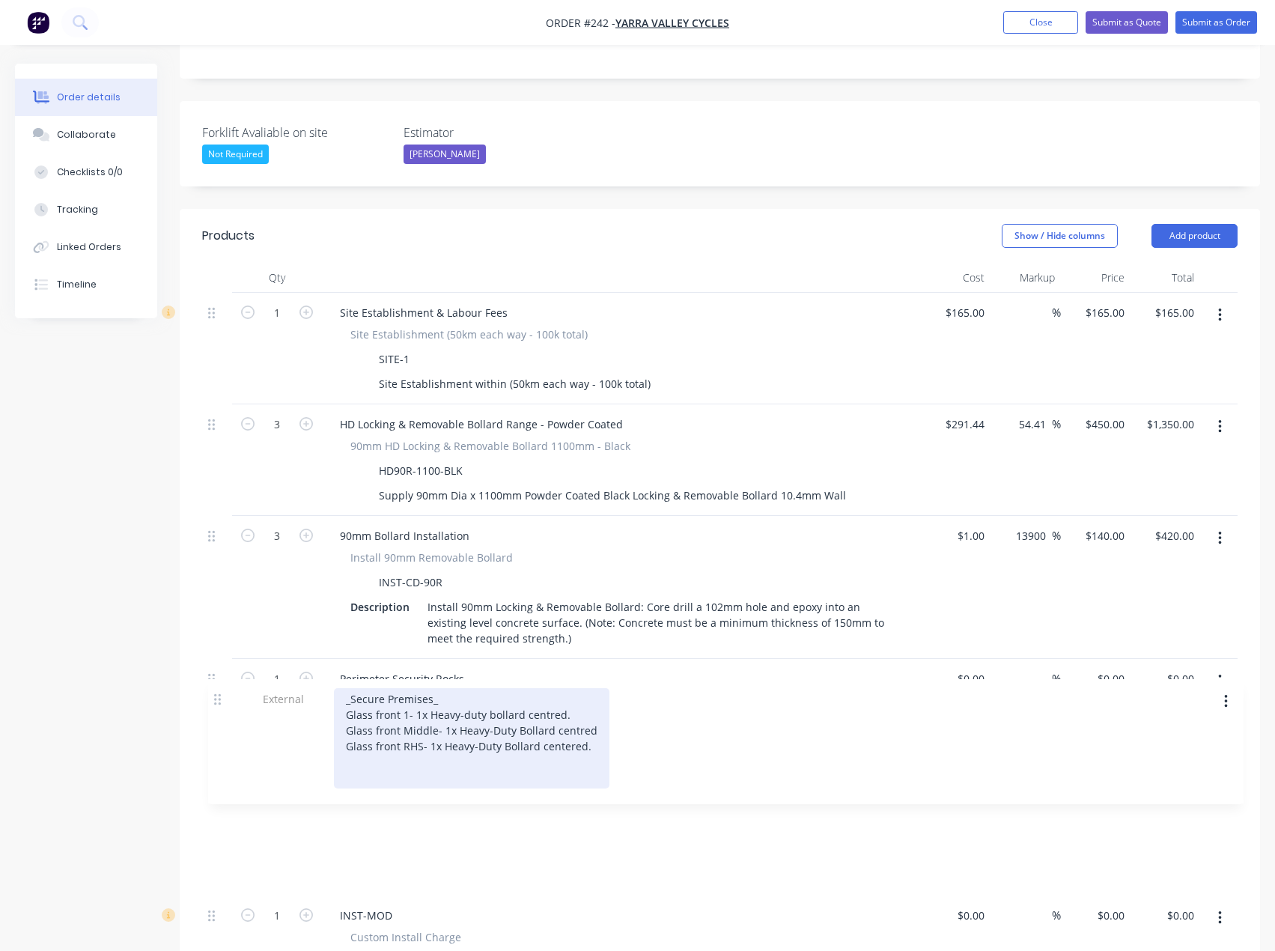
scroll to position [363, 0]
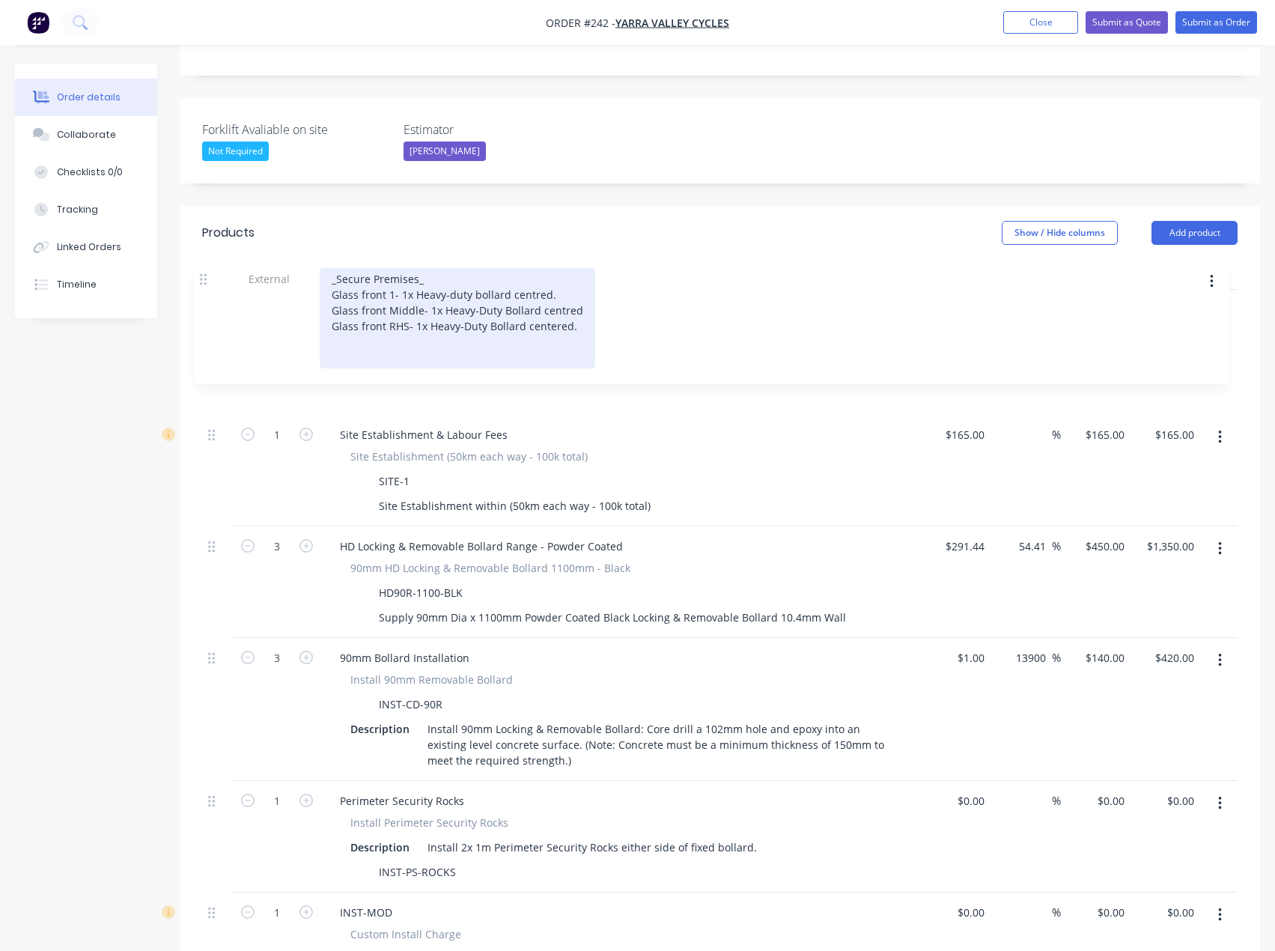
drag, startPoint x: 212, startPoint y: 848, endPoint x: 204, endPoint y: 279, distance: 569.2
click at [204, 290] on div "1 Site Establishment & Labour Fees Site Establishment (50km each way - 100k tot…" at bounding box center [720, 635] width 1036 height 690
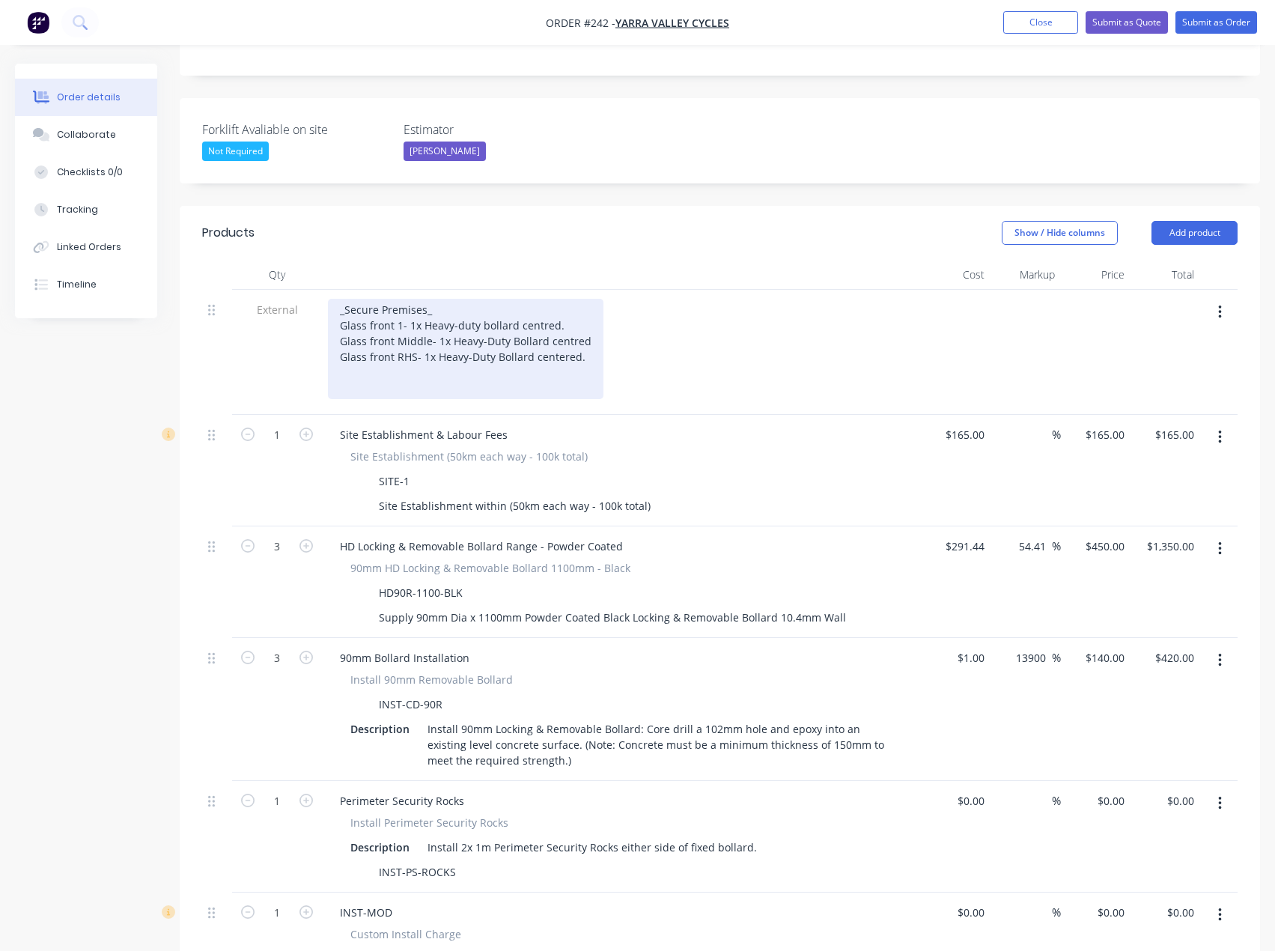
click at [423, 299] on div "_Secure Premises_ Glass front 1- 1x Heavy-duty bollard centred. Glass front Mid…" at bounding box center [466, 349] width 276 height 100
click at [427, 318] on div "_Secure Premises/ ram raid protection_ Glass front 1- 1x Heavy-duty bollard cen…" at bounding box center [466, 349] width 276 height 100
click at [399, 299] on div "_Secure Premises/ ram raid protection_ Glass front 1- 1x Heavy-duty bollard cen…" at bounding box center [466, 349] width 276 height 100
click at [585, 319] on div "_Secure Premises/ ram raid protection_ Glass front LHS- 1x Heavy-duty bollard c…" at bounding box center [466, 349] width 276 height 100
click at [427, 332] on div "_Secure Premises/ ram raid protection_ Glass front LHS- 1x Heavy-duty bollard c…" at bounding box center [466, 349] width 276 height 100
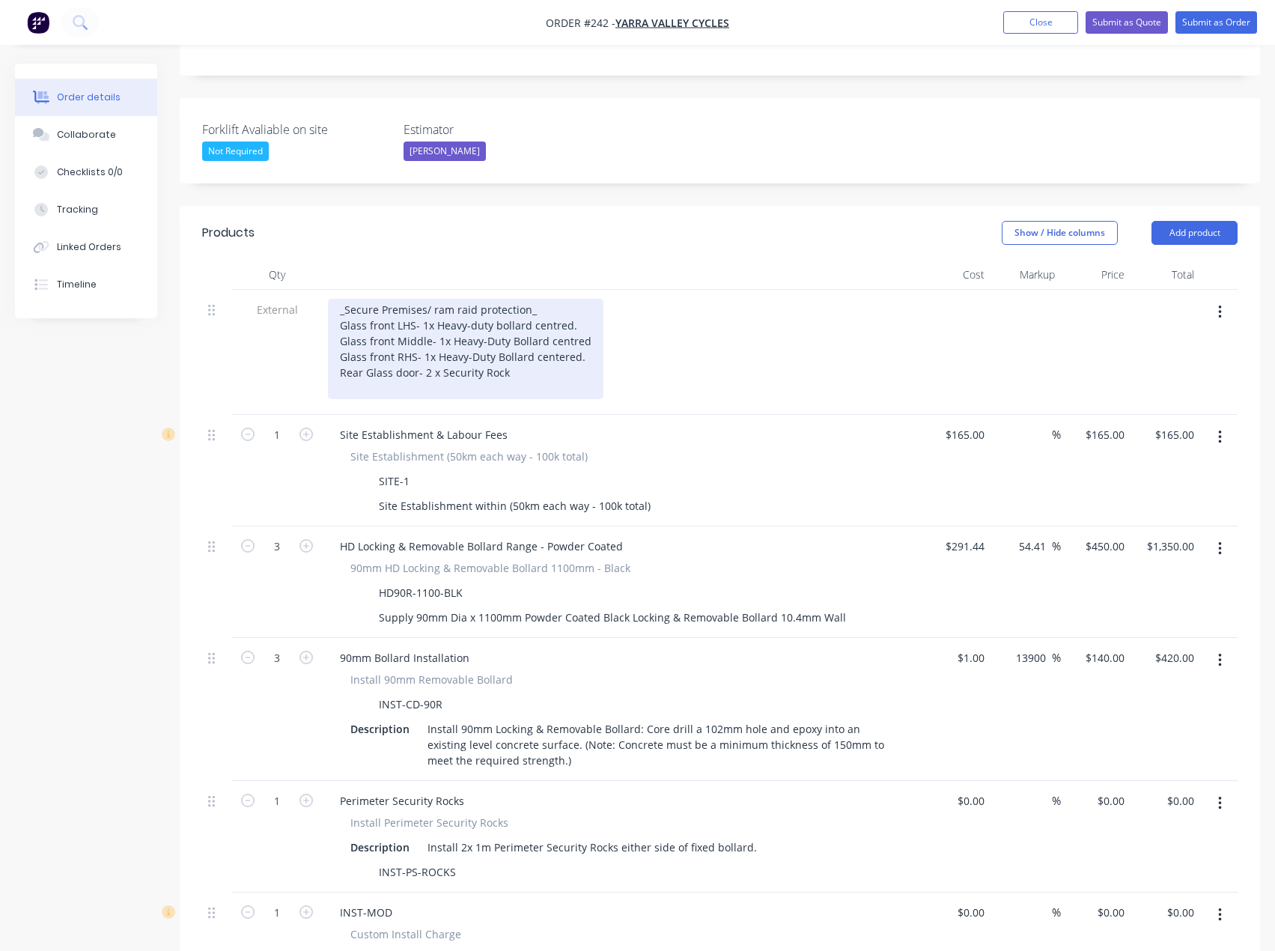
click at [434, 329] on div "_Secure Premises/ ram raid protection_ Glass front LHS- 1x Heavy-duty bollard c…" at bounding box center [466, 349] width 276 height 100
click at [541, 323] on div "_Secure Premises/ ram raid protection_ Glass front LHS- 1x Heavy-duty bollard c…" at bounding box center [466, 349] width 276 height 100
drag, startPoint x: 580, startPoint y: 314, endPoint x: 437, endPoint y: 314, distance: 143.0
click at [437, 314] on div "_Secure Premises/ ram raid protection_ Glass front LHS- 1x Heavy-duty bollard c…" at bounding box center [466, 349] width 276 height 100
copy div "Heavy-Duty Bollard centered."
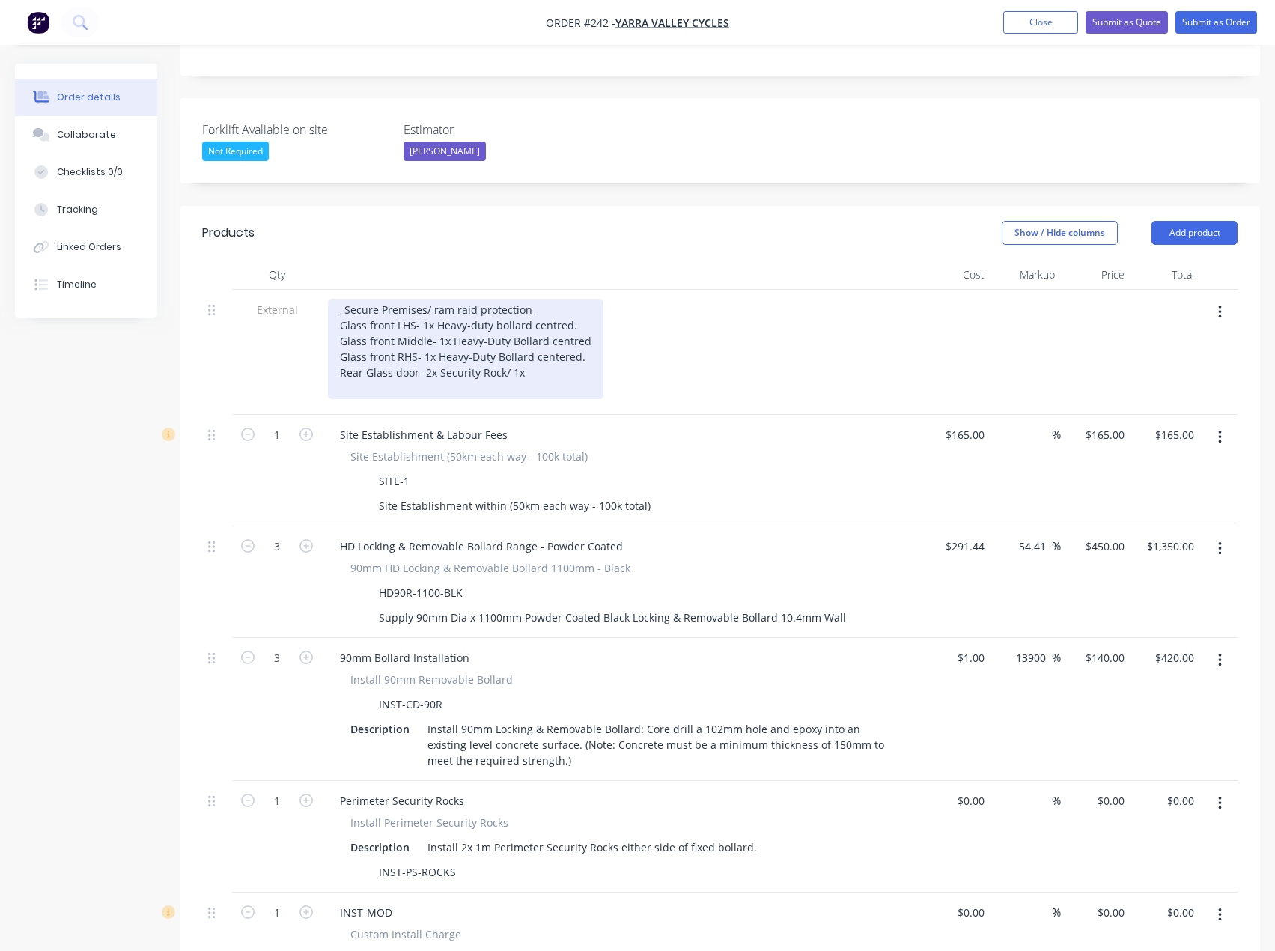
click at [550, 332] on div "_Secure Premises/ ram raid protection_ Glass front LHS- 1x Heavy-duty bollard c…" at bounding box center [466, 349] width 276 height 100
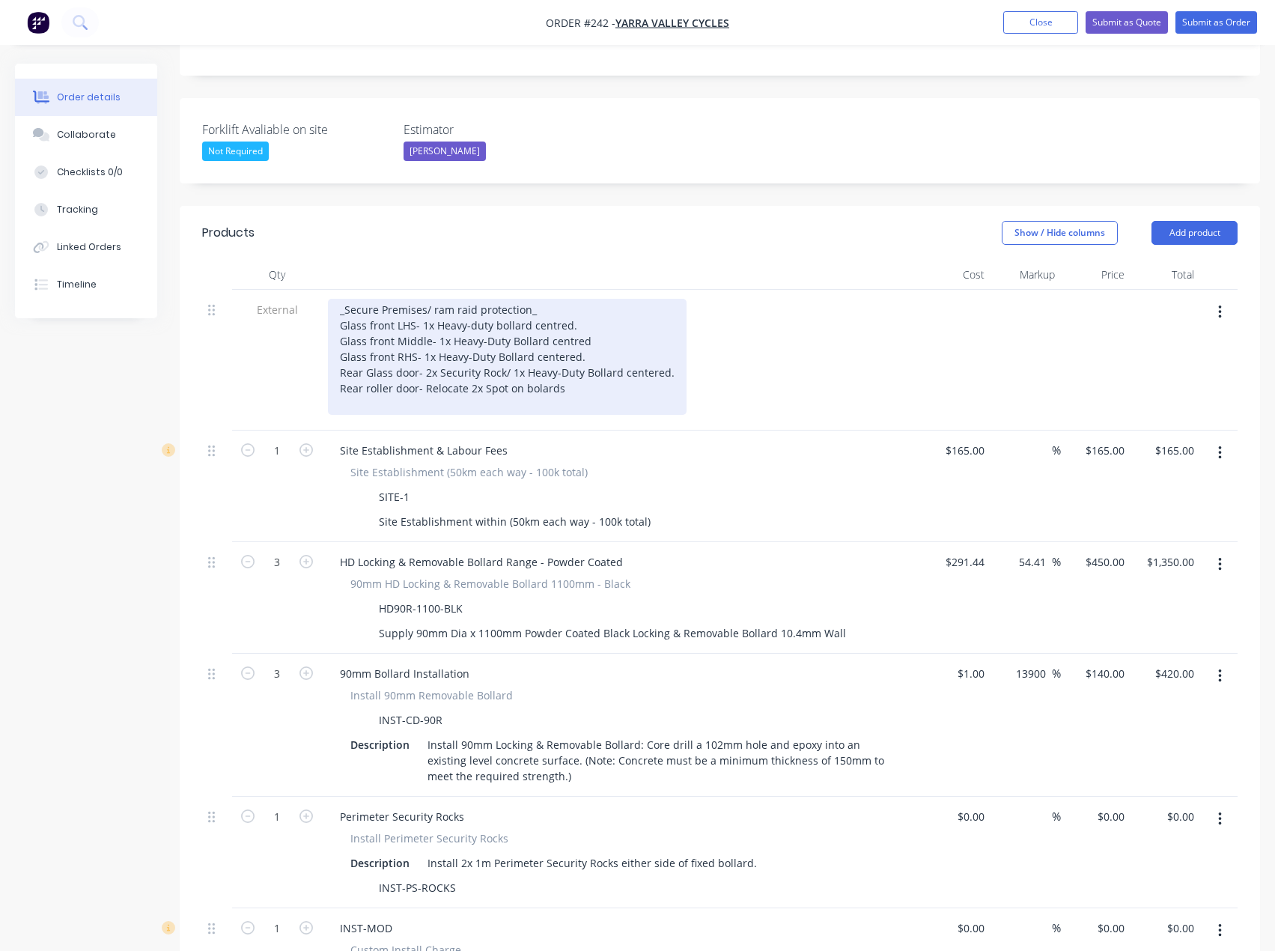
click at [484, 349] on div "_Secure Premises/ ram raid protection_ Glass front LHS- 1x Heavy-duty bollard c…" at bounding box center [507, 357] width 359 height 116
click at [574, 350] on div "_Secure Premises/ ram raid protection_ Glass front LHS- 1x Heavy-duty bollard c…" at bounding box center [507, 357] width 359 height 116
click at [536, 350] on div "_Secure Premises/ ram raid protection_ Glass front LHS- 1x Heavy-duty bollard c…" at bounding box center [507, 357] width 359 height 116
click at [570, 347] on div "_Secure Premises/ ram raid protection_ Glass front LHS- 1x Heavy-duty bollard c…" at bounding box center [507, 357] width 359 height 116
click at [559, 368] on div "_Secure Premises/ ram raid protection_ Glass front LHS- 1x Heavy-duty bollard c…" at bounding box center [515, 357] width 374 height 116
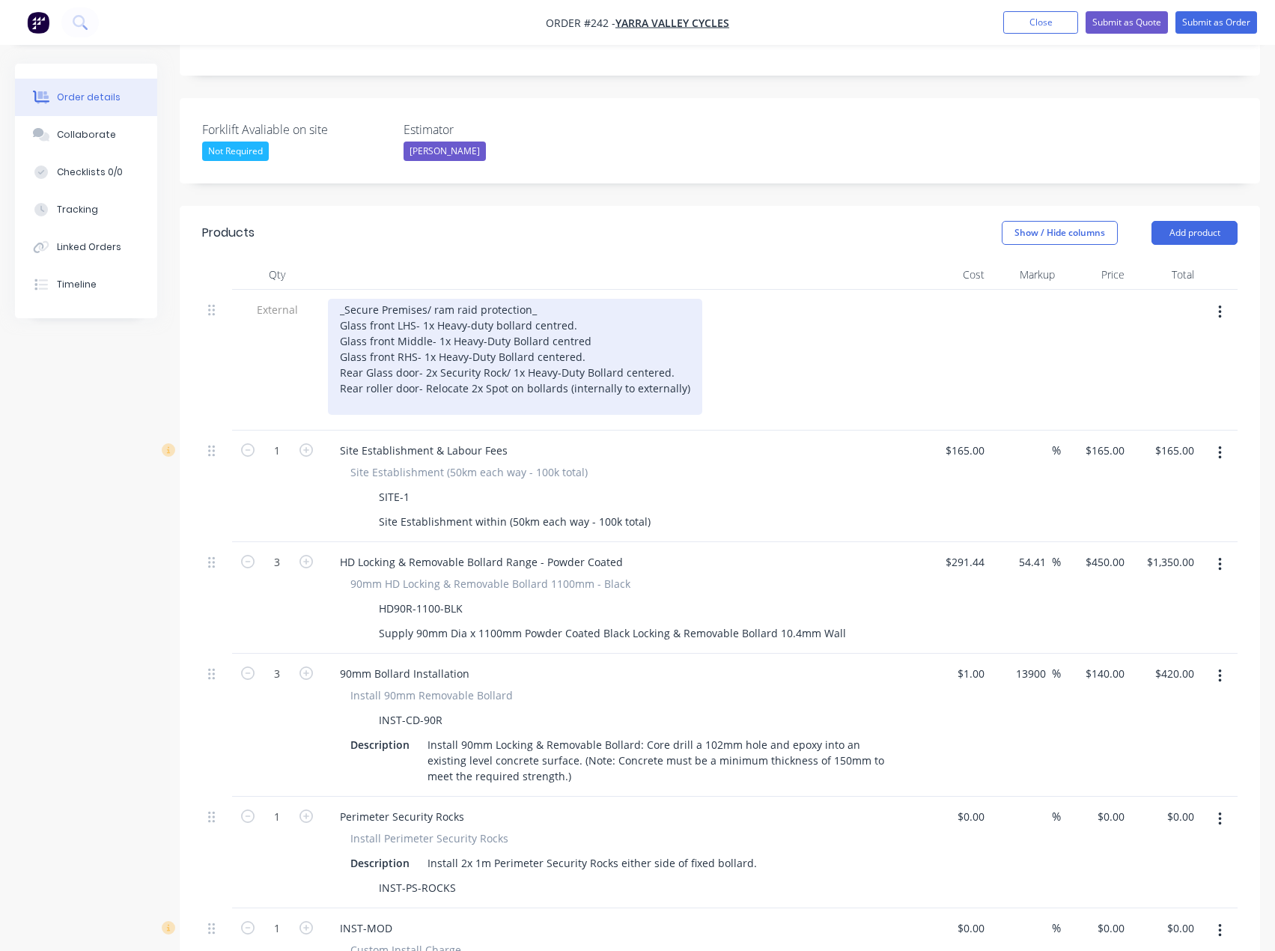
click at [569, 347] on div "_Secure Premises/ ram raid protection_ Glass front LHS- 1x Heavy-duty bollard c…" at bounding box center [515, 357] width 374 height 116
click at [345, 299] on div "_Secure Premises/ ram raid protection_ Glass front LHS- 1x Heavy-duty bollard c…" at bounding box center [515, 357] width 374 height 116
click at [541, 299] on div "__Secure Premises/ ram raid protection_ Glass front LHS- 1x Heavy-duty bollard …" at bounding box center [515, 357] width 374 height 116
click at [439, 299] on div "__Secure Premises/ ram raid protection__ Glass front LHS- 1x Heavy-duty bollard…" at bounding box center [515, 357] width 374 height 116
click at [467, 299] on div "__Secure Premises/ Ram raid protection__ Glass front LHS- 1x Heavy-duty bollard…" at bounding box center [515, 357] width 374 height 116
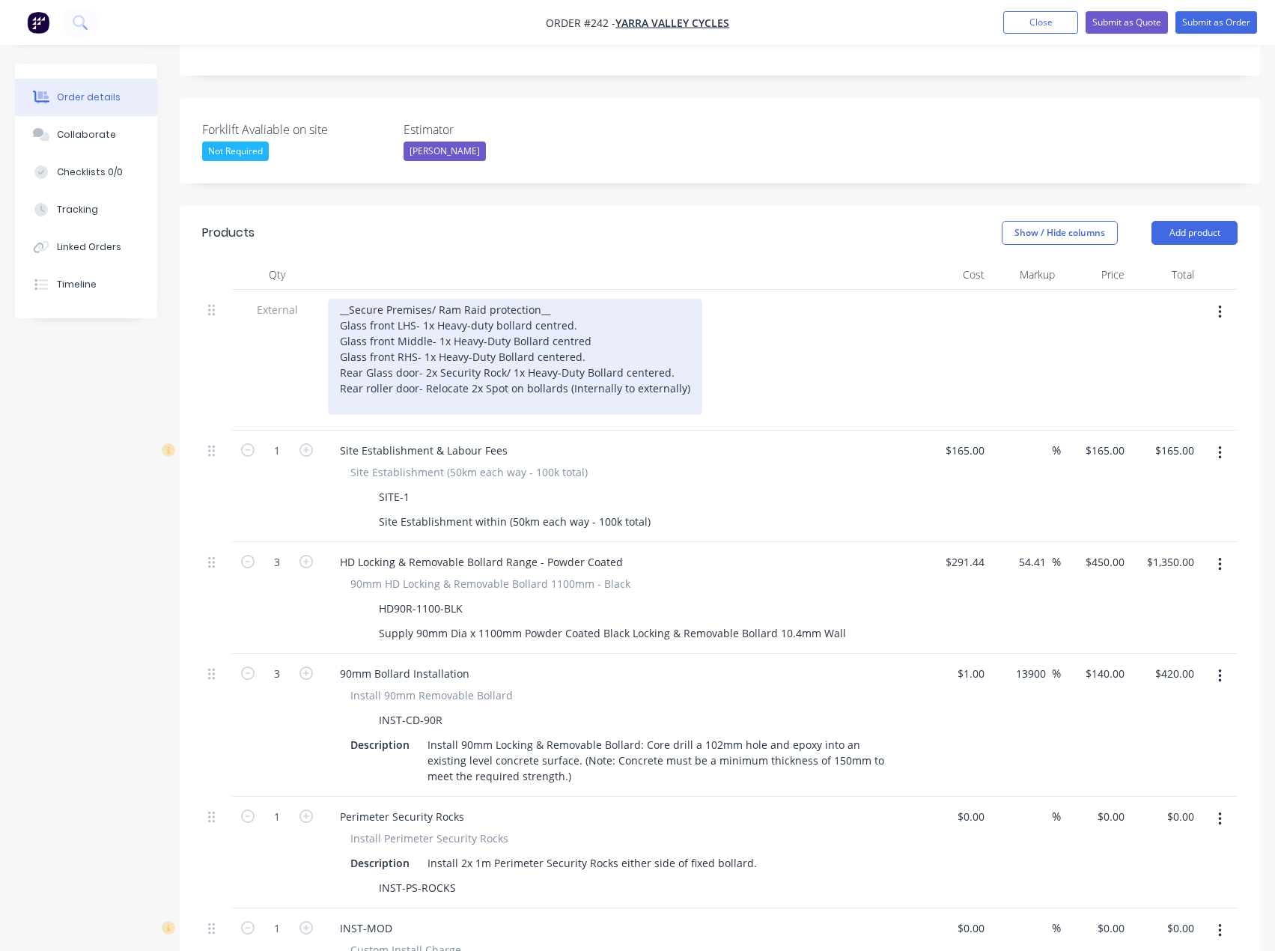
click at [491, 299] on div "__Secure Premises/ Ram Raid protection__ Glass front LHS- 1x Heavy-duty bollard…" at bounding box center [515, 357] width 374 height 116
click at [393, 363] on div "__Secure Premises/ Ram Raid Protection__ Glass front LHS- 1x Heavy-duty bollard…" at bounding box center [515, 357] width 374 height 116
click at [369, 348] on div "__Secure Premises/ Ram Raid Protection__ Glass front LHS- 1x Heavy-duty bollard…" at bounding box center [515, 357] width 374 height 116
click at [684, 350] on div "__Secure Premises/ Ram Raid Protection__ Glass front LHS- 1x Heavy-duty bollard…" at bounding box center [515, 357] width 374 height 116
click at [455, 363] on div "__Secure Premises/ Ram Raid Protection__ Glass front LHS- 1x Heavy-duty bollard…" at bounding box center [516, 357] width 377 height 116
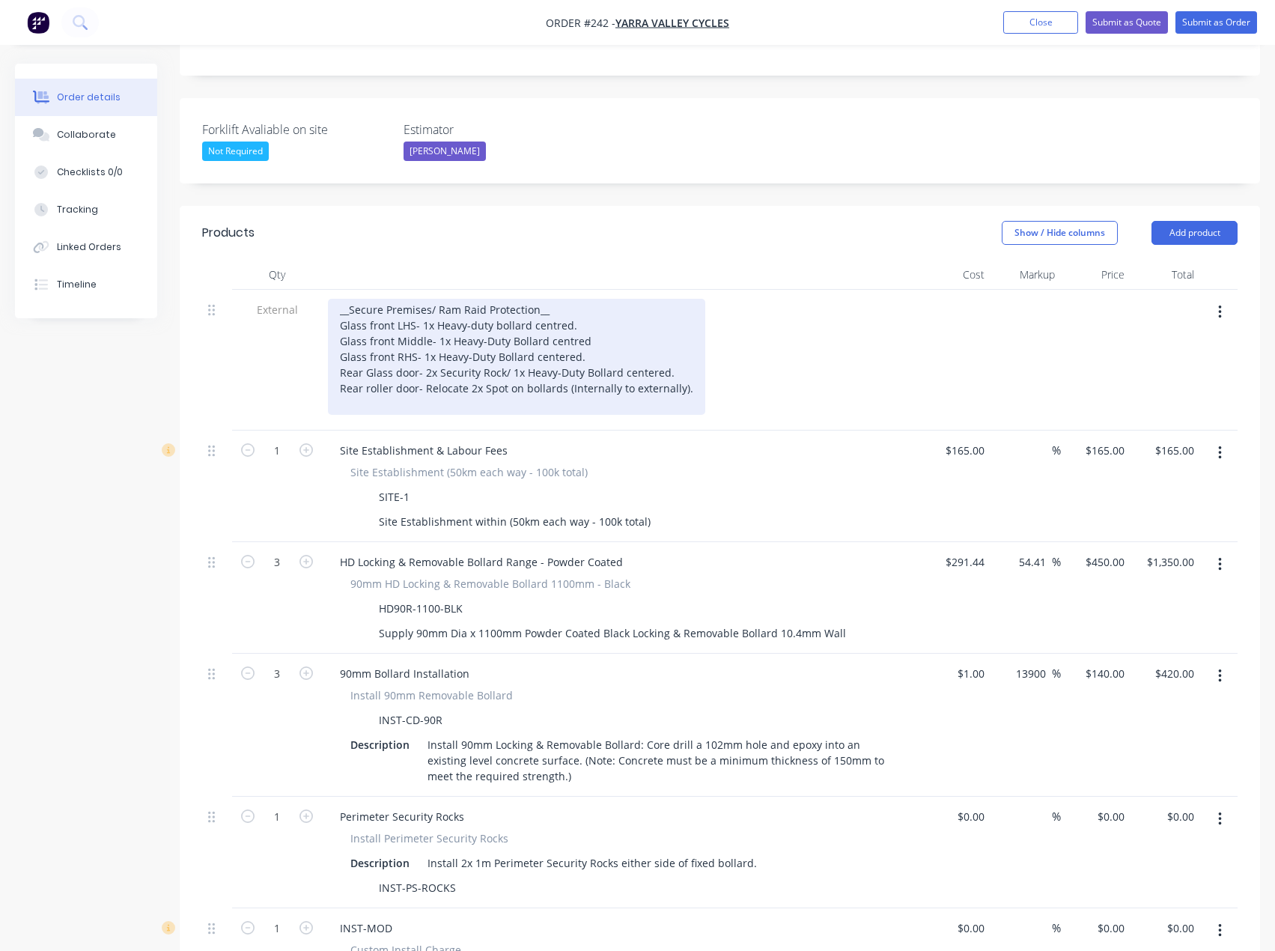
click at [690, 346] on div "__Secure Premises/ Ram Raid Protection__ Glass front LHS- 1x Heavy-duty bollard…" at bounding box center [516, 357] width 377 height 116
click at [416, 352] on div "__Secure Premises/ Ram Raid Protection__ Glass front LHS- 1x Heavy-duty bollard…" at bounding box center [516, 357] width 377 height 116
click at [688, 349] on div "__Secure Premises/ Ram Raid Protection__ Glass front LHS- 1x Heavy-duty bollard…" at bounding box center [516, 357] width 377 height 116
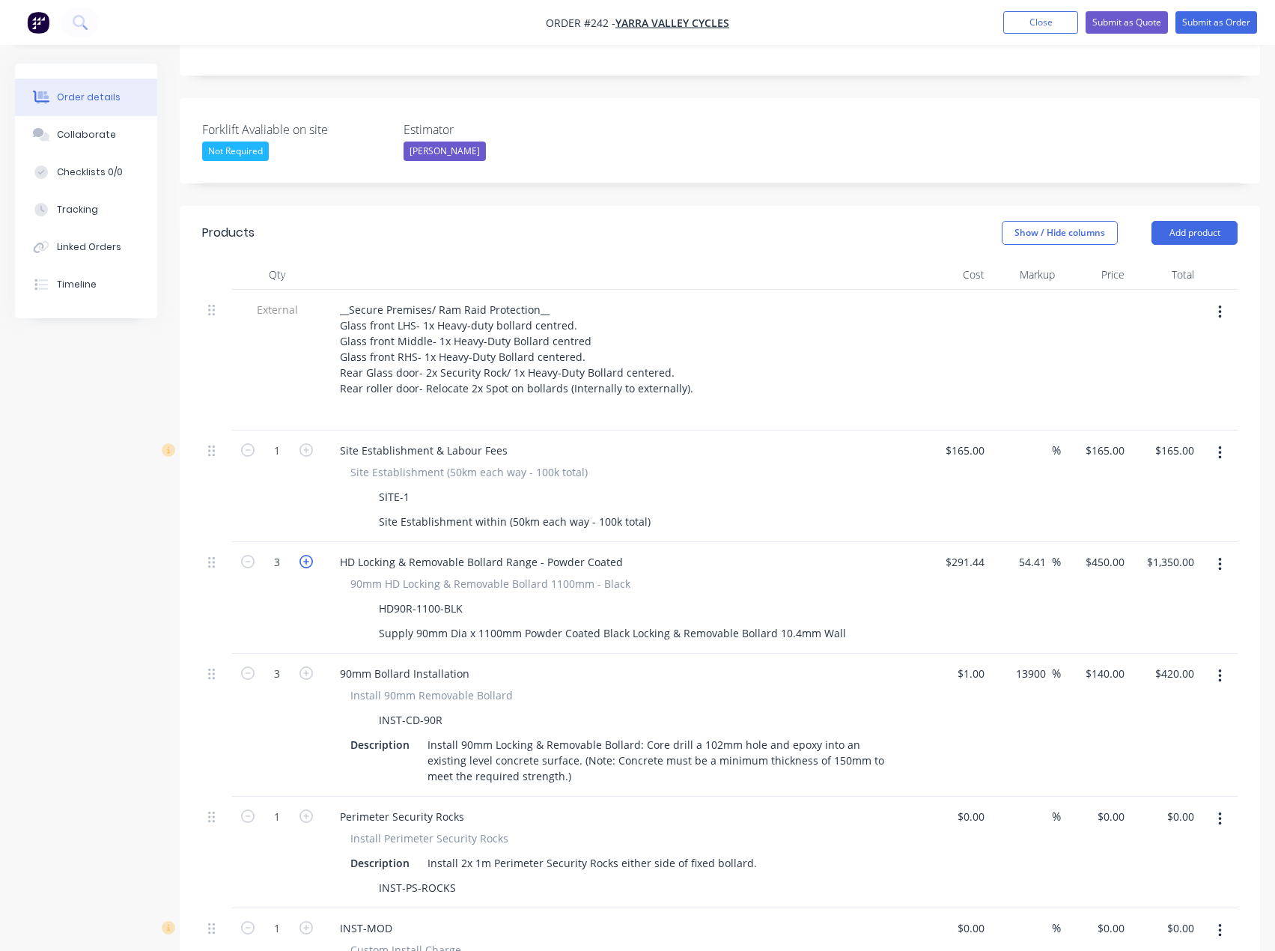
click at [304, 542] on div "3" at bounding box center [277, 598] width 90 height 112
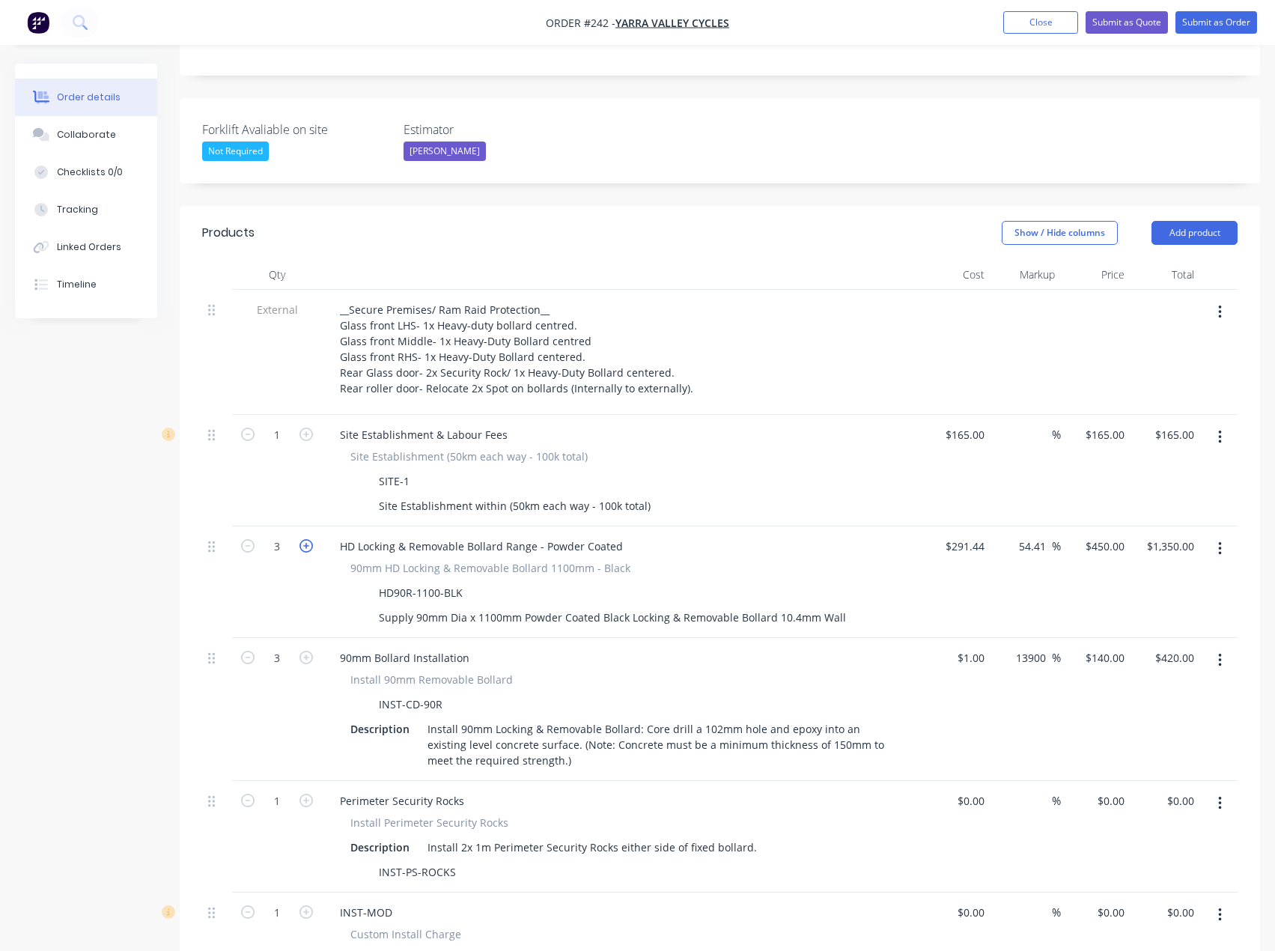
click at [306, 539] on icon "button" at bounding box center [306, 545] width 13 height 13
type input "4"
type input "$1,800.00"
click at [301, 651] on icon "button" at bounding box center [306, 657] width 13 height 13
type input "4"
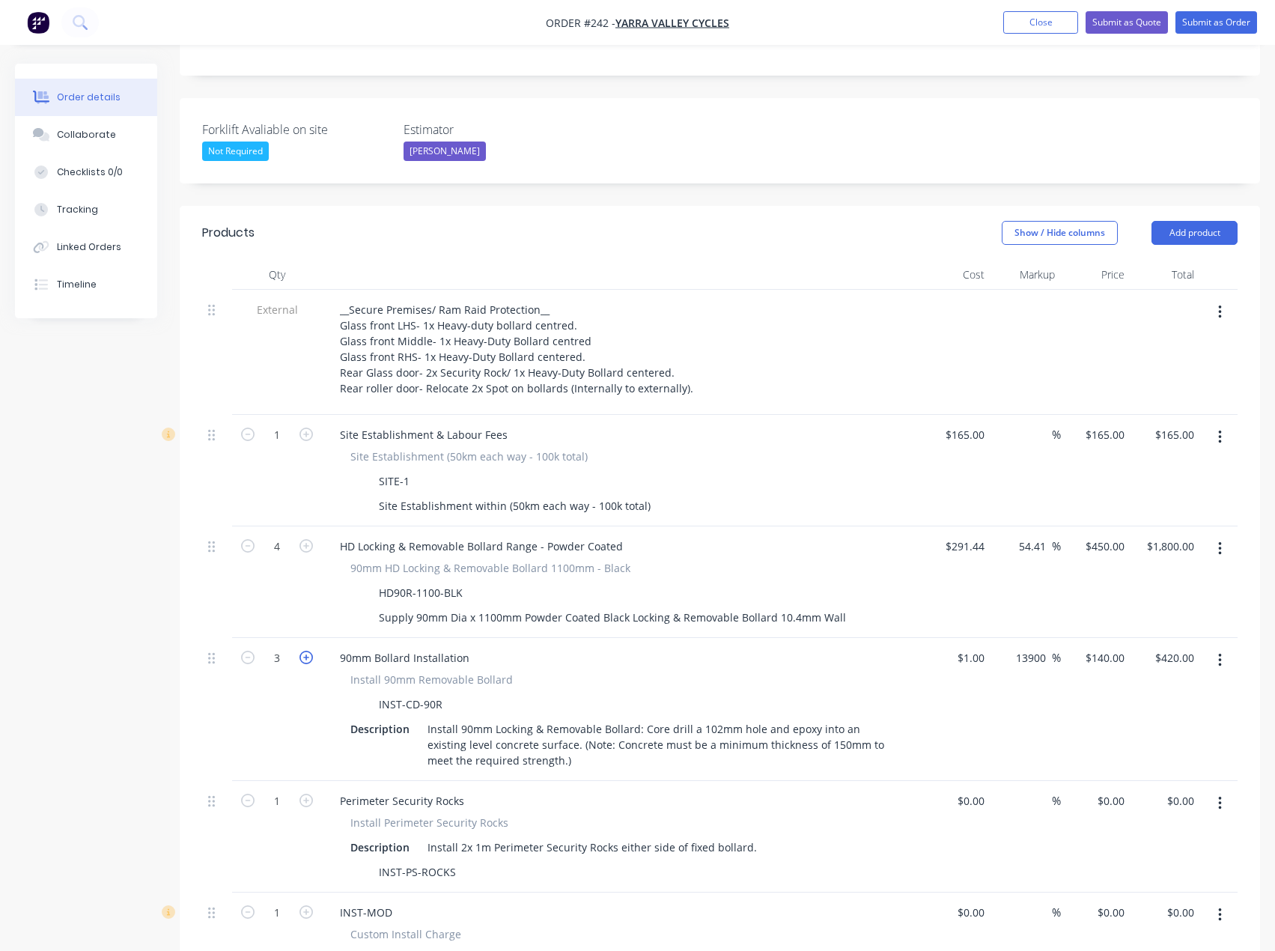
type input "$560.00"
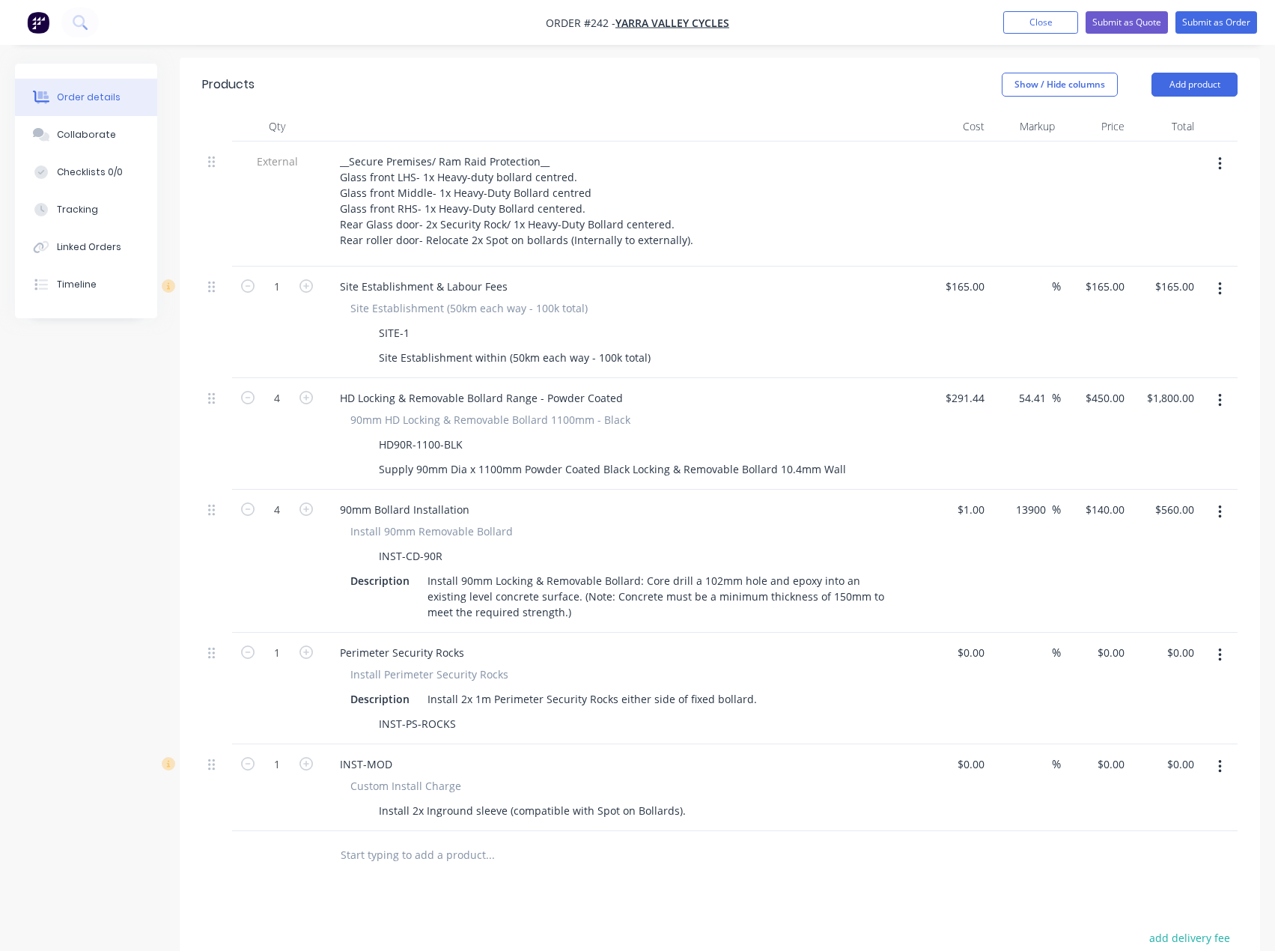
scroll to position [513, 0]
click at [678, 798] on div "Install 2x Inground sleeve (compatible with Spot on Bollards)." at bounding box center [532, 809] width 319 height 22
drag, startPoint x: 503, startPoint y: 766, endPoint x: 526, endPoint y: 765, distance: 22.5
click at [504, 798] on div "Install 2x Inground sleeve (compatible with Spot on Bollards)." at bounding box center [532, 809] width 319 height 22
click at [735, 798] on div "Install 2x Inground sleeve externally (compatible with Spot on Bollards)." at bounding box center [558, 809] width 371 height 22
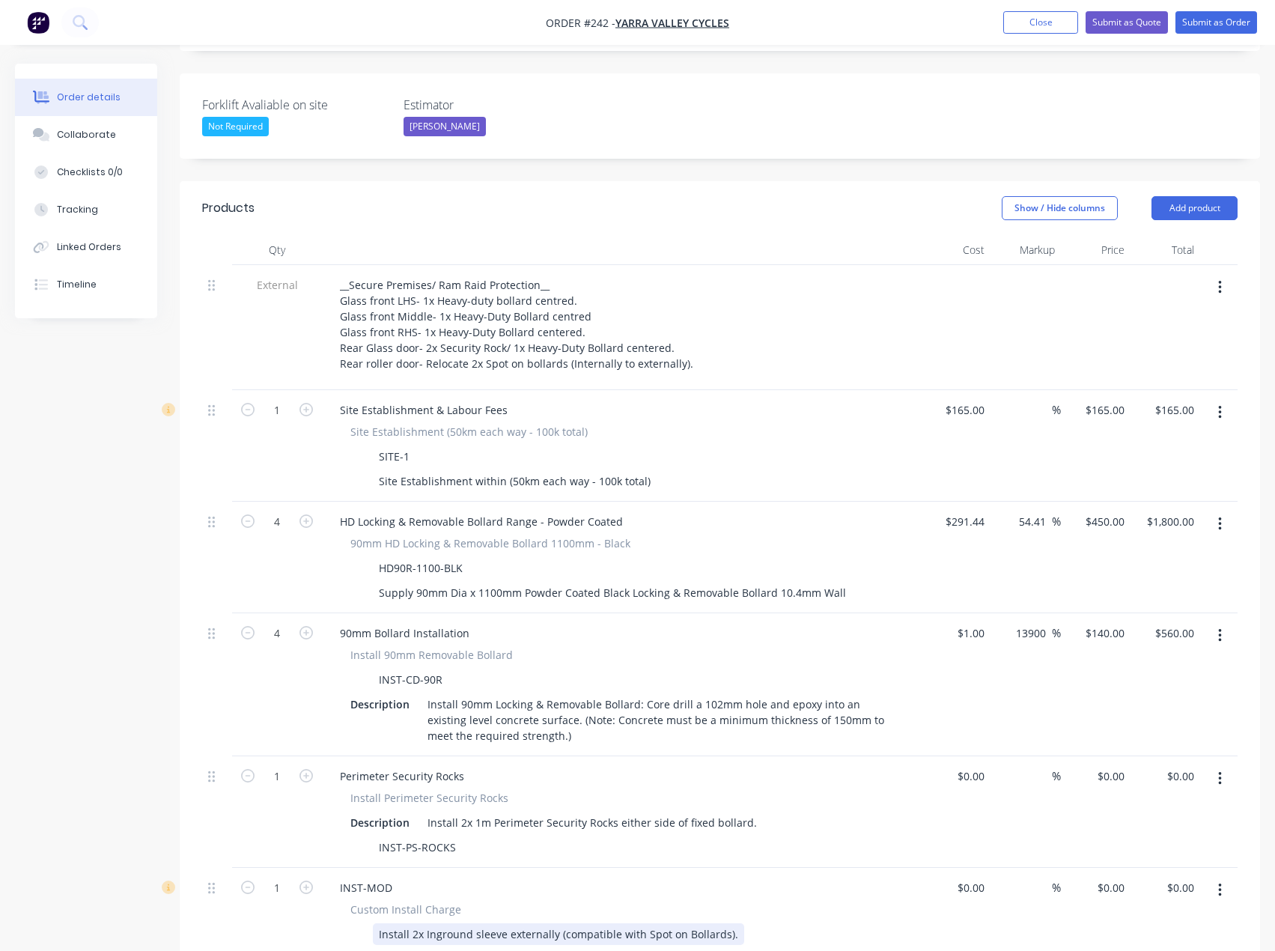
scroll to position [363, 0]
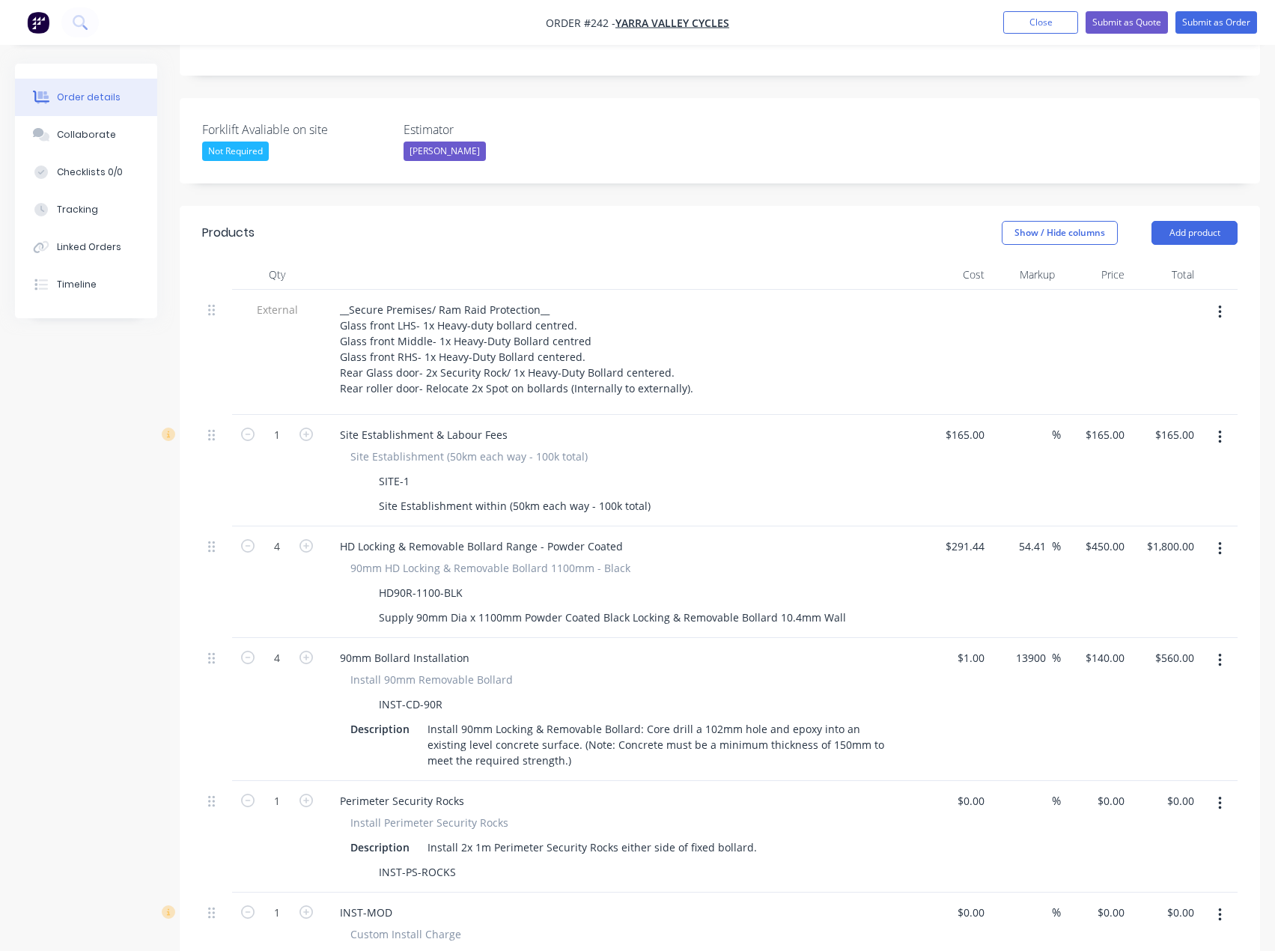
click at [774, 902] on div "INST-MOD" at bounding box center [621, 913] width 587 height 22
click at [753, 836] on div "Install 2x 1m Perimeter Security Rocks either side of fixed bollard." at bounding box center [592, 847] width 341 height 22
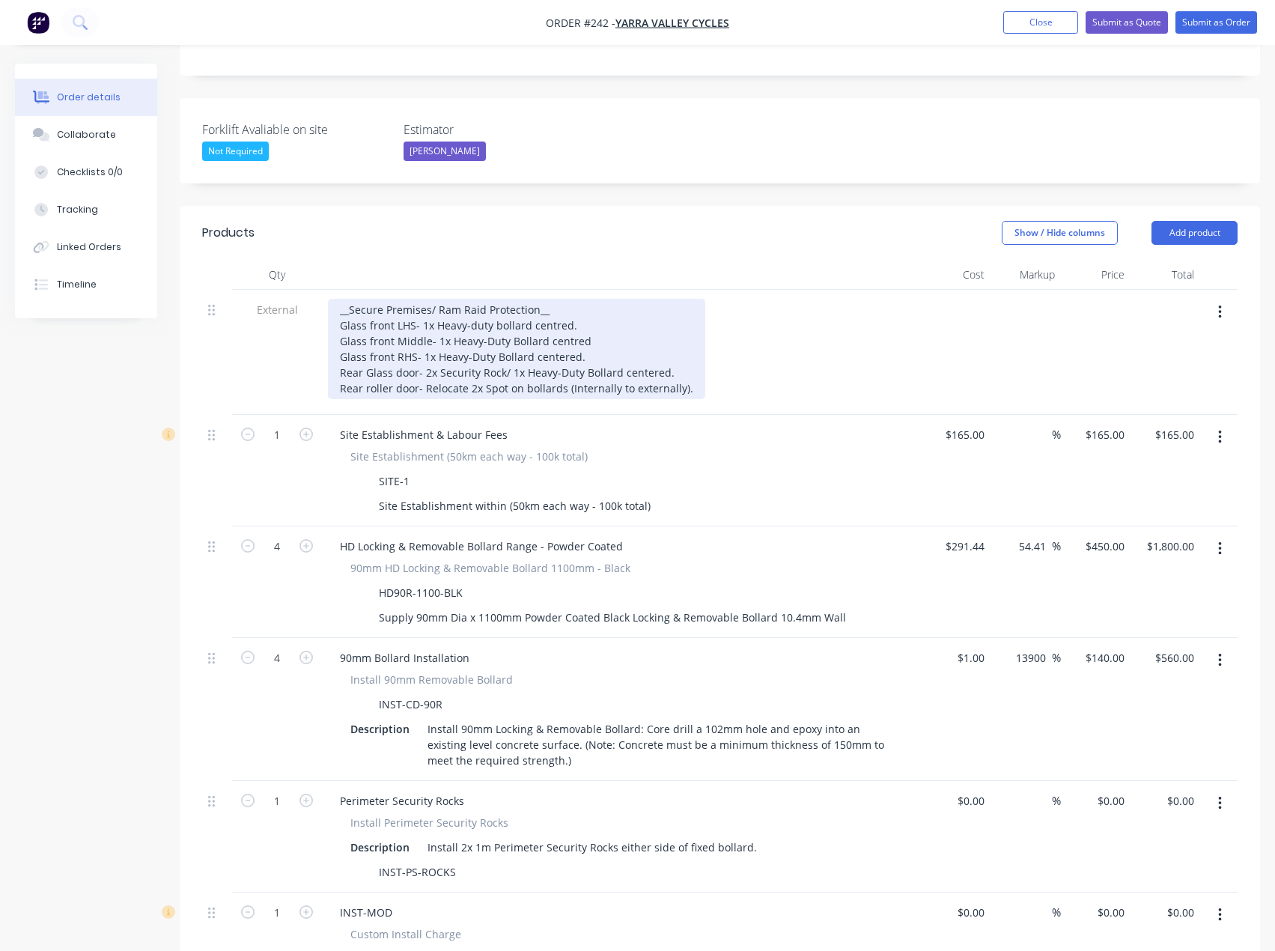
click at [567, 299] on div "__Secure Premises/ Ram Raid Protection__ Glass front LHS- 1x Heavy-duty bollard…" at bounding box center [516, 349] width 377 height 100
click at [684, 356] on div "__Secure Premises/ Ram Raid Protection__ Glass front LHS- 1x Heavy-duty bollard…" at bounding box center [516, 349] width 377 height 100
click at [566, 312] on div "__Secure Premises/ Ram Raid Protection__ Glass front LHS- 1x Heavy-duty bollard…" at bounding box center [516, 349] width 377 height 100
click at [605, 341] on div "__Secure Premises/ Ram Raid Protection__ Glass front LHS- 1x Heavy-duty bollard…" at bounding box center [516, 349] width 377 height 100
click at [606, 331] on div "__Secure Premises/ Ram Raid Protection__ Glass front LHS- 1x Heavy-duty bollard…" at bounding box center [516, 349] width 377 height 100
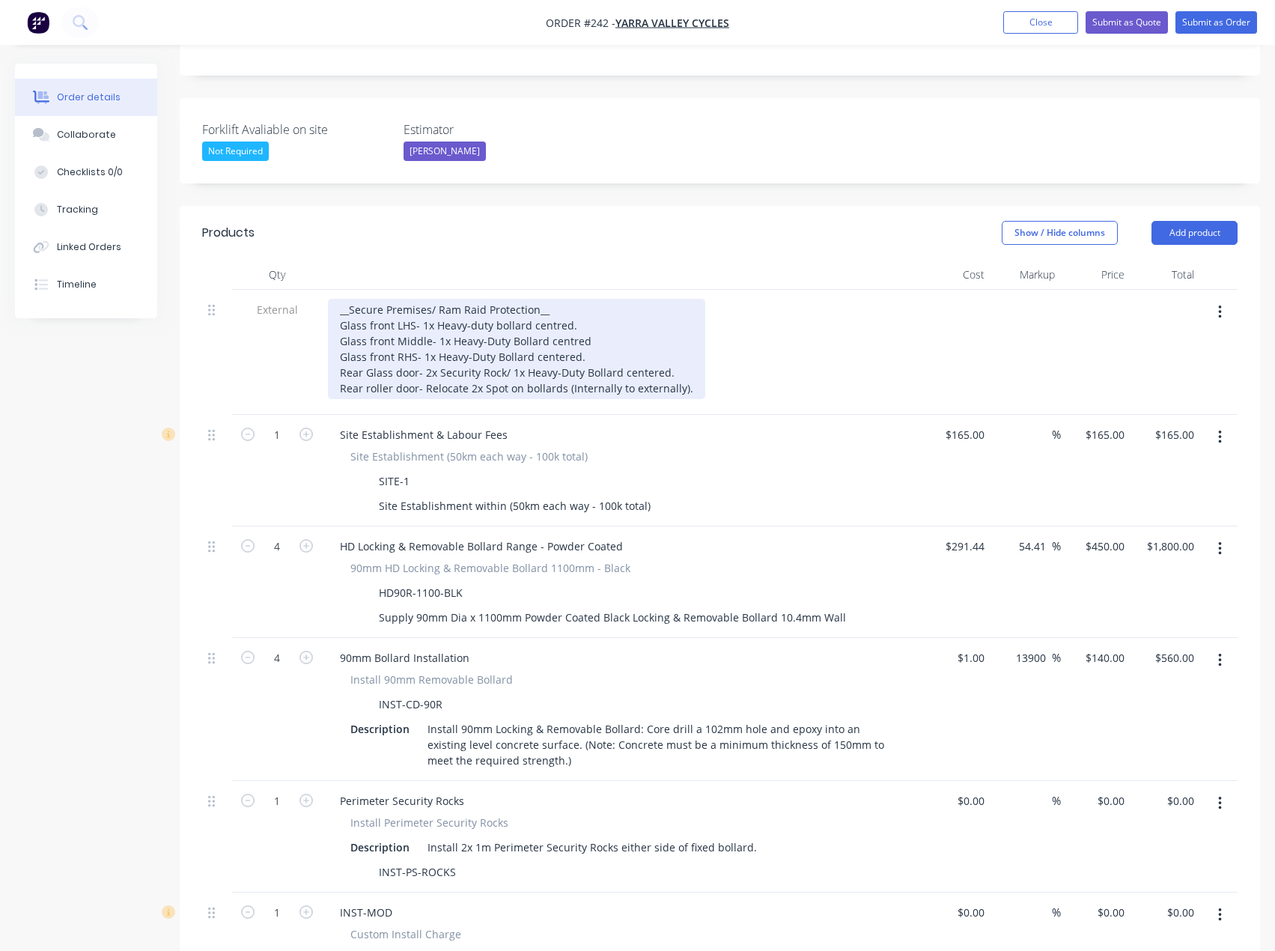
click at [675, 326] on div "__Secure Premises/ Ram Raid Protection__ Glass front LHS- 1x Heavy-duty bollard…" at bounding box center [516, 349] width 377 height 100
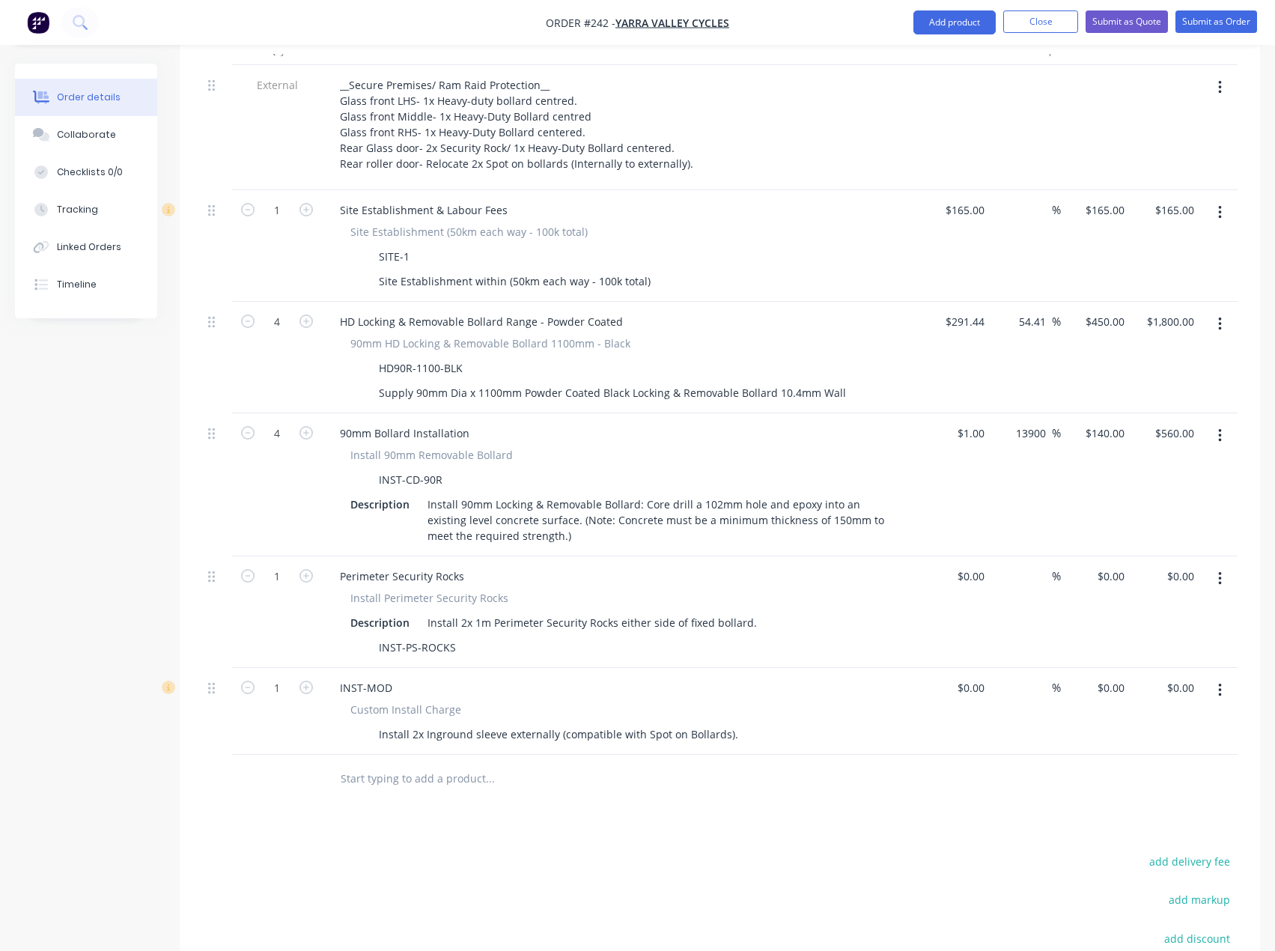
click at [366, 764] on input "text" at bounding box center [490, 779] width 300 height 30
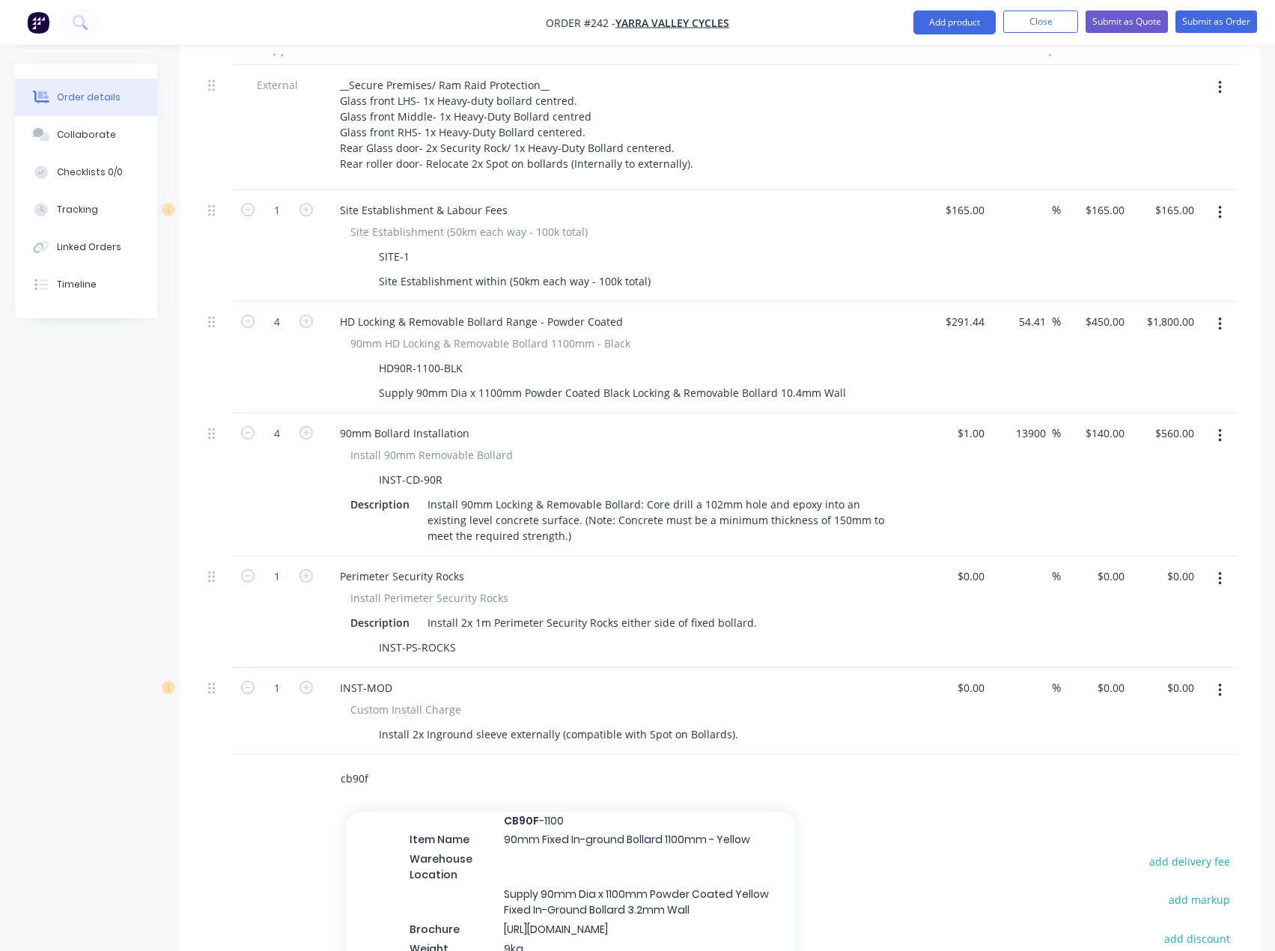
scroll to position [749, 0]
type input "cb90f"
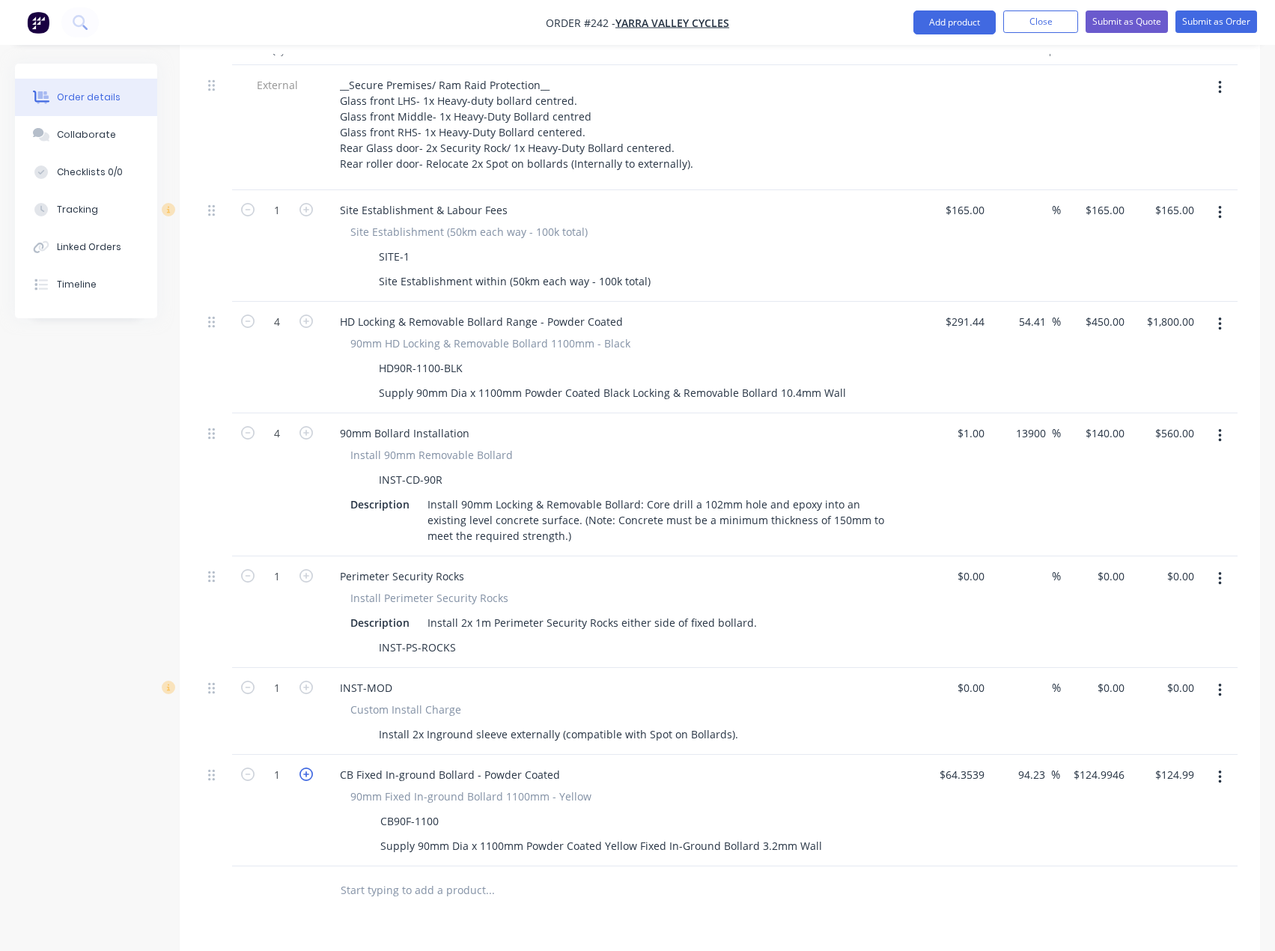
click at [307, 768] on icon "button" at bounding box center [306, 774] width 13 height 13
type input "2"
type input "$249.99"
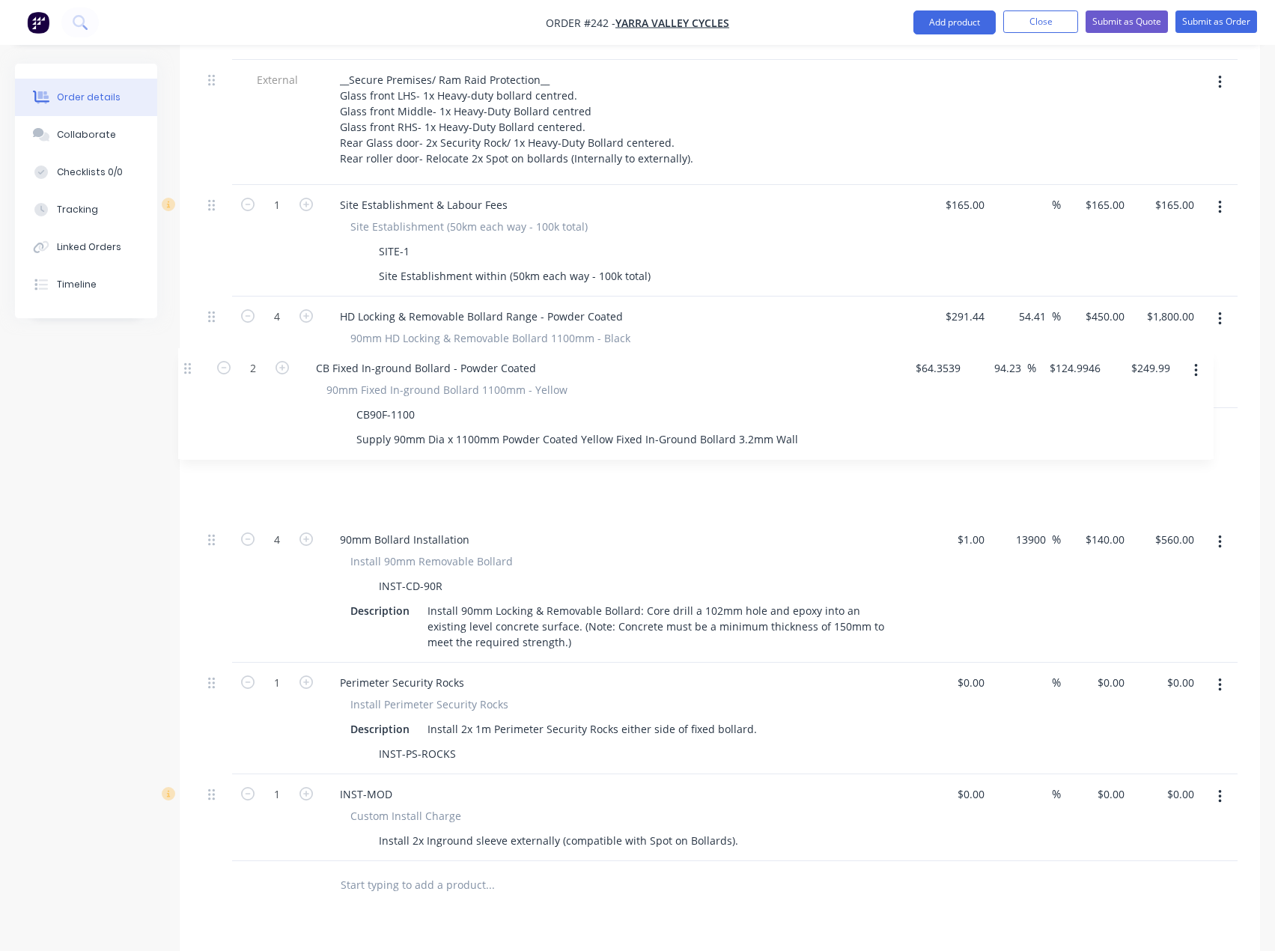
drag, startPoint x: 210, startPoint y: 741, endPoint x: 186, endPoint y: 372, distance: 369.2
click at [186, 372] on div "Qty Cost Markup Price Total External __Secure Premises/ Ram Raid Protection__ G…" at bounding box center [720, 470] width 1081 height 880
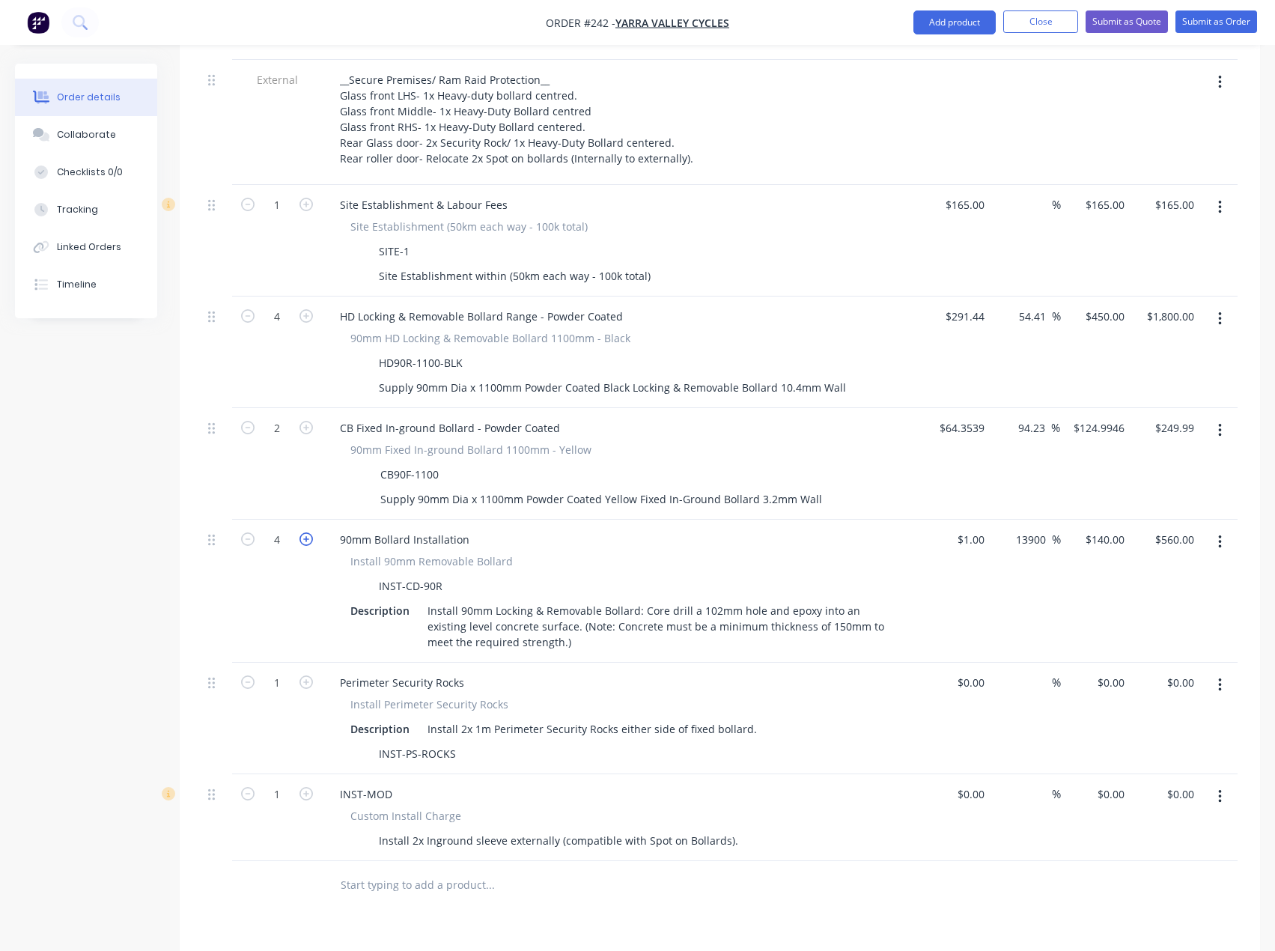
click at [304, 532] on icon "button" at bounding box center [306, 538] width 13 height 13
type input "5"
type input "$700.00"
click at [304, 532] on icon "button" at bounding box center [306, 538] width 13 height 13
type input "6"
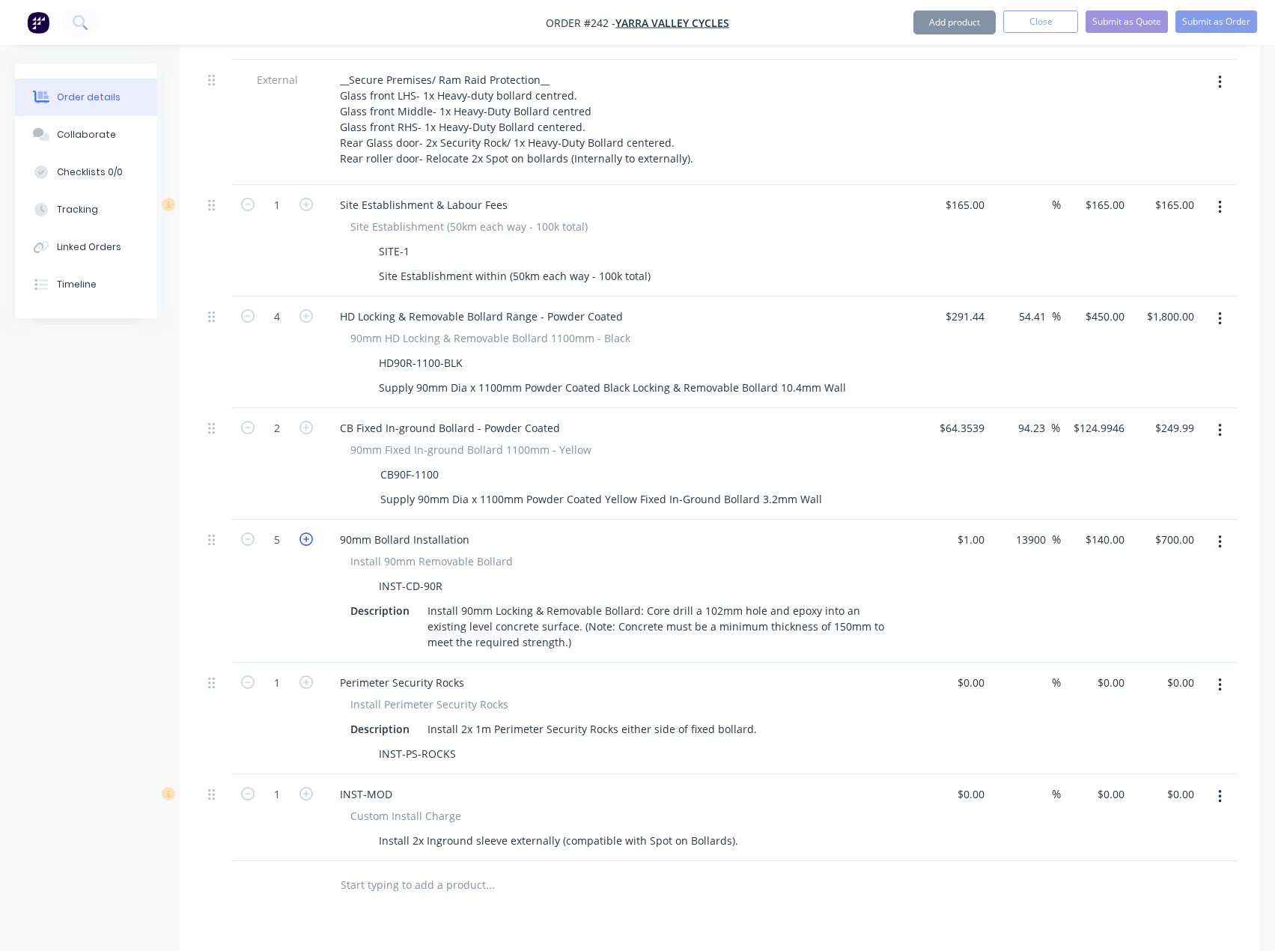
type input "$840.00"
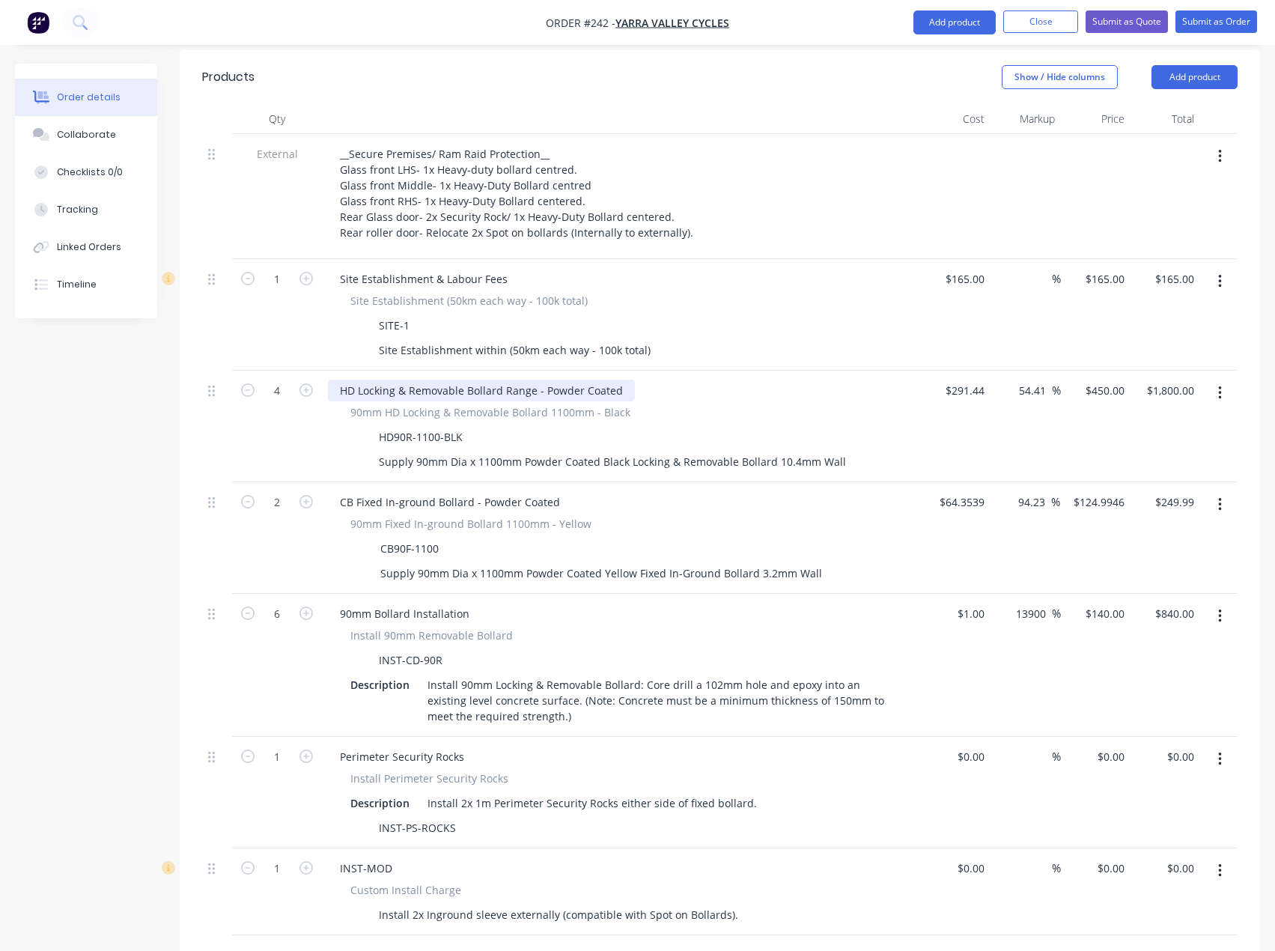
scroll to position [518, 0]
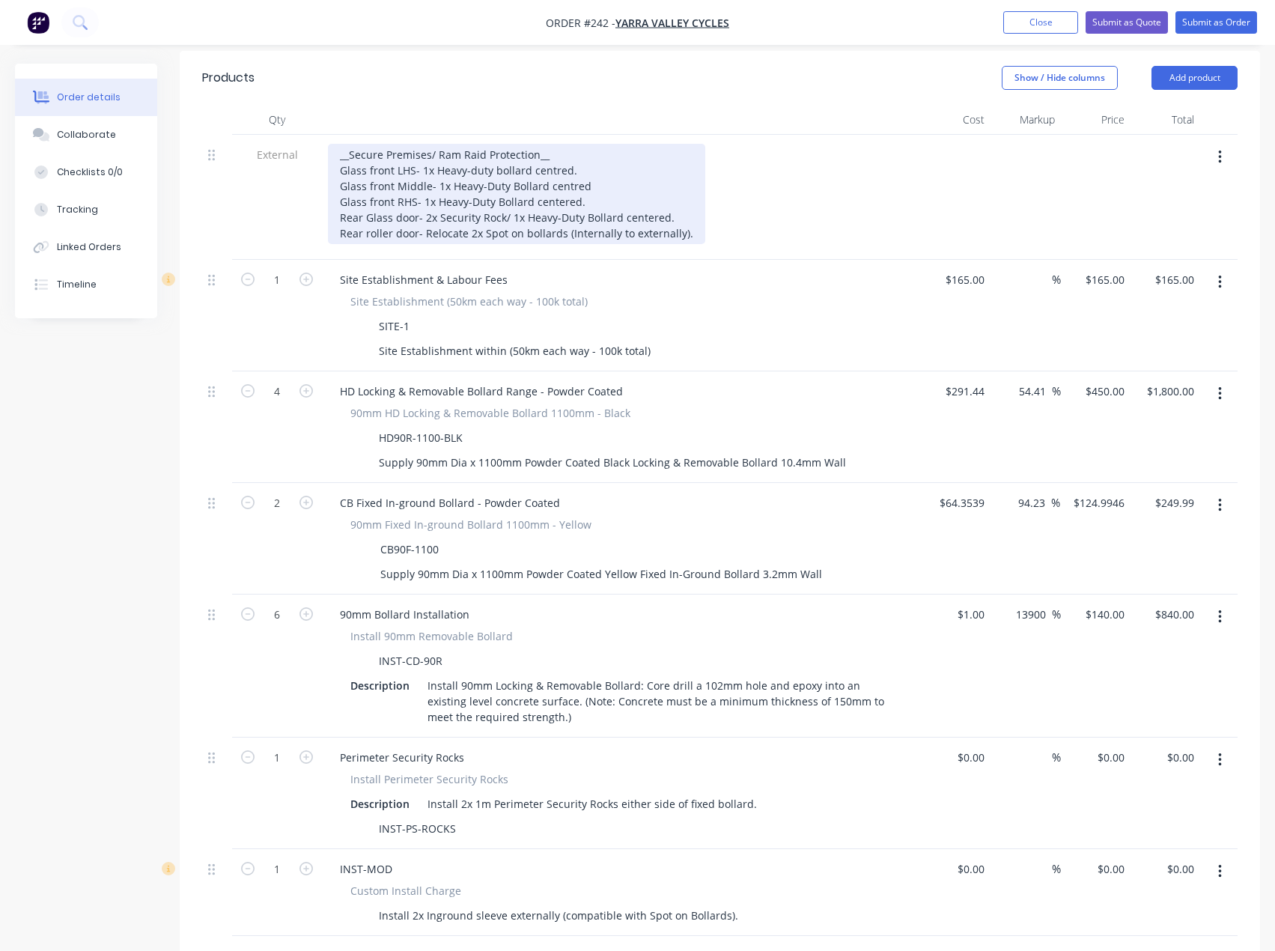
click at [502, 174] on div "__Secure Premises/ Ram Raid Protection__ Glass front LHS- 1x Heavy-duty bollard…" at bounding box center [516, 194] width 377 height 100
click at [672, 174] on div "__Secure Premises/ Ram Raid Protection__ Glass front LHS- 1x Heavy-duty bollard…" at bounding box center [516, 194] width 377 height 100
click at [438, 177] on div "__Secure Premises/ Ram Raid Protection__ Glass front LHS- 1x Heavy-duty bollard…" at bounding box center [516, 194] width 377 height 100
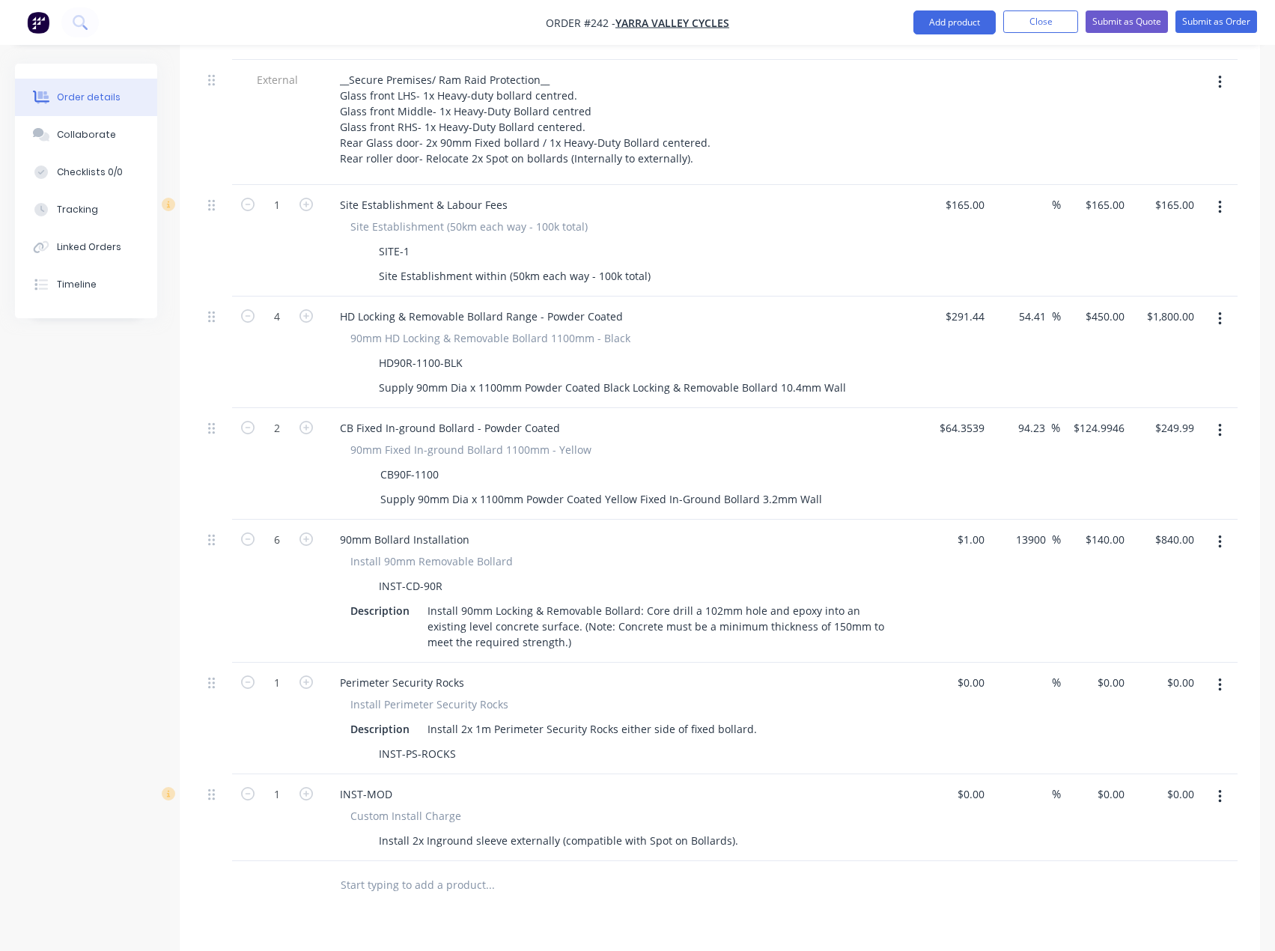
click at [390, 870] on input "text" at bounding box center [490, 885] width 300 height 30
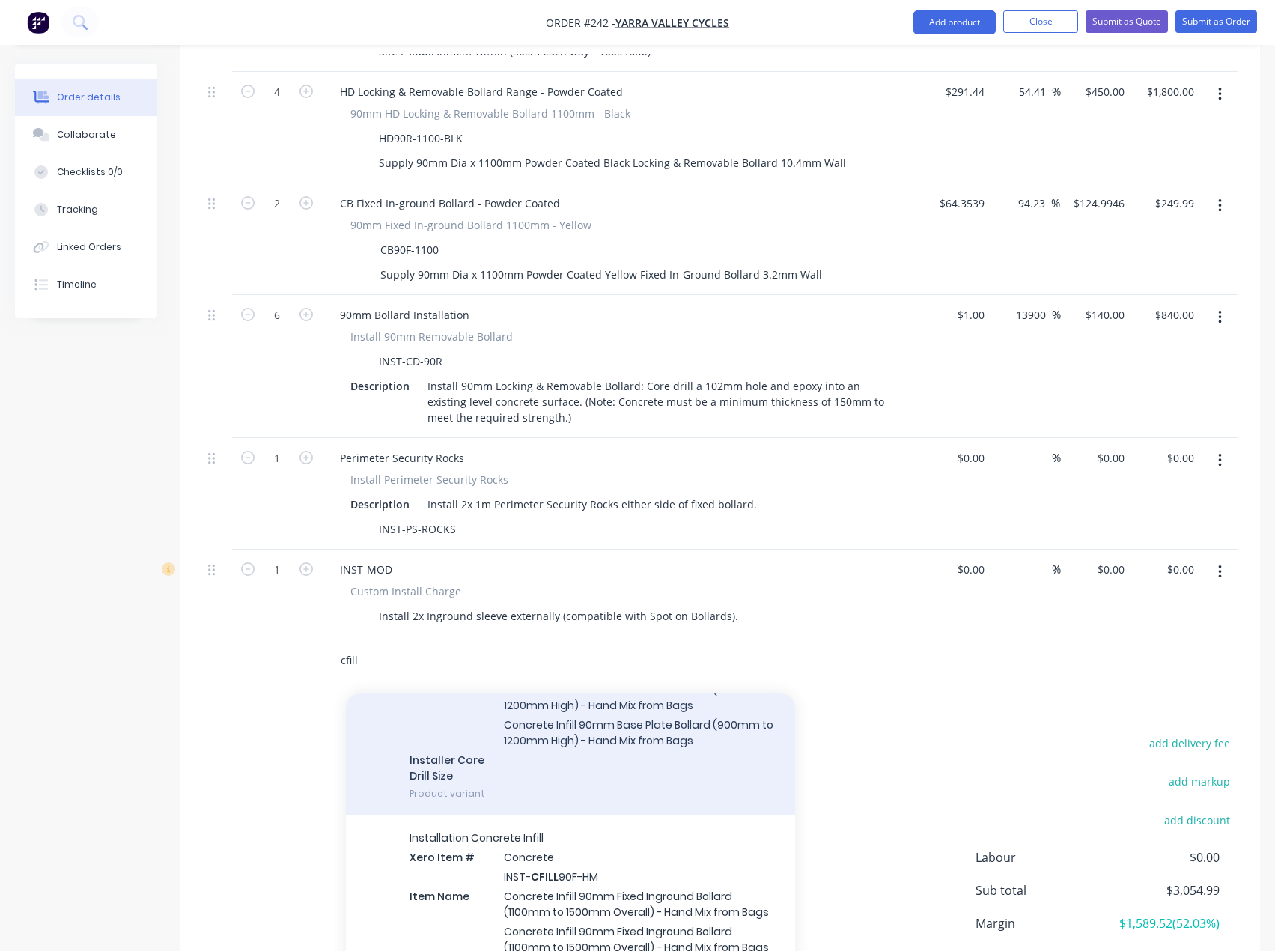
scroll to position [150, 0]
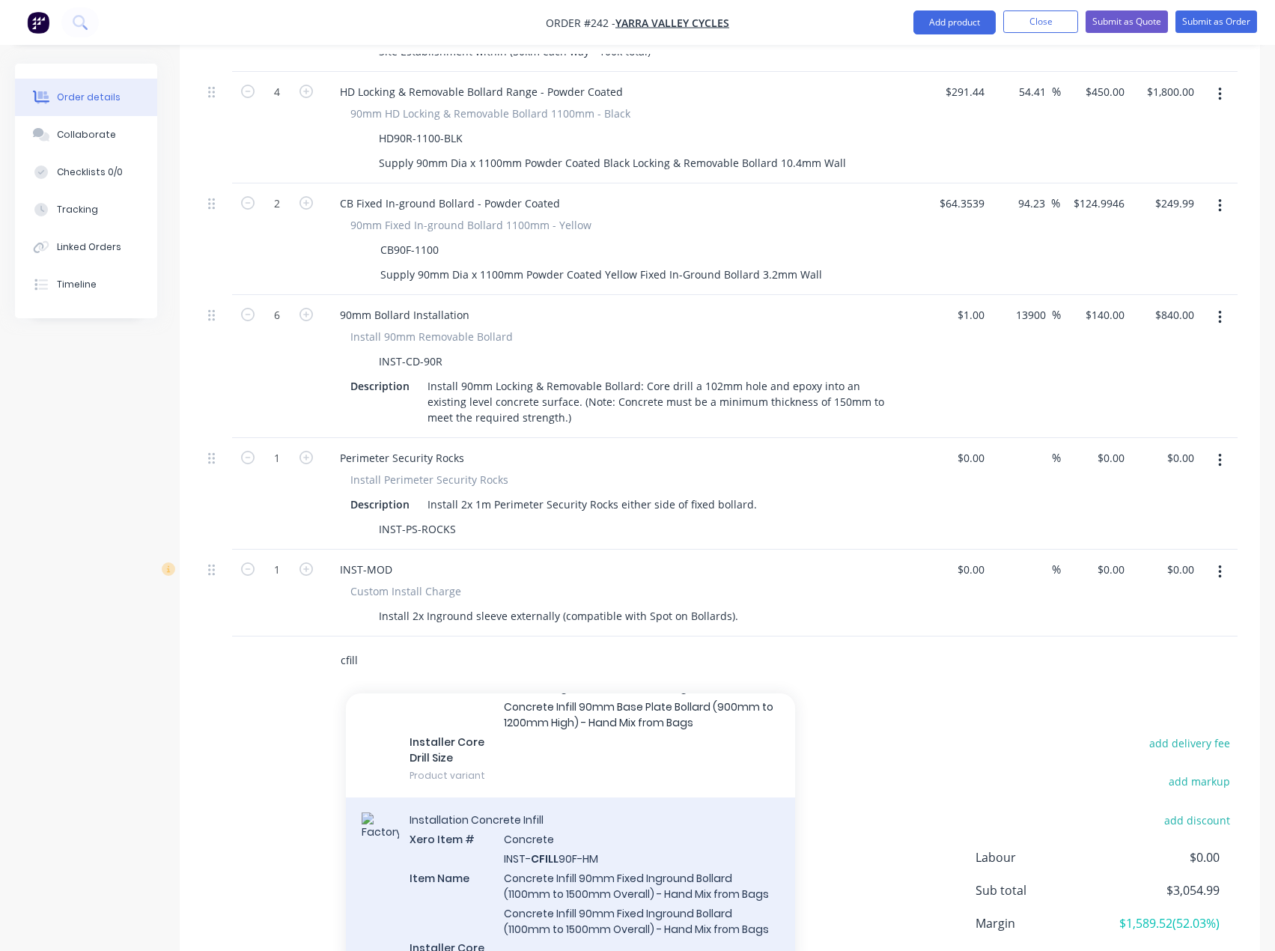
type input "cfill"
click at [556, 851] on div "Installation Concrete Infill Xero Item # Concrete INST- CFILL 90F-HM Item Name …" at bounding box center [570, 901] width 449 height 207
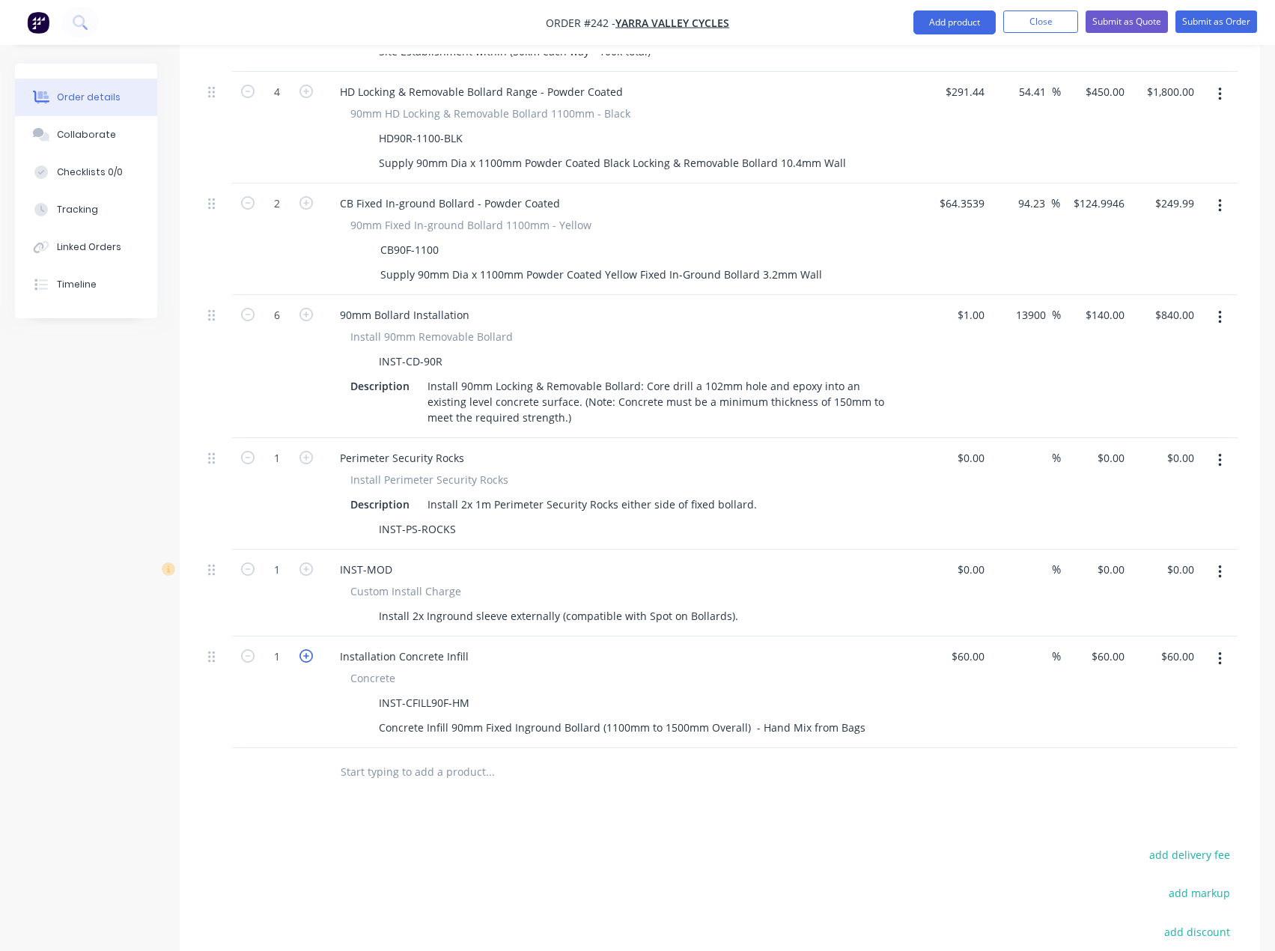
click at [306, 649] on icon "button" at bounding box center [306, 655] width 13 height 13
type input "2"
type input "$120.00"
click at [970, 645] on div "60 $60.00" at bounding box center [967, 656] width 46 height 22
type input "$1.00"
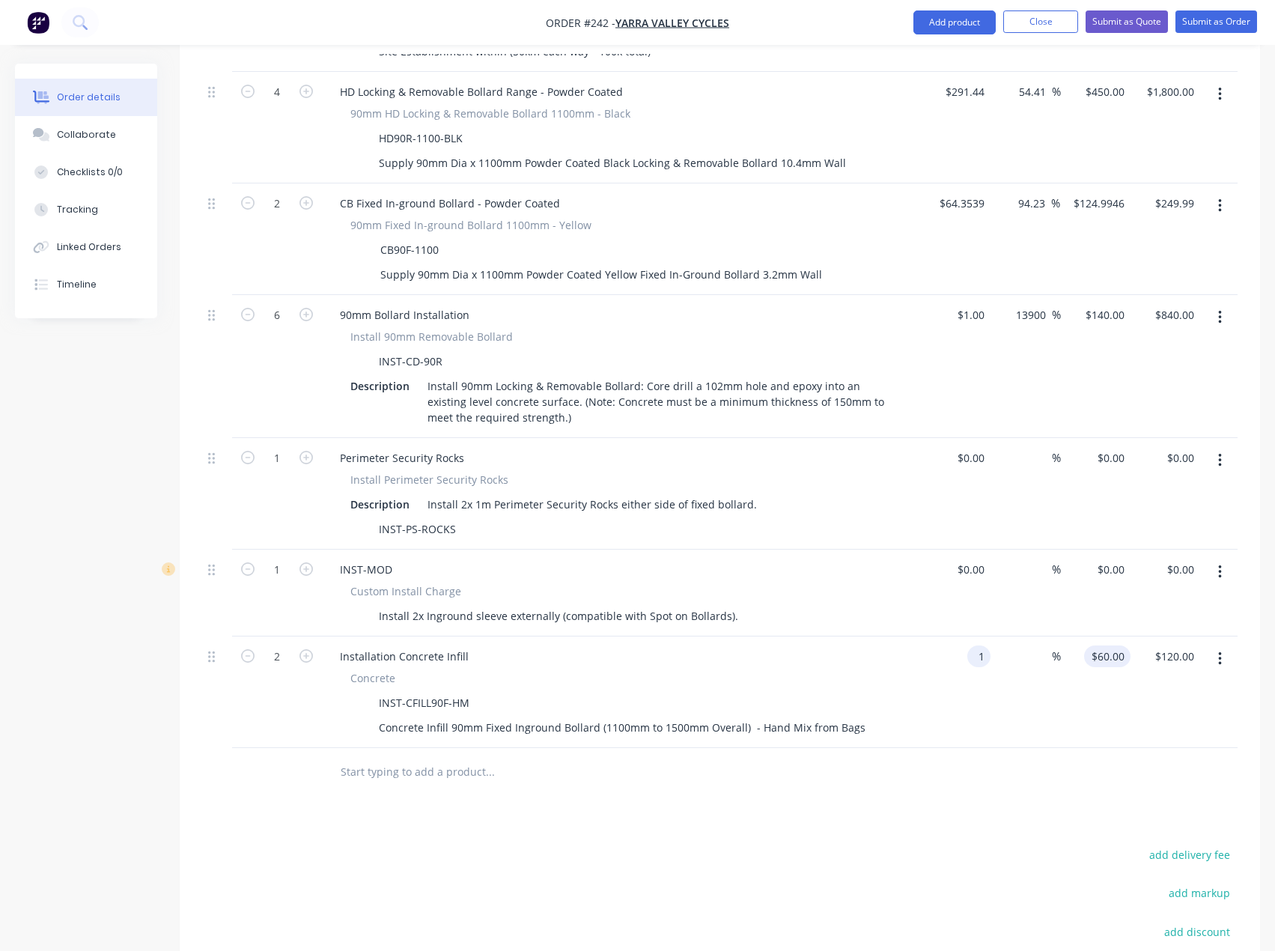
type input "1"
type input "$2.00"
click at [1116, 645] on input "1" at bounding box center [1122, 656] width 17 height 22
type input "45"
type input "4400"
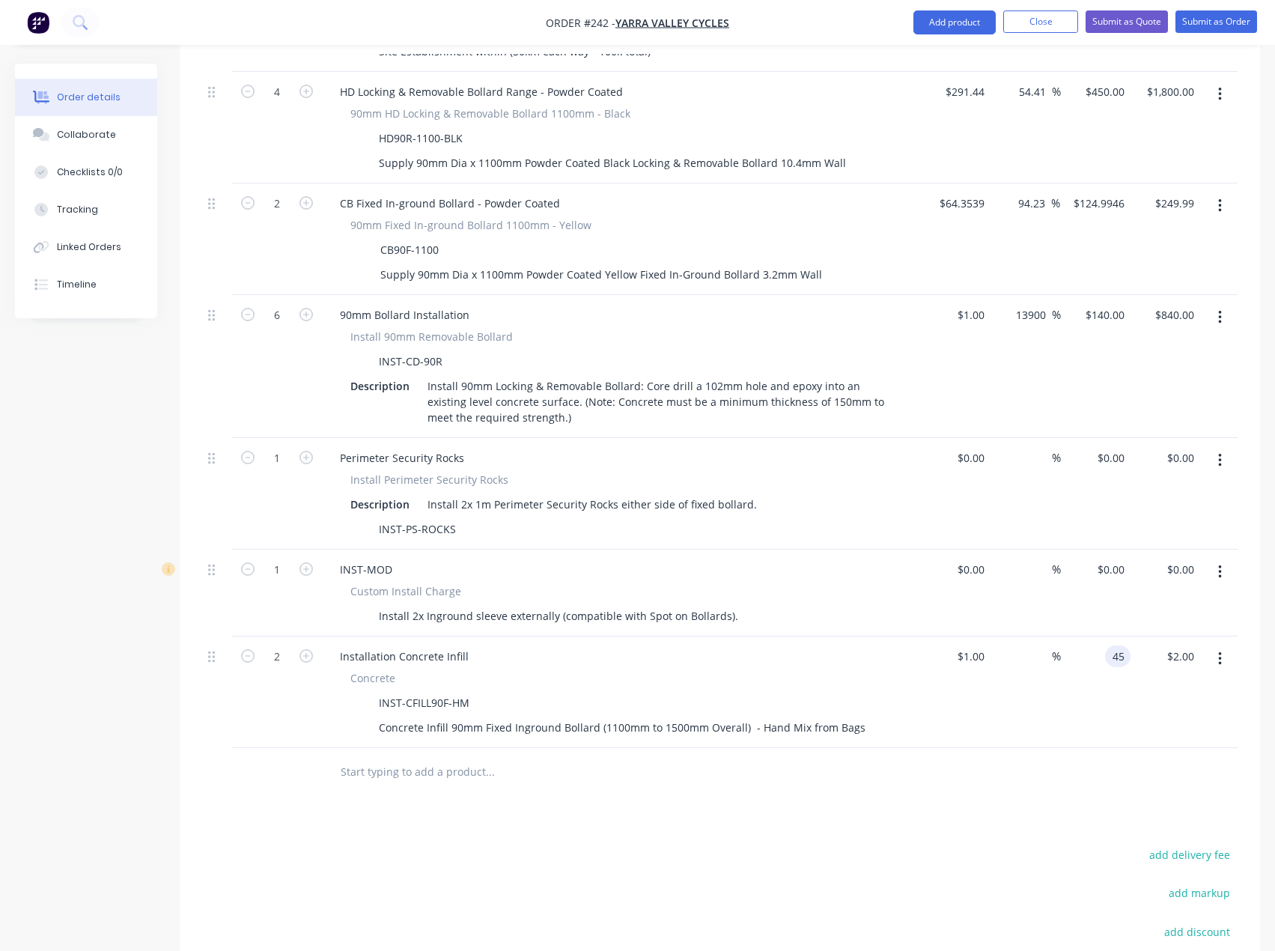
type input "$45.00"
type input "$90.00"
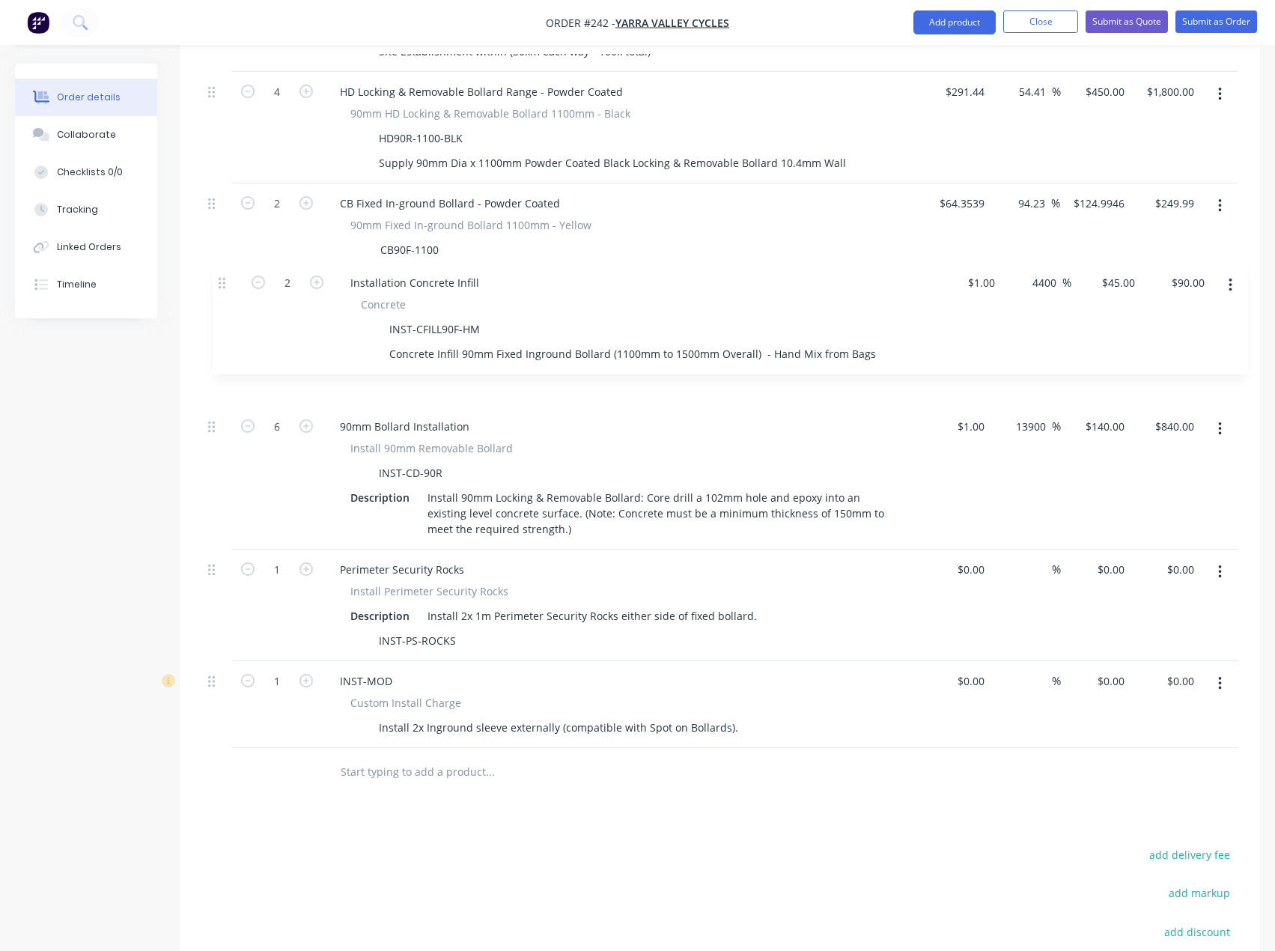
drag, startPoint x: 214, startPoint y: 620, endPoint x: 224, endPoint y: 284, distance: 336.4
click at [224, 284] on div "External __Secure Premises/ Ram Raid Protection__ Glass front LHS- 1x Heavy-dut…" at bounding box center [720, 291] width 1036 height 913
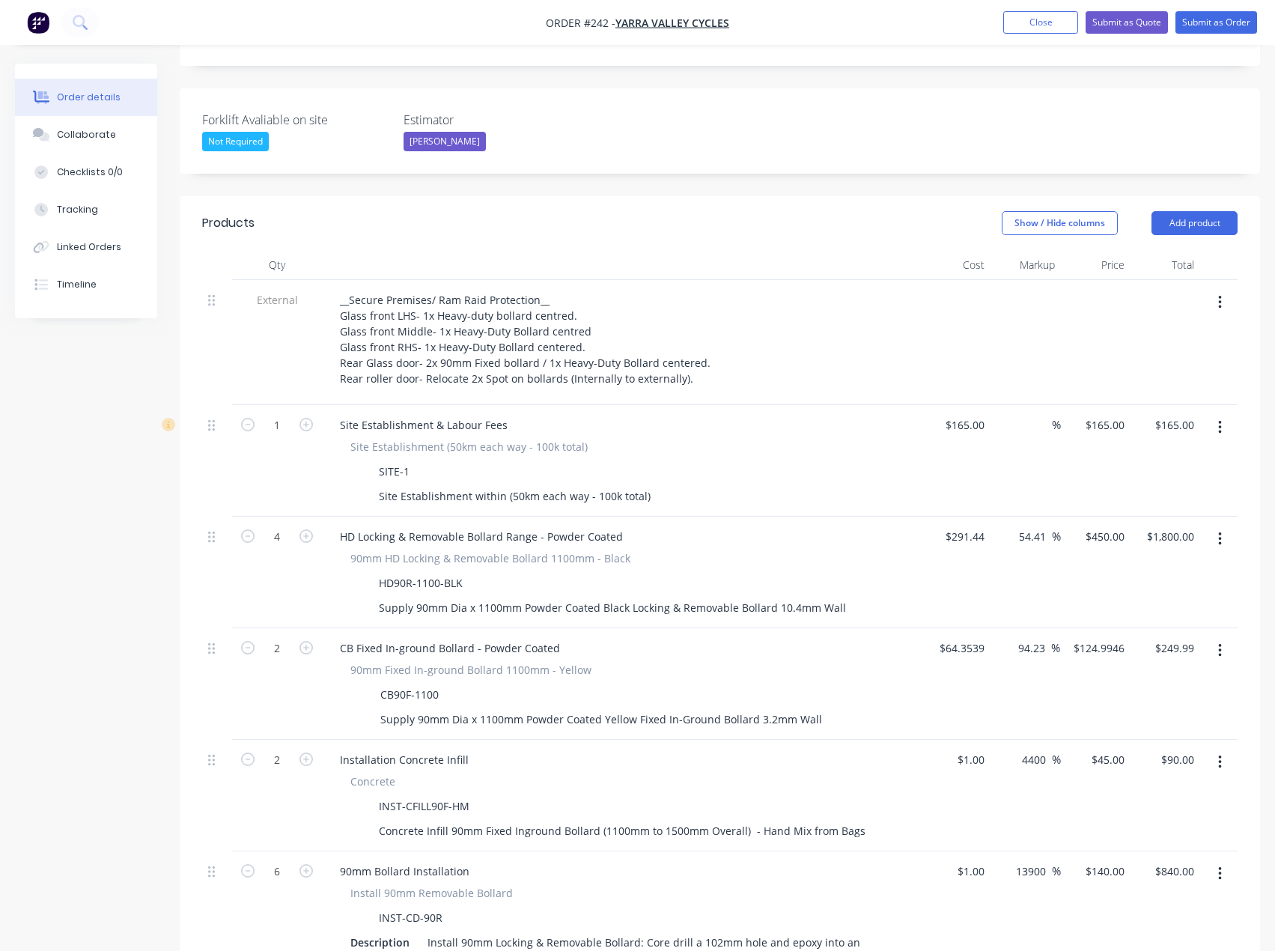
scroll to position [368, 0]
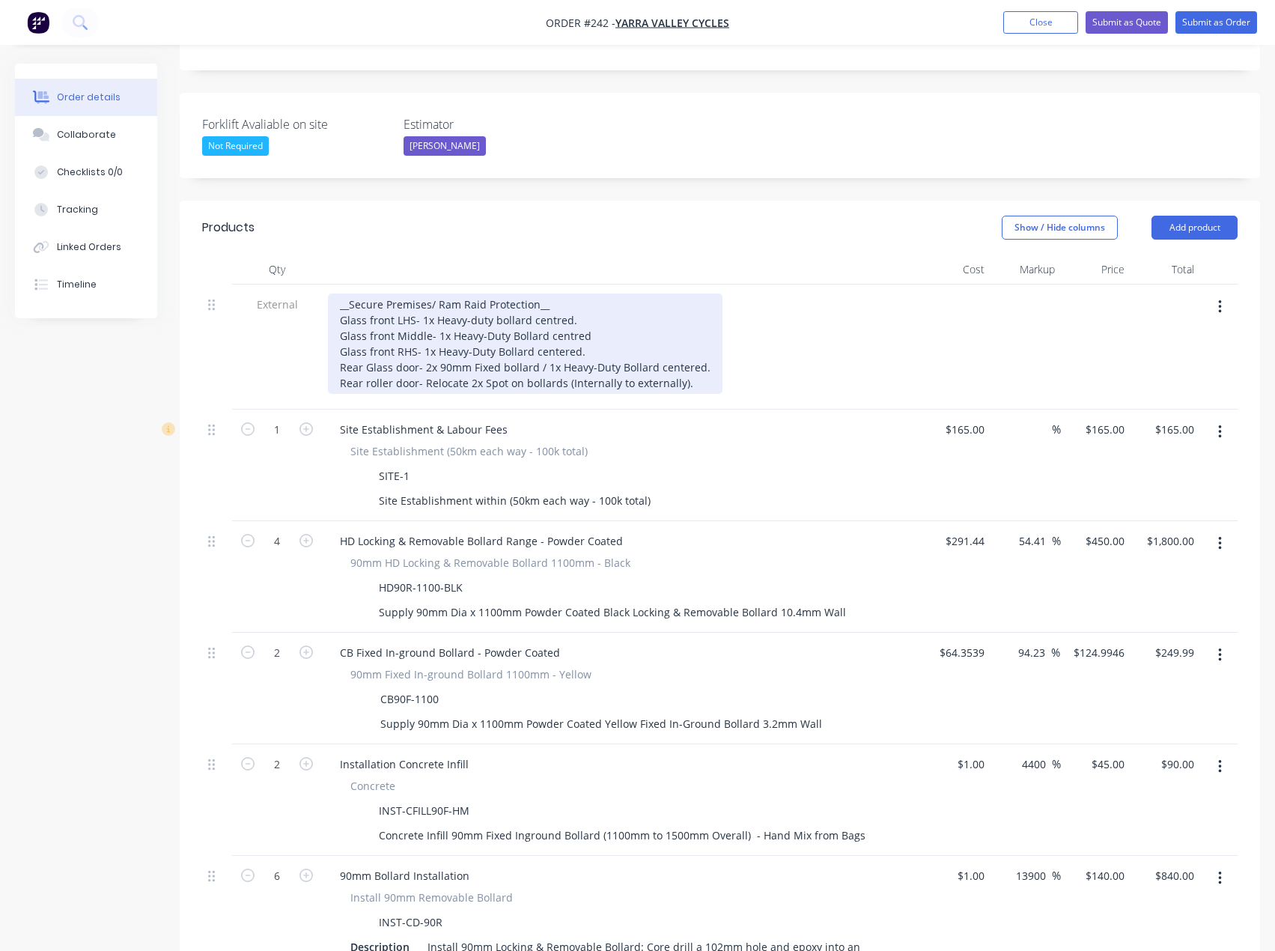
click at [536, 326] on div "__Secure Premises/ Ram Raid Protection__ Glass front LHS- 1x Heavy-duty bollard…" at bounding box center [525, 344] width 395 height 100
click at [561, 339] on div "__Secure Premises/ Ram Raid Protection__ Glass front LHS- 1x Heavy-duty bollard…" at bounding box center [525, 344] width 395 height 100
drag, startPoint x: 682, startPoint y: 339, endPoint x: 693, endPoint y: 341, distance: 11.3
click at [682, 340] on div "__Secure Premises/ Ram Raid Protection__ Glass front LHS- 1x Heavy-duty bollard…" at bounding box center [525, 344] width 395 height 100
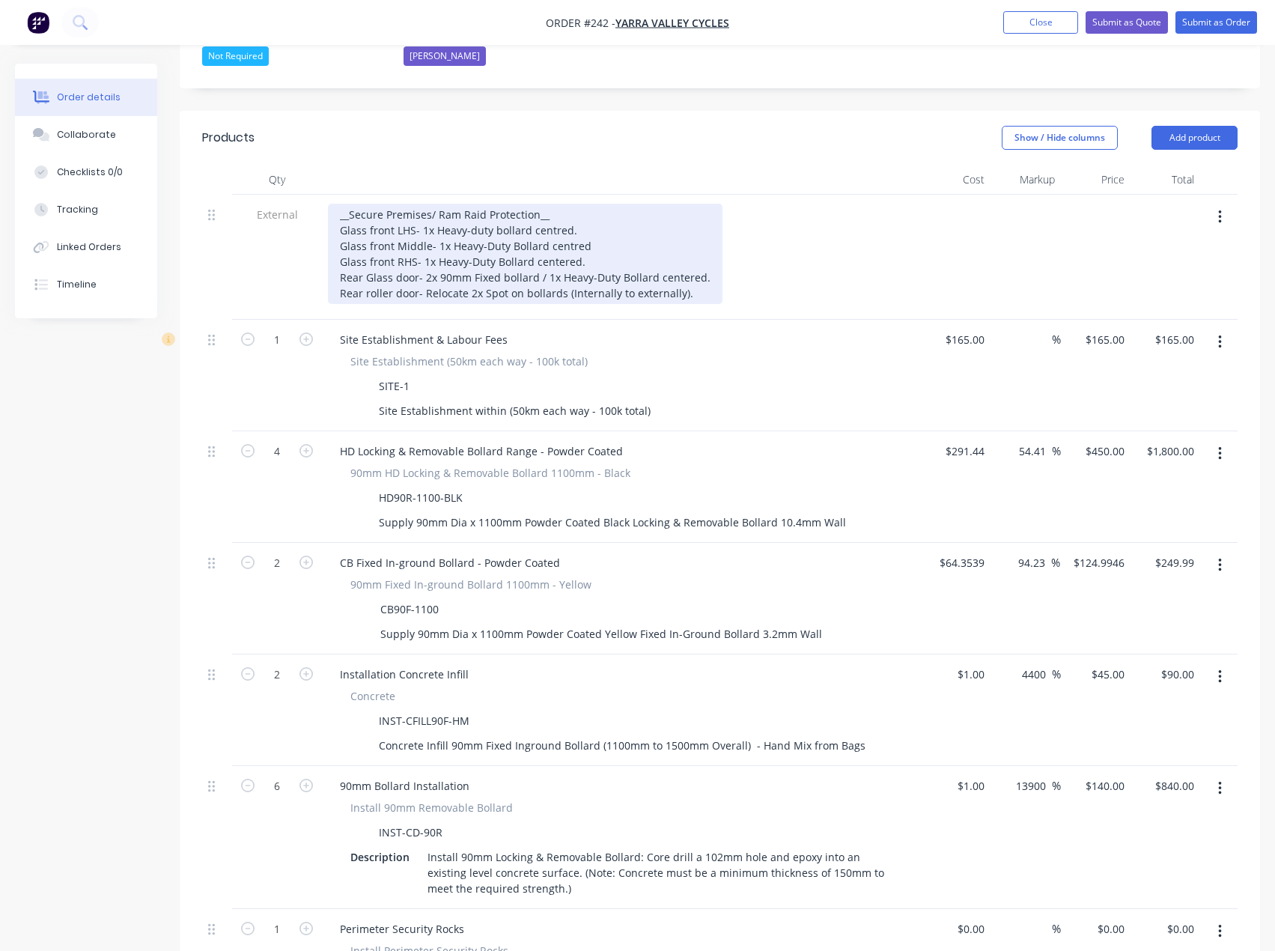
scroll to position [443, 0]
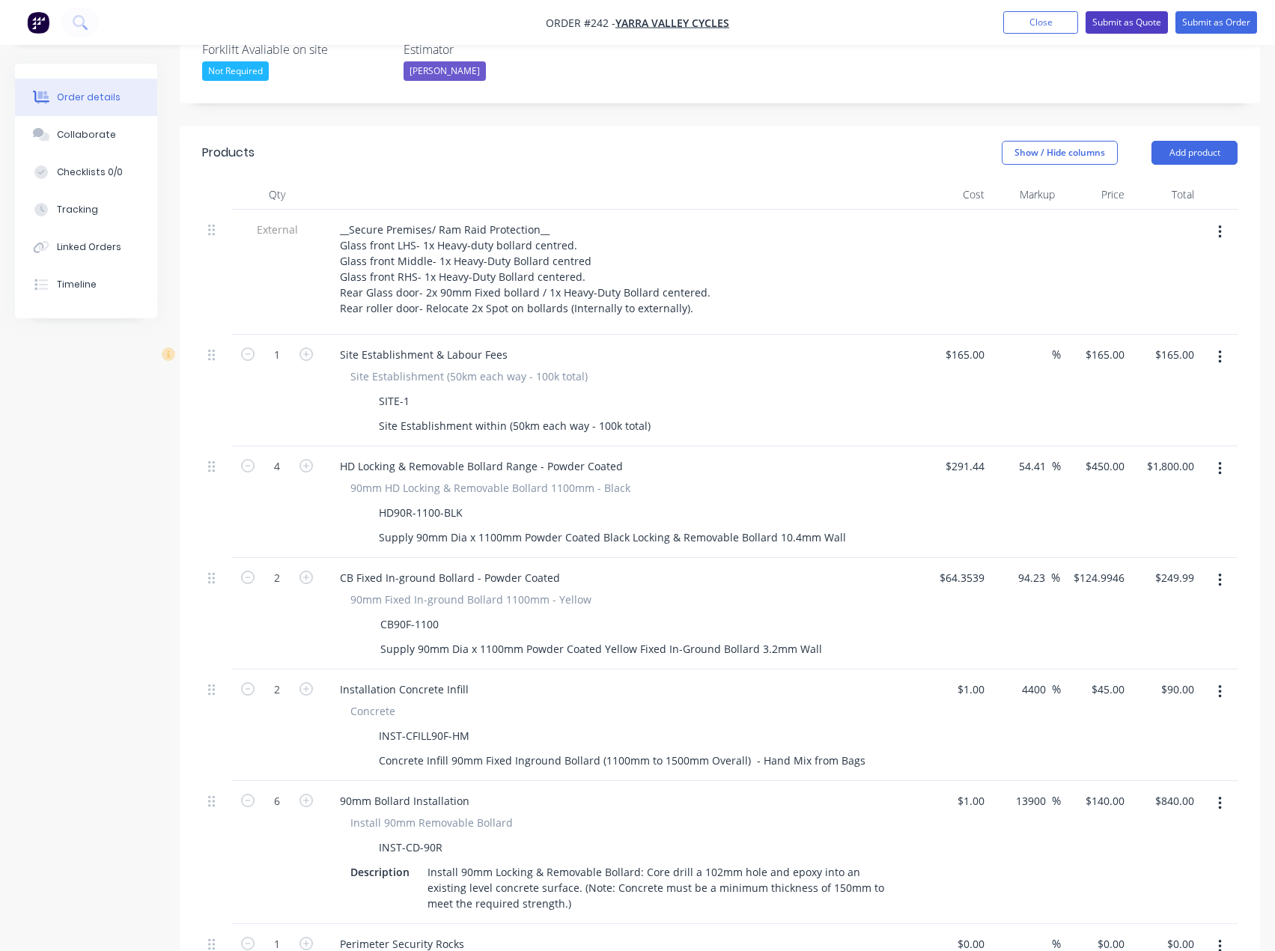
click at [1120, 19] on button "Submit as Quote" at bounding box center [1127, 22] width 82 height 22
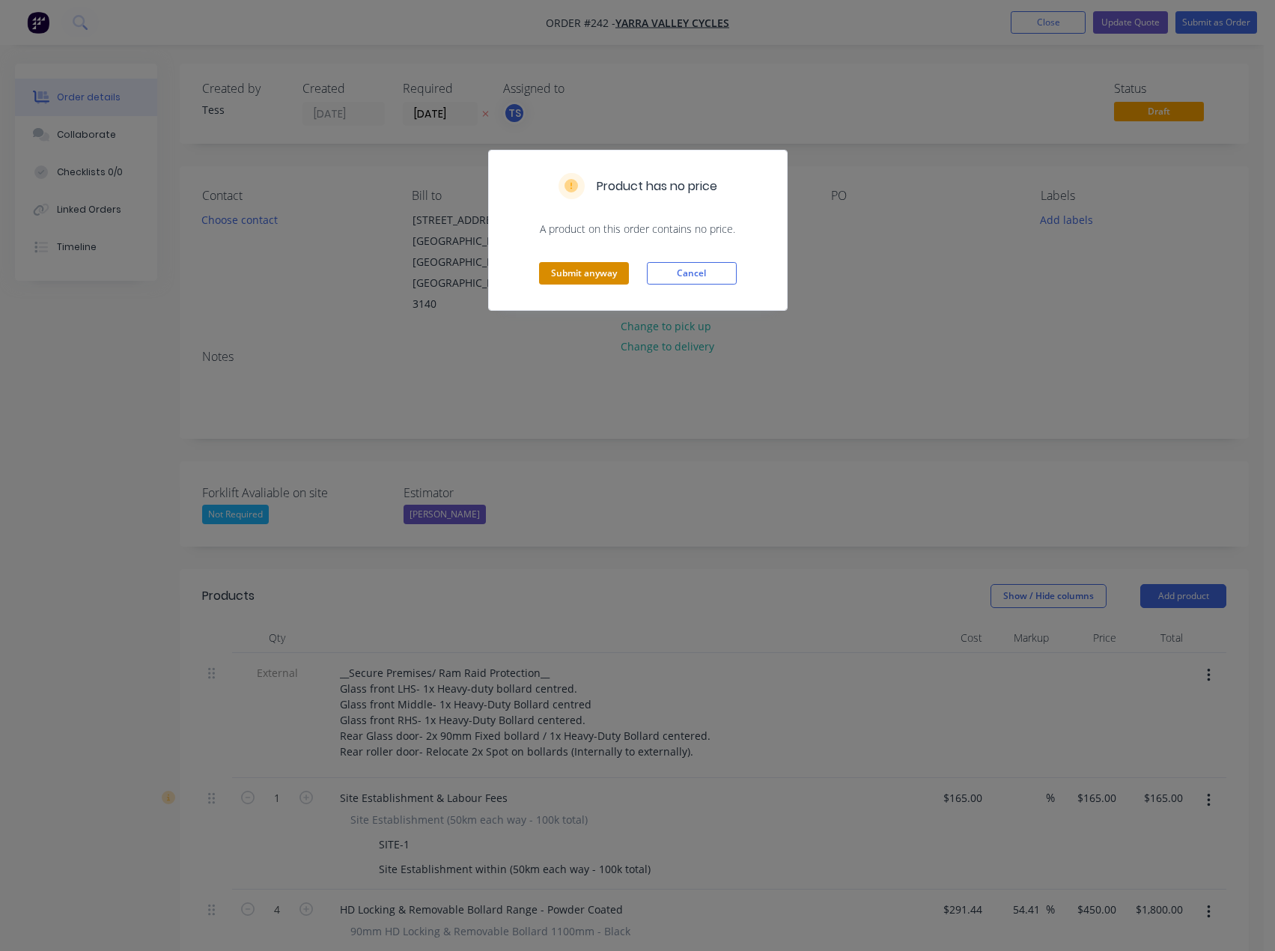
click at [598, 272] on button "Submit anyway" at bounding box center [584, 273] width 90 height 22
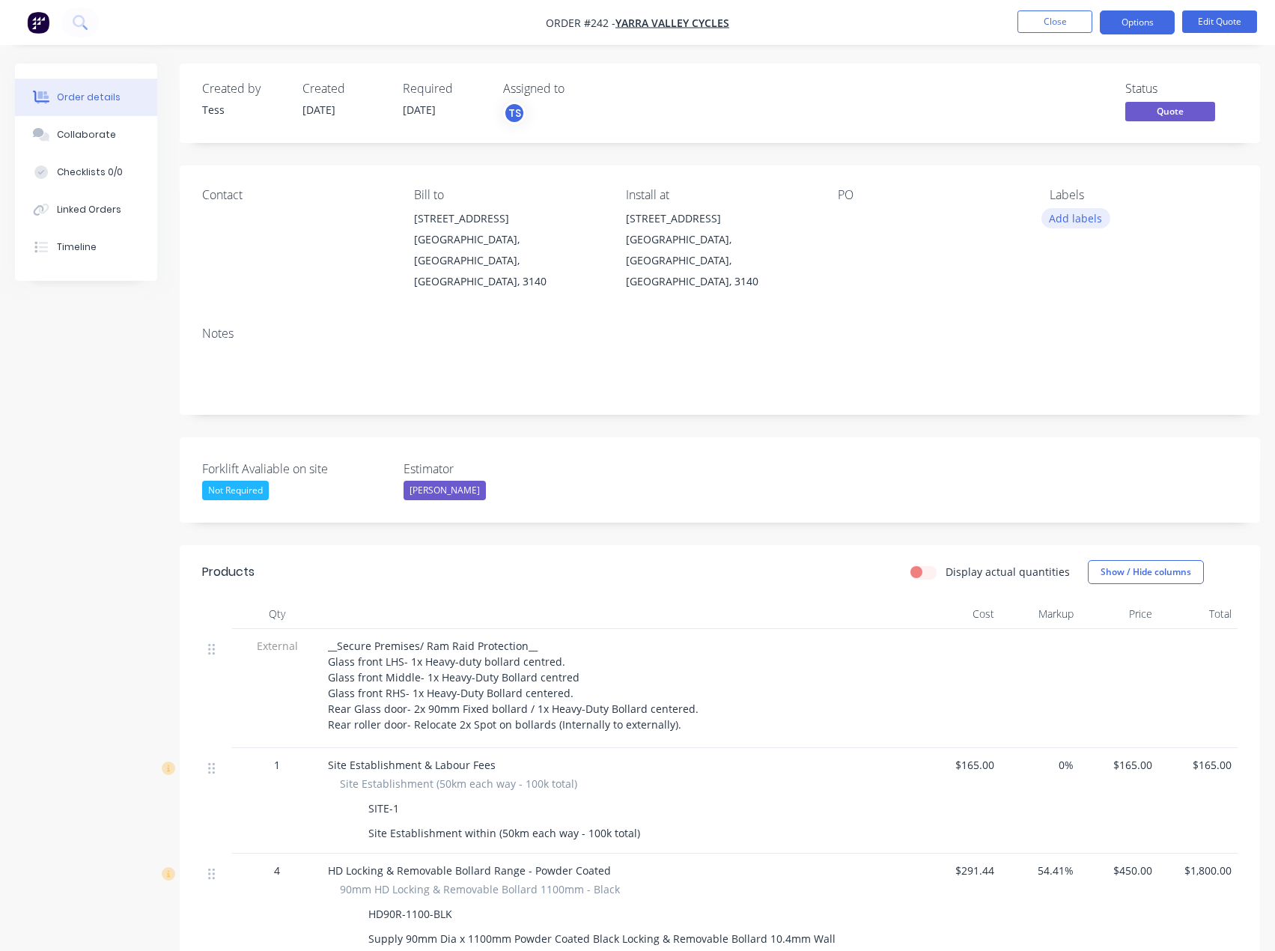
click at [1072, 211] on button "Add labels" at bounding box center [1076, 218] width 69 height 20
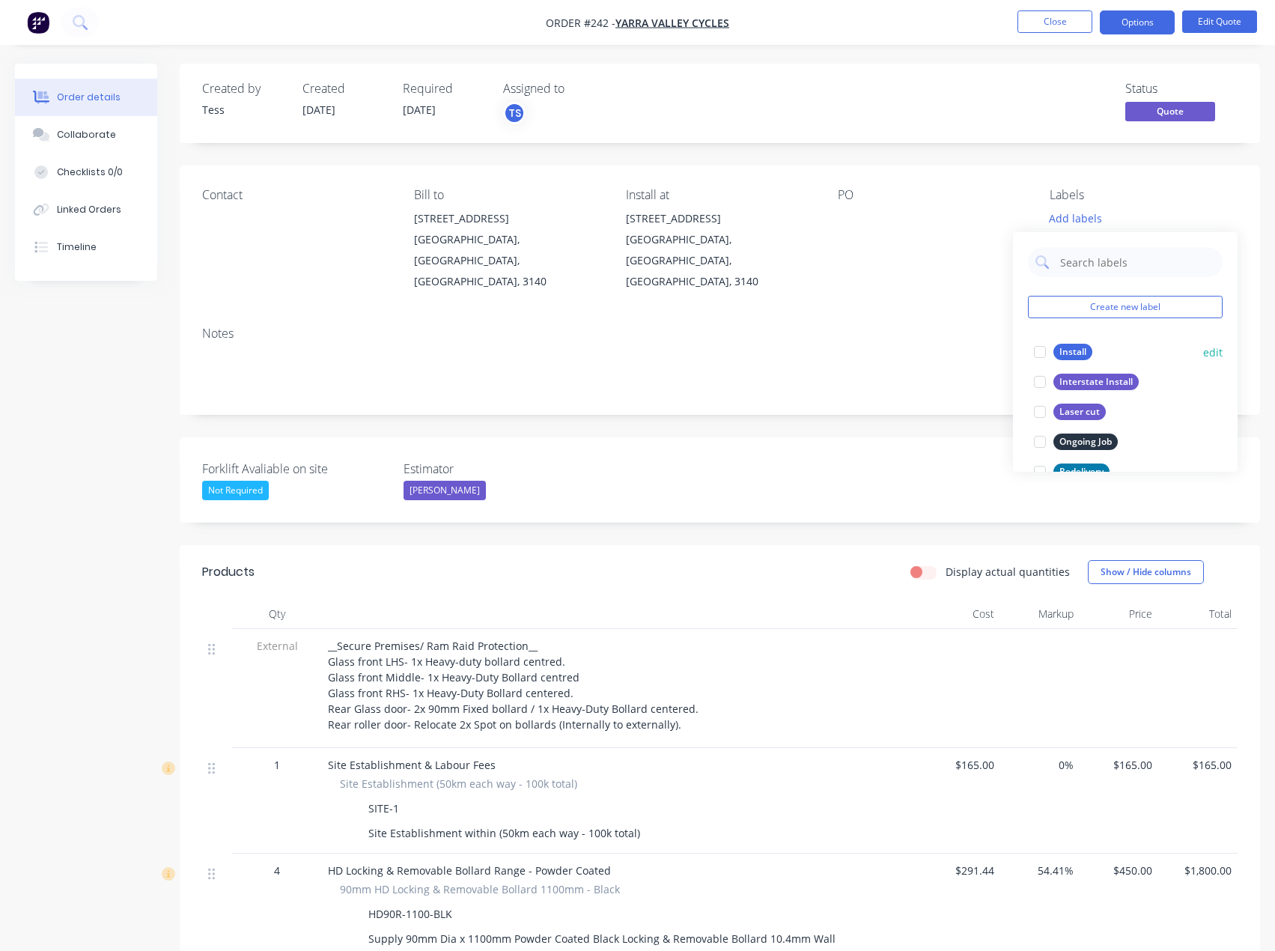
click at [1065, 350] on div "Install" at bounding box center [1073, 352] width 39 height 16
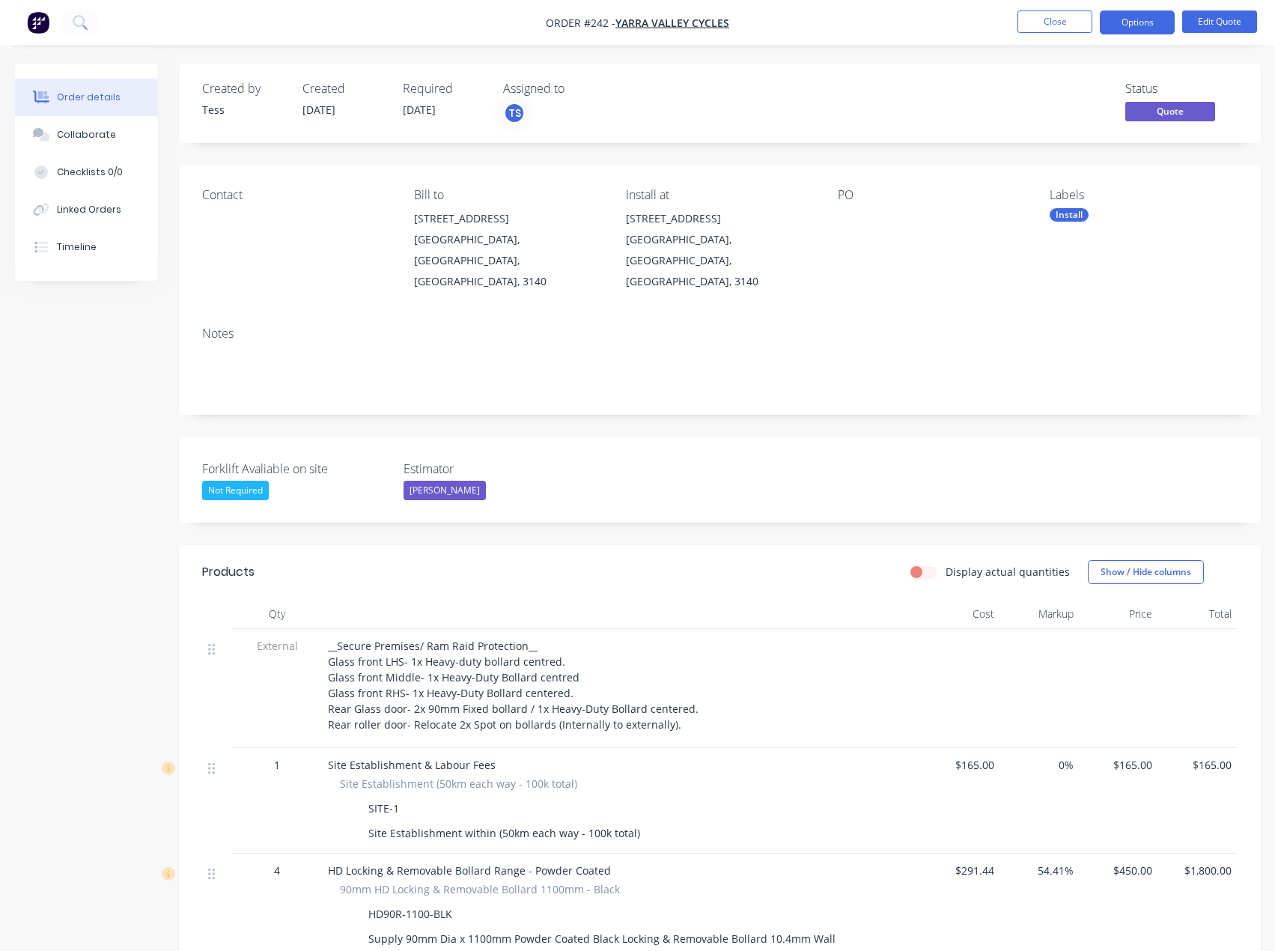
click at [923, 326] on div "Notes" at bounding box center [720, 333] width 1036 height 14
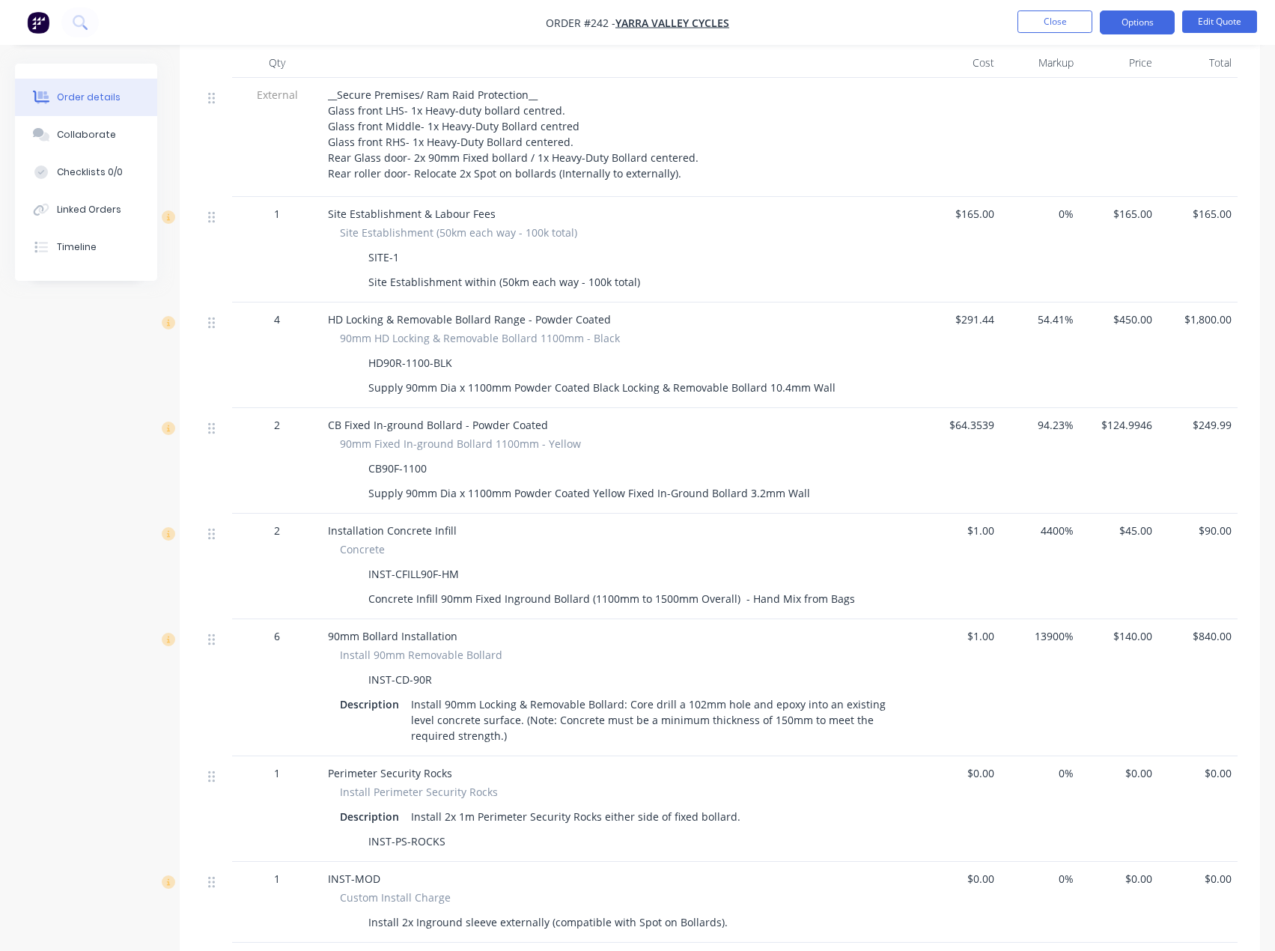
scroll to position [549, 0]
click at [1131, 314] on span "$450.00" at bounding box center [1119, 322] width 67 height 16
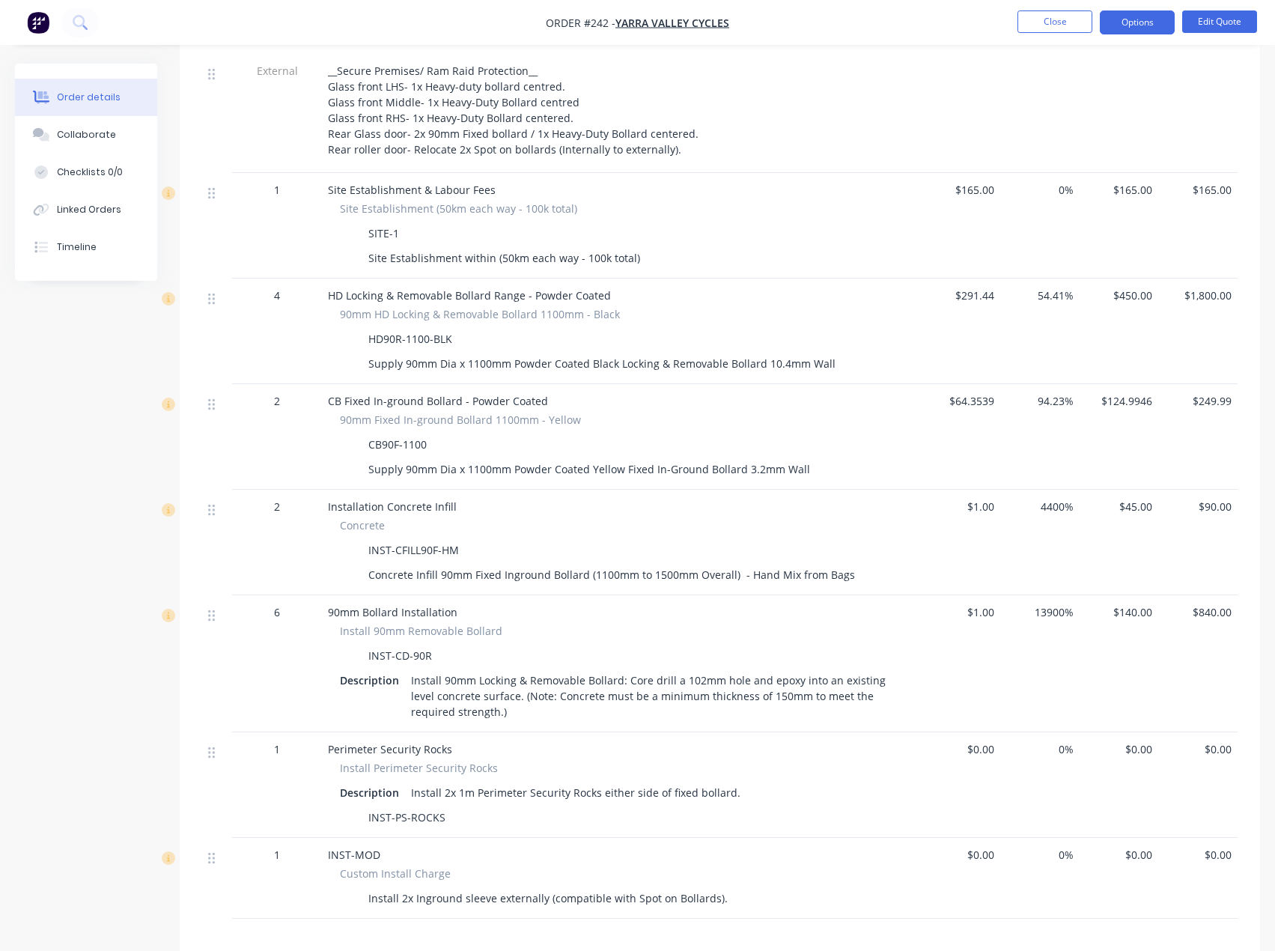
scroll to position [774, 0]
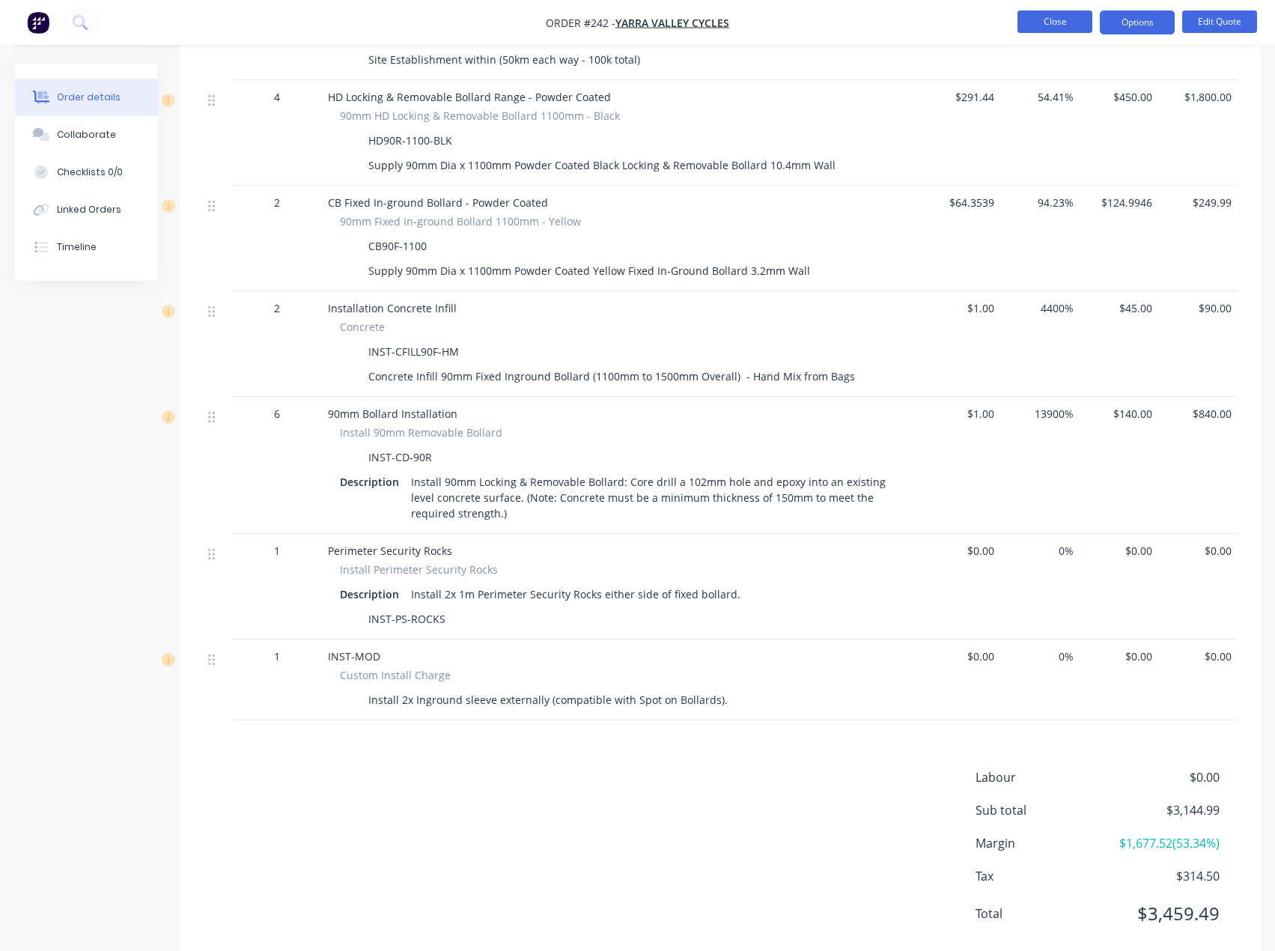
click at [1073, 17] on button "Close" at bounding box center [1055, 21] width 75 height 22
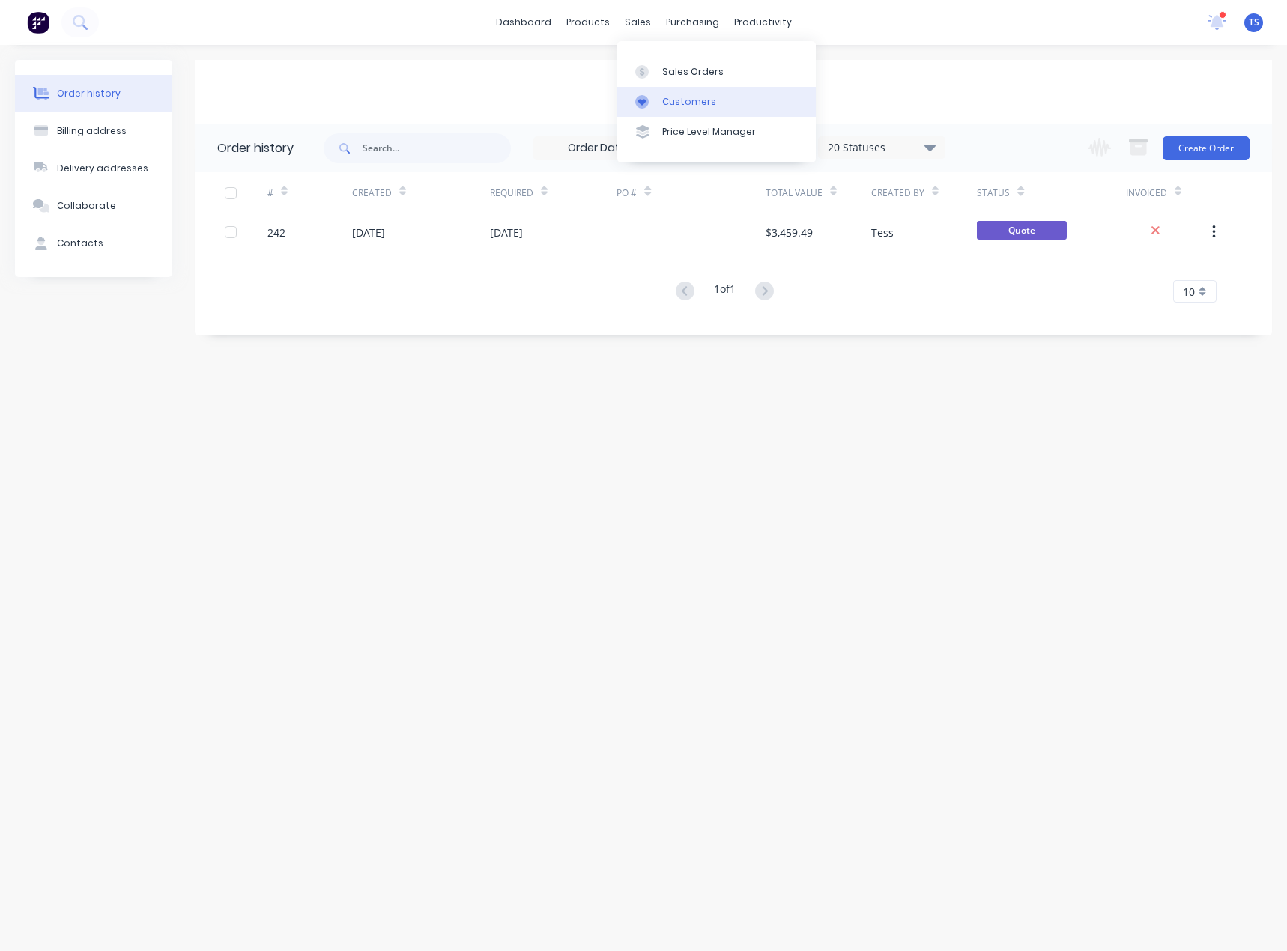
click at [664, 97] on div "Customers" at bounding box center [689, 101] width 54 height 13
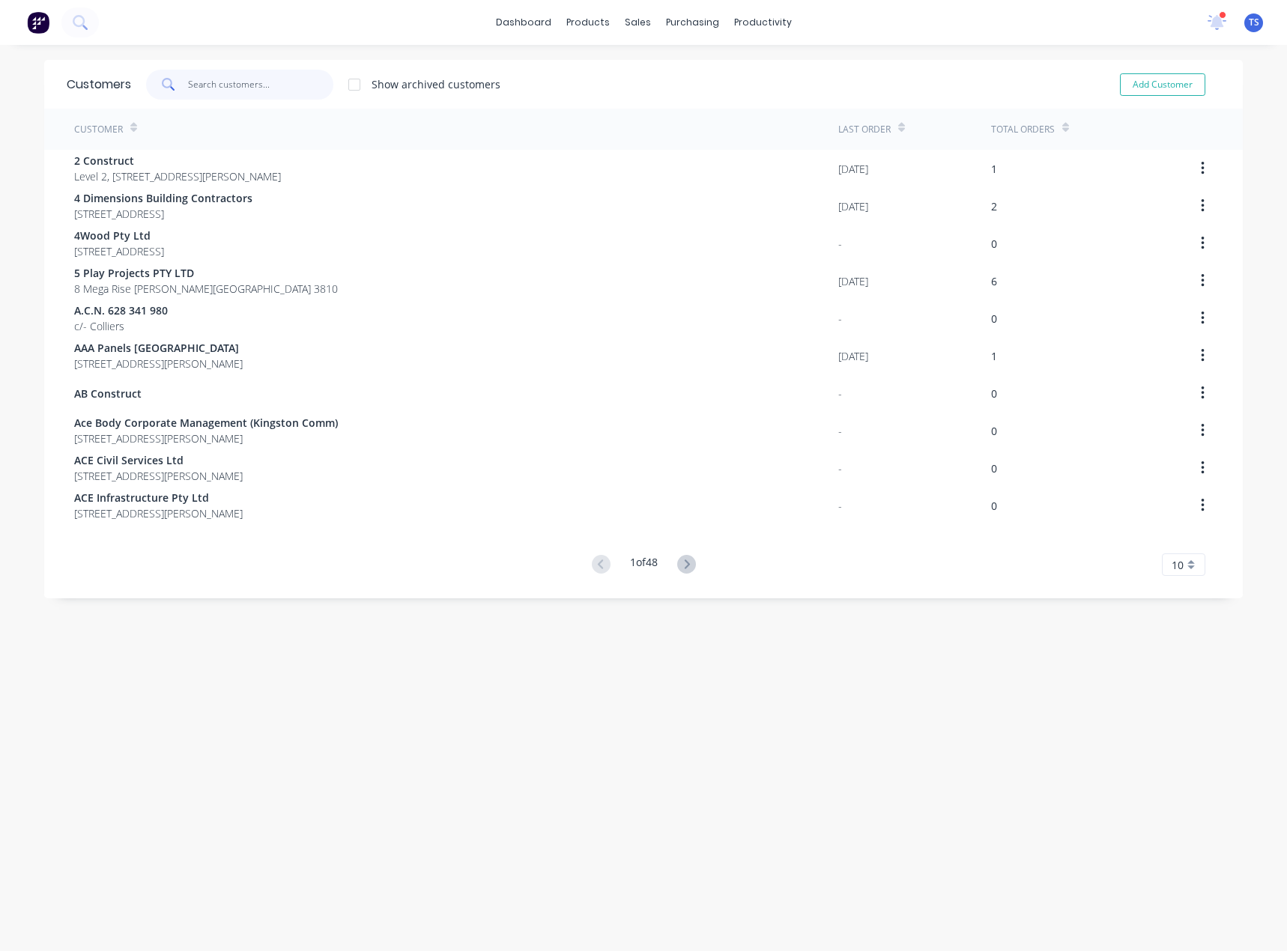
click at [269, 90] on input "text" at bounding box center [261, 85] width 146 height 30
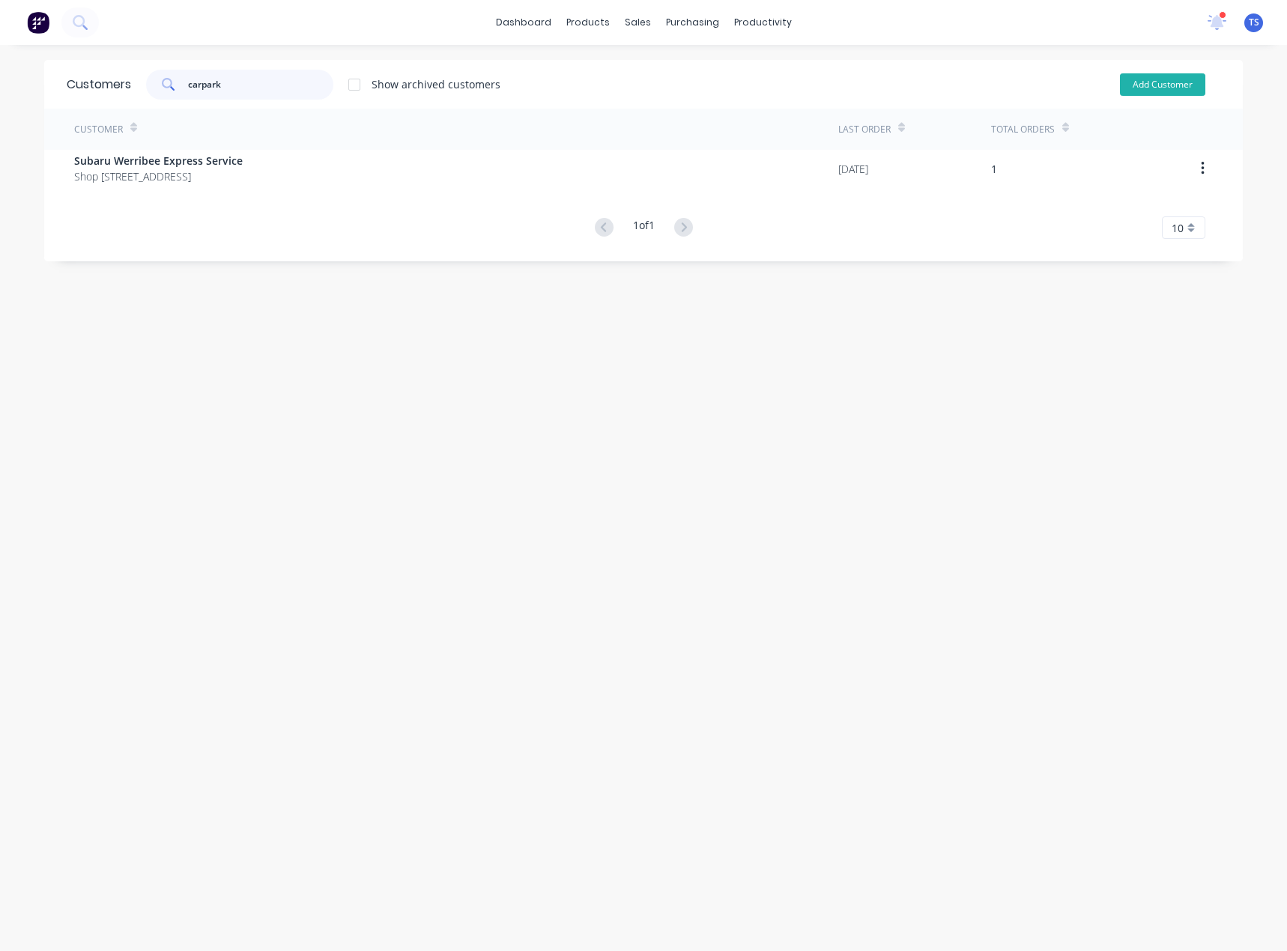
type input "carpark"
click at [1152, 82] on button "Add Customer" at bounding box center [1162, 84] width 85 height 22
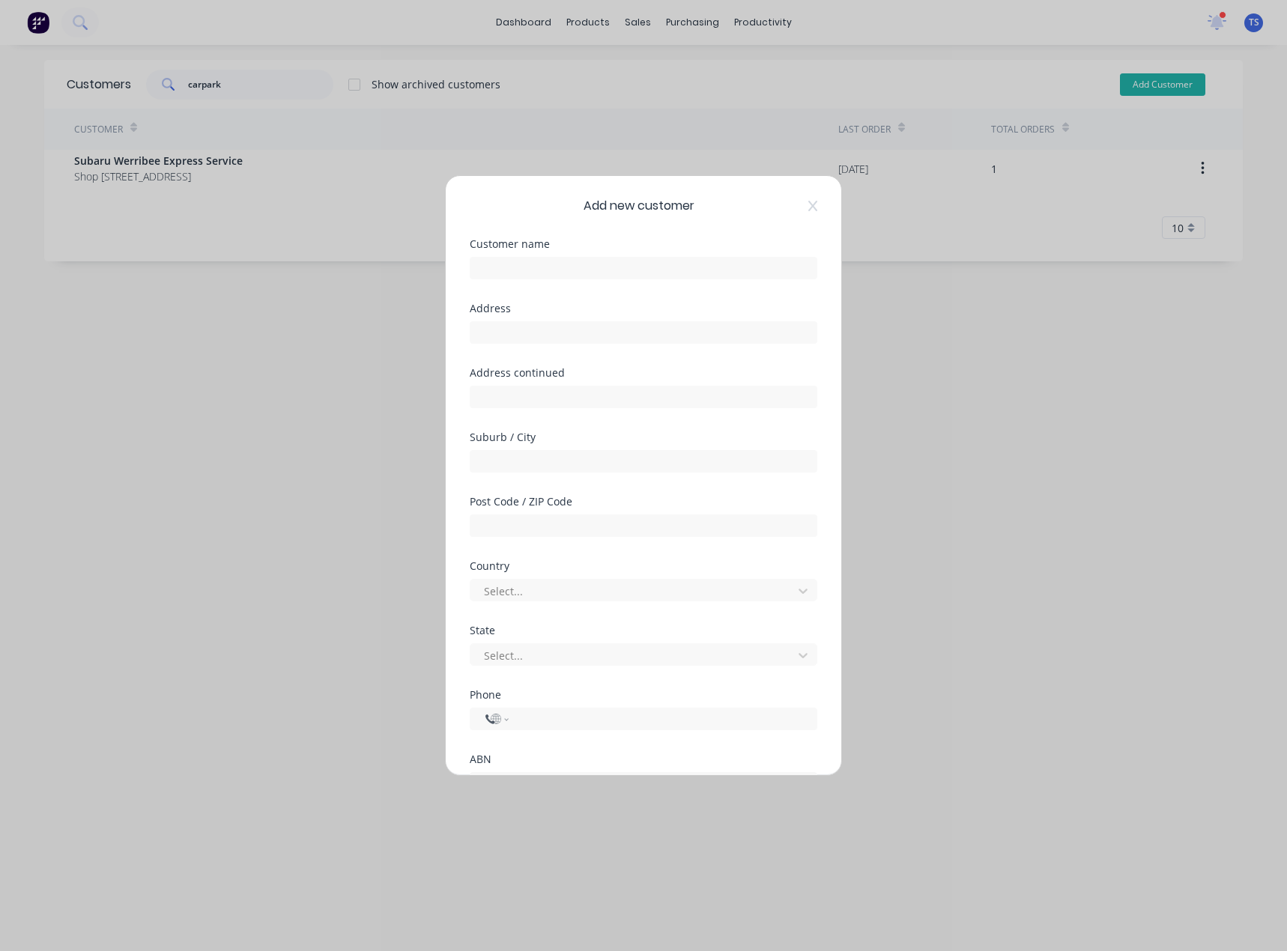
select select "AU"
click at [535, 264] on input "text" at bounding box center [643, 268] width 347 height 22
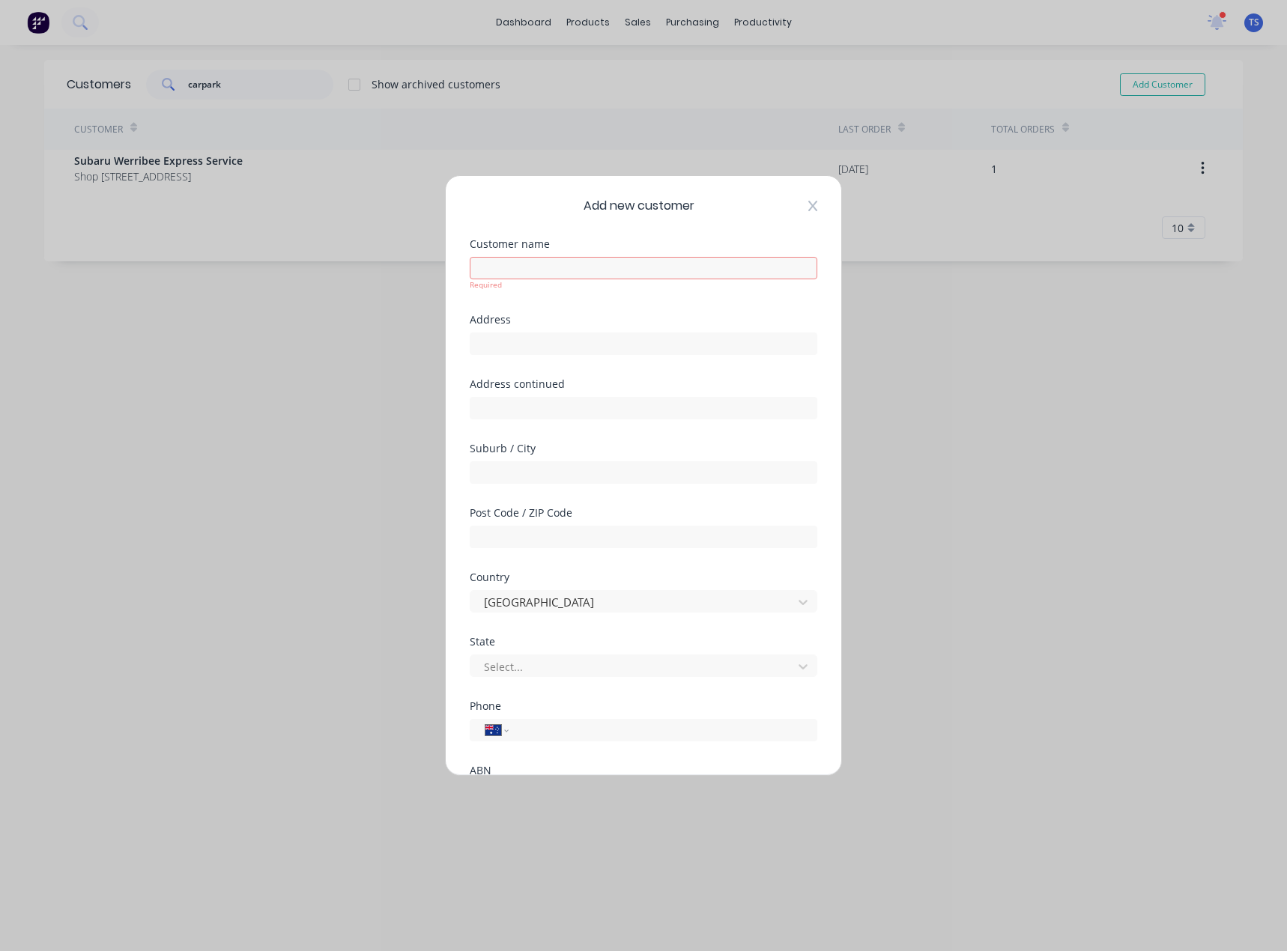
click at [808, 208] on icon at bounding box center [812, 206] width 9 height 12
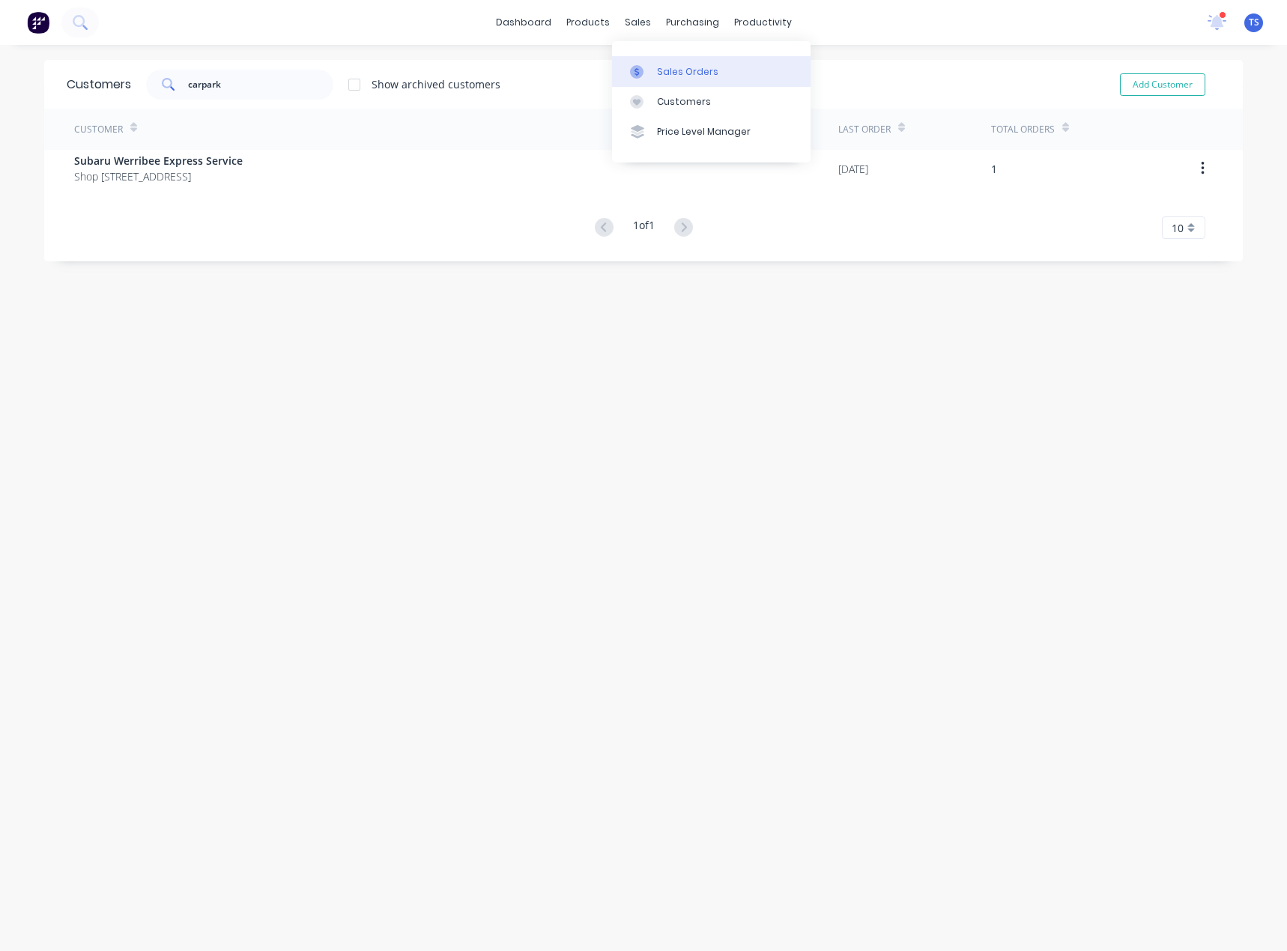
click at [664, 76] on div "Sales Orders" at bounding box center [687, 71] width 61 height 13
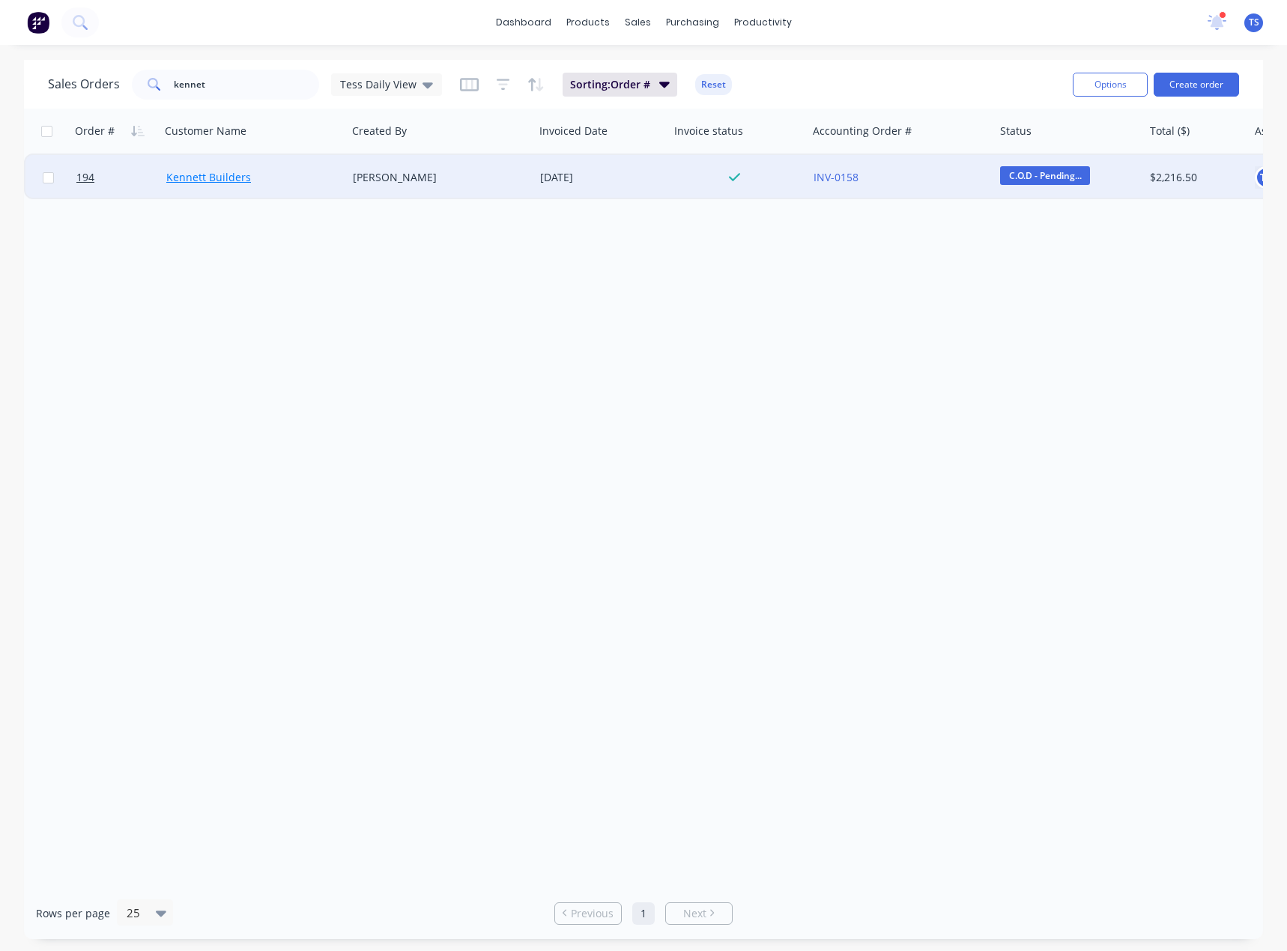
click at [225, 171] on link "Kennett Builders" at bounding box center [208, 177] width 85 height 14
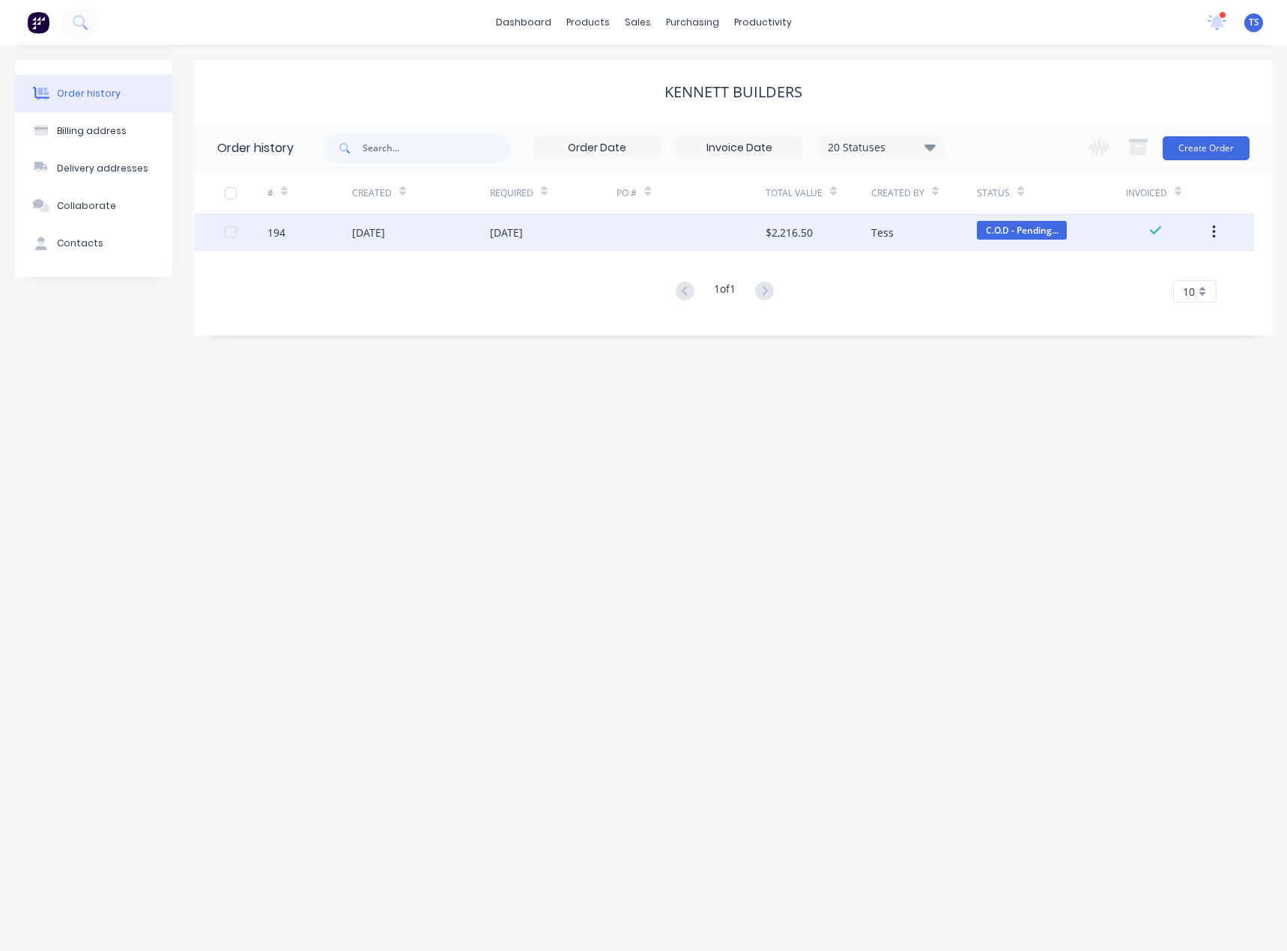
click at [517, 225] on div "[DATE]" at bounding box center [506, 233] width 33 height 16
